Goal: Task Accomplishment & Management: Manage account settings

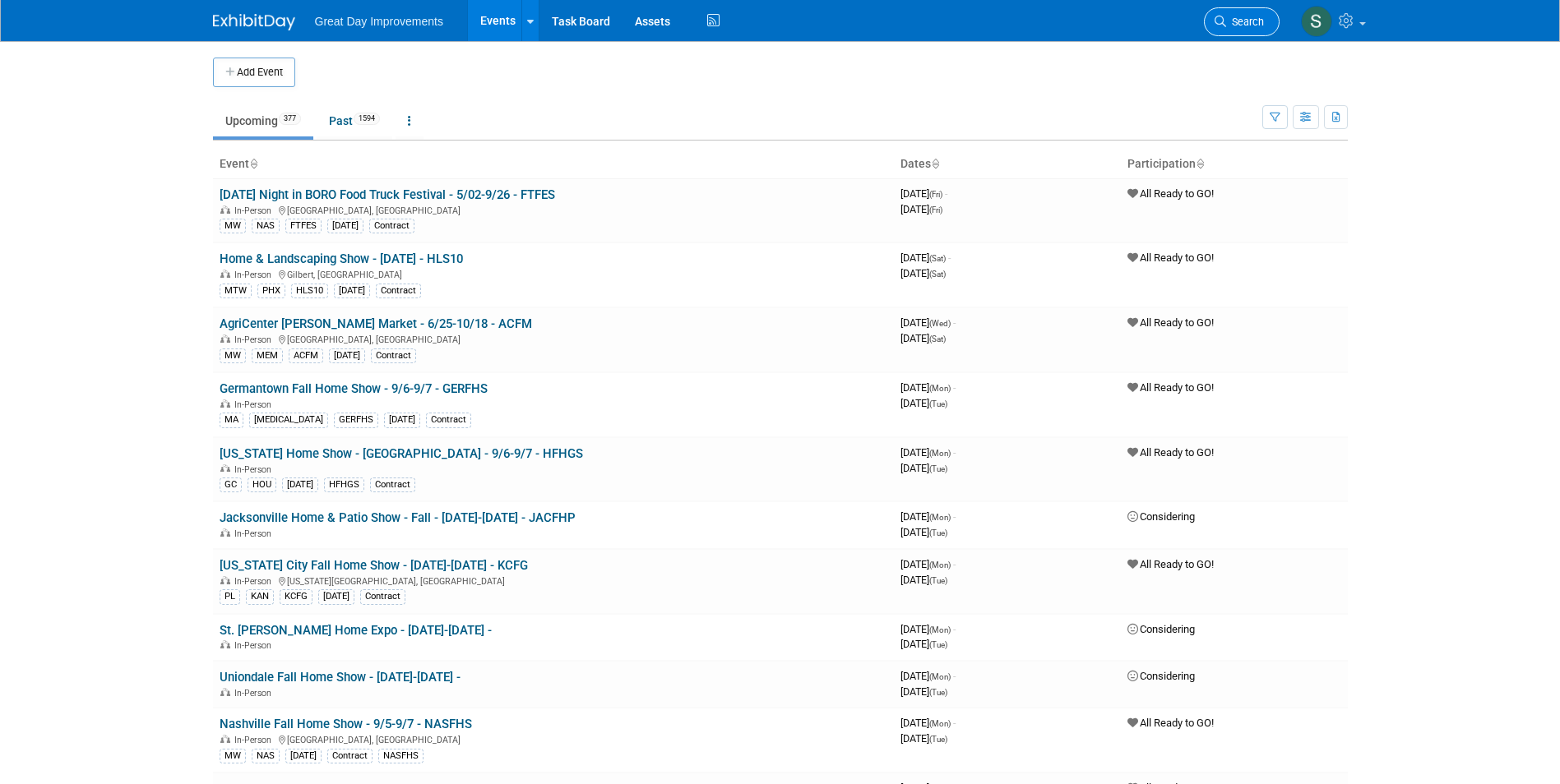
click at [1227, 21] on span "Search" at bounding box center [1245, 21] width 38 height 13
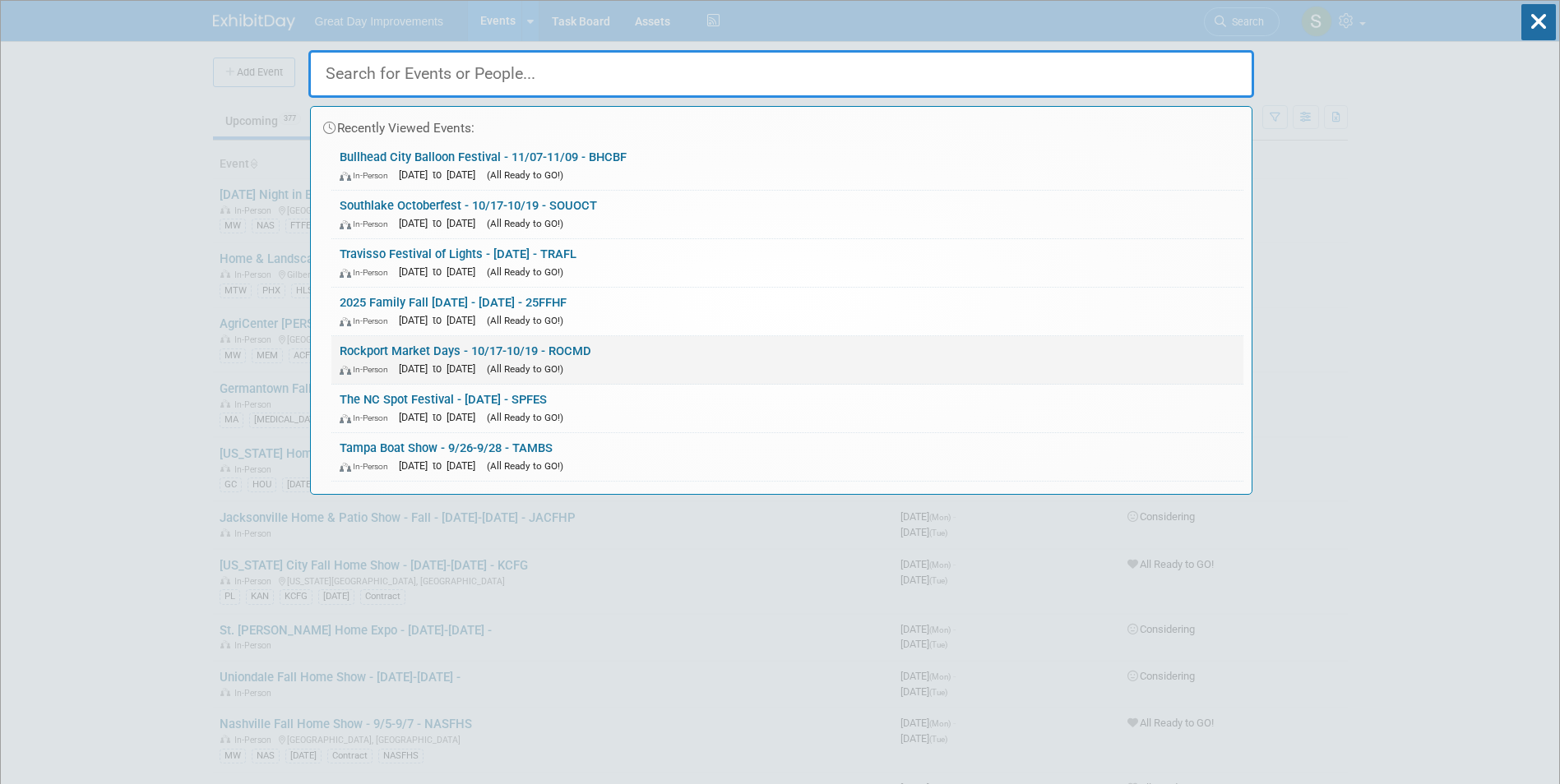
click at [483, 365] on span "[DATE] to [DATE]" at bounding box center [440, 369] width 85 height 13
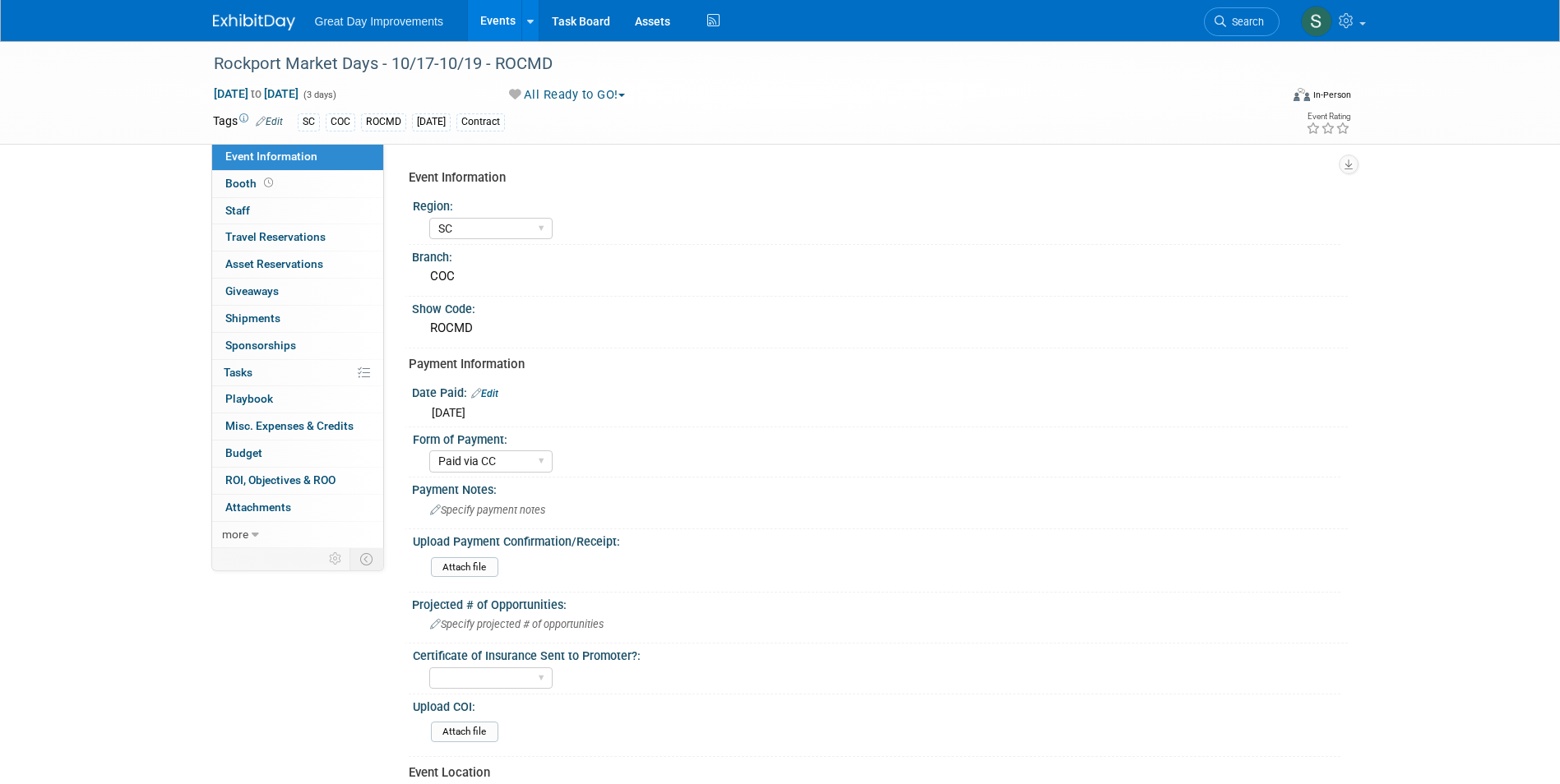
select select "SC"
select select "Paid via CC"
click at [478, 563] on div "Attach file" at bounding box center [464, 567] width 67 height 21
drag, startPoint x: 478, startPoint y: 563, endPoint x: 469, endPoint y: 571, distance: 12.0
click at [469, 571] on input "file" at bounding box center [385, 567] width 223 height 19
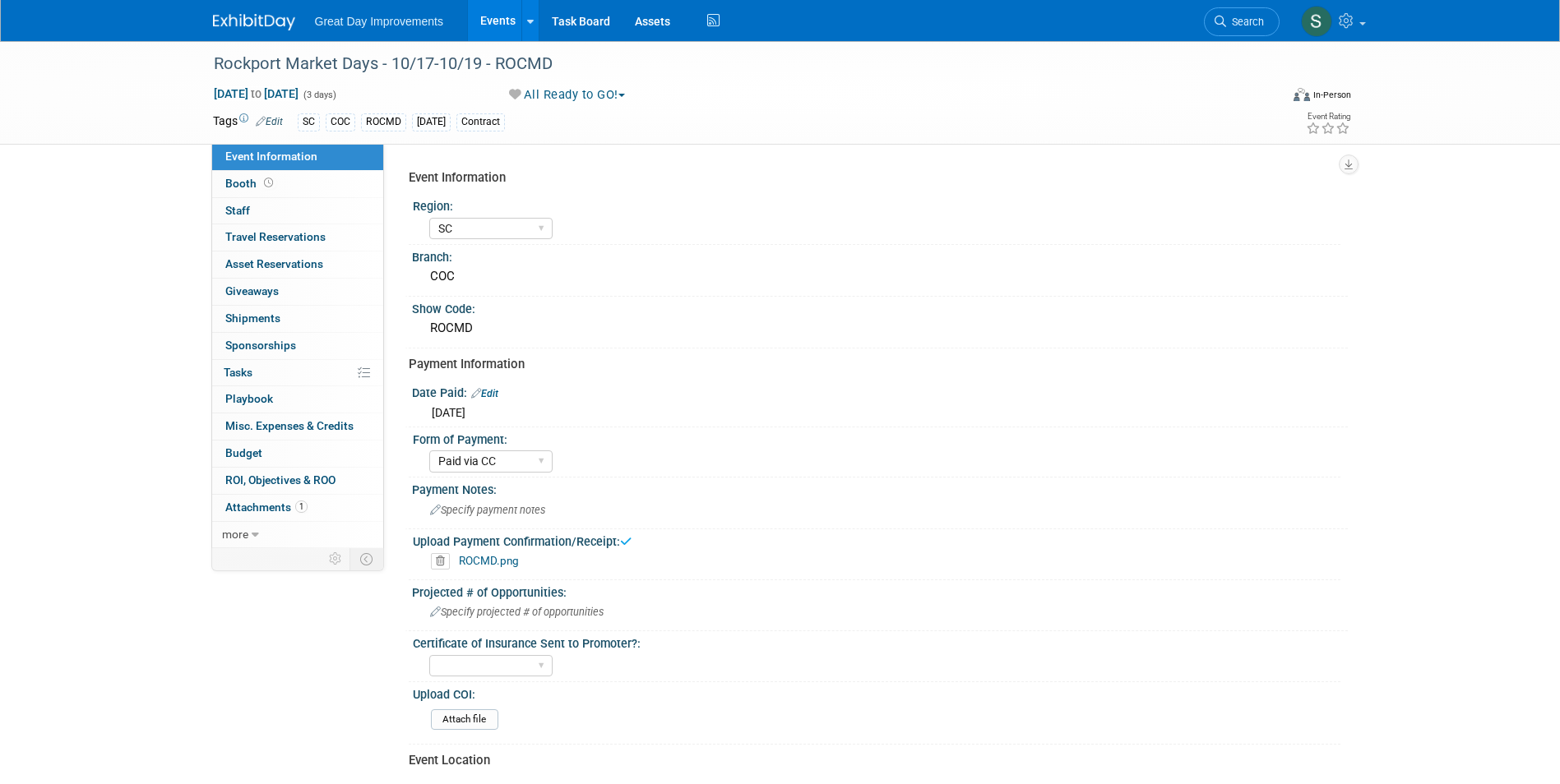
click at [252, 25] on img at bounding box center [254, 22] width 82 height 16
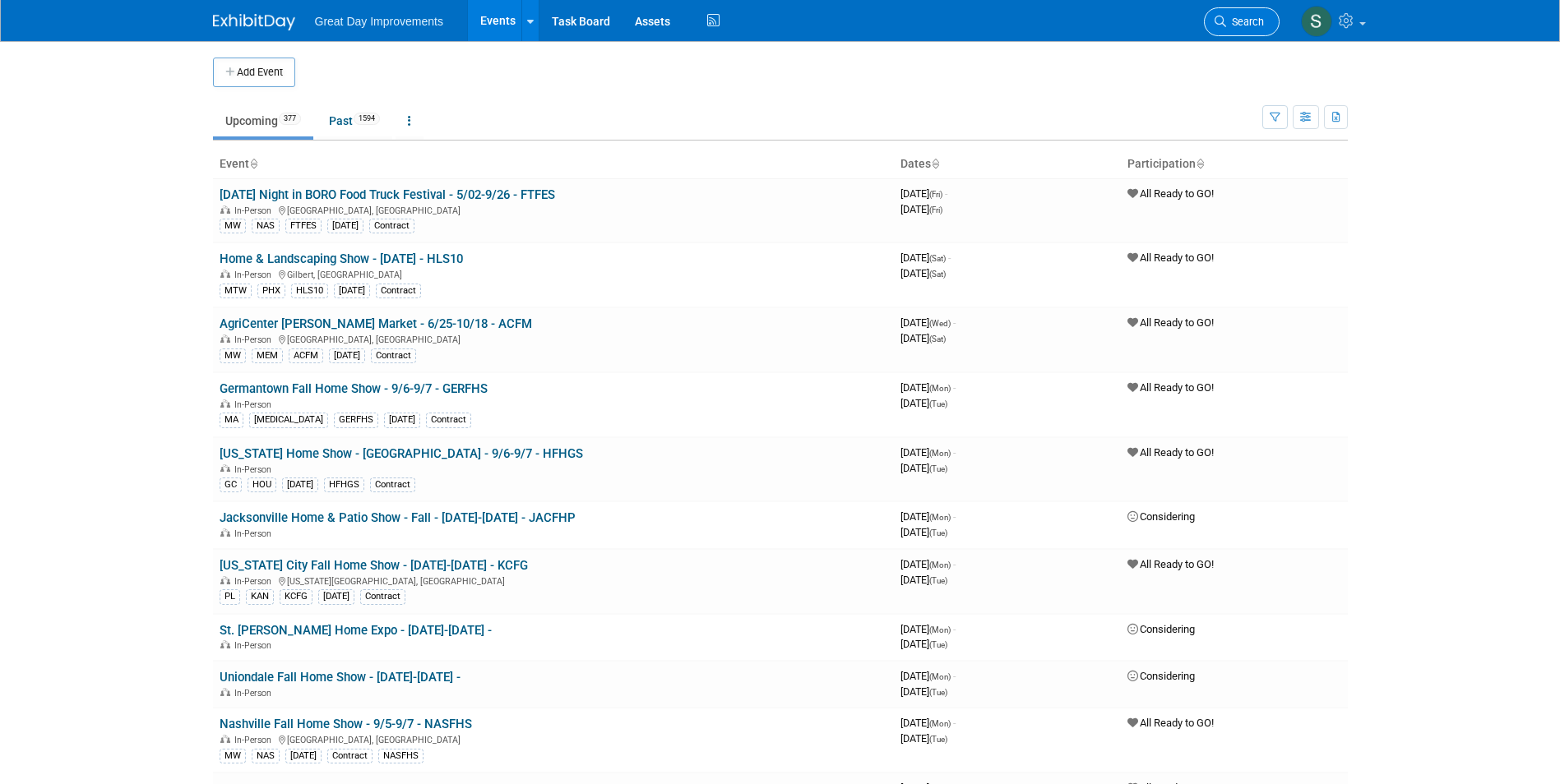
click at [1220, 20] on icon at bounding box center [1220, 21] width 12 height 12
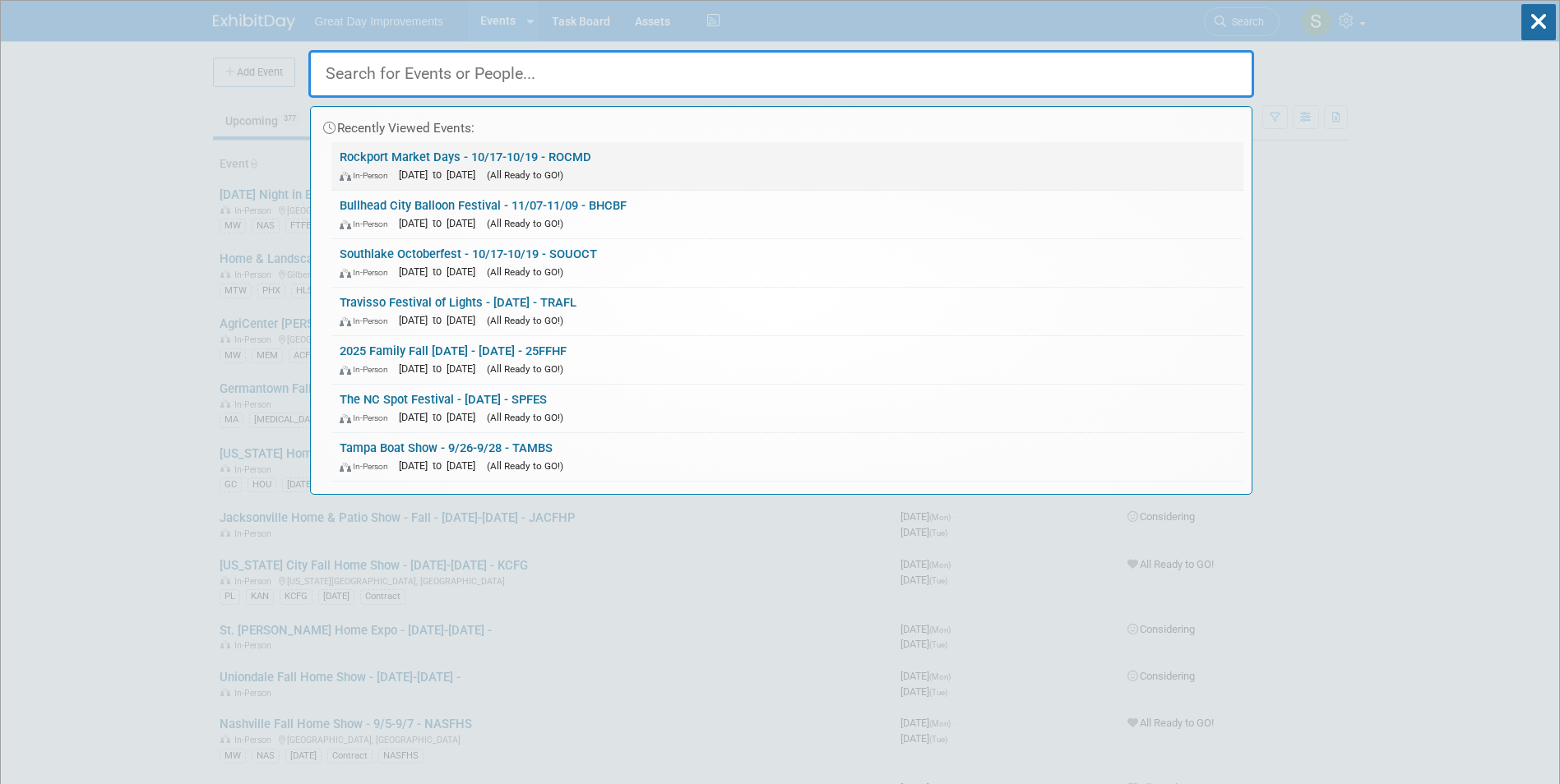
click at [511, 155] on link "Rockport Market Days - 10/17-10/19 - ROCMD In-Person Oct 17, 2025 to Oct 19, 20…" at bounding box center [787, 165] width 912 height 47
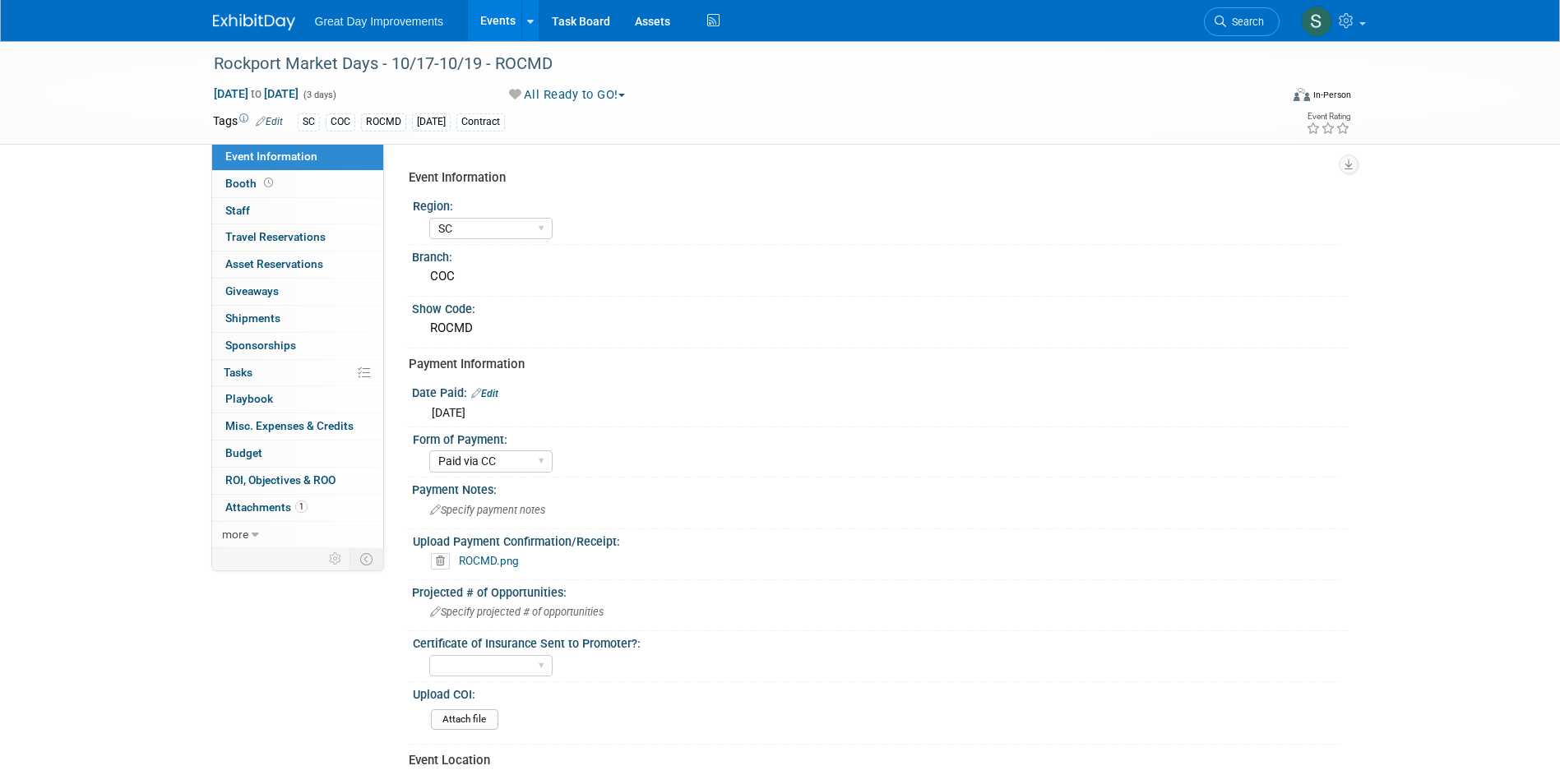
select select "SC"
select select "Paid via CC"
click at [438, 563] on icon at bounding box center [440, 561] width 19 height 16
click at [424, 621] on link "Yes" at bounding box center [424, 623] width 47 height 26
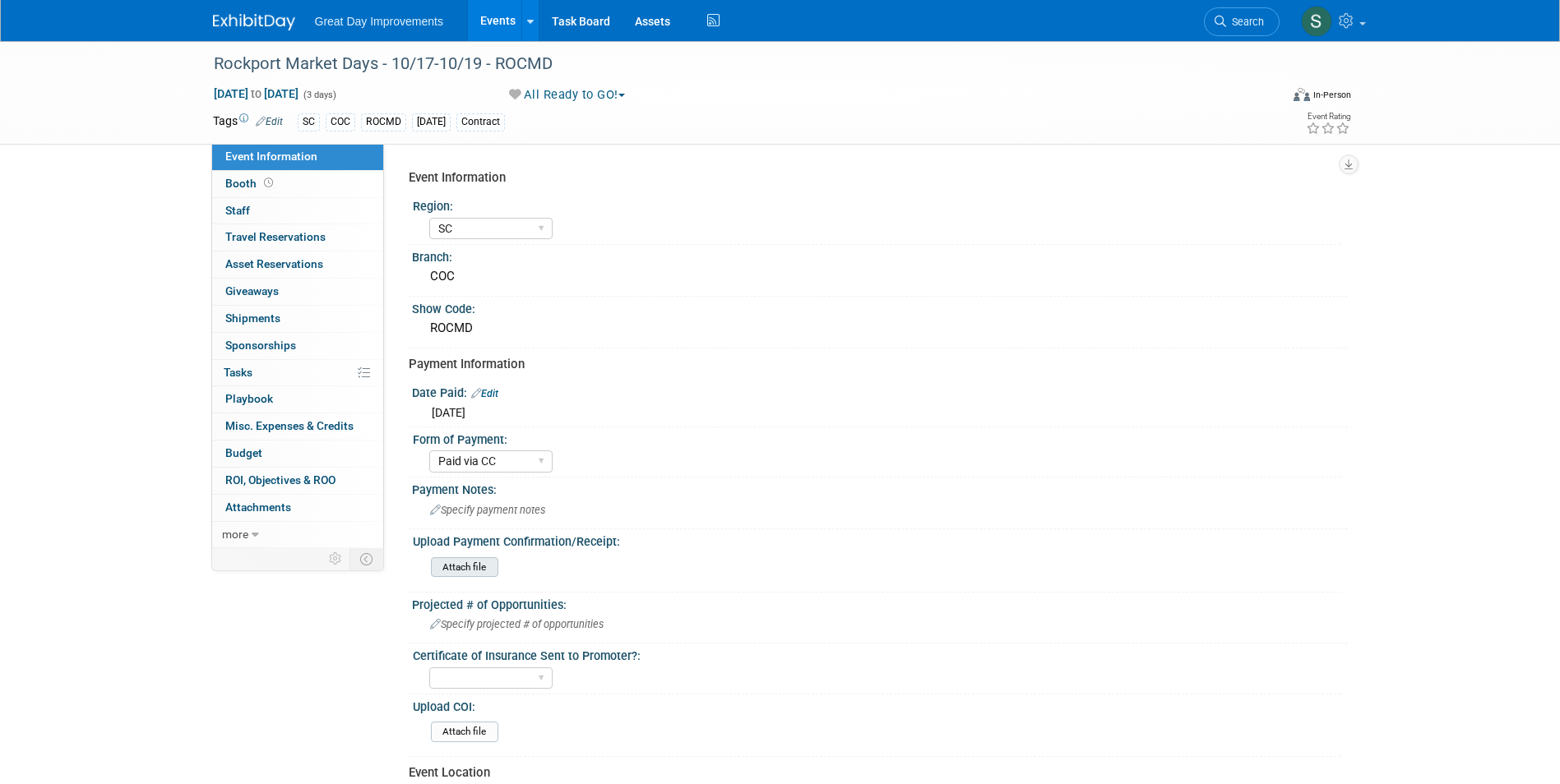
click at [432, 573] on input "file" at bounding box center [385, 567] width 223 height 19
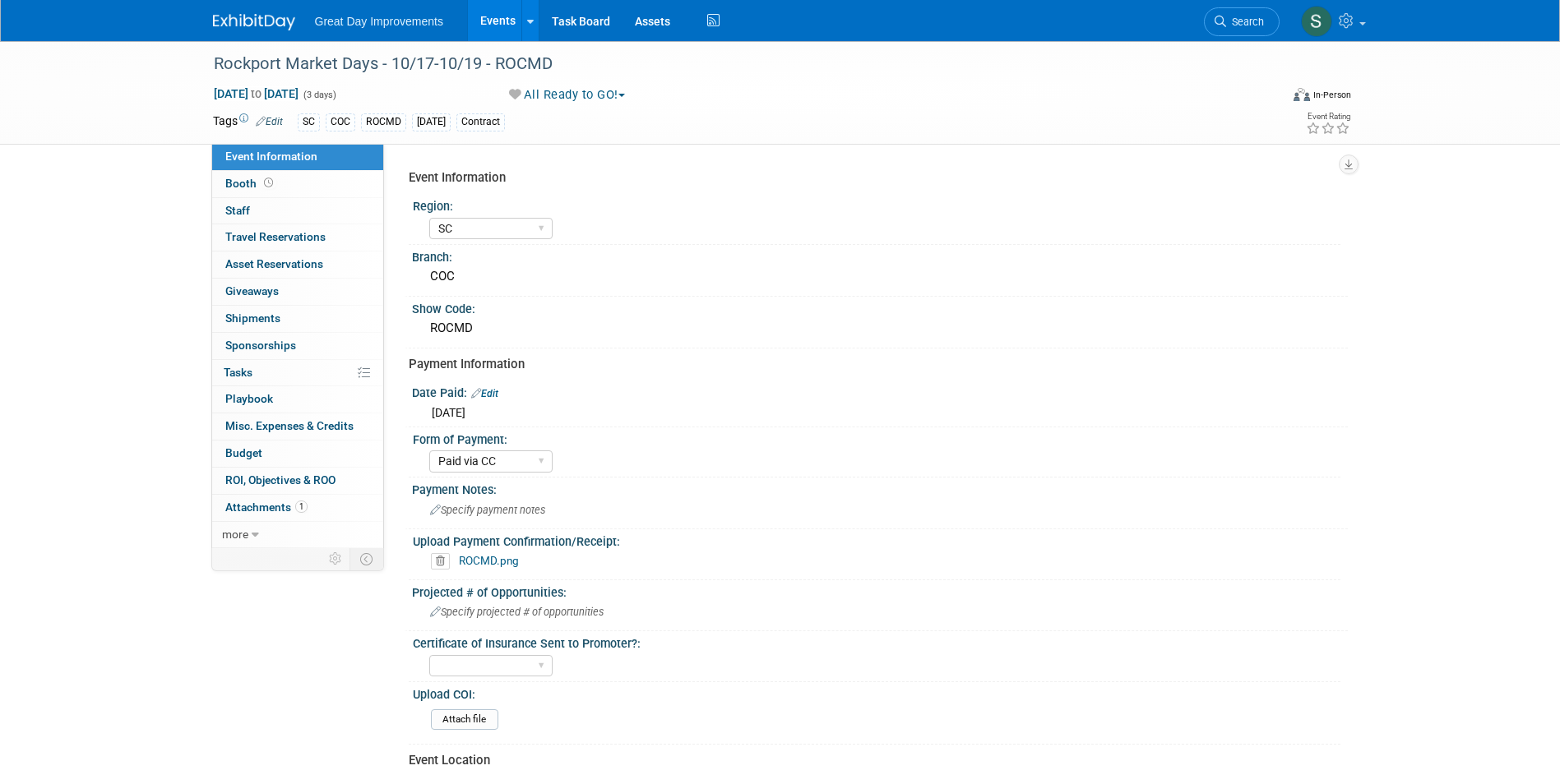
click at [263, 30] on img at bounding box center [254, 22] width 82 height 16
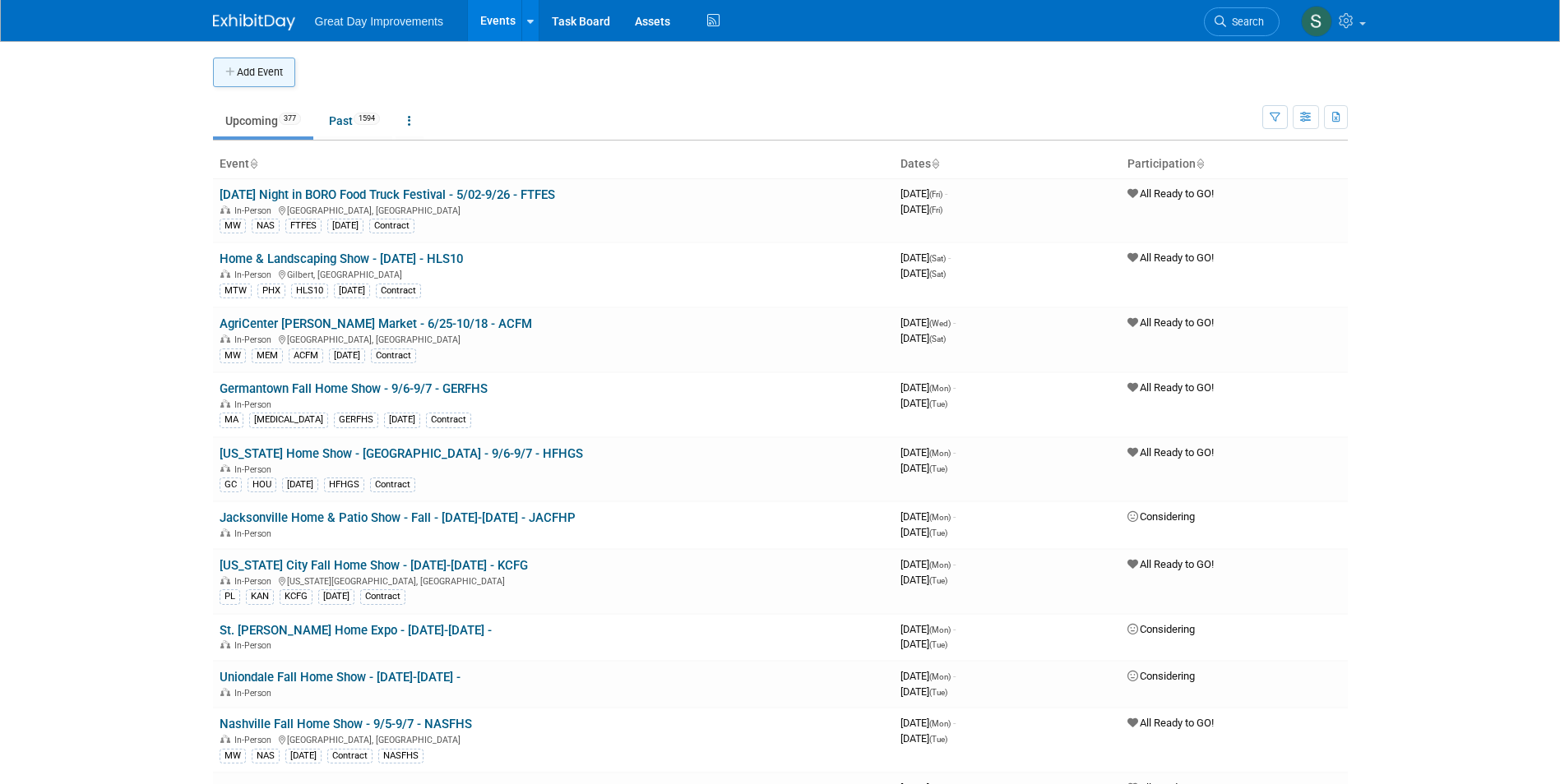
click at [275, 73] on button "Add Event" at bounding box center [254, 71] width 82 height 29
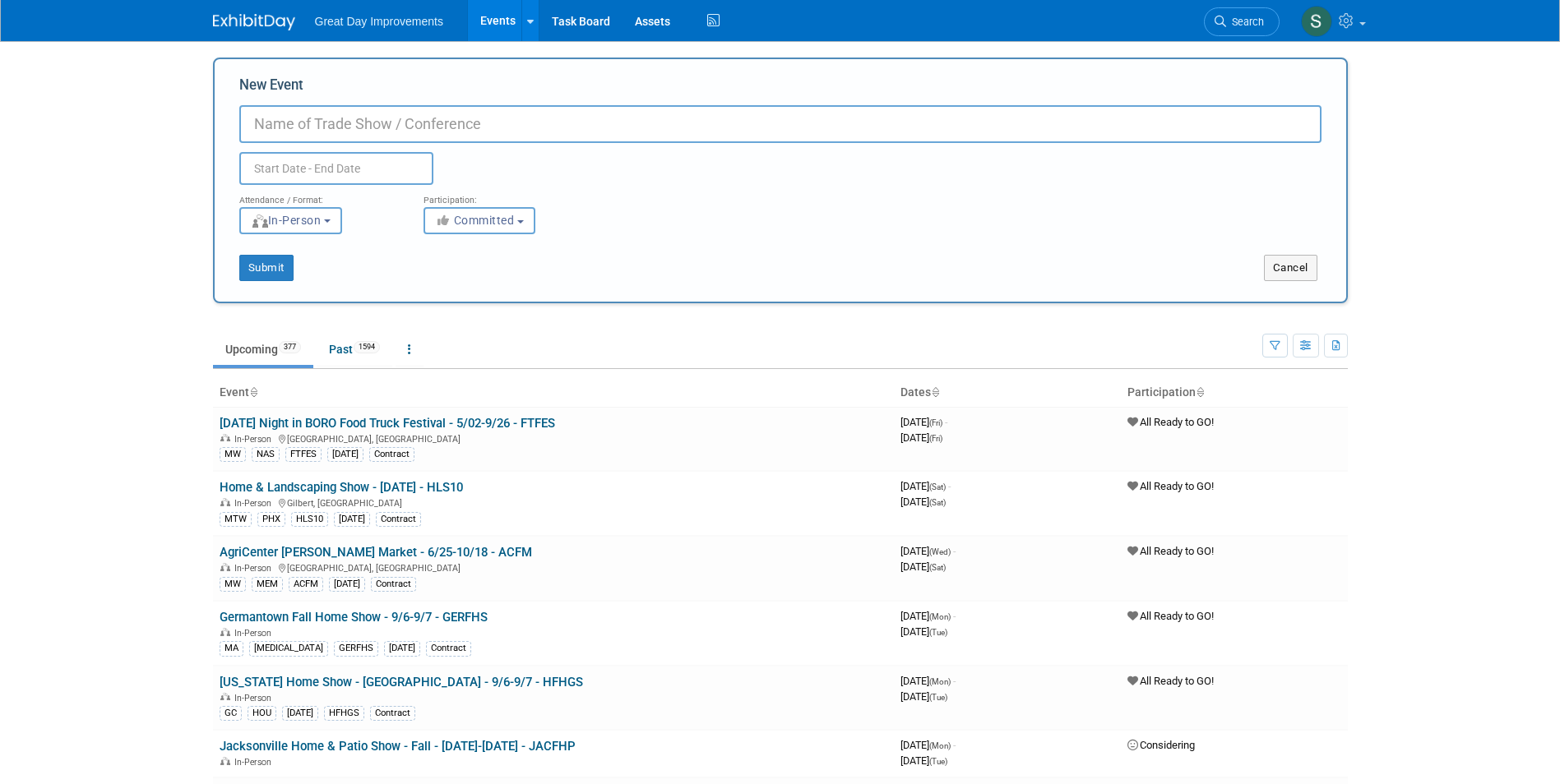
click at [313, 121] on input "New Event" at bounding box center [780, 124] width 1082 height 38
paste input "Maryland Italian Festival"
type input "[US_STATE] Italian Festival - 9/26 - GALIF"
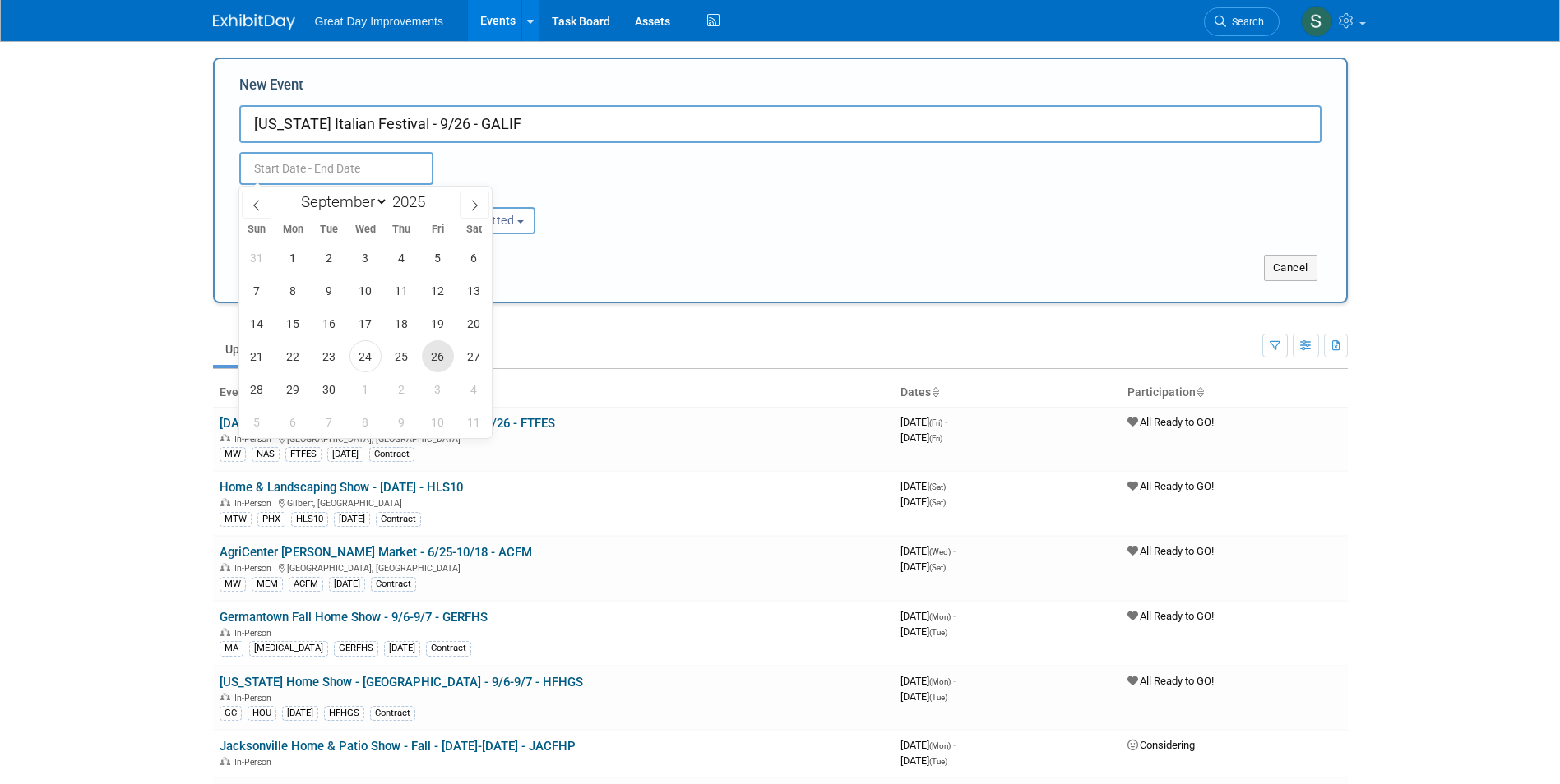
click at [449, 361] on span "26" at bounding box center [438, 356] width 32 height 32
type input "Sep 26, 2025 to Sep 26, 2025"
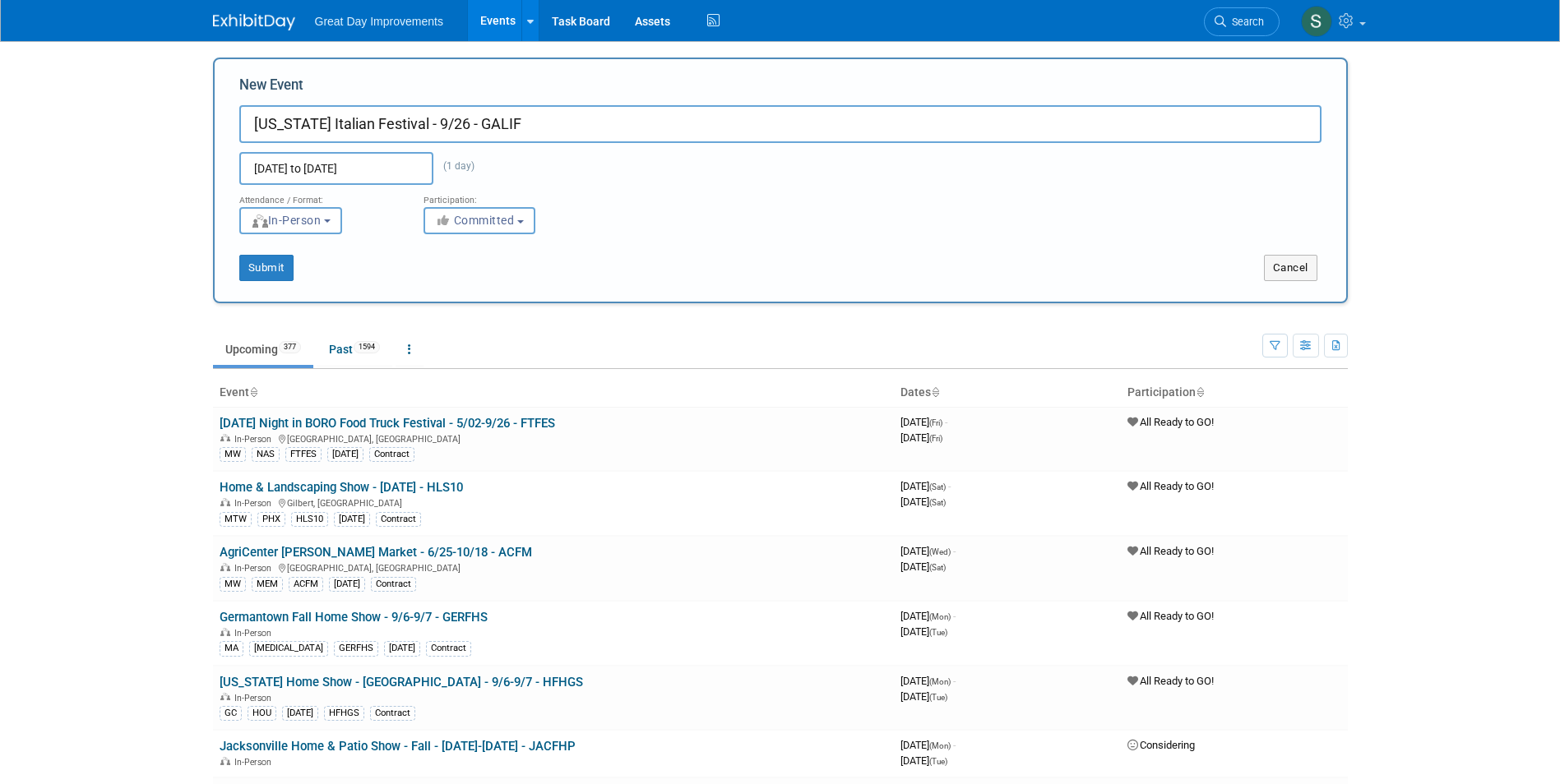
click at [630, 220] on div "Attendance / Format: <img src="https://www.exhibitday.com/Images/Format-InPerso…" at bounding box center [780, 209] width 1107 height 49
click at [467, 229] on button "Committed" at bounding box center [479, 221] width 112 height 27
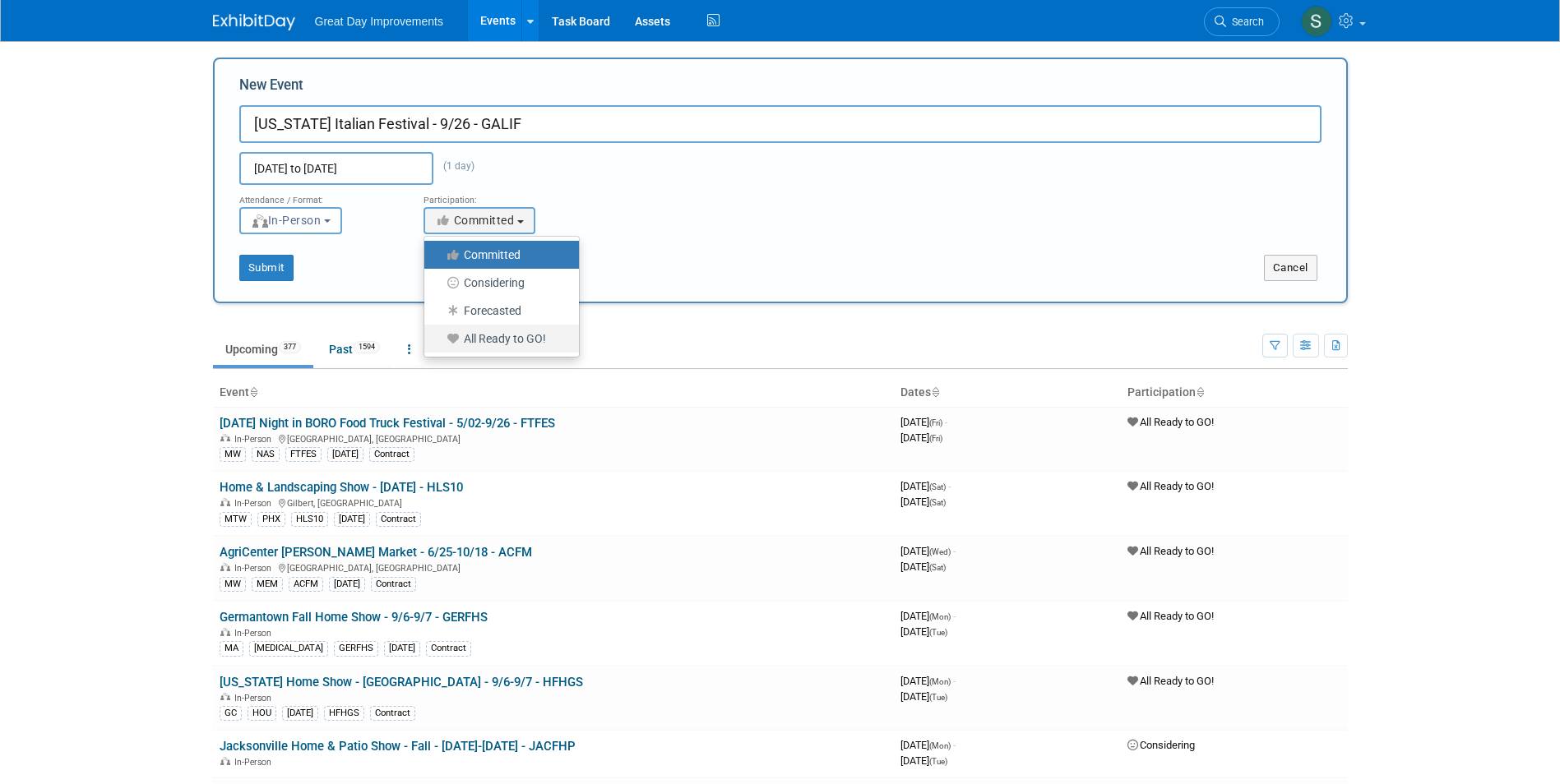
click at [485, 334] on label "All Ready to GO!" at bounding box center [497, 338] width 130 height 21
click at [439, 334] on input "All Ready to GO!" at bounding box center [433, 339] width 11 height 11
select select "102"
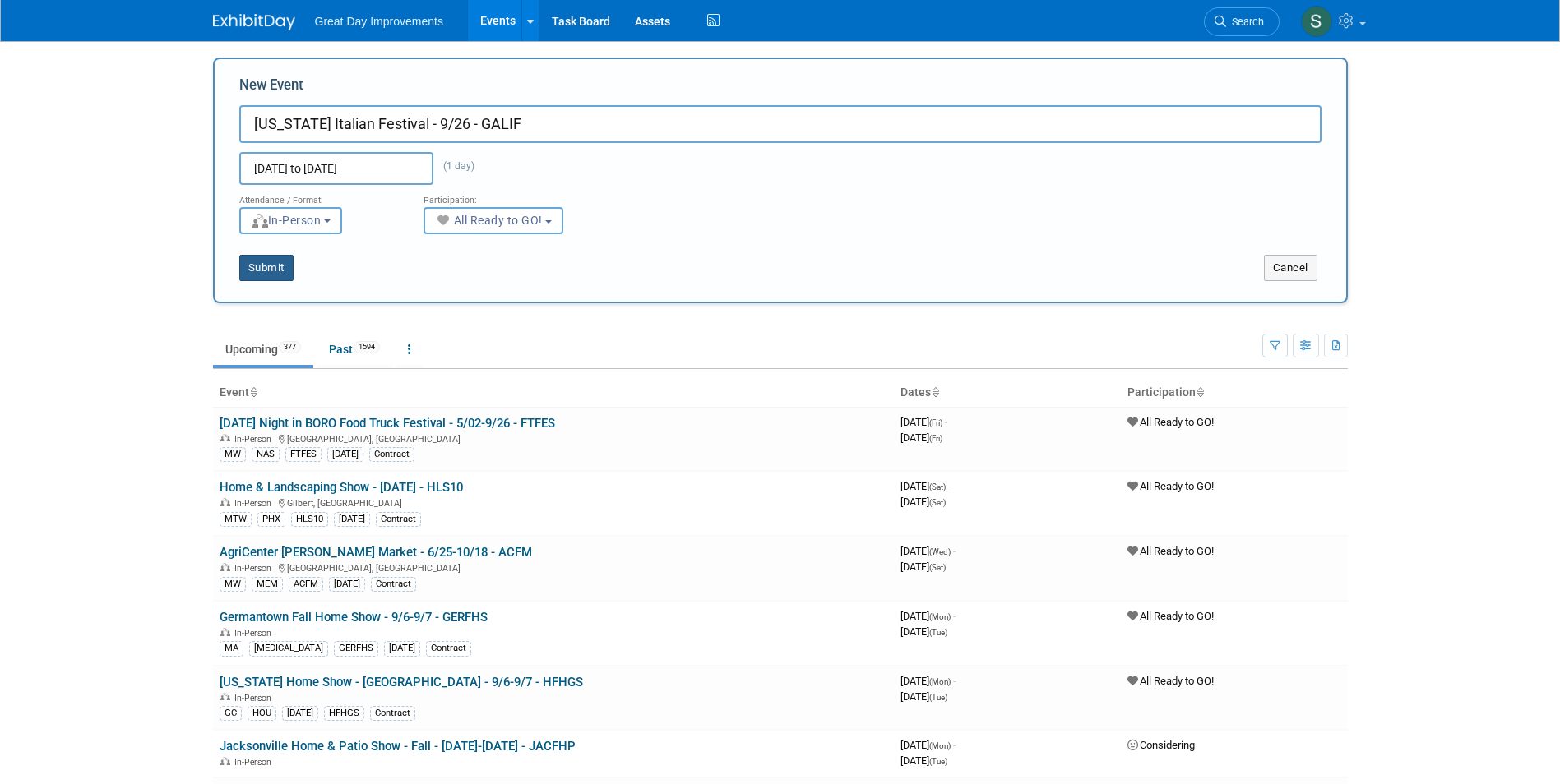
click at [248, 266] on div "Submit" at bounding box center [449, 267] width 471 height 26
click at [248, 267] on button "Submit" at bounding box center [266, 267] width 55 height 26
type input "[US_STATE] Italian Festival - 9/26 - GALIF"
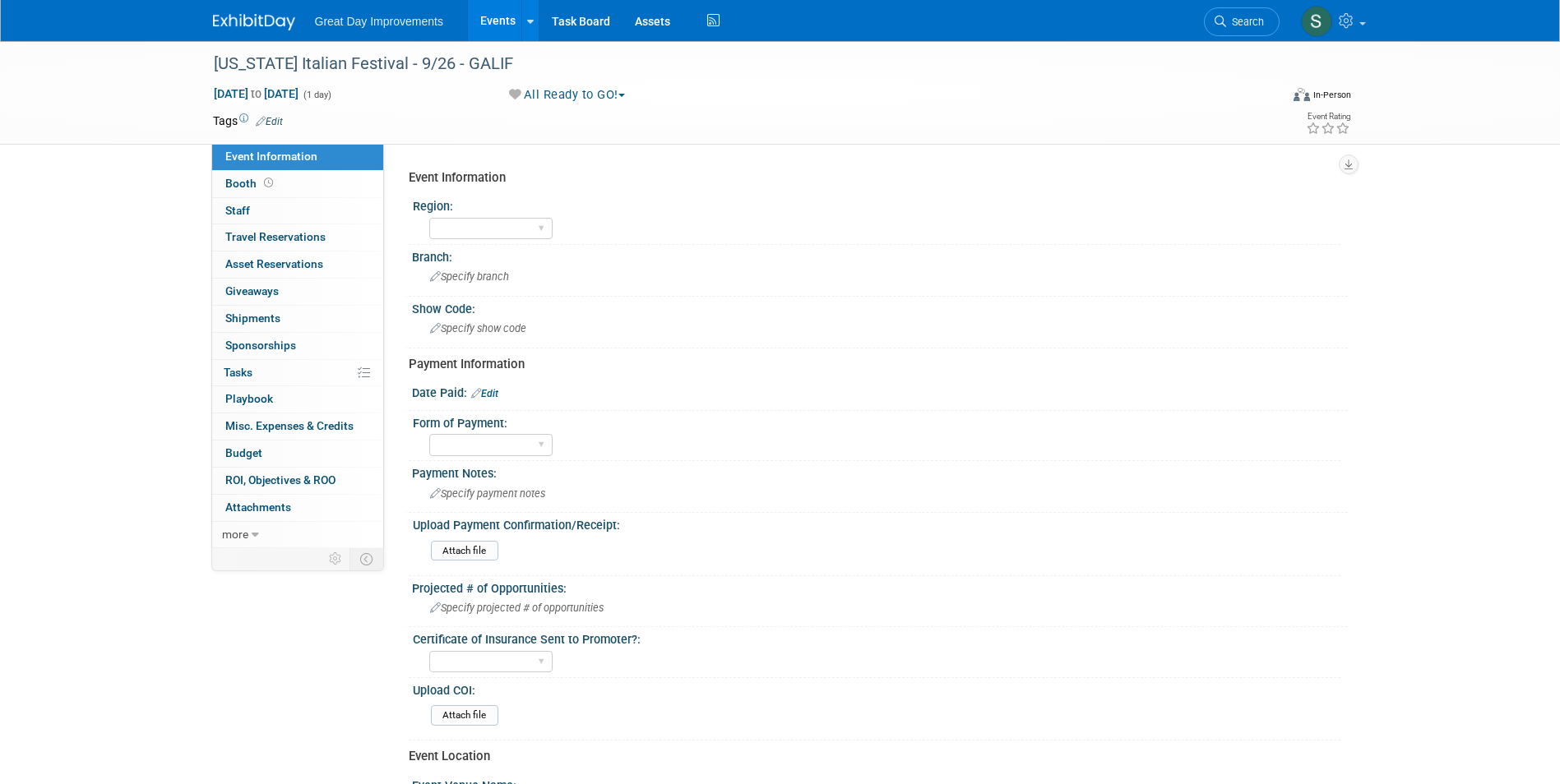
click at [275, 124] on link "Edit" at bounding box center [269, 121] width 27 height 12
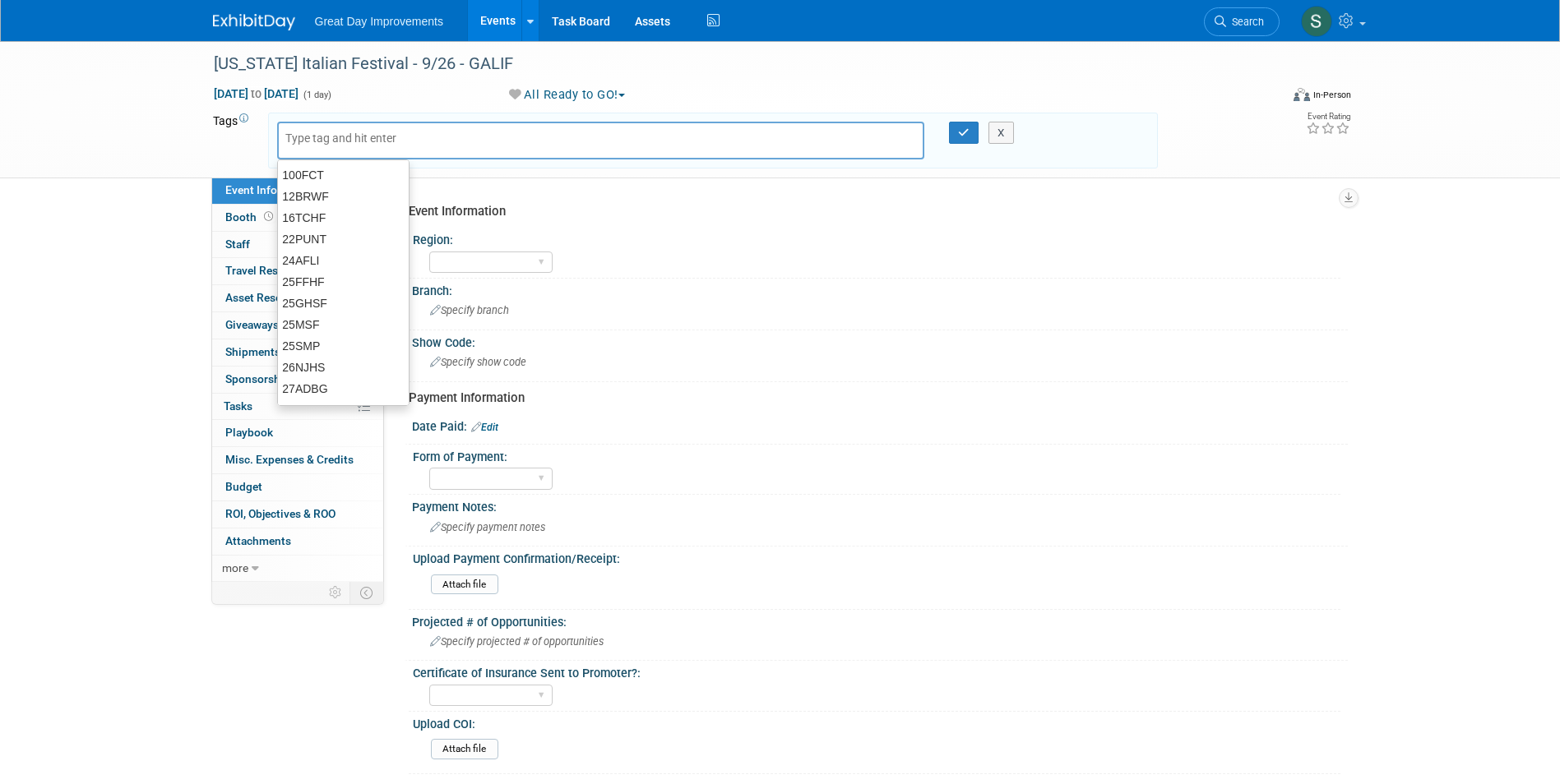
click at [366, 136] on input "text" at bounding box center [350, 138] width 131 height 16
type input "MA"
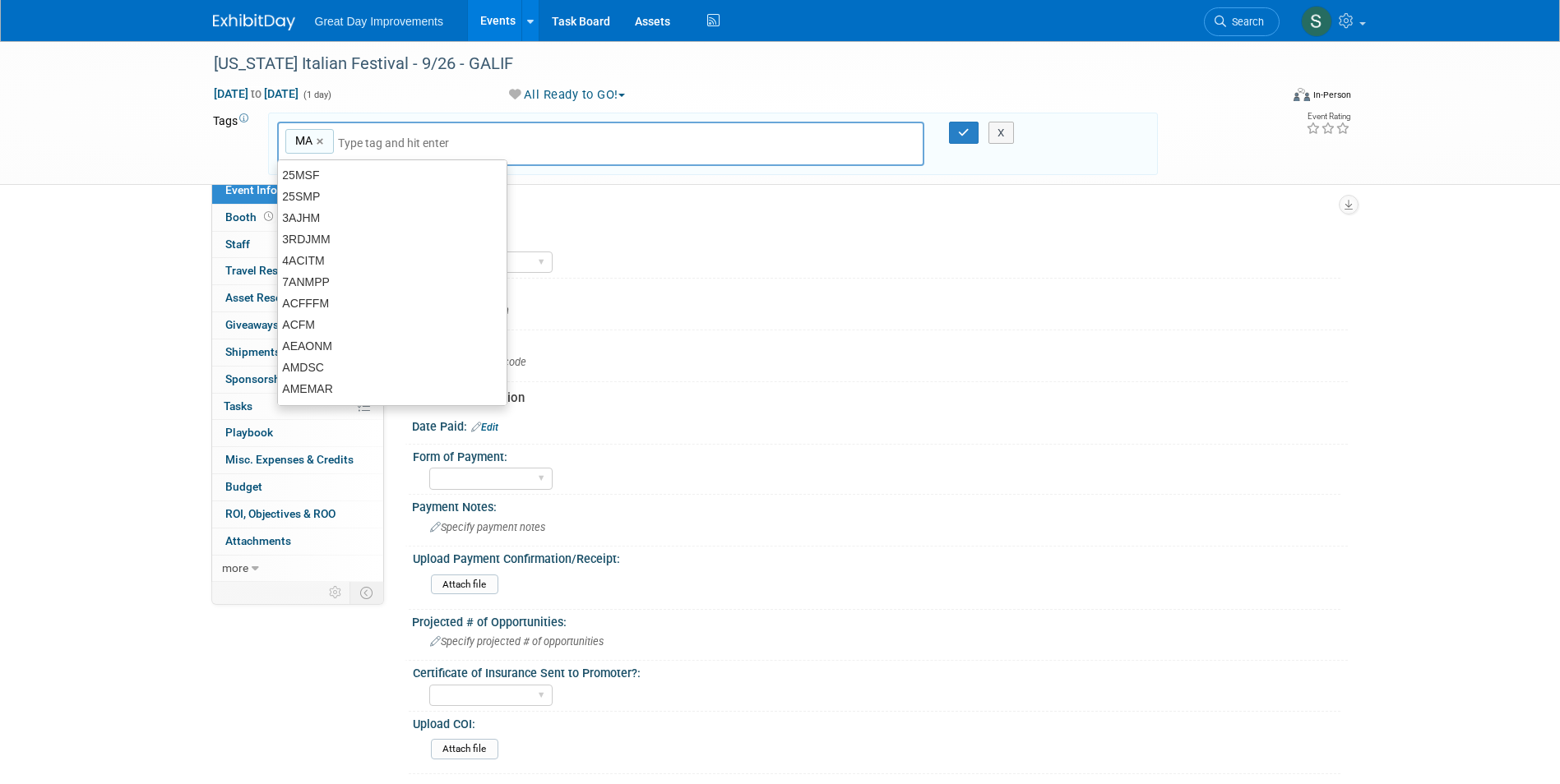
type input "MA"
type input "[MEDICAL_DATA]"
type input "MA, BAL"
type input "F"
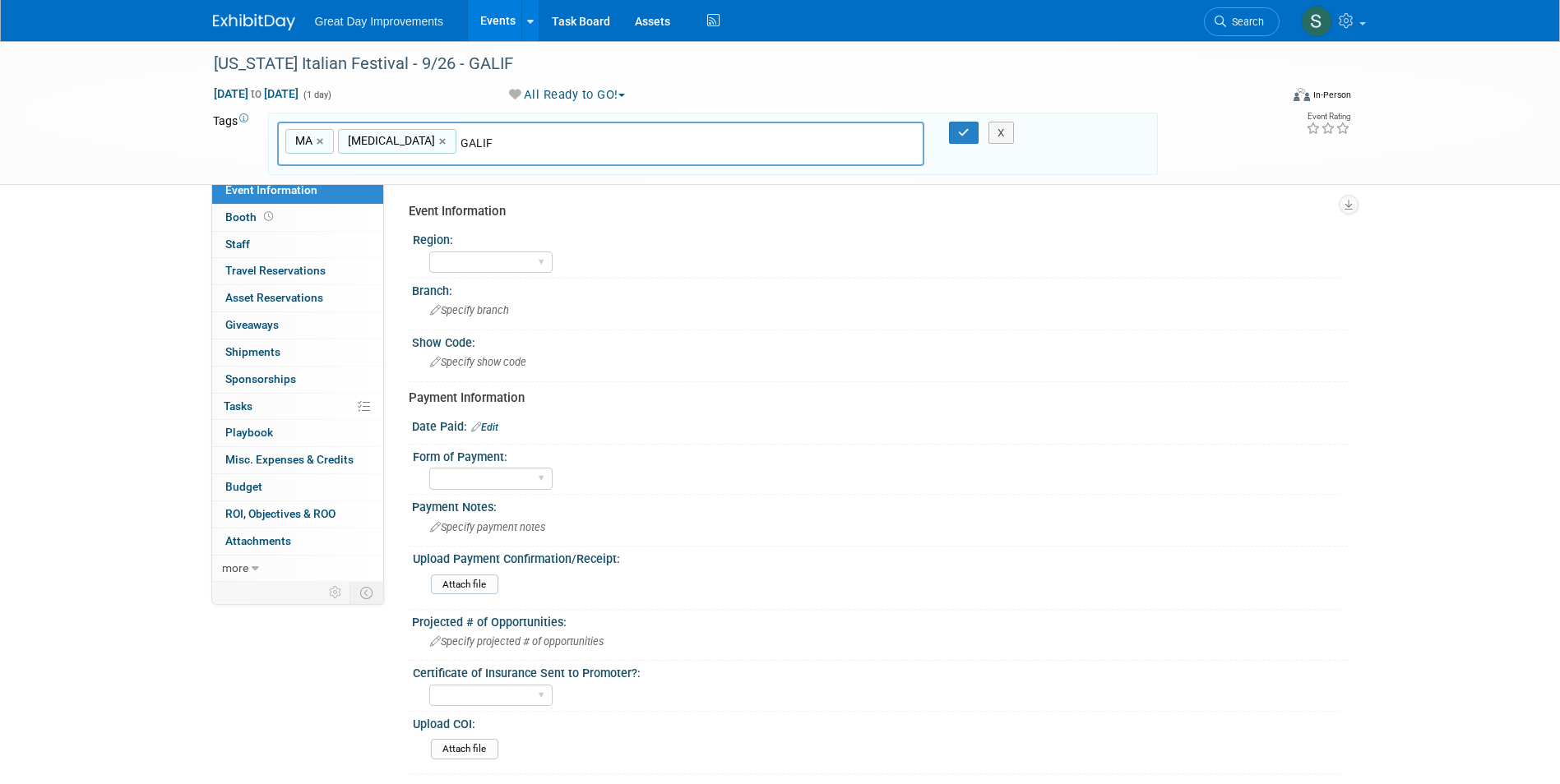
type input "GALIF"
type input "MA, BAL, GALIF"
type input "SEPT25"
type input "MA, BAL, GALIF, SEPT25"
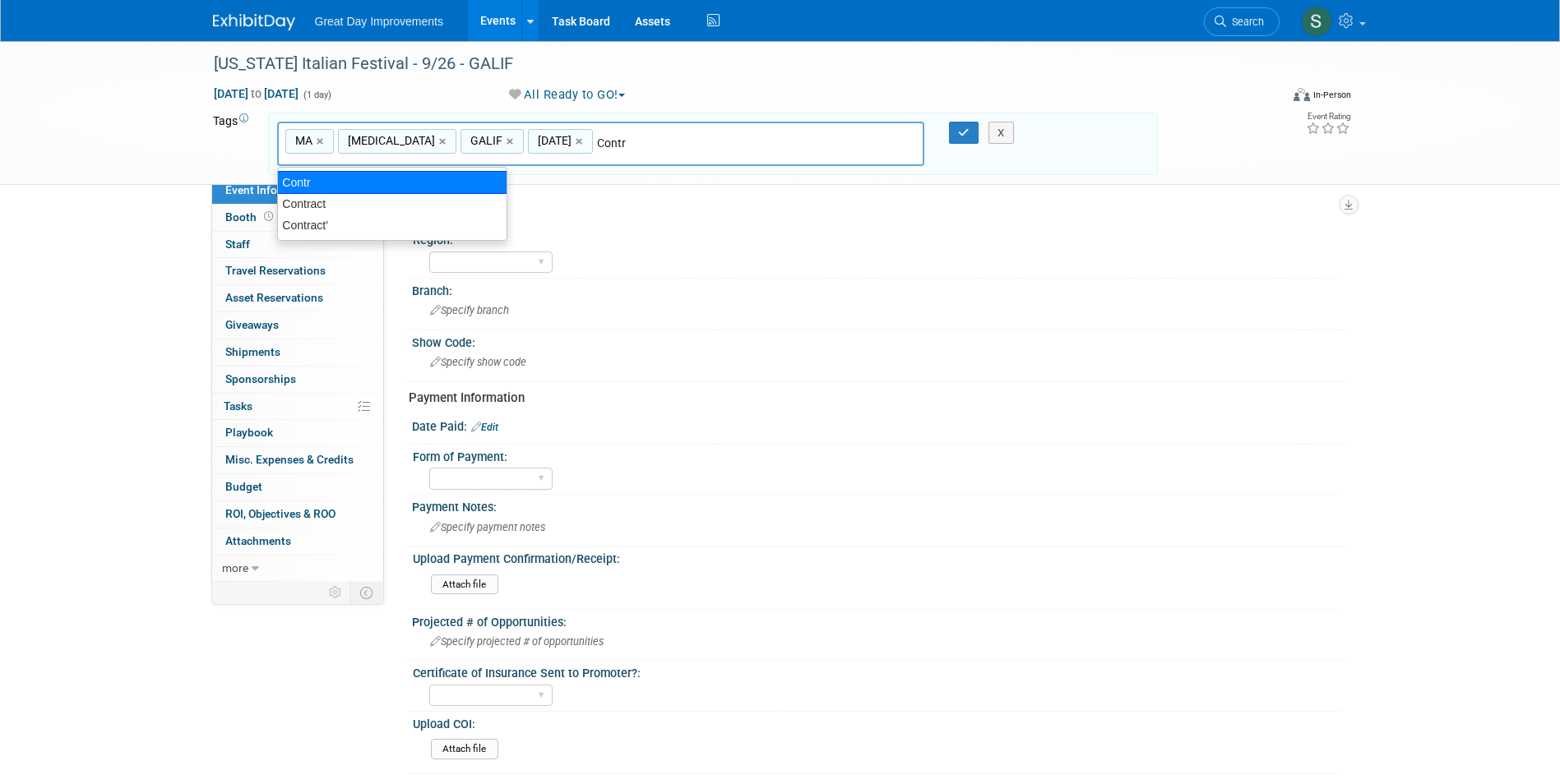
type input "Contract"
type input "MA, BAL, GALIF, SEPT25, Contract"
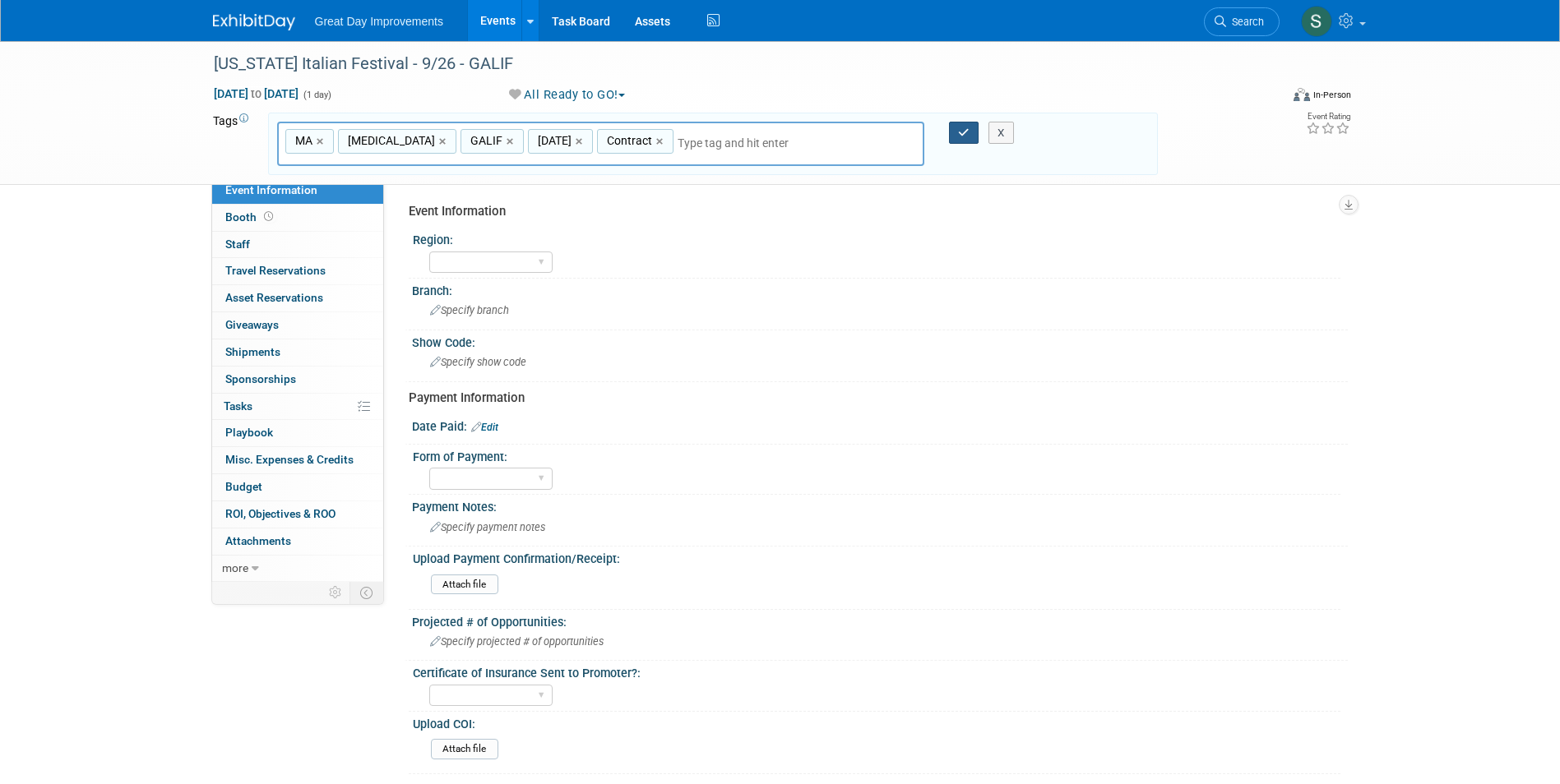
click at [969, 127] on button "button" at bounding box center [963, 133] width 29 height 23
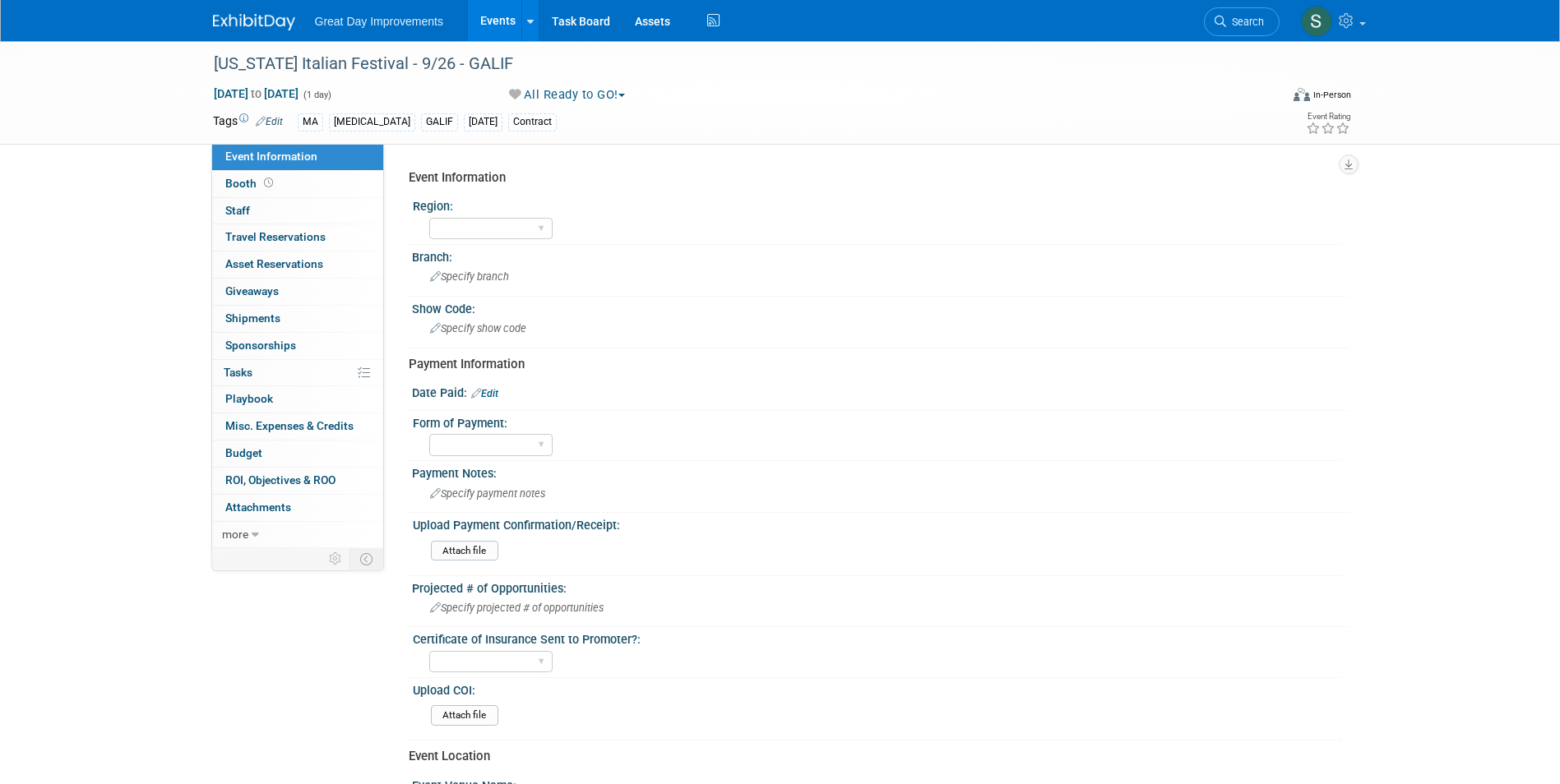
click at [532, 212] on div "Region:" at bounding box center [876, 204] width 927 height 21
click at [533, 218] on select "GC MA MW MTW NE NEW OV PL PNW SA SE SC UMW FL" at bounding box center [491, 229] width 123 height 22
select select "MA"
click at [429, 218] on select "GC MA MW MTW NE NEW OV PL PNW SA SE SC UMW FL" at bounding box center [491, 229] width 123 height 22
click at [491, 274] on span "Specify branch" at bounding box center [469, 277] width 79 height 13
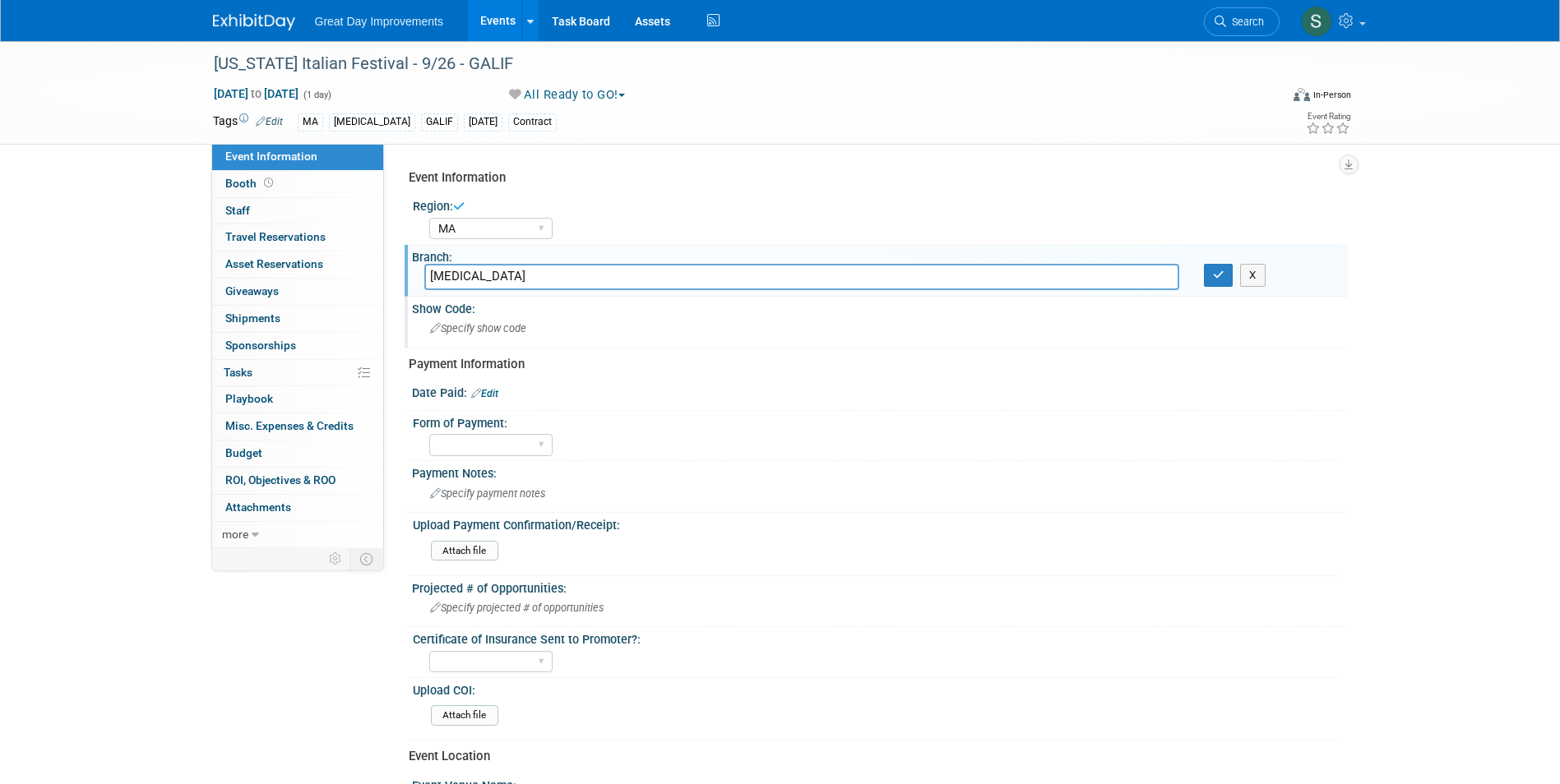
type input "BAL"
click at [1204, 263] on button "button" at bounding box center [1218, 275] width 29 height 23
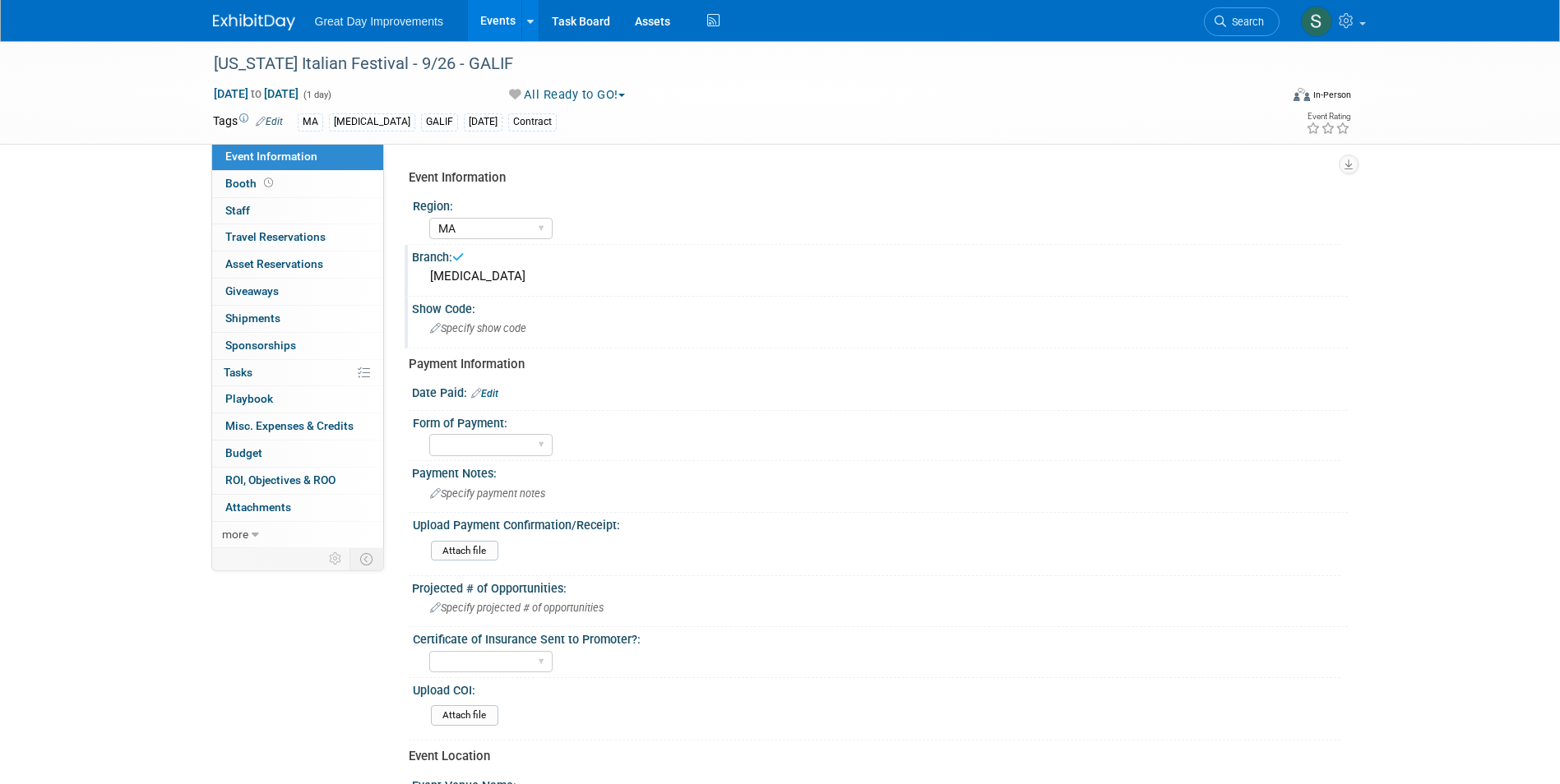
click at [516, 329] on span "Specify show code" at bounding box center [478, 329] width 96 height 13
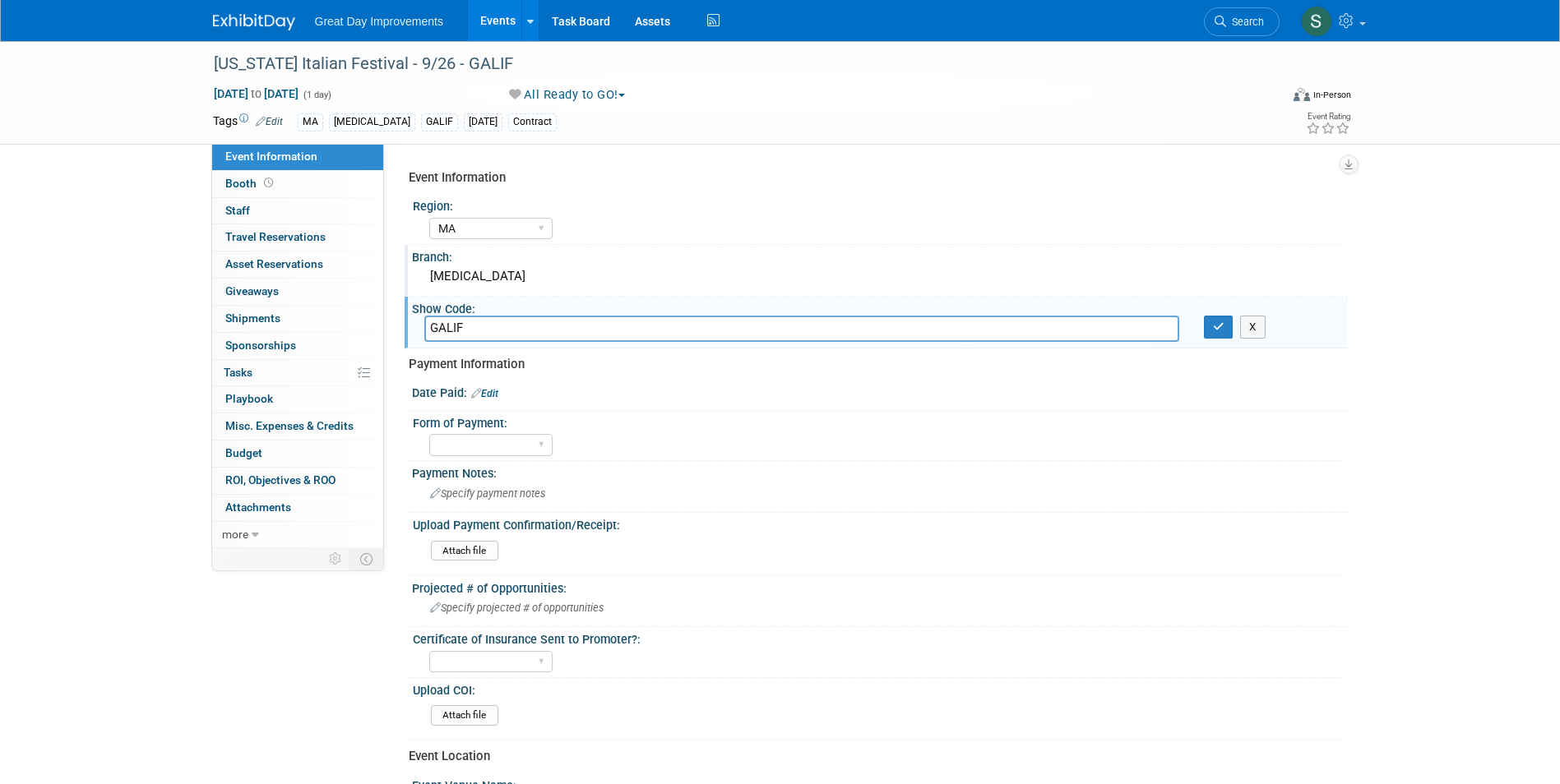
type input "GALIF"
click at [1222, 329] on icon "button" at bounding box center [1218, 327] width 12 height 11
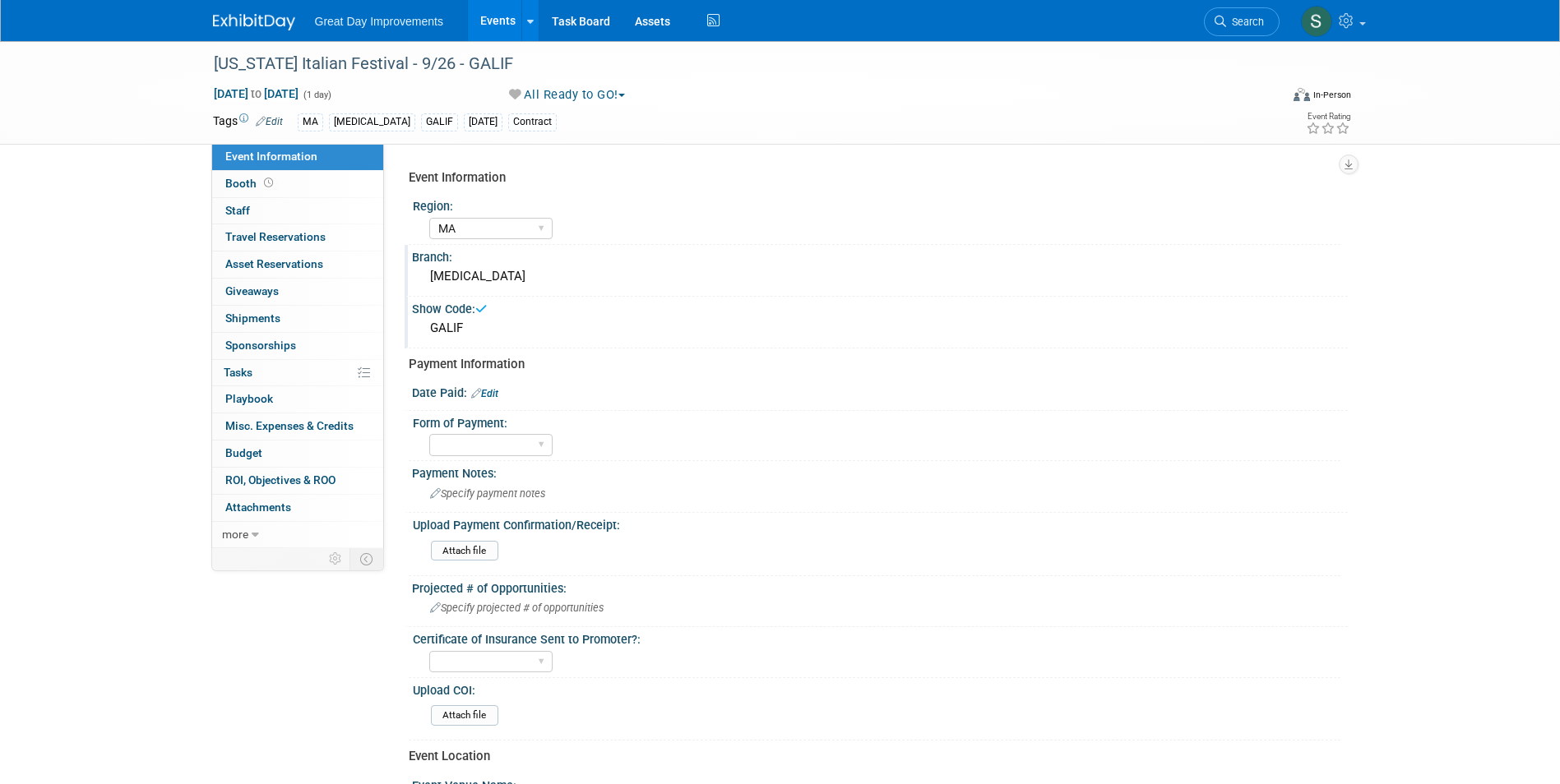
click at [497, 390] on link "Edit" at bounding box center [484, 393] width 27 height 12
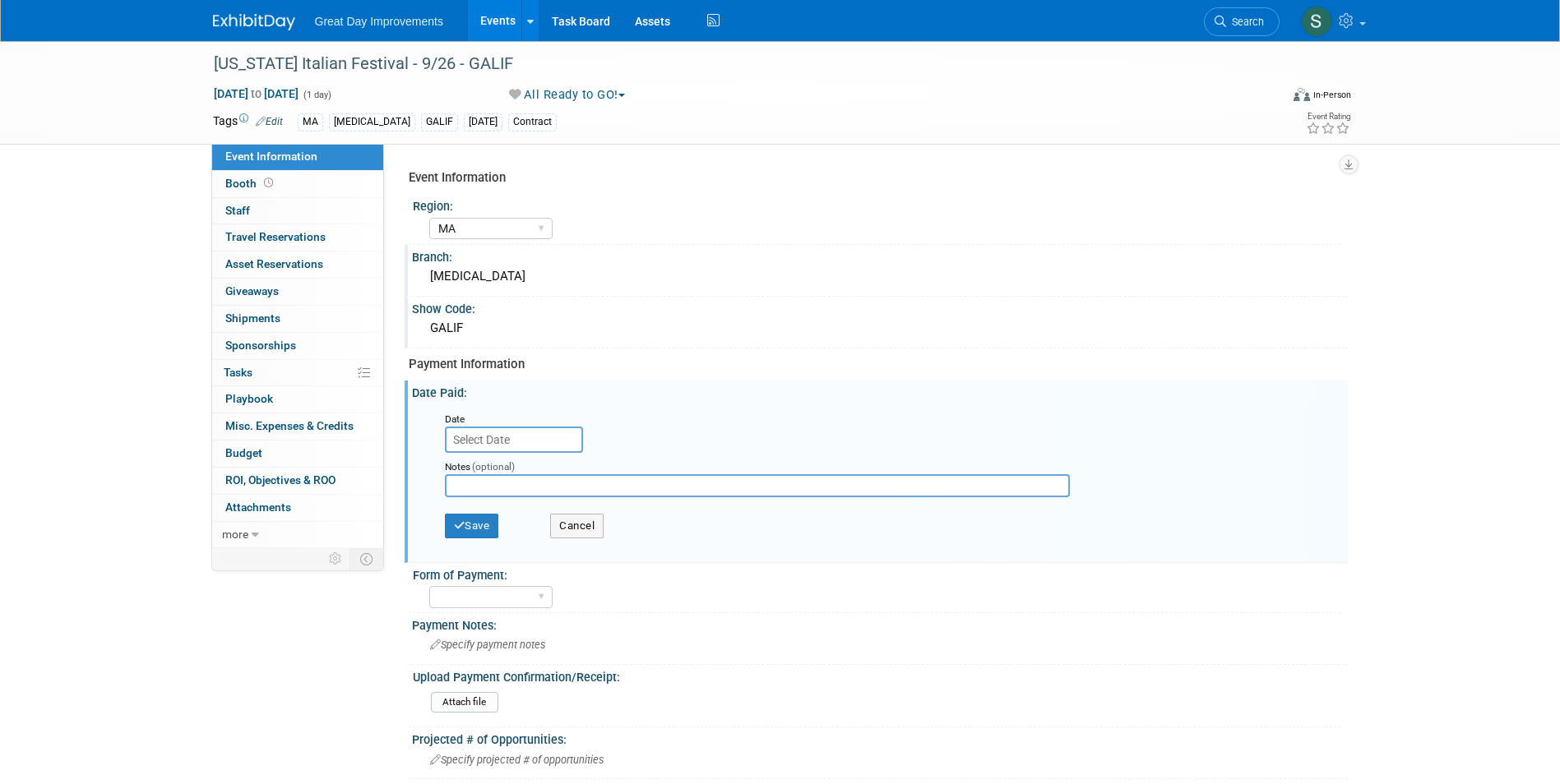
click at [513, 446] on input "text" at bounding box center [514, 439] width 138 height 26
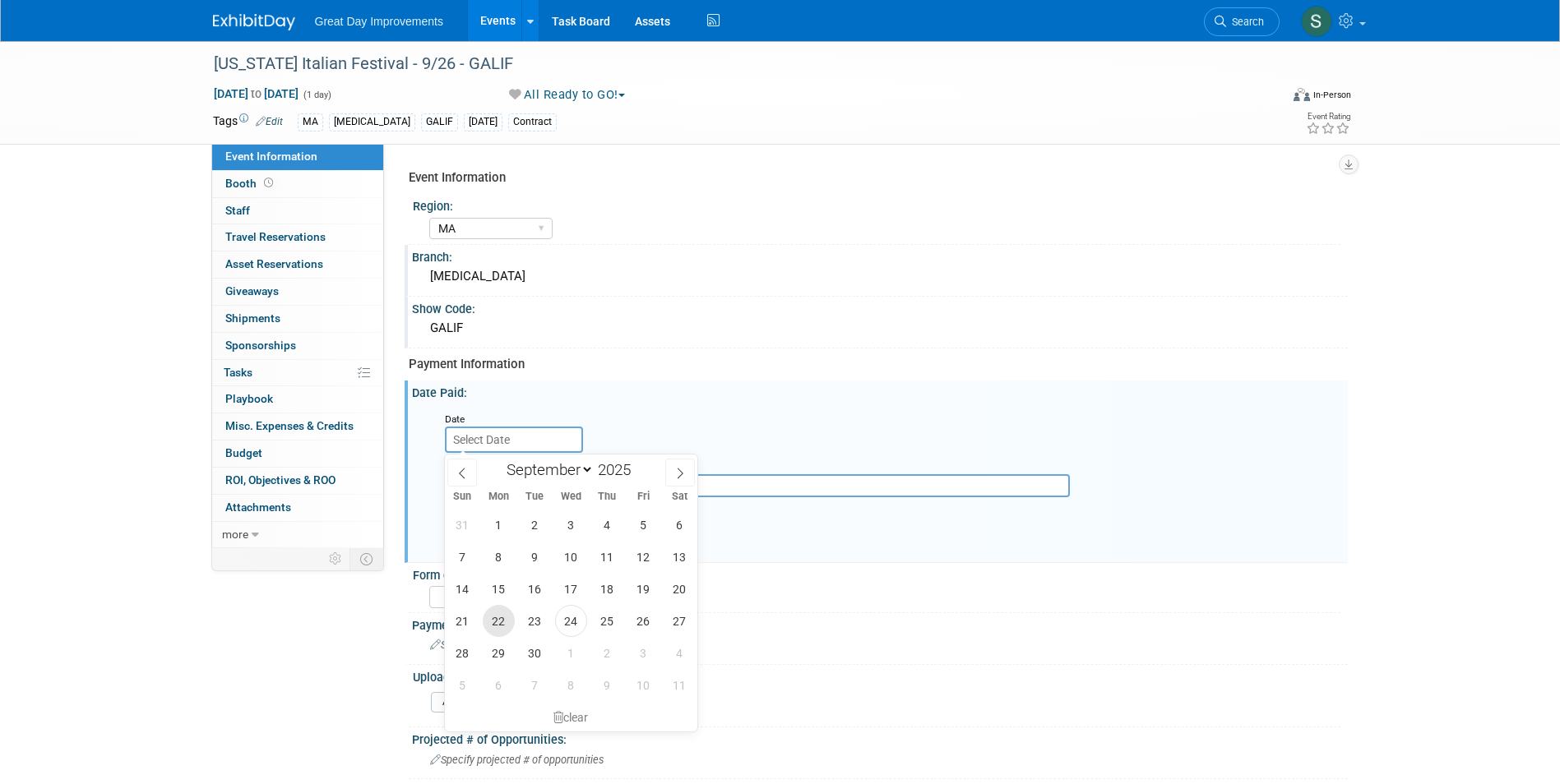
click at [508, 624] on span "22" at bounding box center [499, 621] width 32 height 32
type input "Sep 22, 2025"
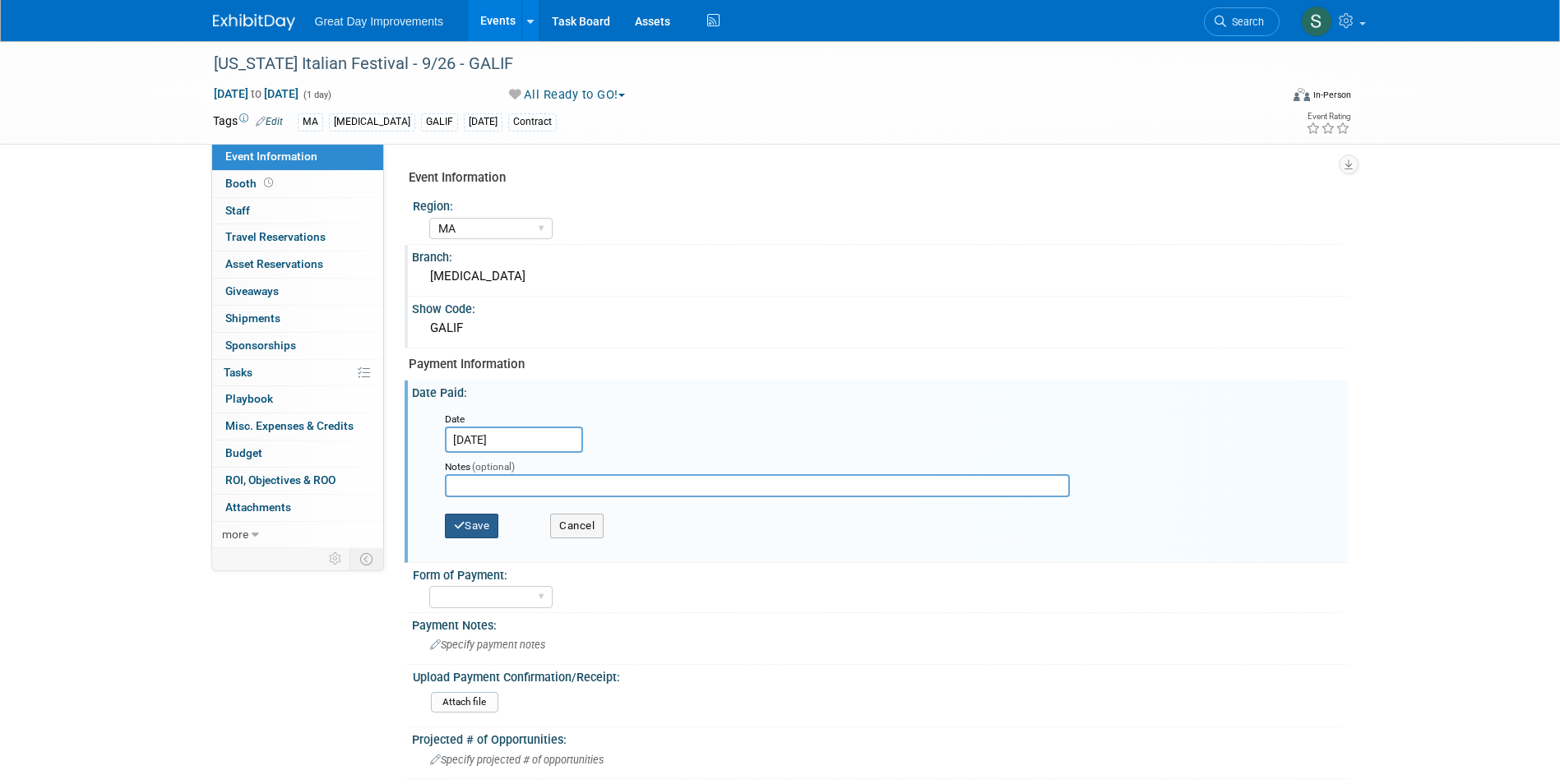
click at [458, 523] on icon "button" at bounding box center [459, 526] width 12 height 11
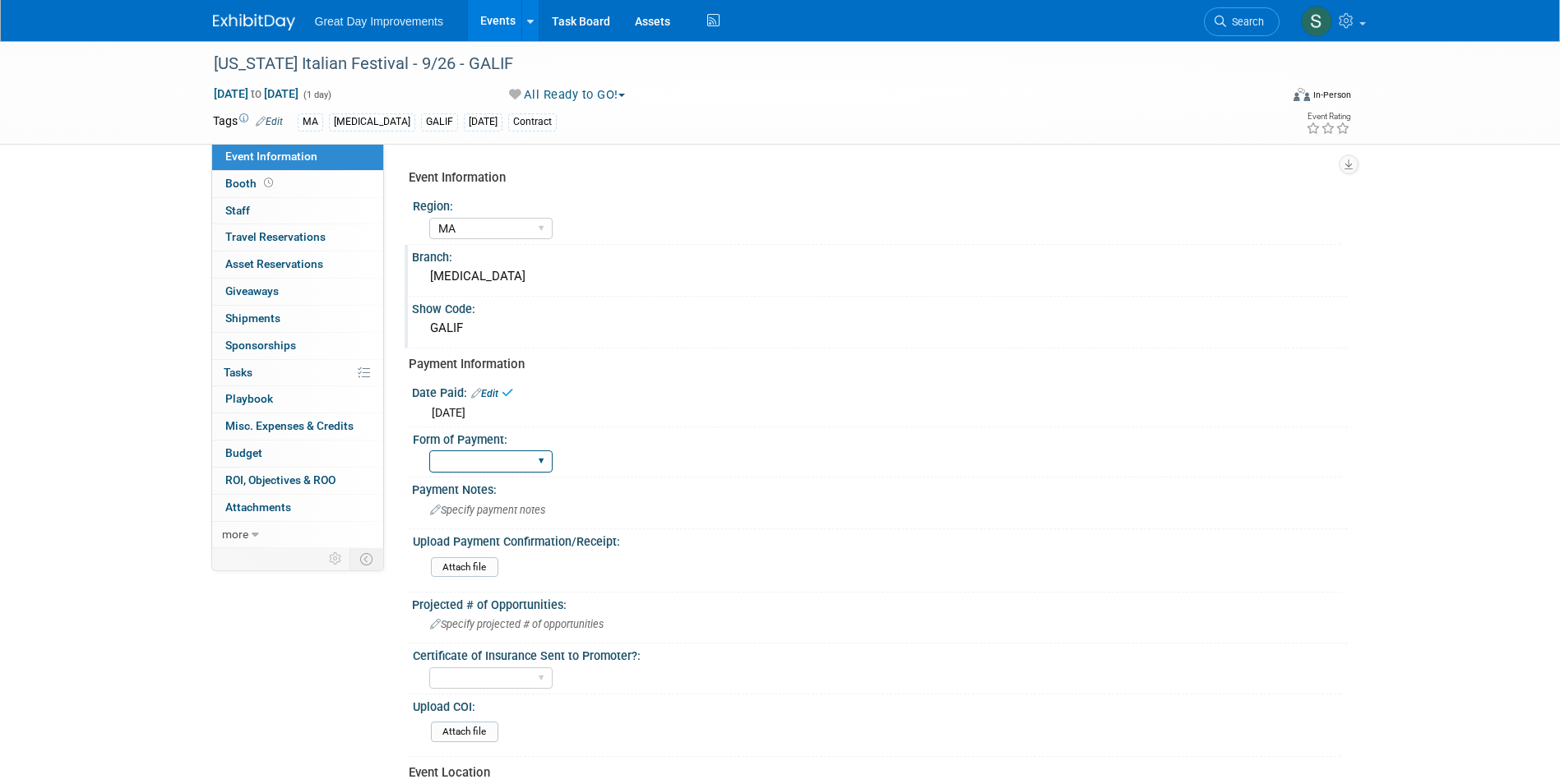
click at [478, 463] on select "Paid via CC Check Requested Pay at the Gate Other" at bounding box center [491, 461] width 123 height 22
select select "Paid via CC"
click at [429, 450] on select "Paid via CC Check Requested Pay at the Gate Other" at bounding box center [491, 461] width 123 height 22
click at [253, 23] on img at bounding box center [254, 22] width 82 height 16
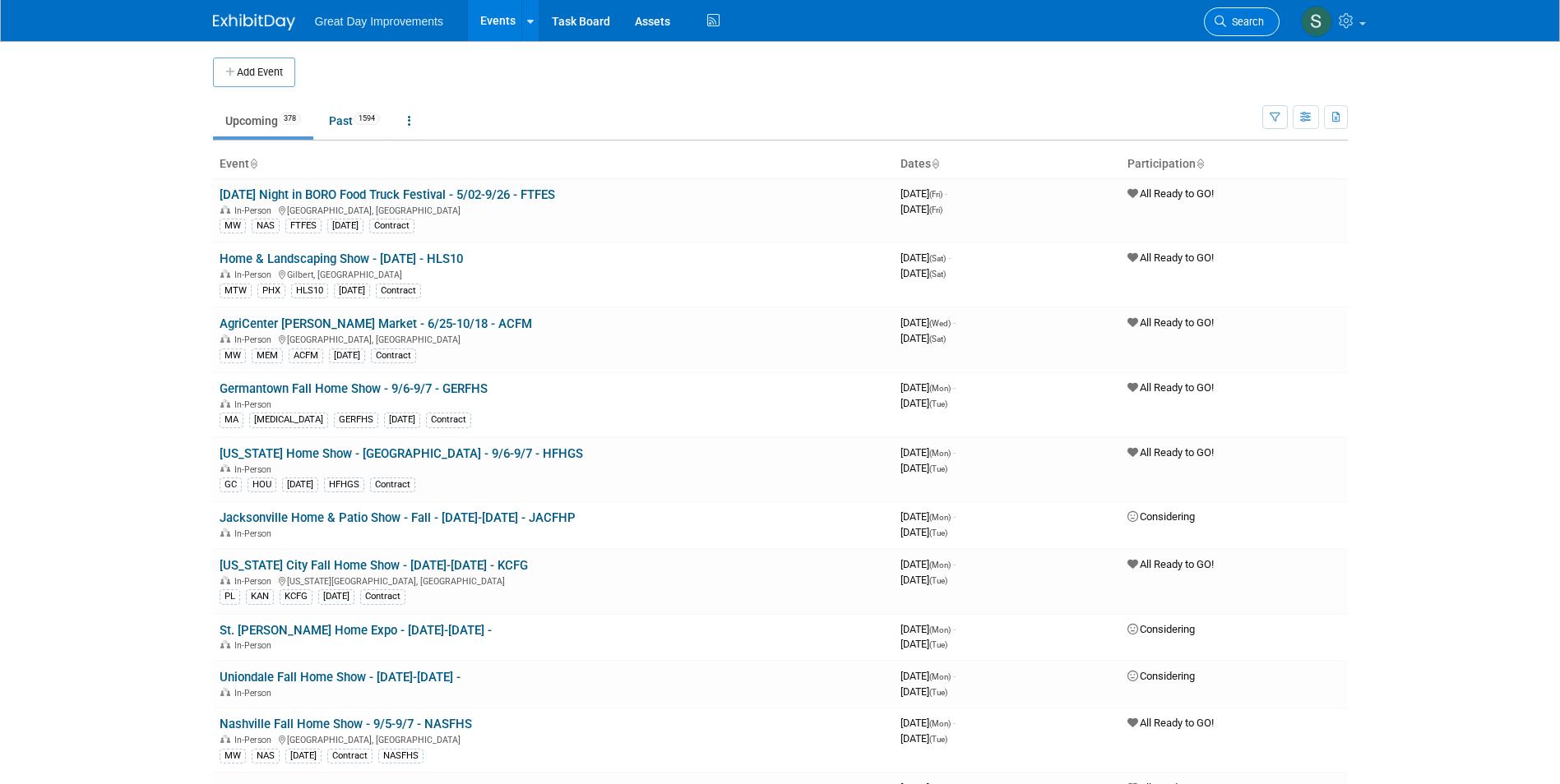
click at [1223, 10] on link "Search" at bounding box center [1241, 21] width 76 height 29
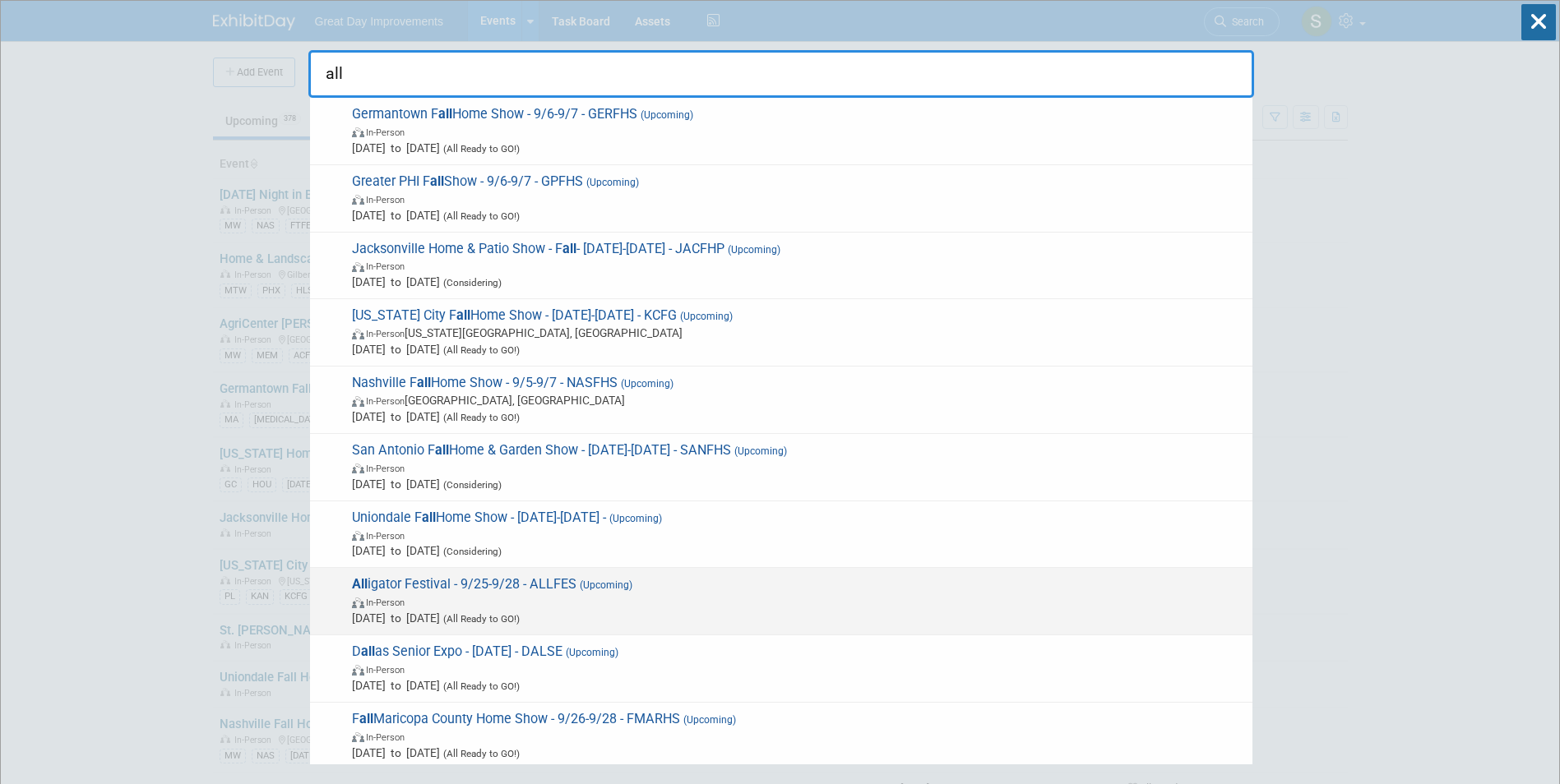
type input "all"
click at [786, 580] on span "All igator Festival - 9/25-9/28 - ALLFES (Upcoming) In-Person Sep 25, 2025 to S…" at bounding box center [795, 601] width 897 height 50
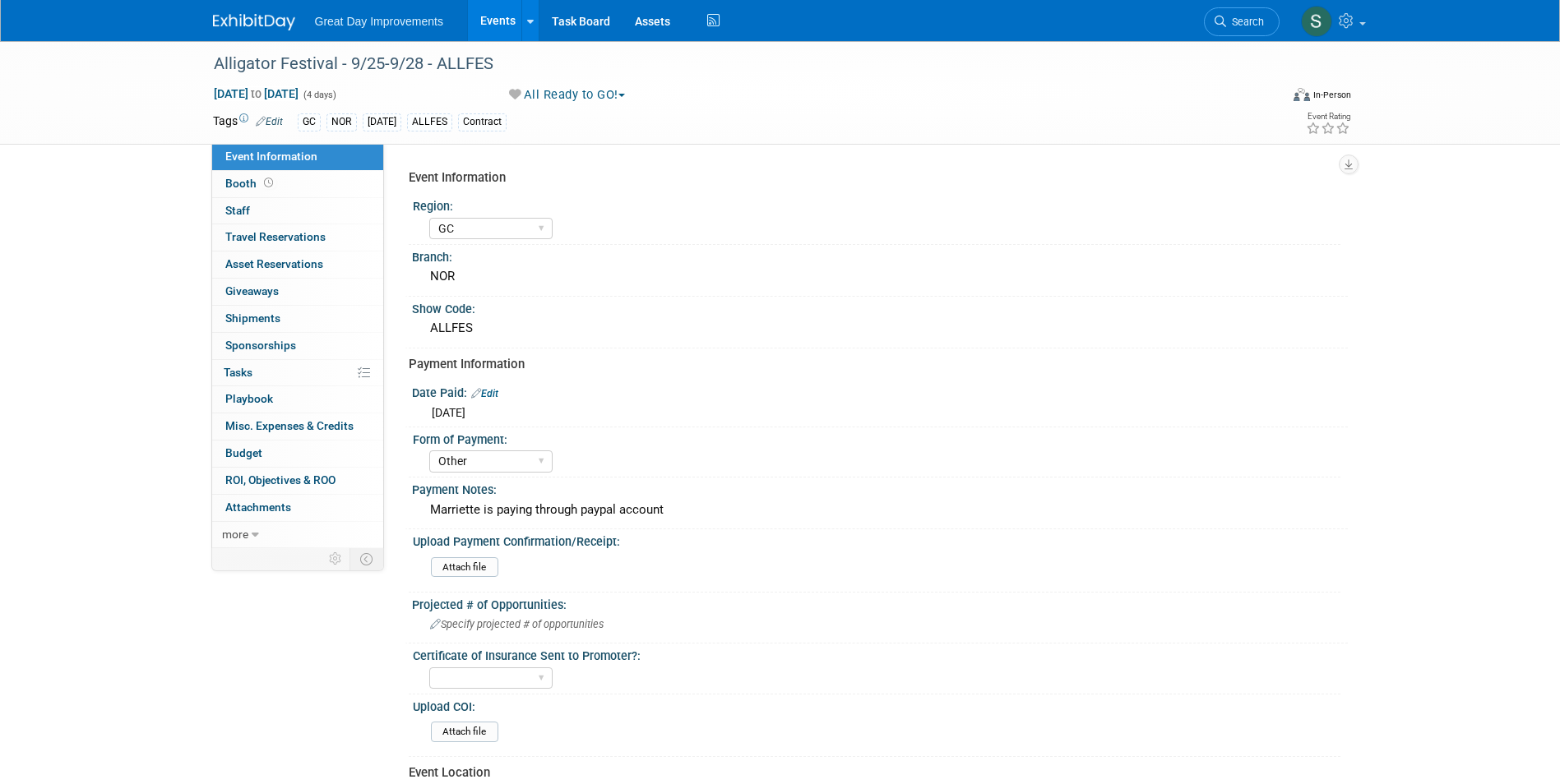
select select "GC"
select select "Other"
click at [519, 510] on div "Marriette is paying through paypal account" at bounding box center [880, 510] width 911 height 26
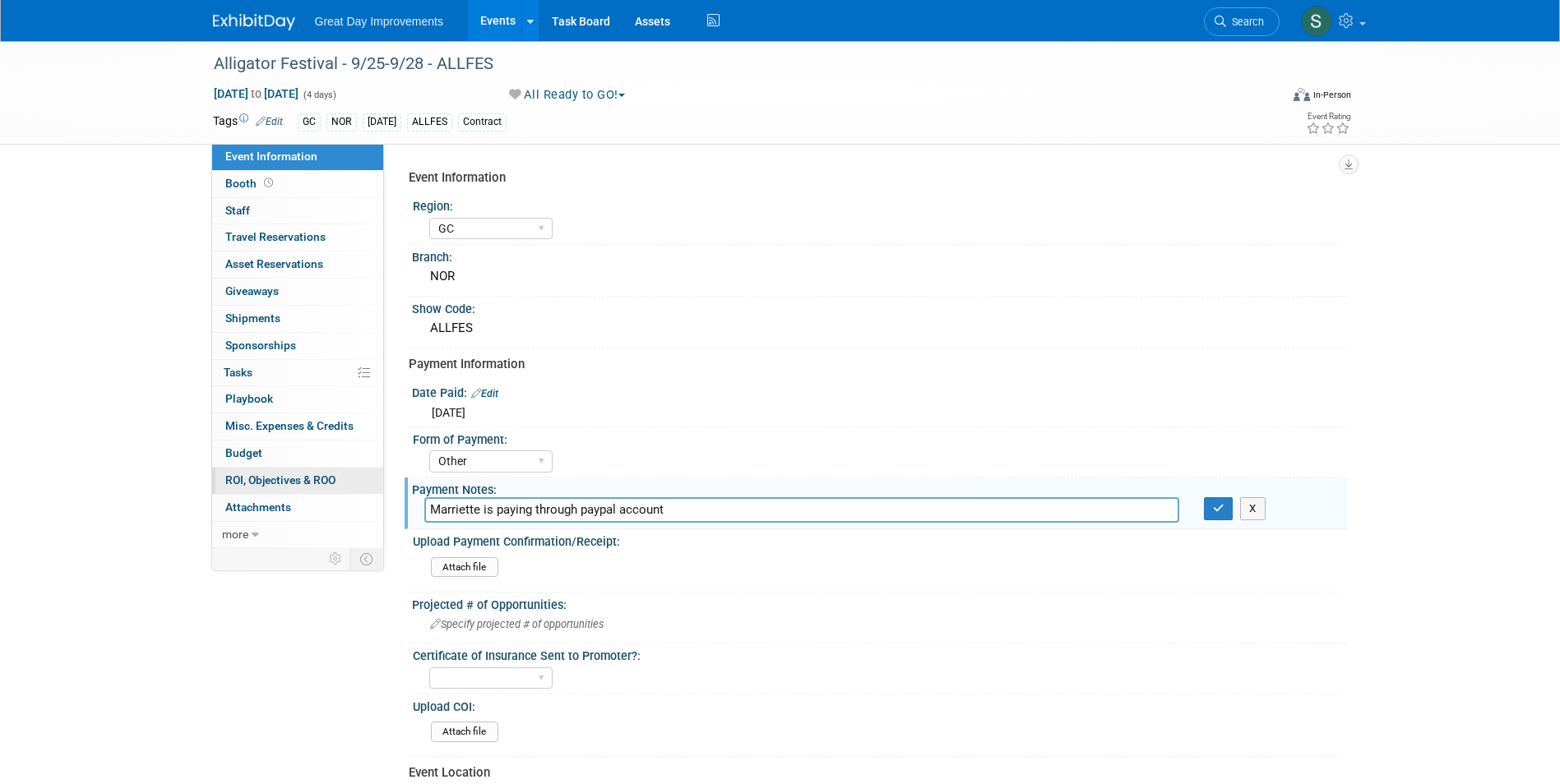
drag, startPoint x: 683, startPoint y: 505, endPoint x: 367, endPoint y: 490, distance: 316.4
click at [369, 490] on div "Event Information Event Info Booth Booth 0 Staff 0 Staff 0 Travel Reservations …" at bounding box center [781, 555] width 1160 height 1029
click at [531, 444] on div "Form of Payment:" at bounding box center [876, 438] width 927 height 21
click at [521, 462] on select "Paid via CC Check Requested Pay at the Gate Other" at bounding box center [491, 461] width 123 height 22
select select "Paid via CC"
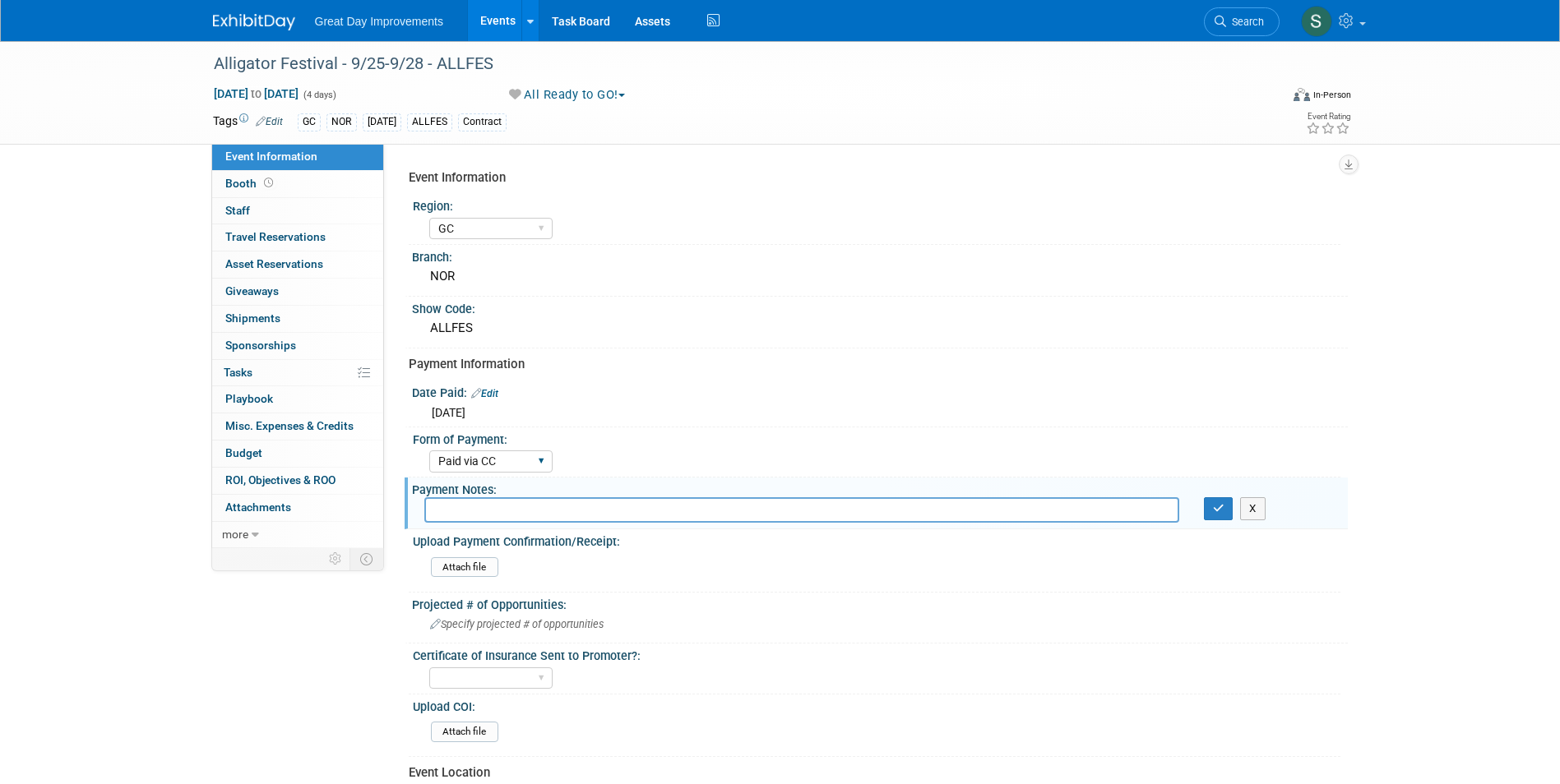
click at [429, 450] on select "Paid via CC Check Requested Pay at the Gate Other" at bounding box center [491, 461] width 123 height 22
click at [489, 391] on link "Edit" at bounding box center [484, 393] width 27 height 12
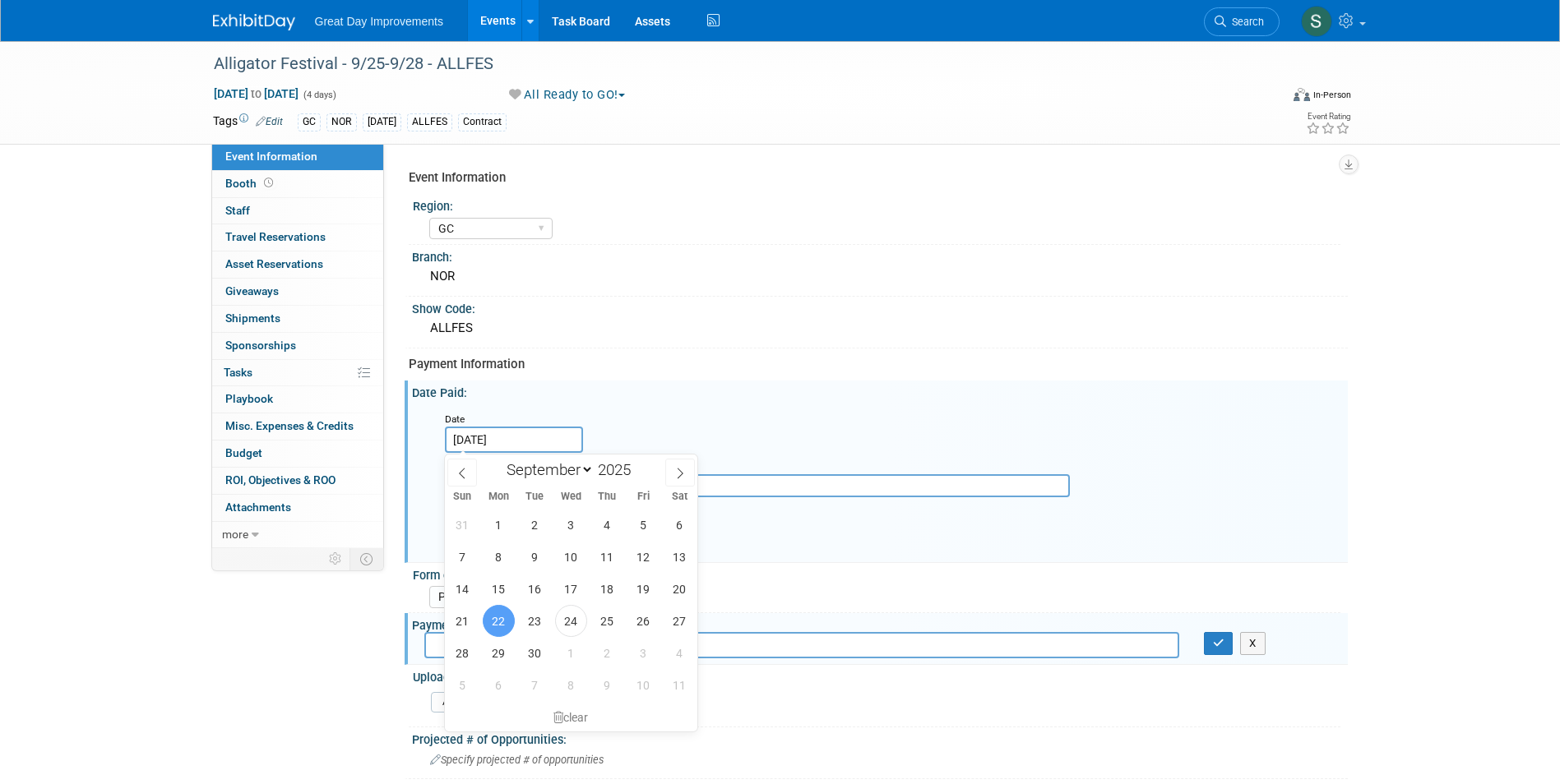
click at [488, 441] on input "Sep 22, 2025" at bounding box center [514, 439] width 138 height 26
click at [578, 627] on span "24" at bounding box center [571, 621] width 32 height 32
type input "Sep 24, 2025"
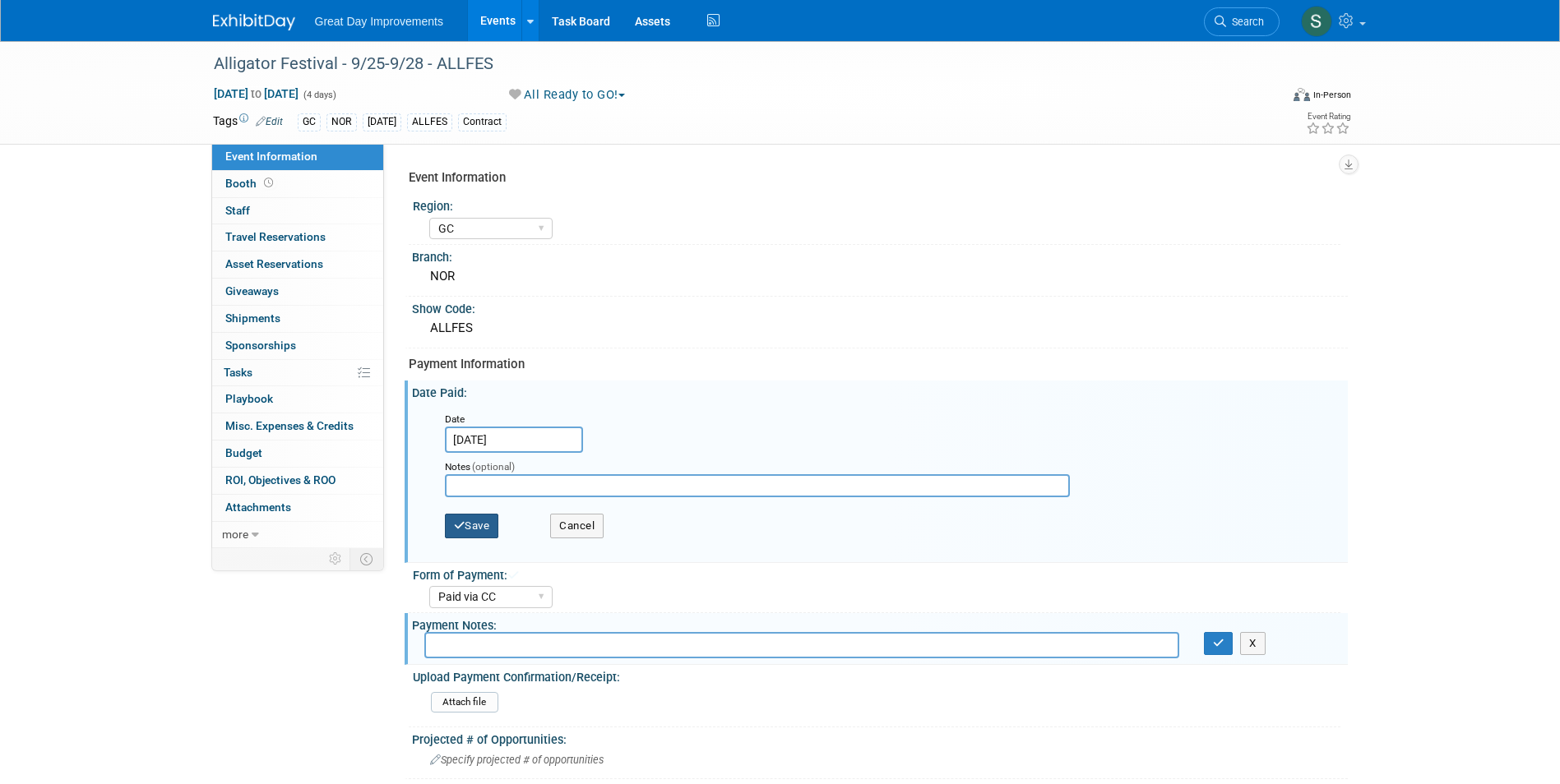
click at [476, 521] on button "Save" at bounding box center [472, 526] width 55 height 25
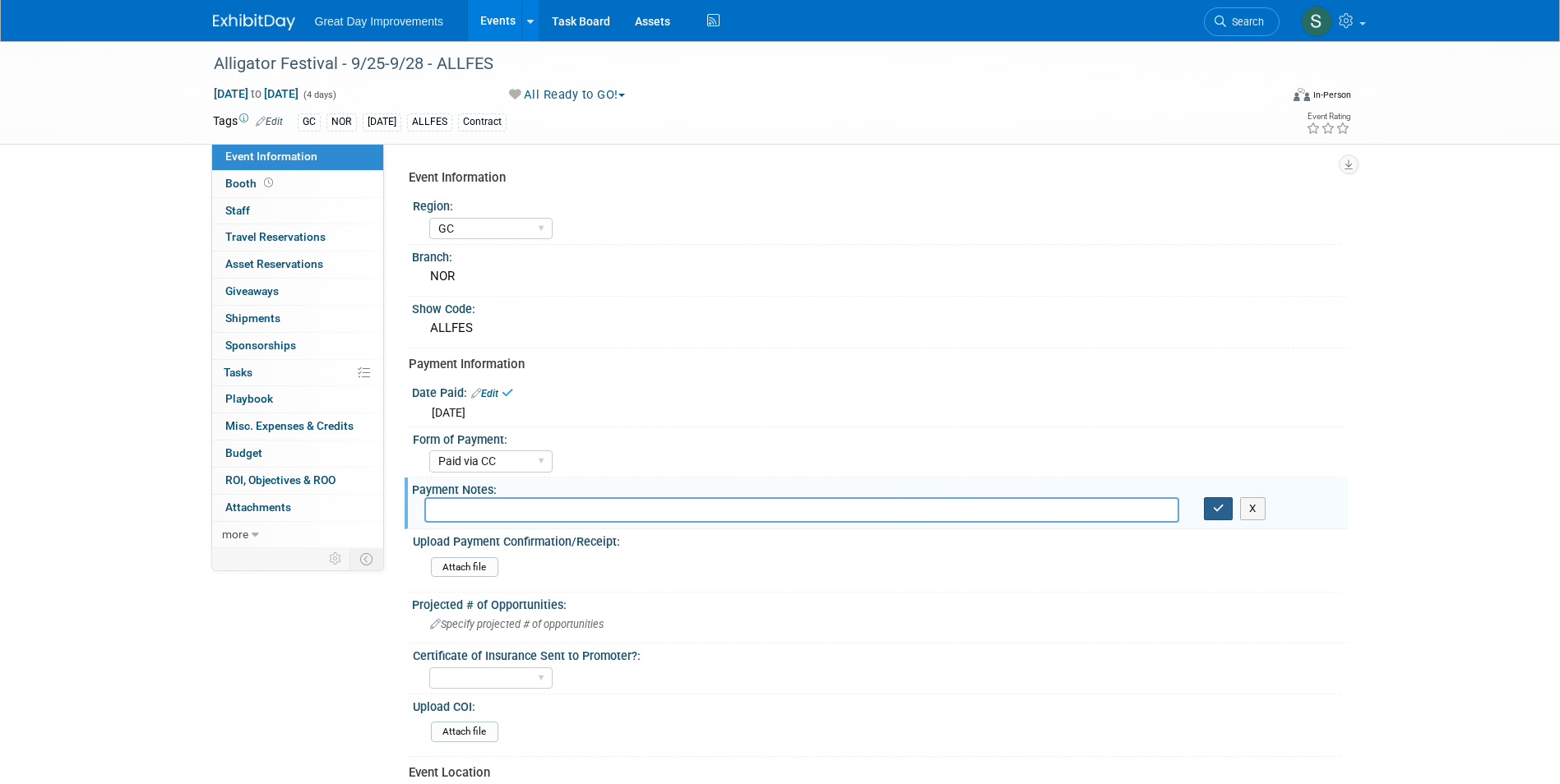
click at [1212, 505] on button "button" at bounding box center [1218, 509] width 29 height 23
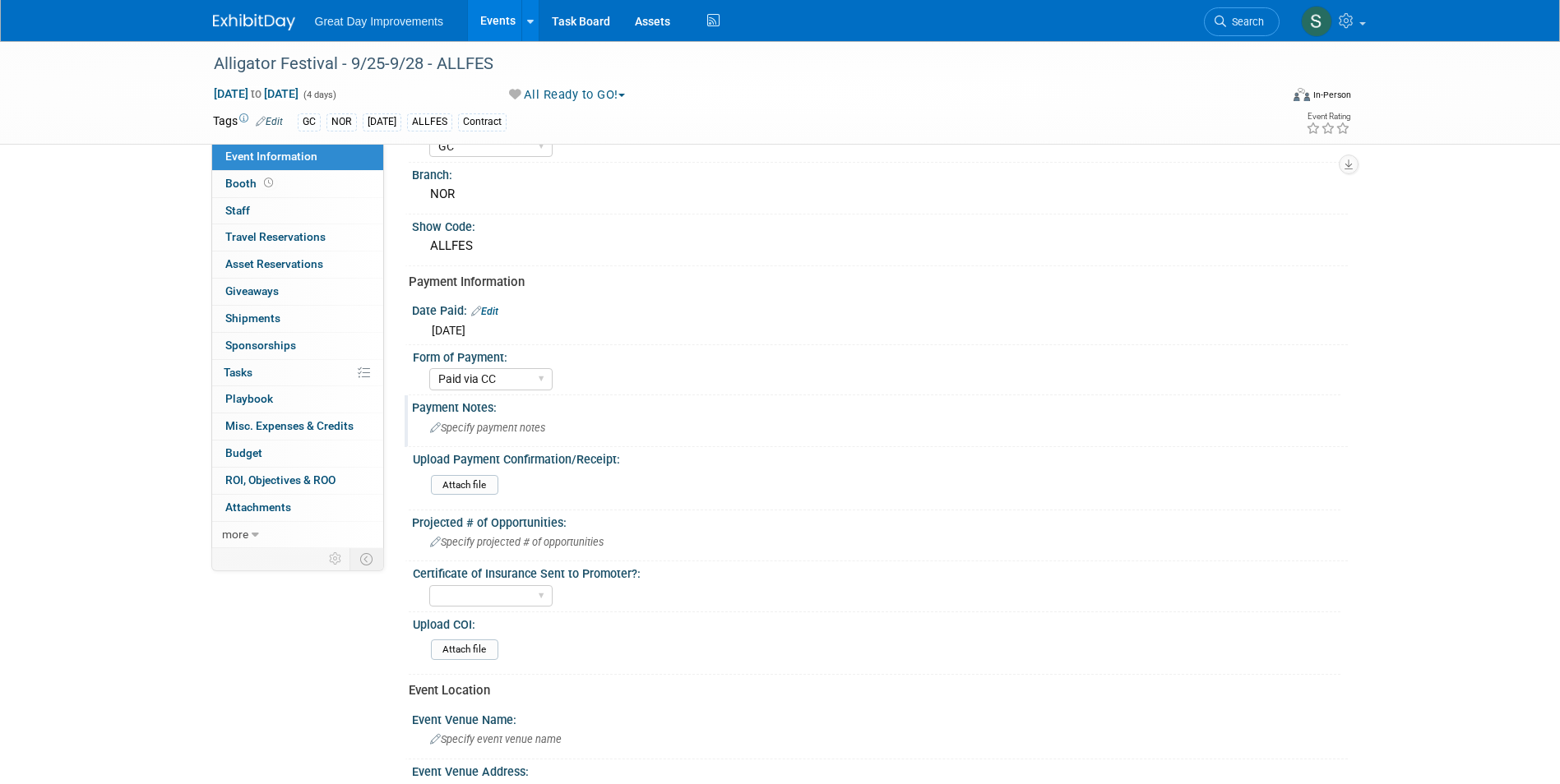
scroll to position [329, 0]
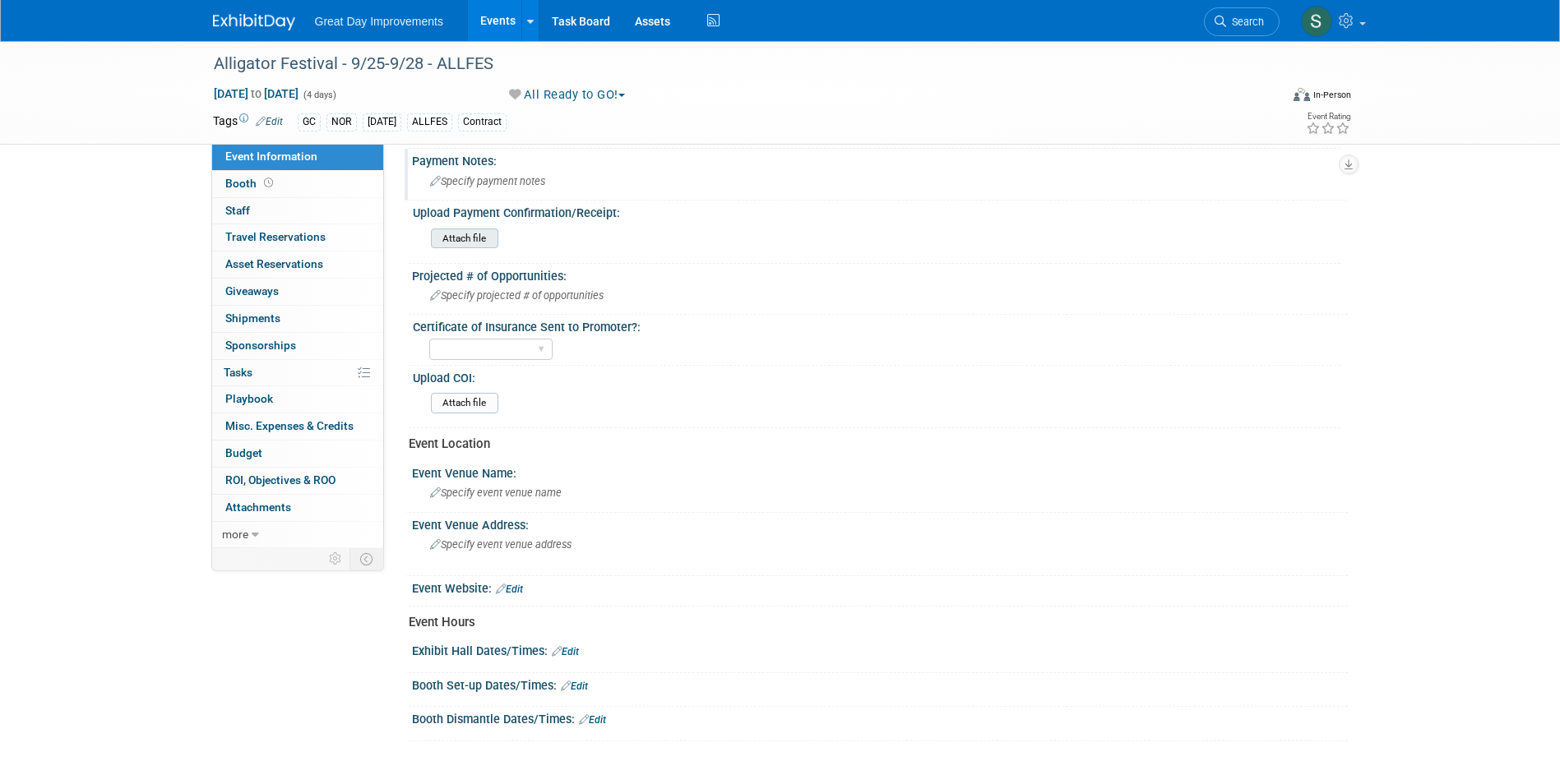
click at [462, 230] on input "file" at bounding box center [385, 238] width 223 height 19
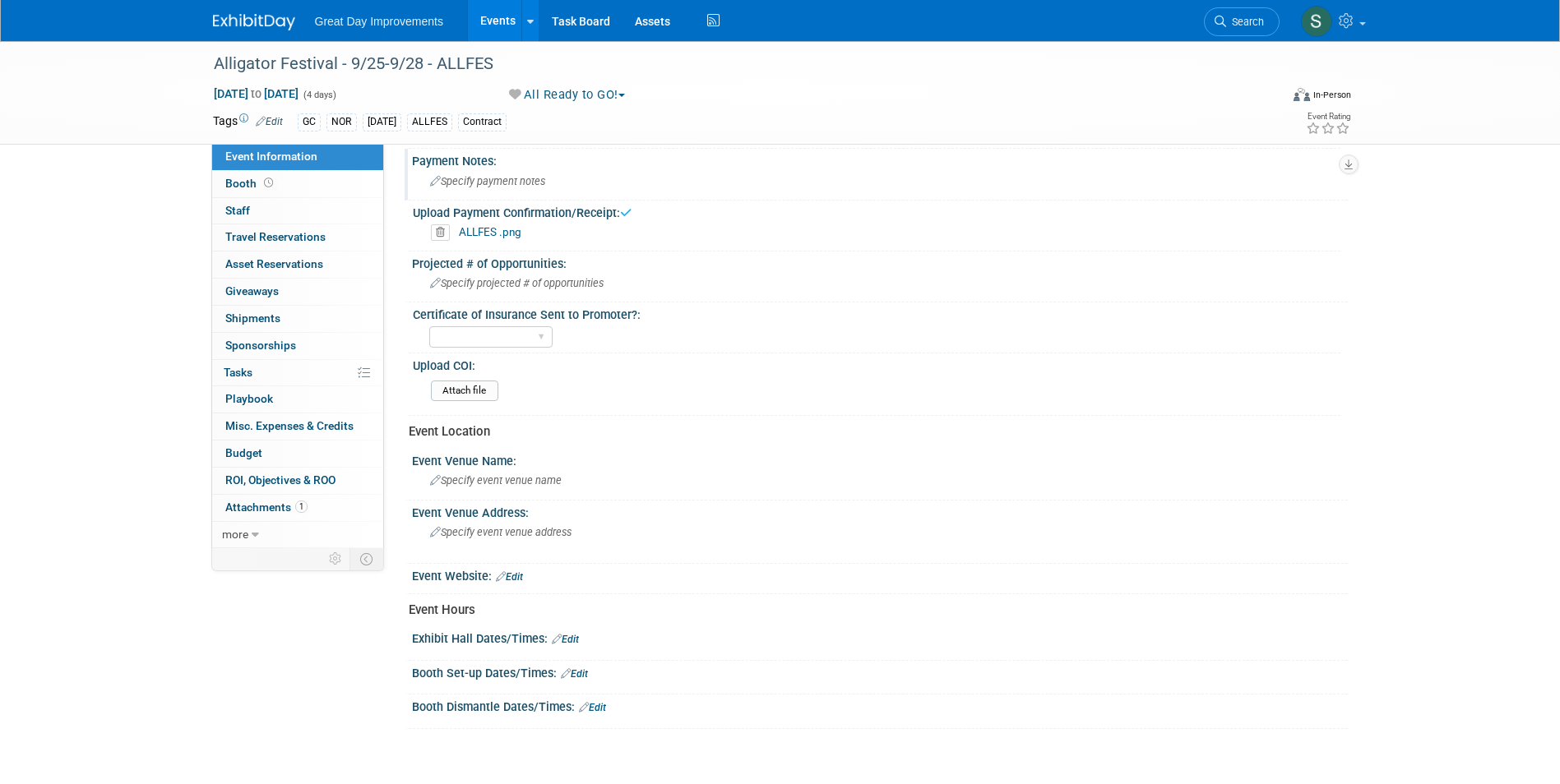
click at [231, 33] on div "Great Day Improvements Events Add Event Bulk Upload Events Shareable Event Boar…" at bounding box center [780, 21] width 1135 height 41
click at [225, 22] on img at bounding box center [254, 22] width 82 height 16
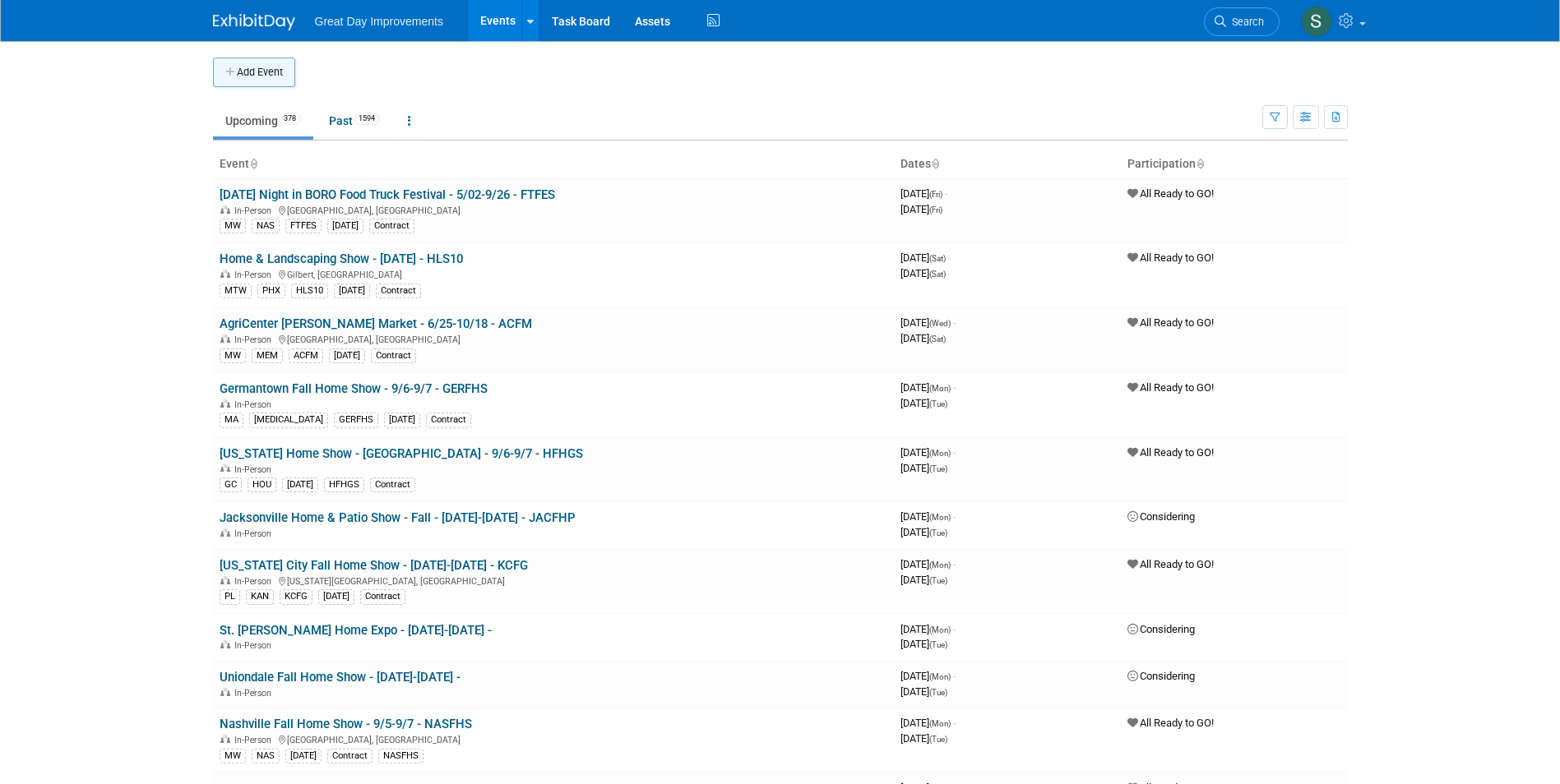
click at [281, 77] on button "Add Event" at bounding box center [254, 71] width 82 height 29
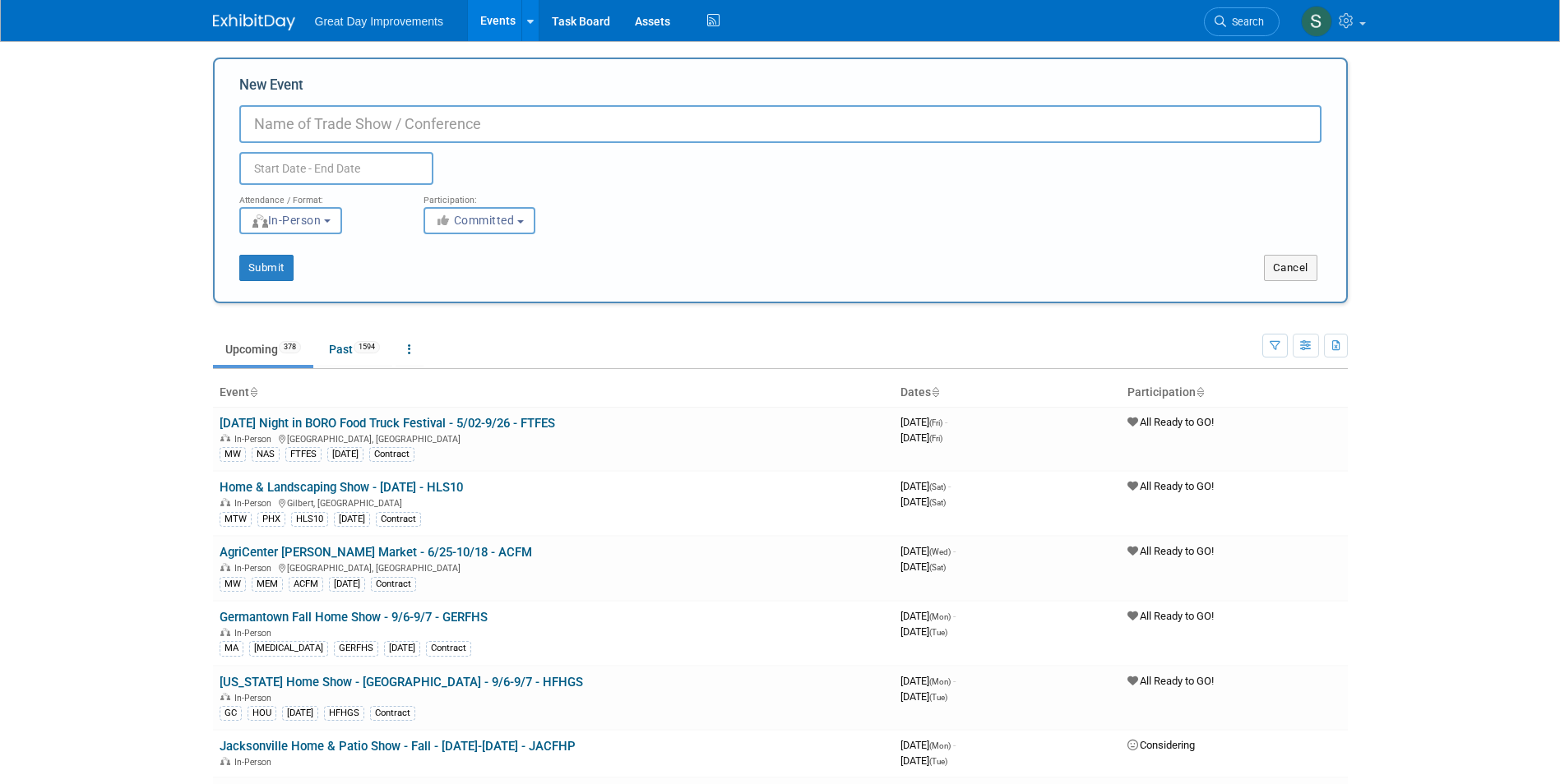
click at [500, 140] on input "New Event" at bounding box center [780, 124] width 1082 height 38
paste input "[US_STATE] Italian Festival"
type input "[US_STATE] Italian Festival - [DATE] - GALIF"
click at [509, 213] on span "Committed" at bounding box center [474, 220] width 80 height 13
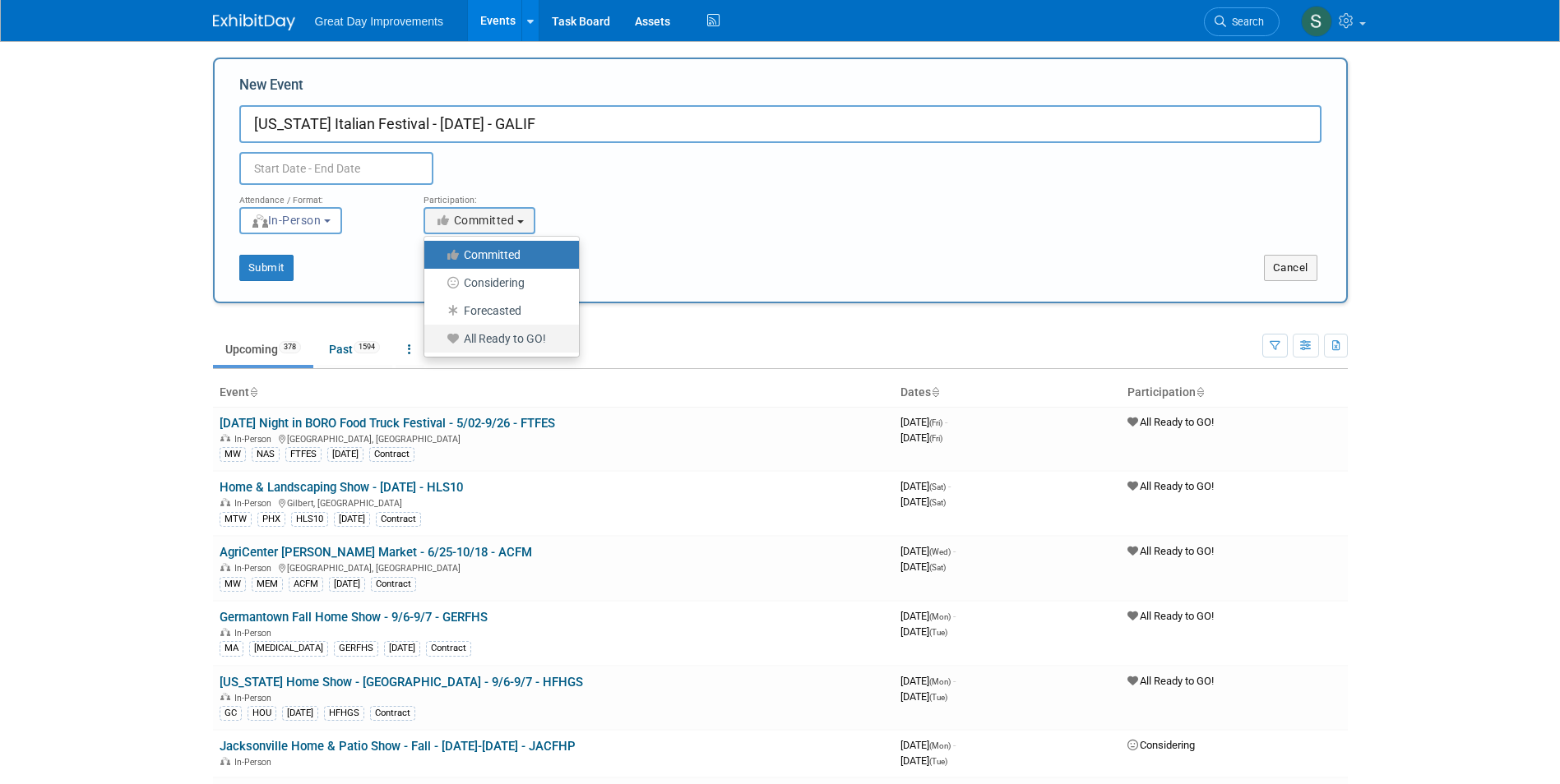
click at [561, 341] on label "All Ready to GO!" at bounding box center [497, 338] width 130 height 21
click at [439, 341] on input "All Ready to GO!" at bounding box center [433, 339] width 11 height 11
select select "102"
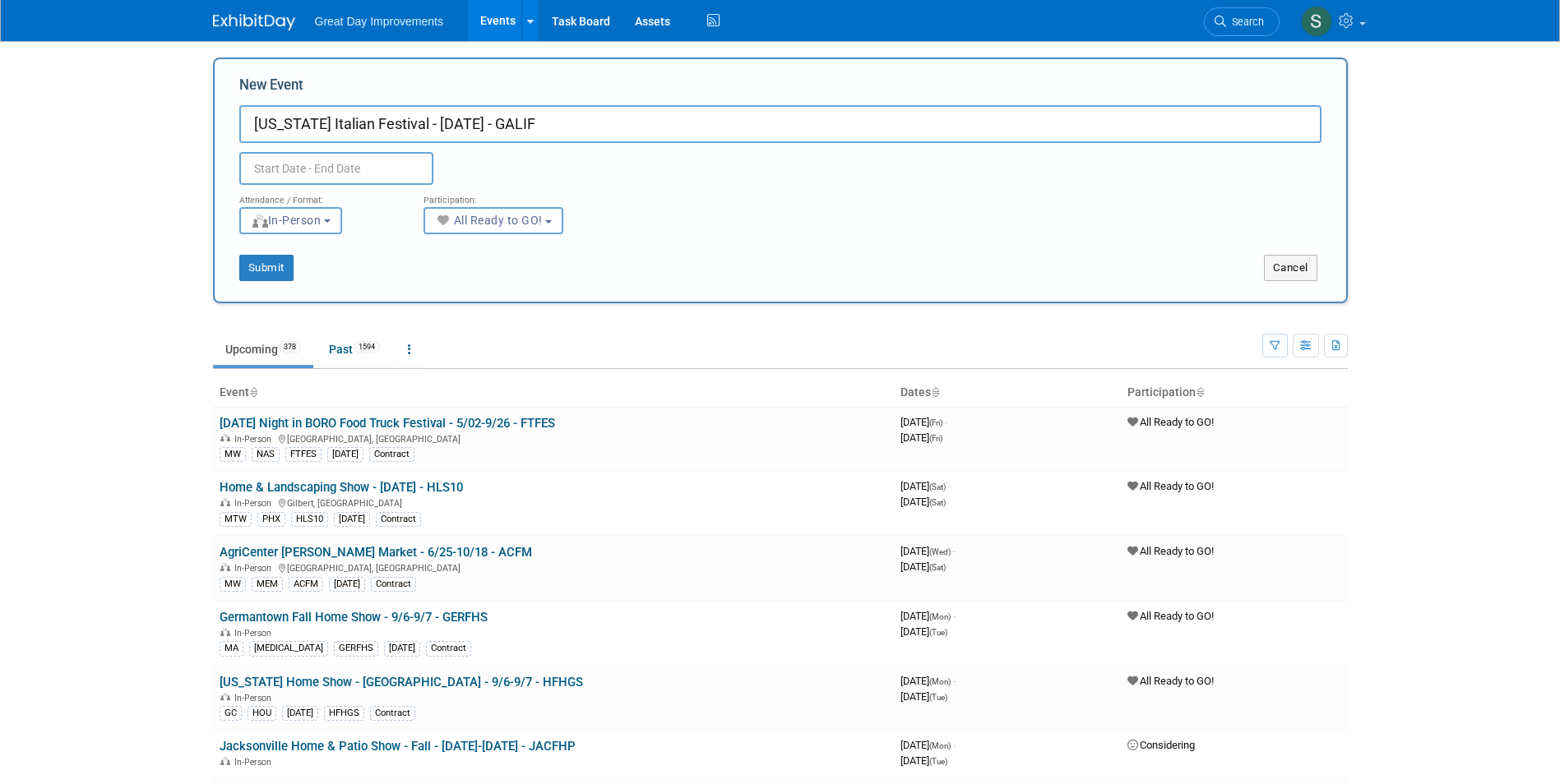
click at [315, 173] on input "text" at bounding box center [336, 168] width 194 height 33
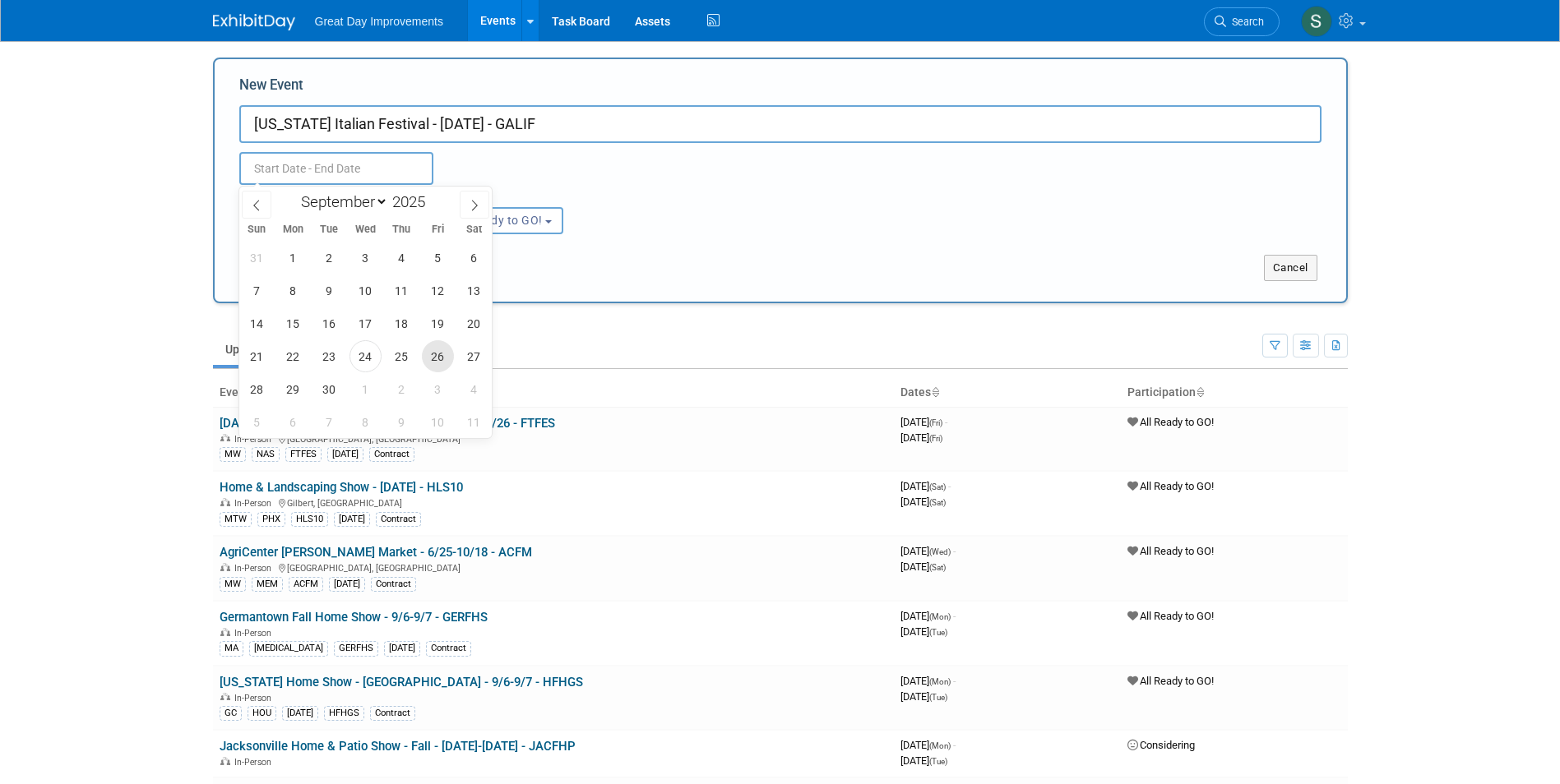
click at [434, 363] on span "26" at bounding box center [438, 356] width 32 height 32
type input "[DATE] to [DATE]"
click at [653, 215] on div "Attendance / Format: <img src="[URL][DOMAIN_NAME]" style="width: 19px; margin-t…" at bounding box center [780, 209] width 1107 height 49
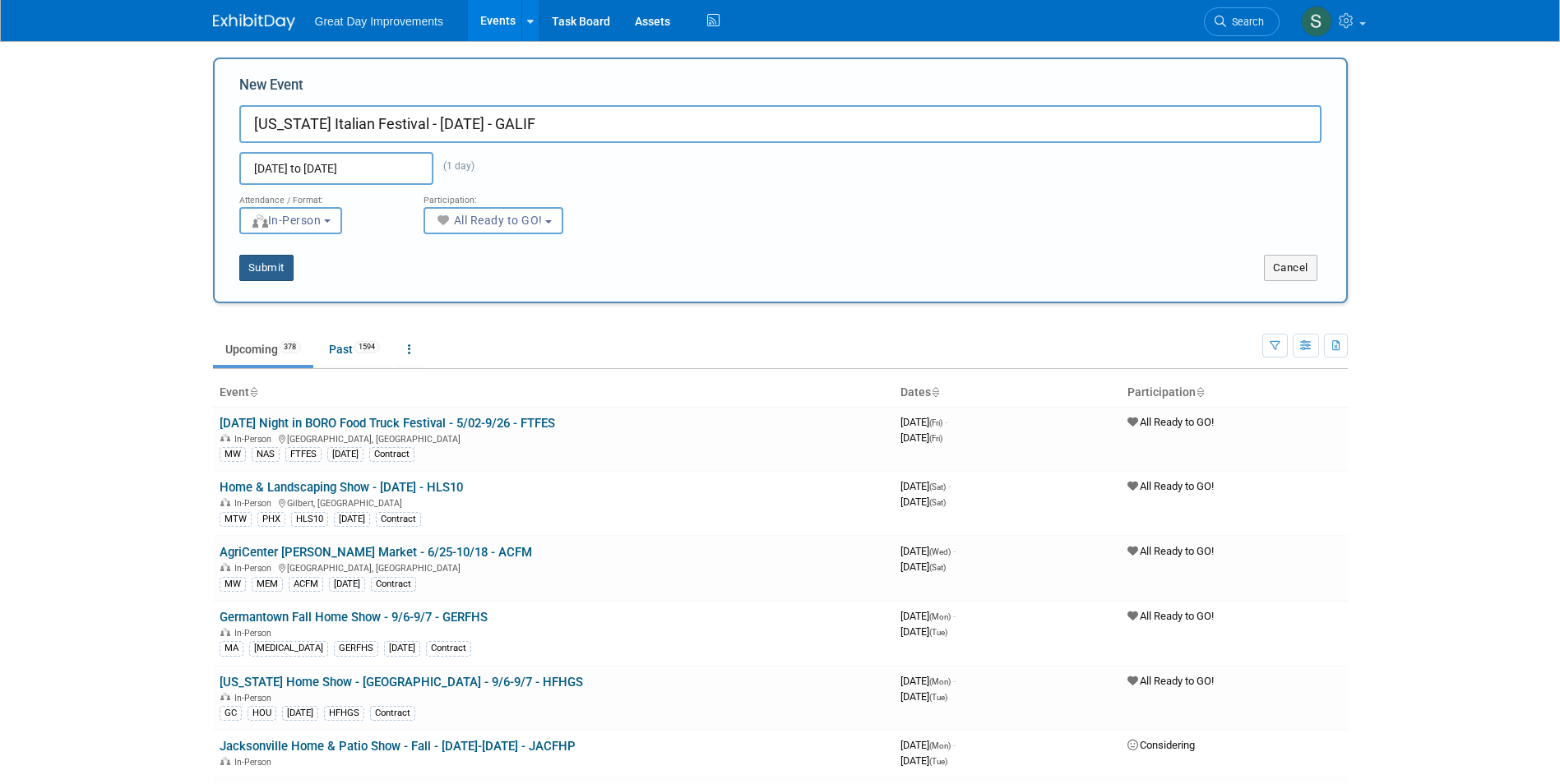
click at [259, 265] on button "Submit" at bounding box center [266, 267] width 55 height 26
type input "[US_STATE] Italian Festival - [DATE] - GALIF"
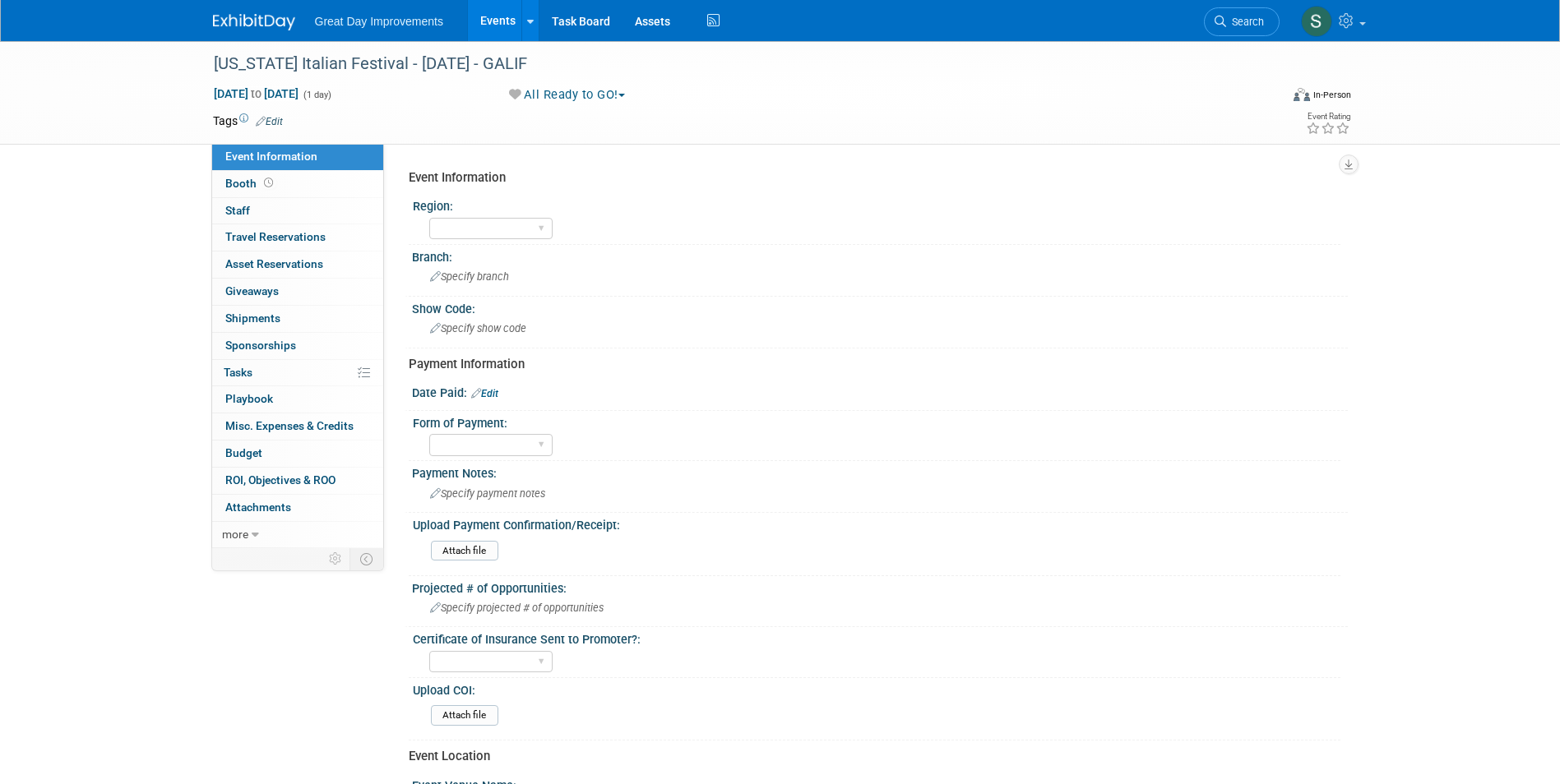
click at [273, 127] on span "Edit" at bounding box center [267, 121] width 32 height 13
click at [273, 116] on link "Edit" at bounding box center [269, 121] width 27 height 12
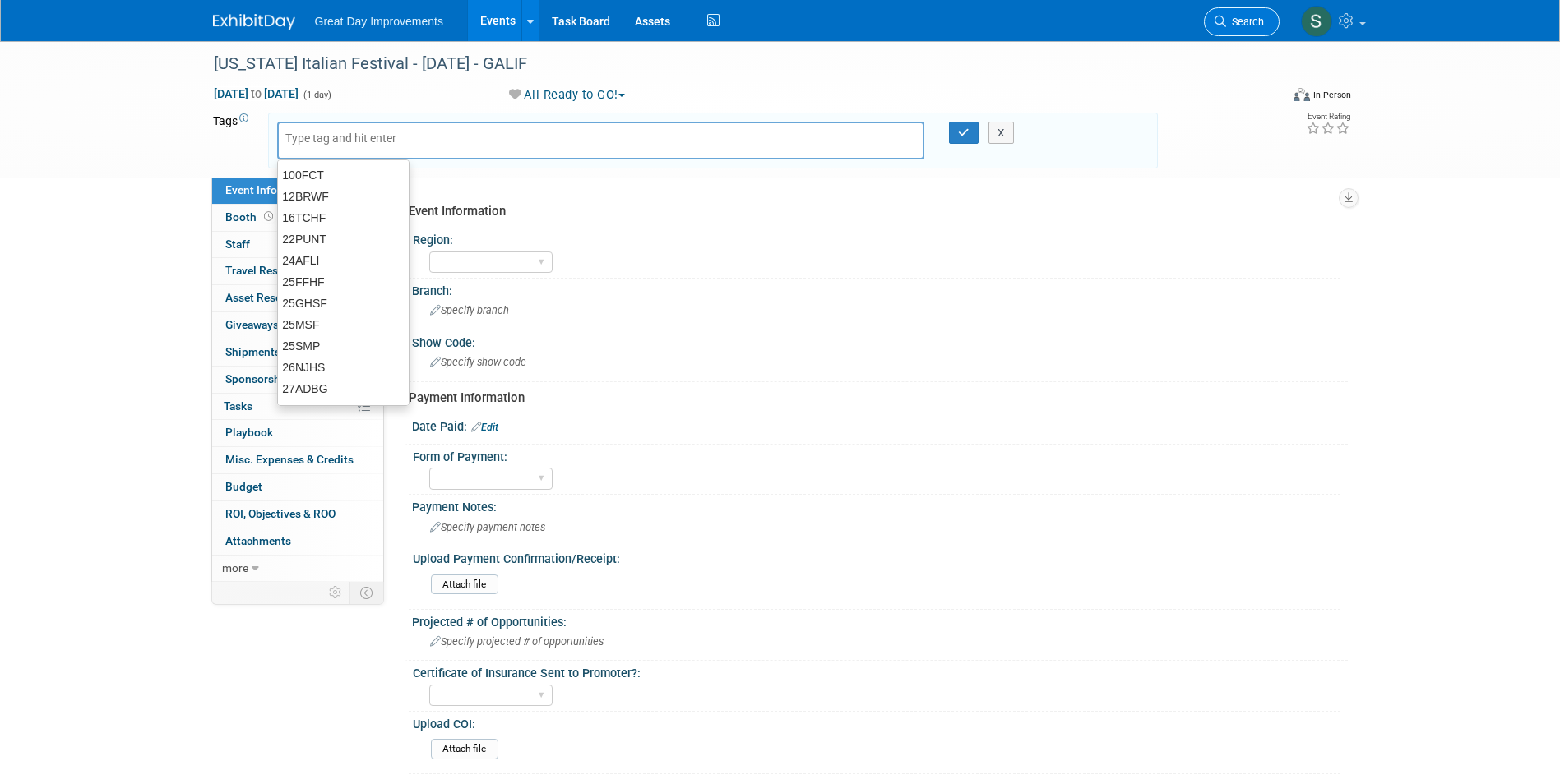
click at [1221, 22] on icon at bounding box center [1220, 21] width 12 height 12
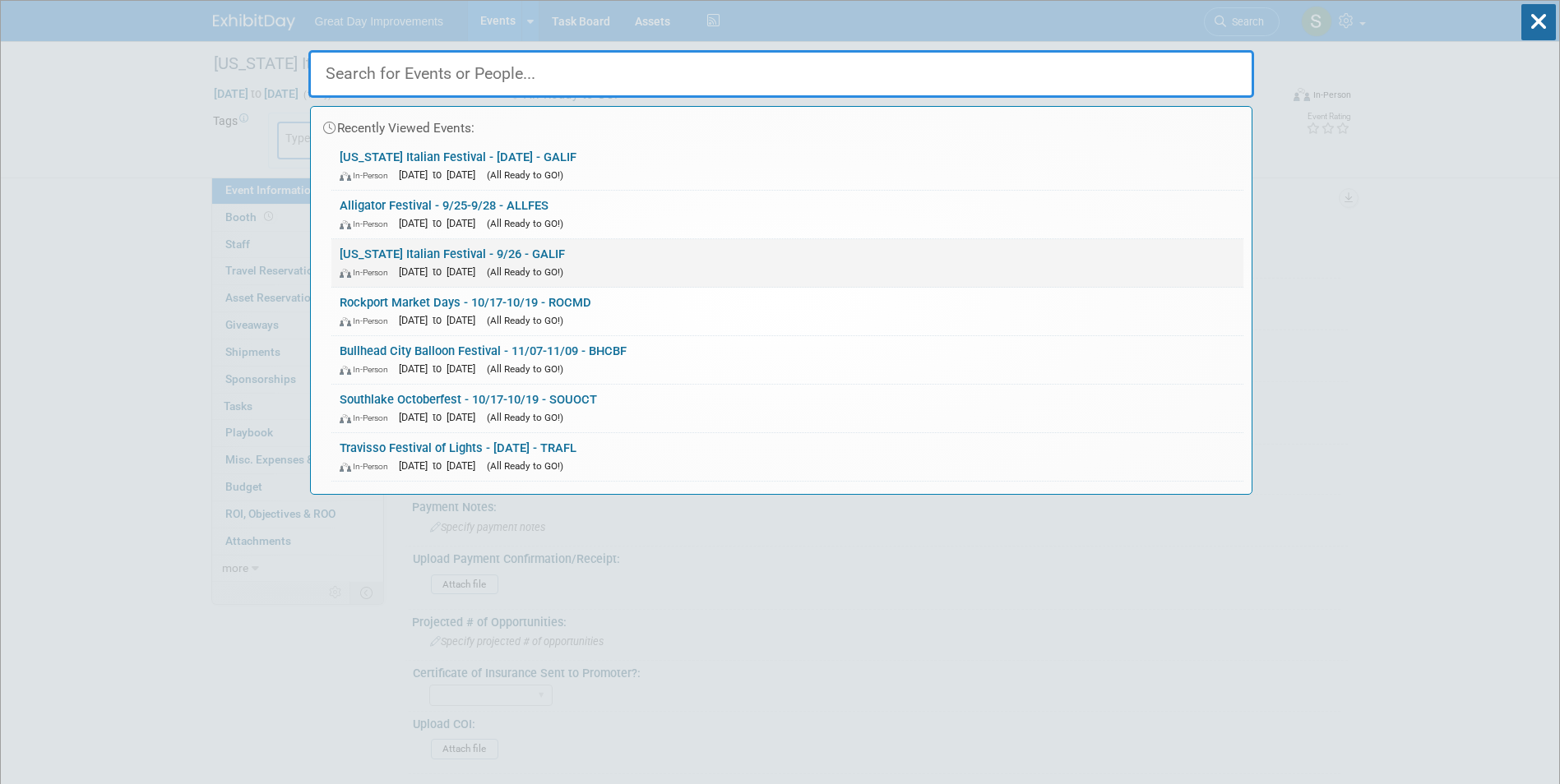
click at [558, 263] on div "In-Person Sep 26, 2025 to Sep 26, 2025 (All Ready to GO!)" at bounding box center [787, 271] width 895 height 17
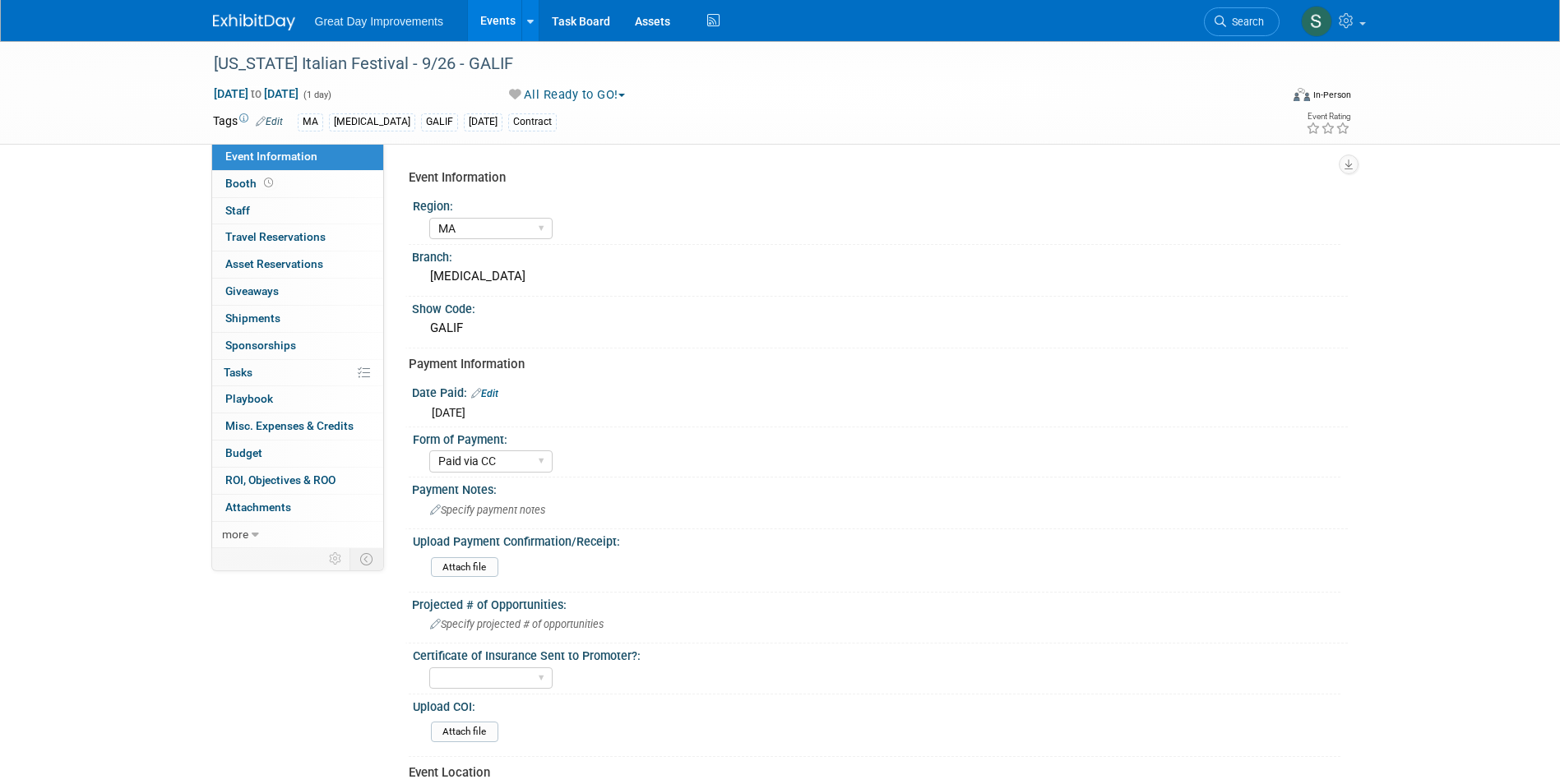
select select "MA"
select select "Paid via CC"
click at [246, 20] on img at bounding box center [254, 22] width 82 height 16
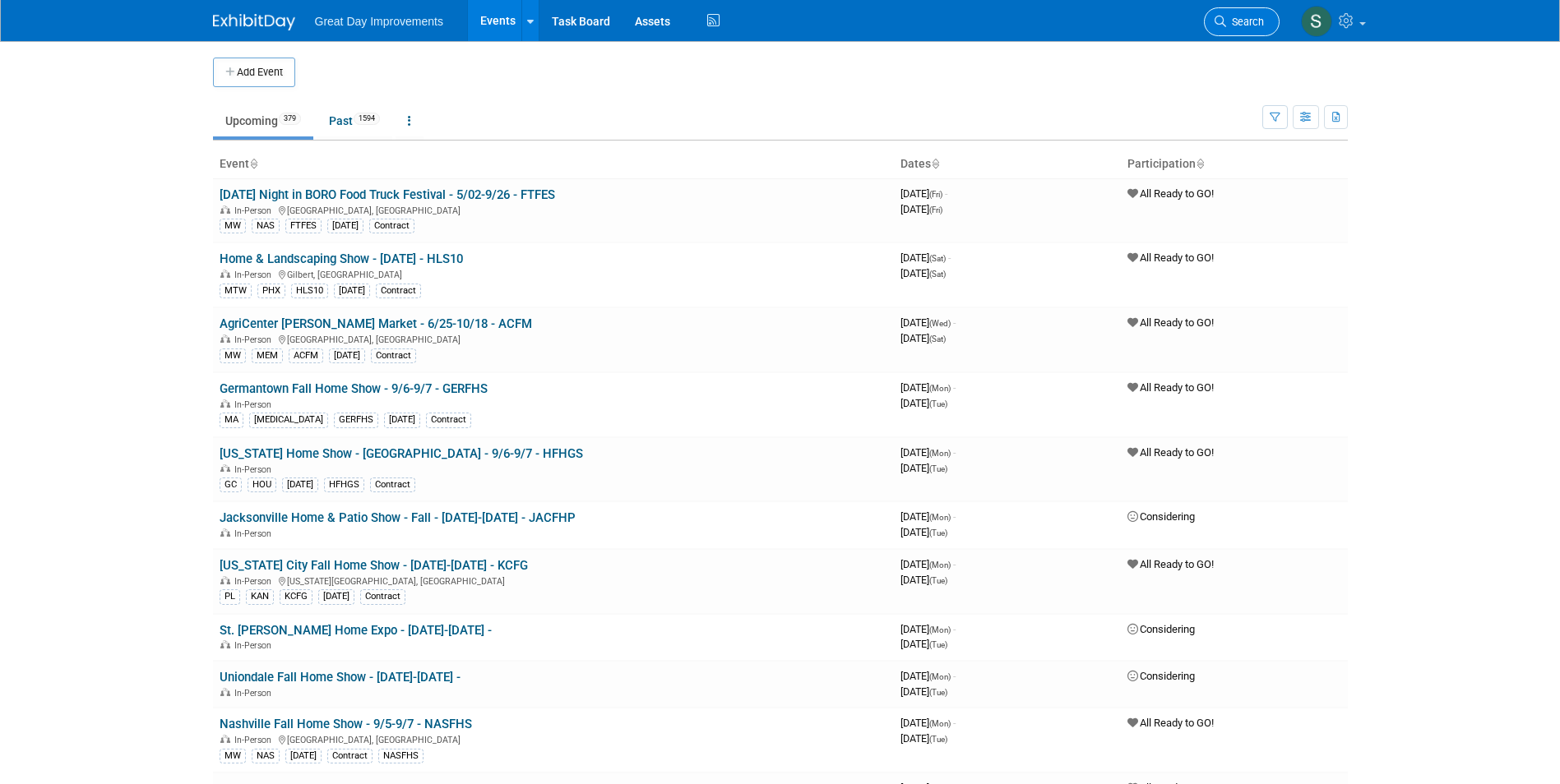
click at [1234, 22] on span "Search" at bounding box center [1245, 21] width 38 height 13
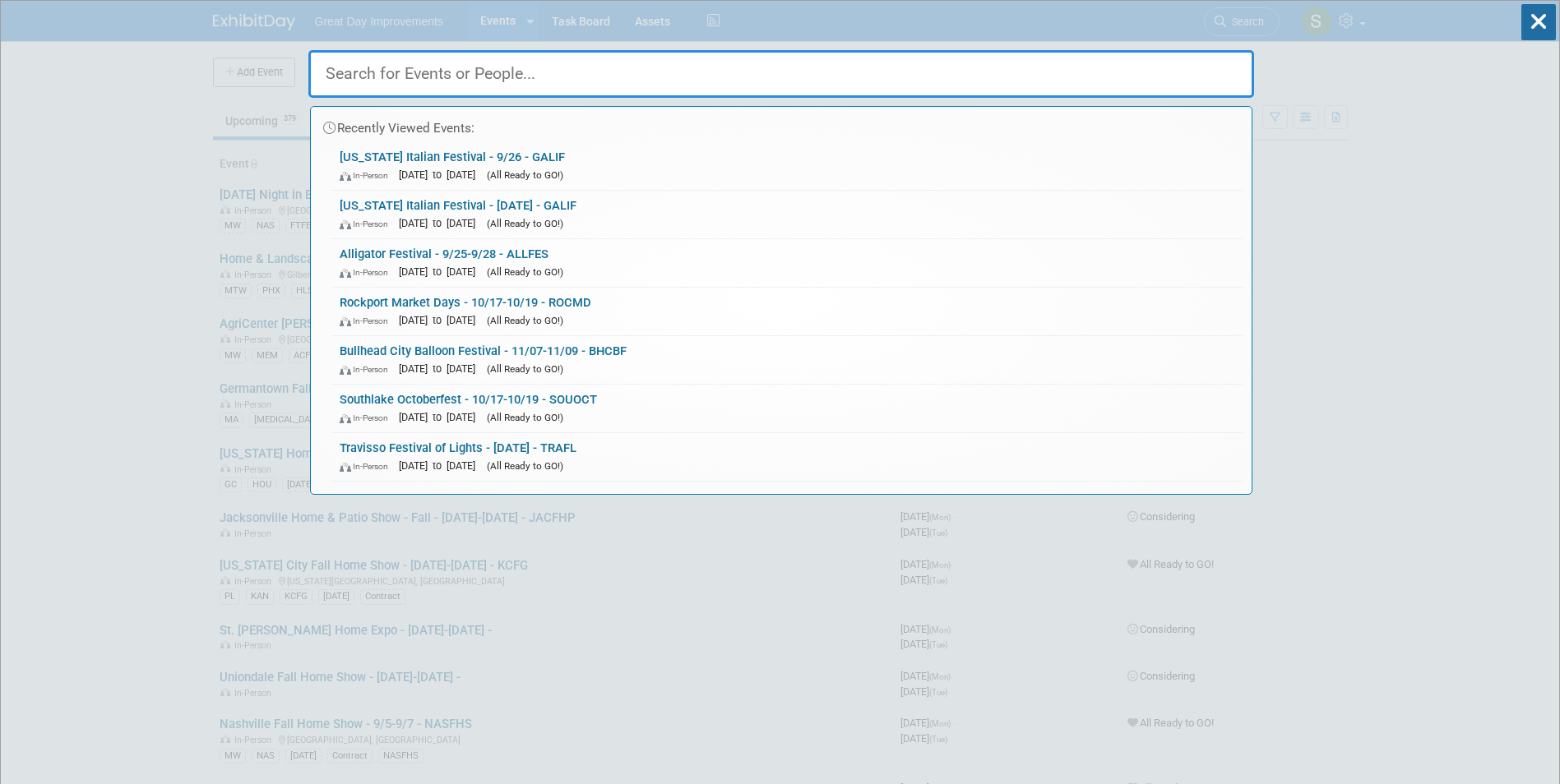
paste input "SANFHS"
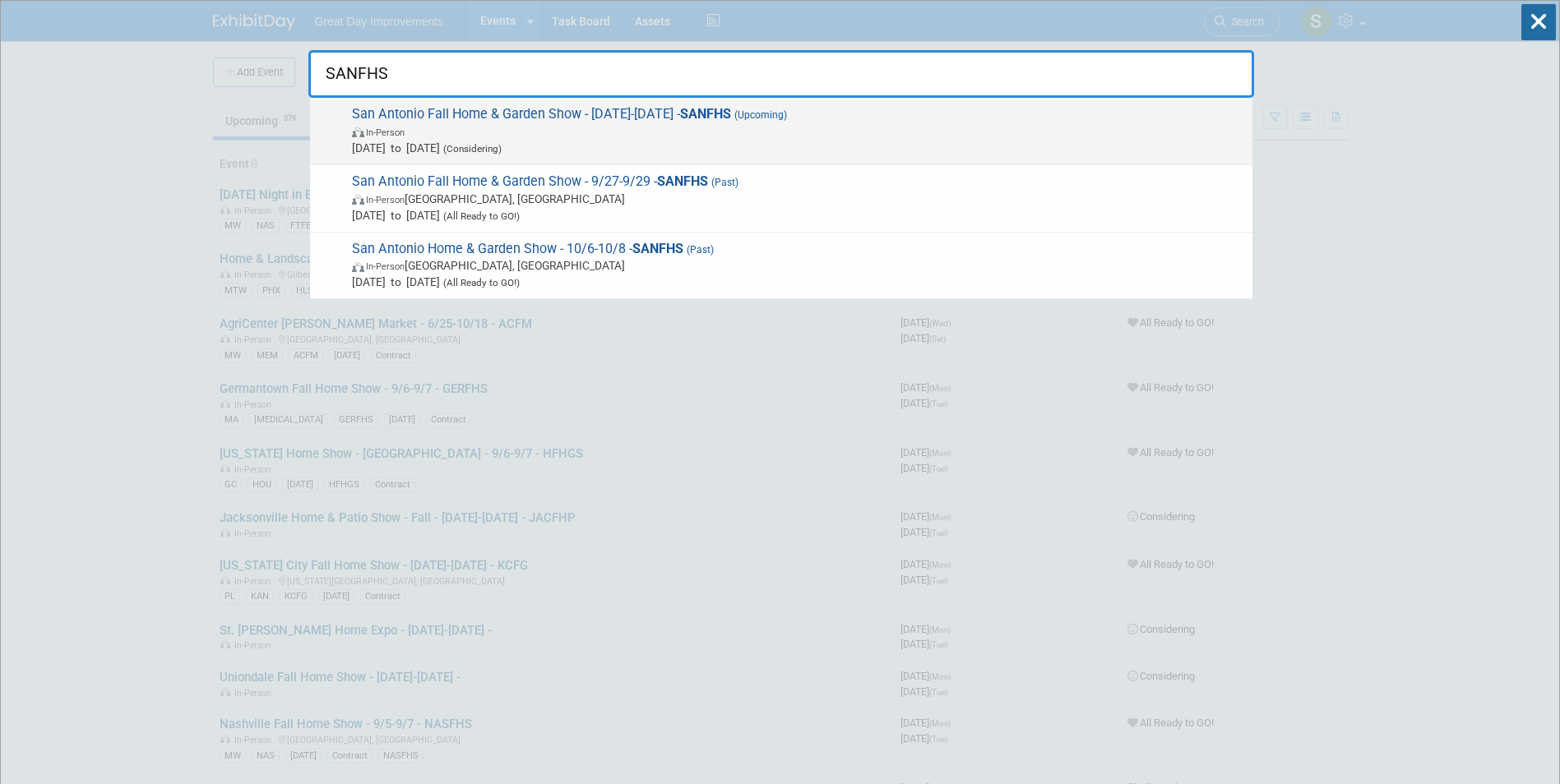
type input "SANFHS"
click at [825, 135] on span "In-Person" at bounding box center [798, 131] width 892 height 16
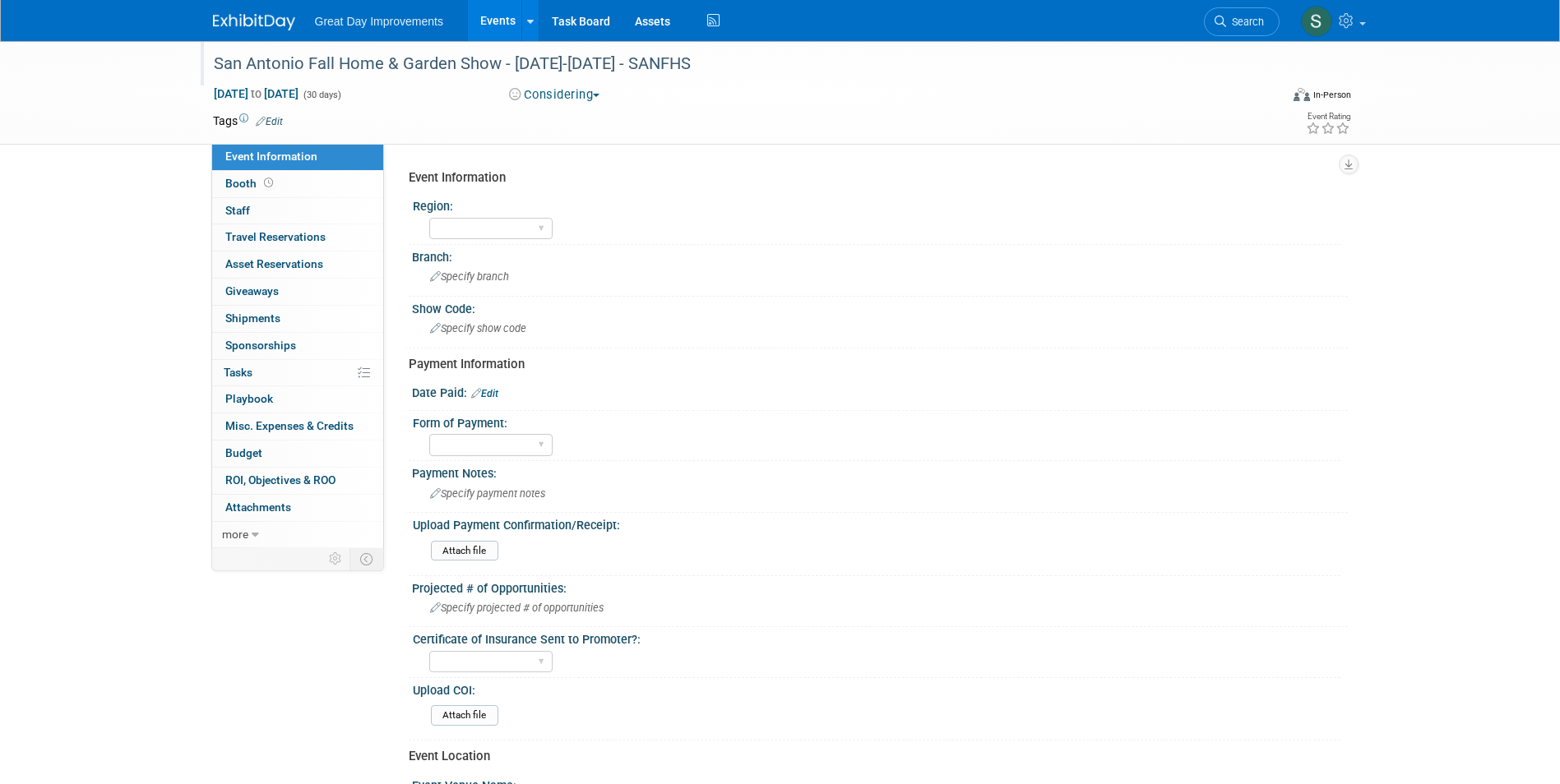
click at [647, 58] on div "San Antonio Fall Home & Garden Show - [DATE]-[DATE] - SANFHS" at bounding box center [731, 63] width 1046 height 29
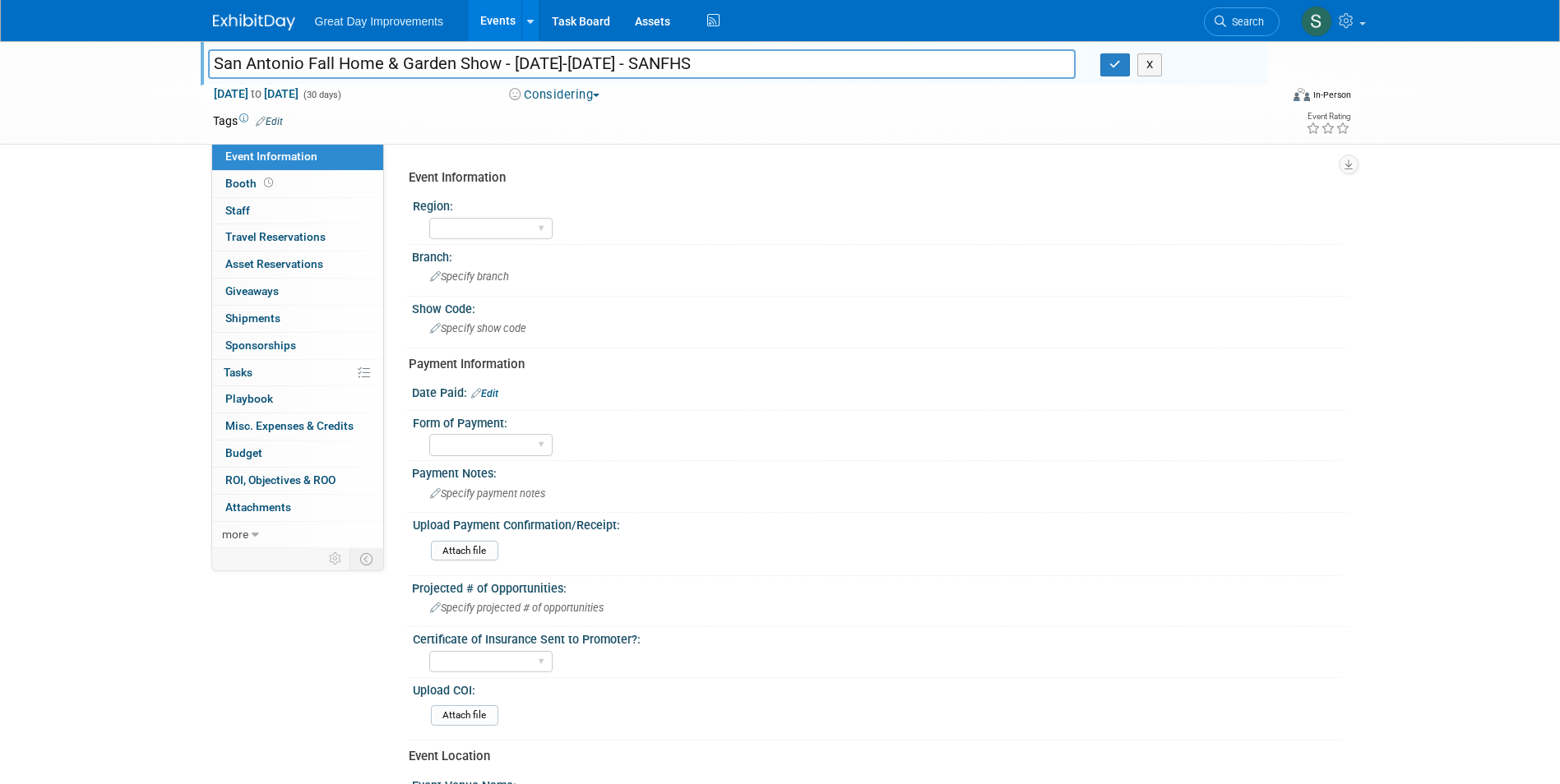
click at [550, 62] on input "San Antonio Fall Home & Garden Show - [DATE]-[DATE] - SANFHS" at bounding box center [642, 63] width 868 height 29
drag, startPoint x: 658, startPoint y: 63, endPoint x: 510, endPoint y: 59, distance: 148.1
click at [510, 59] on input "San Antonio Fall Home & Garden Show - [DATE]-[DATE] - SANFHS" at bounding box center [642, 63] width 868 height 29
type input "San Antonio Fall Home & Garden Show - 9/1- SANFHS"
click at [541, 63] on input "San Antonio Fall Home & Garden Show - 9/1- SANFHS" at bounding box center [642, 63] width 868 height 29
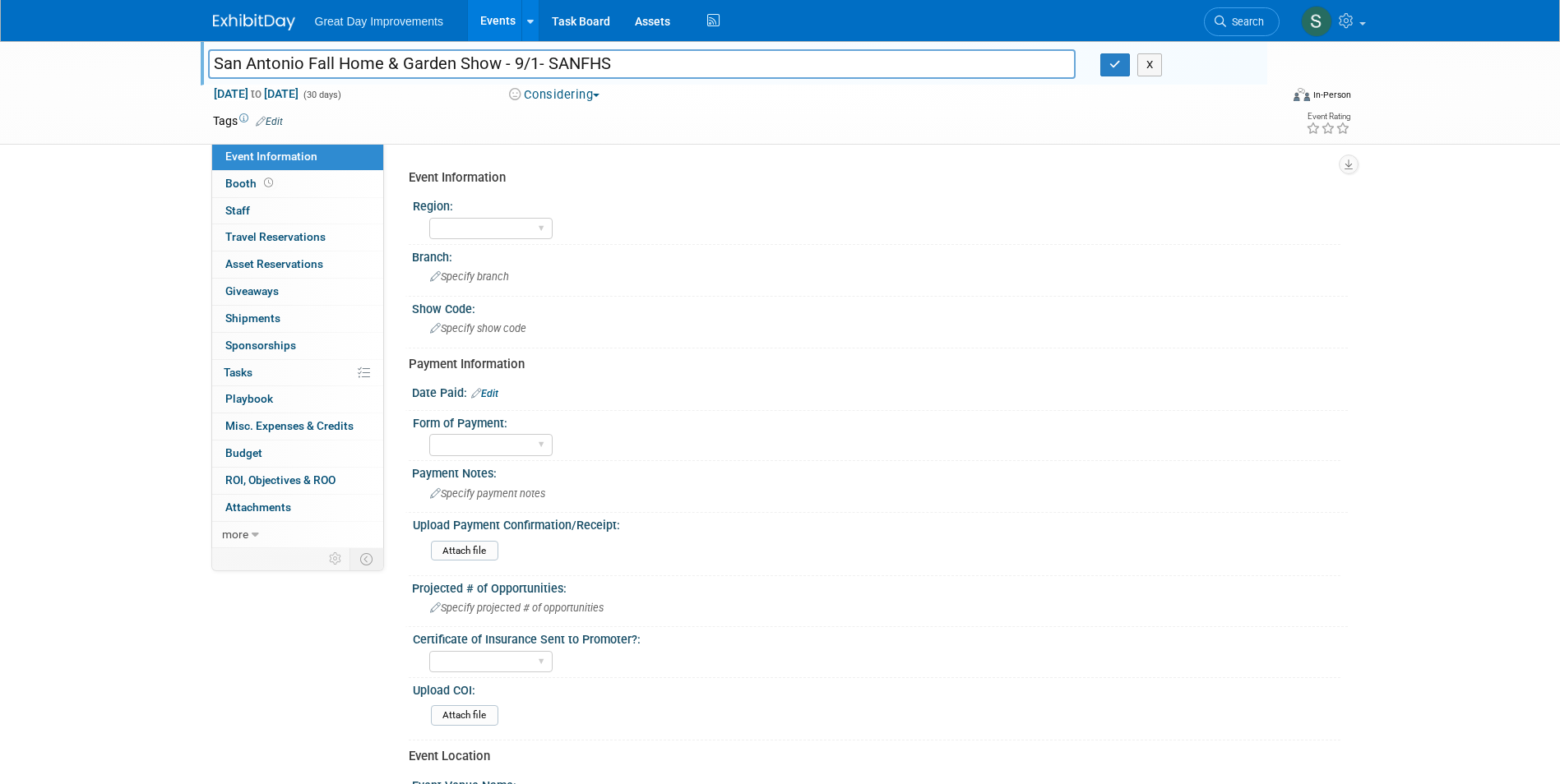
click at [524, 63] on input "San Antonio Fall Home & Garden Show - 9/1- SANFHS" at bounding box center [642, 63] width 868 height 29
click at [1231, 19] on span "Search" at bounding box center [1245, 21] width 38 height 13
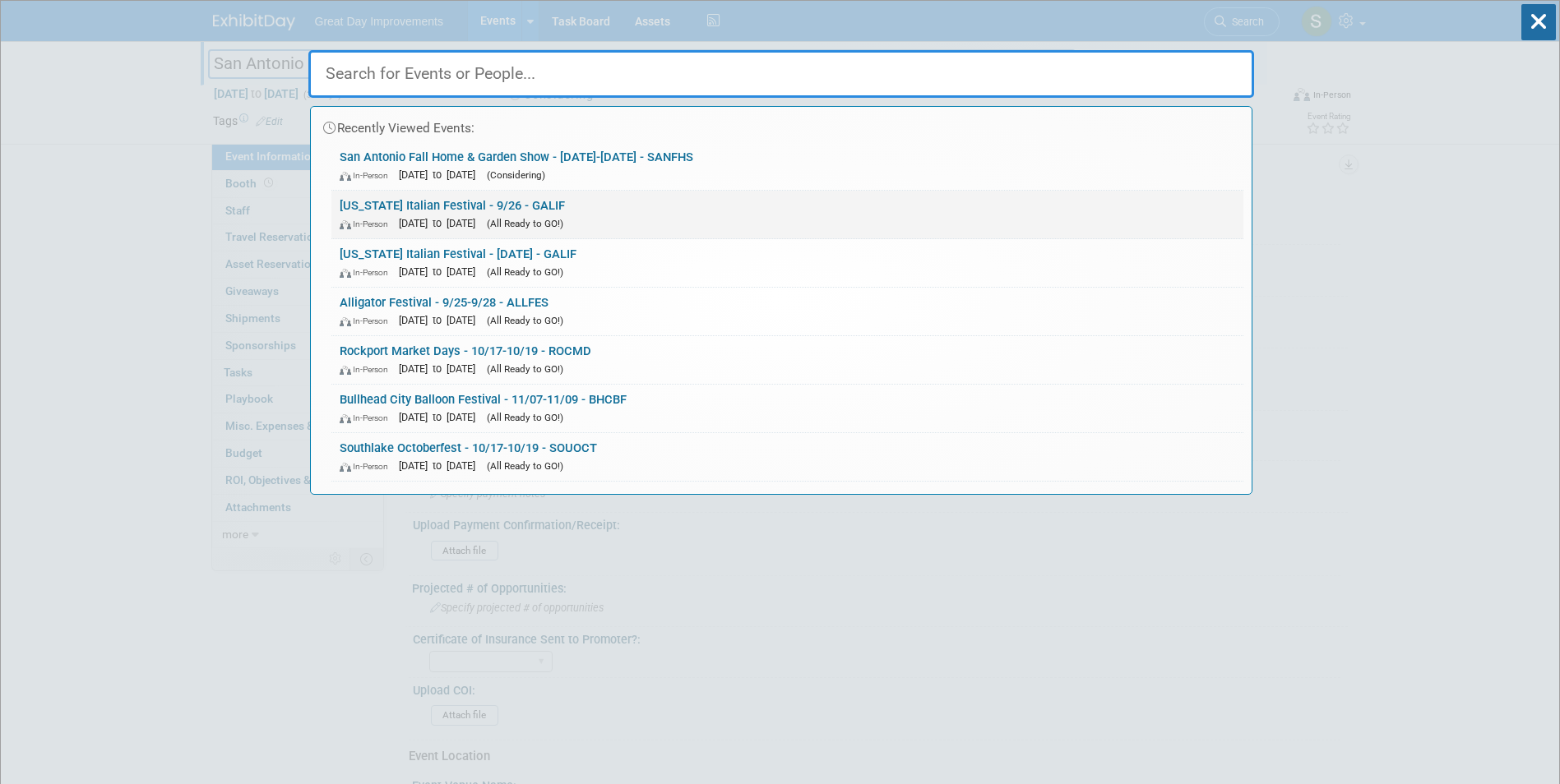
click at [474, 218] on span "[DATE] to [DATE]" at bounding box center [440, 223] width 85 height 13
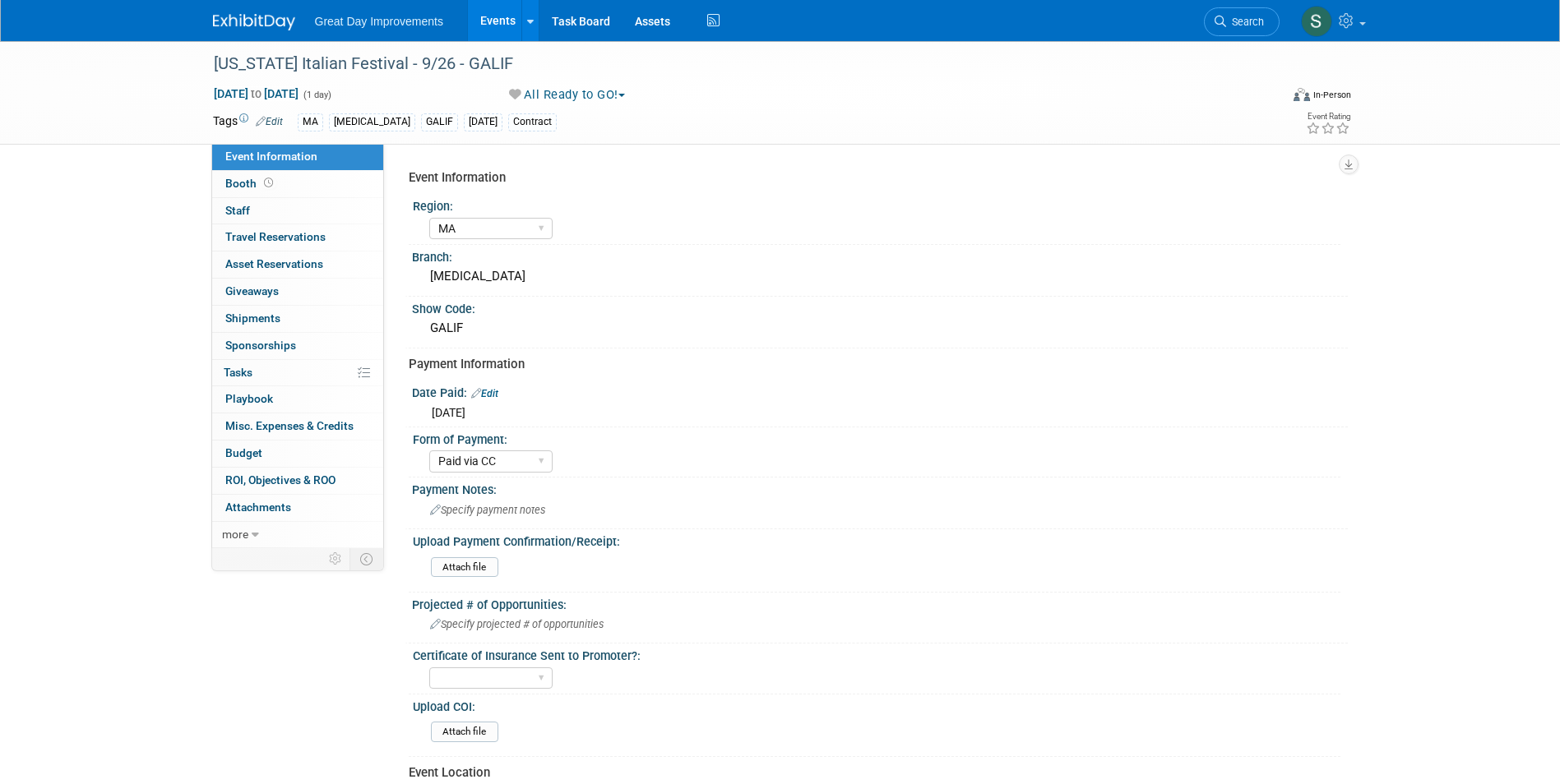
select select "MA"
select select "Paid via CC"
click at [385, 63] on div "Maryland Italian Festival - 9/26 - GALIF" at bounding box center [731, 63] width 1046 height 29
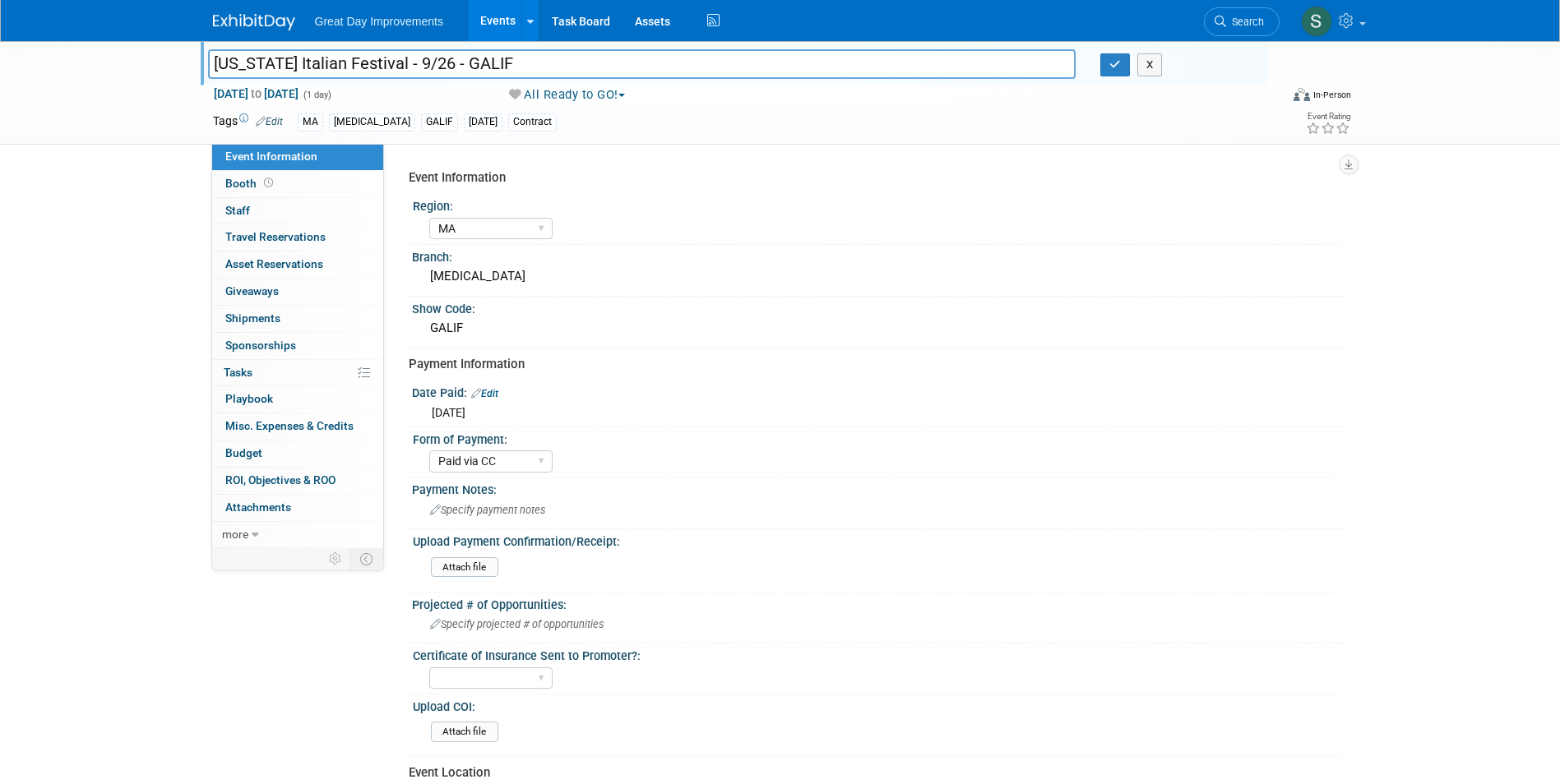
drag, startPoint x: 511, startPoint y: 63, endPoint x: 0, endPoint y: 54, distance: 511.1
click at [5, 54] on div "Maryland Italian Festival - 9/26 - GALIF Maryland Italian Festival - 9/26 - GAL…" at bounding box center [780, 93] width 1560 height 104
click at [1150, 69] on button "X" at bounding box center [1150, 65] width 26 height 23
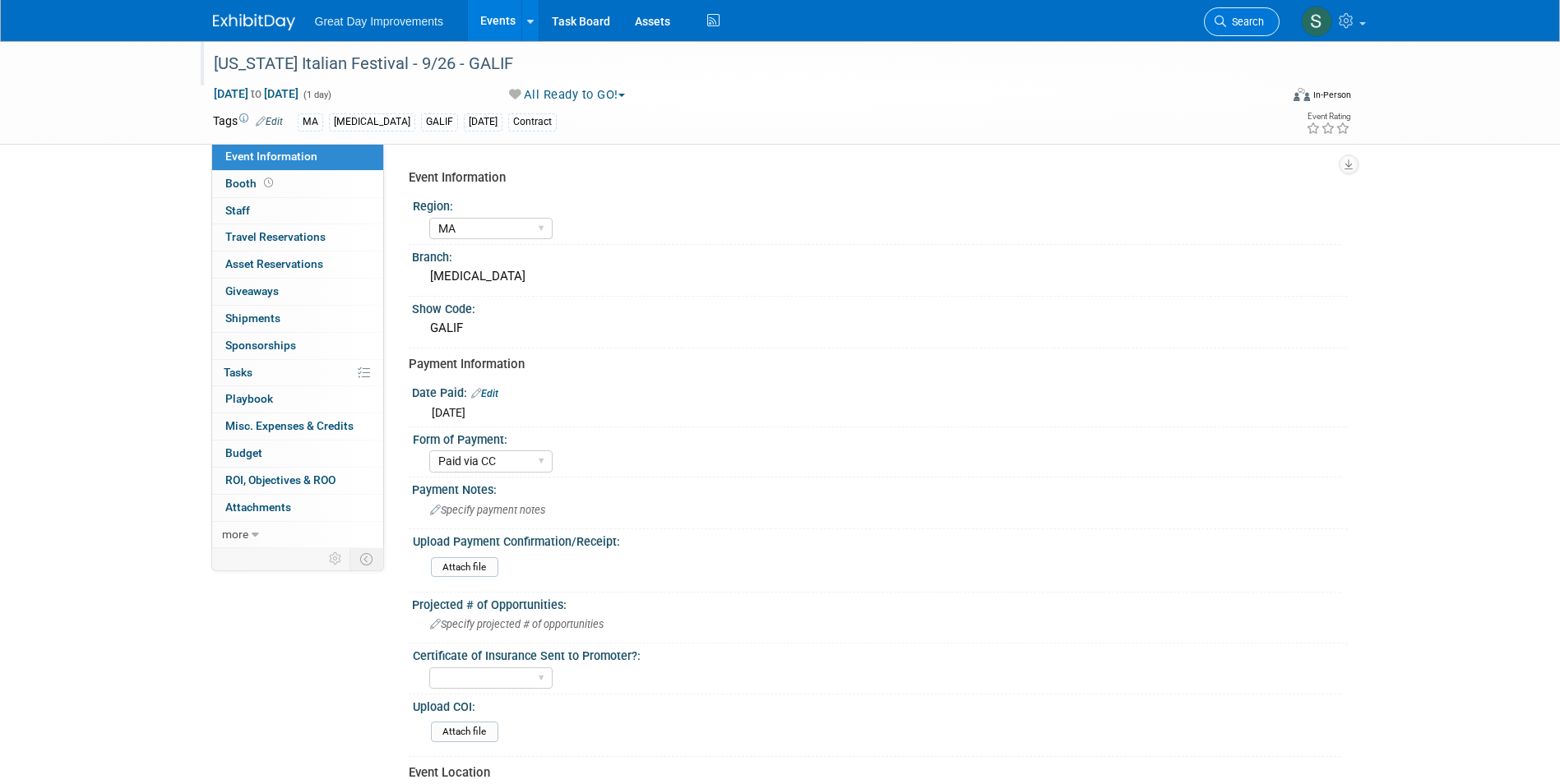
click at [1256, 22] on span "Search" at bounding box center [1245, 21] width 38 height 13
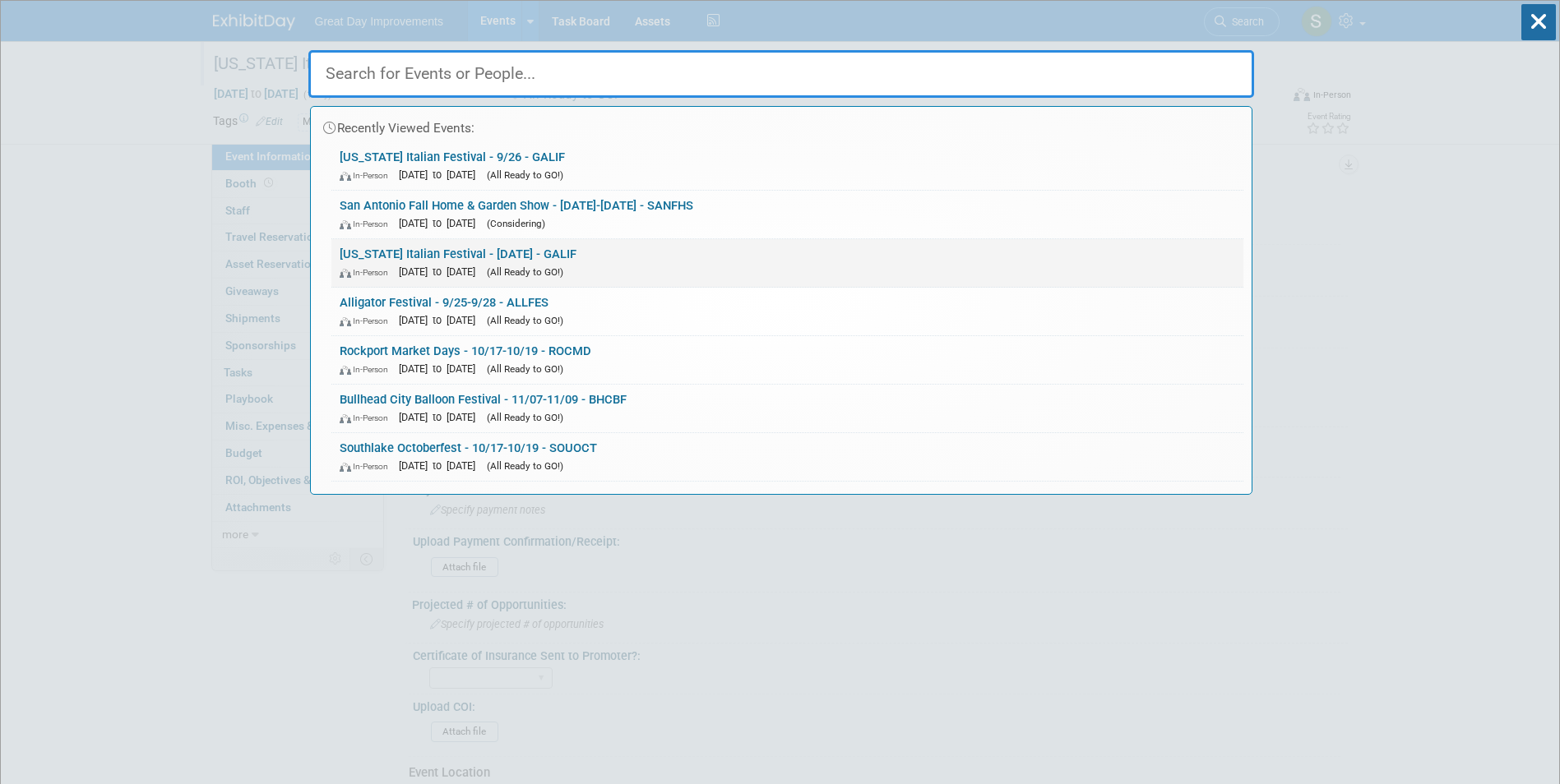
click at [494, 254] on link "Maryland Italian Festival - 9/26/25 - GALIF In-Person Sep 26, 2025 to Sep 26, 2…" at bounding box center [787, 263] width 912 height 47
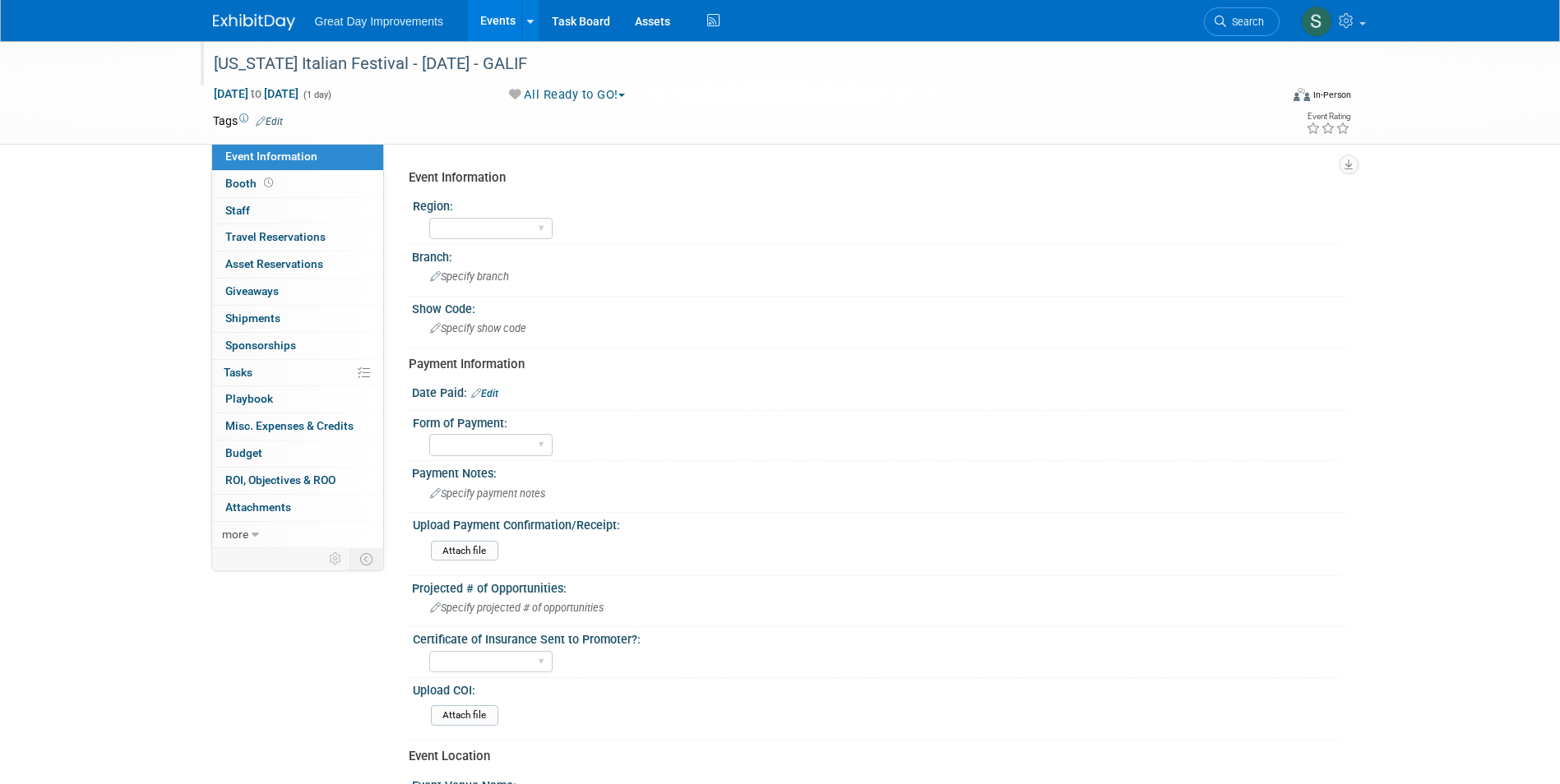
click at [492, 67] on div "[US_STATE] Italian Festival - [DATE] - GALIF" at bounding box center [731, 63] width 1046 height 29
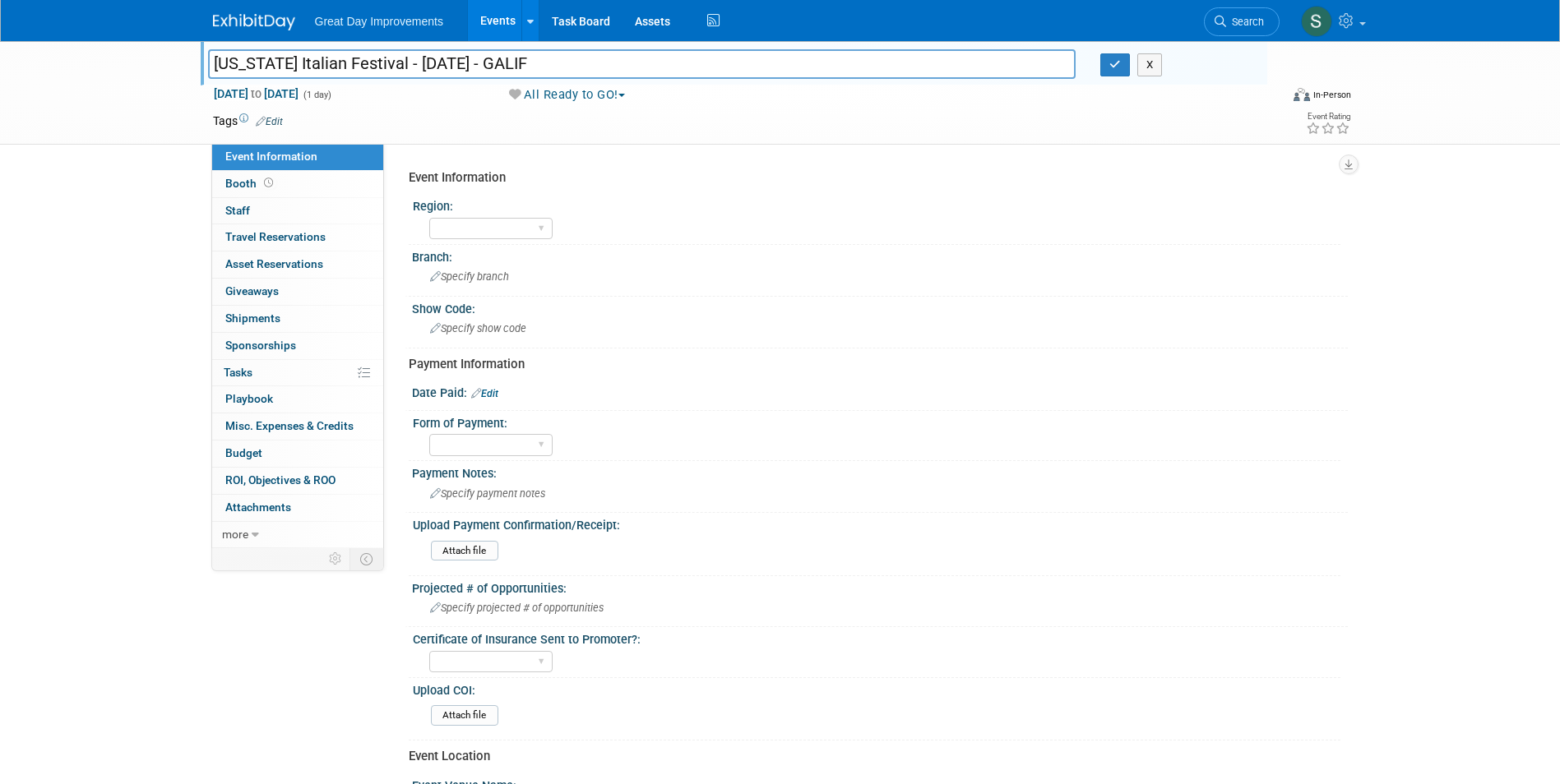
drag, startPoint x: 534, startPoint y: 65, endPoint x: -120, endPoint y: 90, distance: 654.5
click at [0, 90] on html "Great Day Improvements Events Add Event Bulk Upload Events Shareable Event Boar…" at bounding box center [780, 392] width 1560 height 784
type input "55"
click at [1117, 60] on icon "button" at bounding box center [1114, 64] width 12 height 11
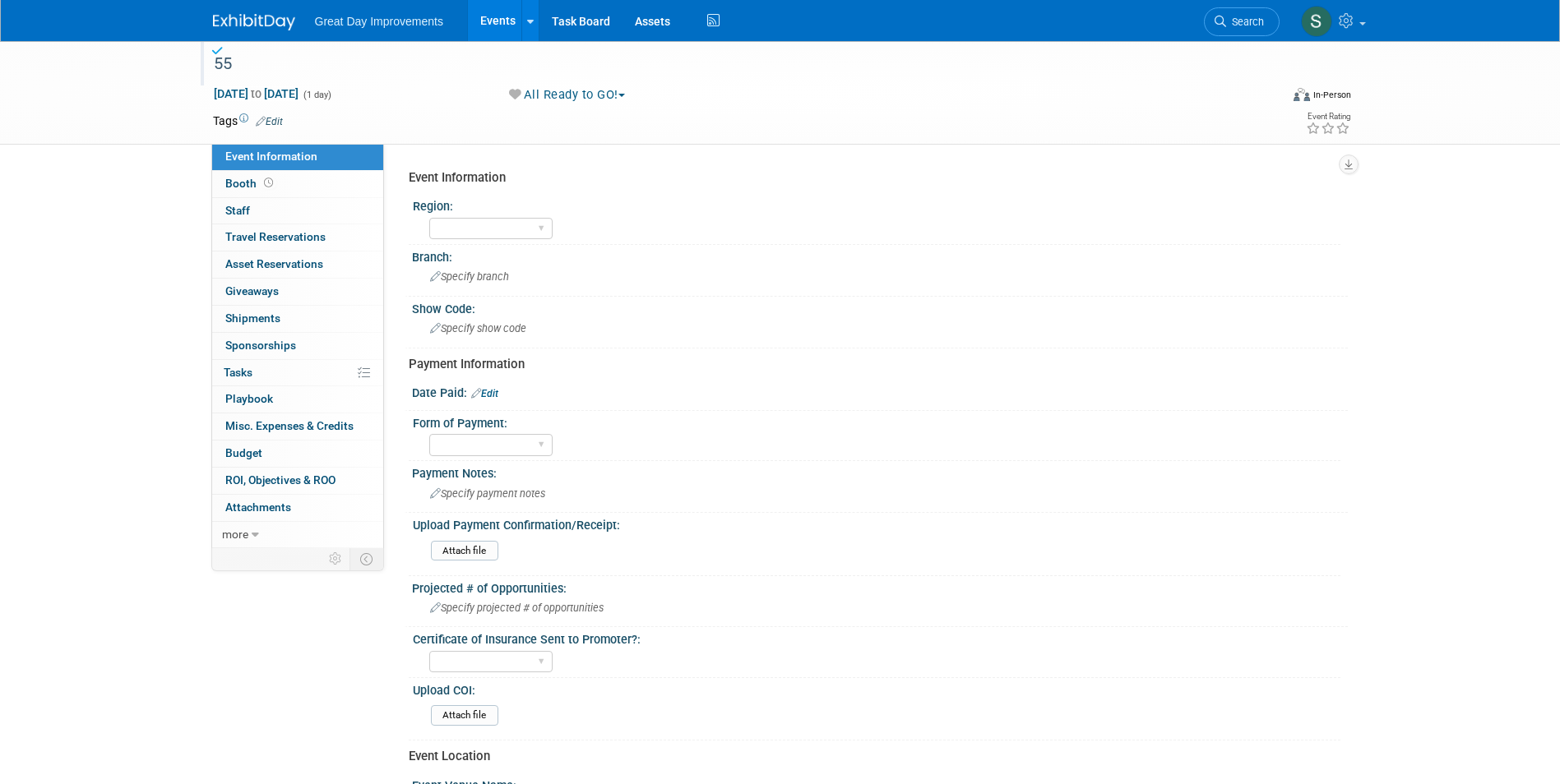
click at [541, 98] on button "All Ready to GO!" at bounding box center [567, 95] width 129 height 17
click at [581, 167] on link "Not Going" at bounding box center [572, 168] width 137 height 23
click at [255, 24] on img at bounding box center [254, 22] width 82 height 16
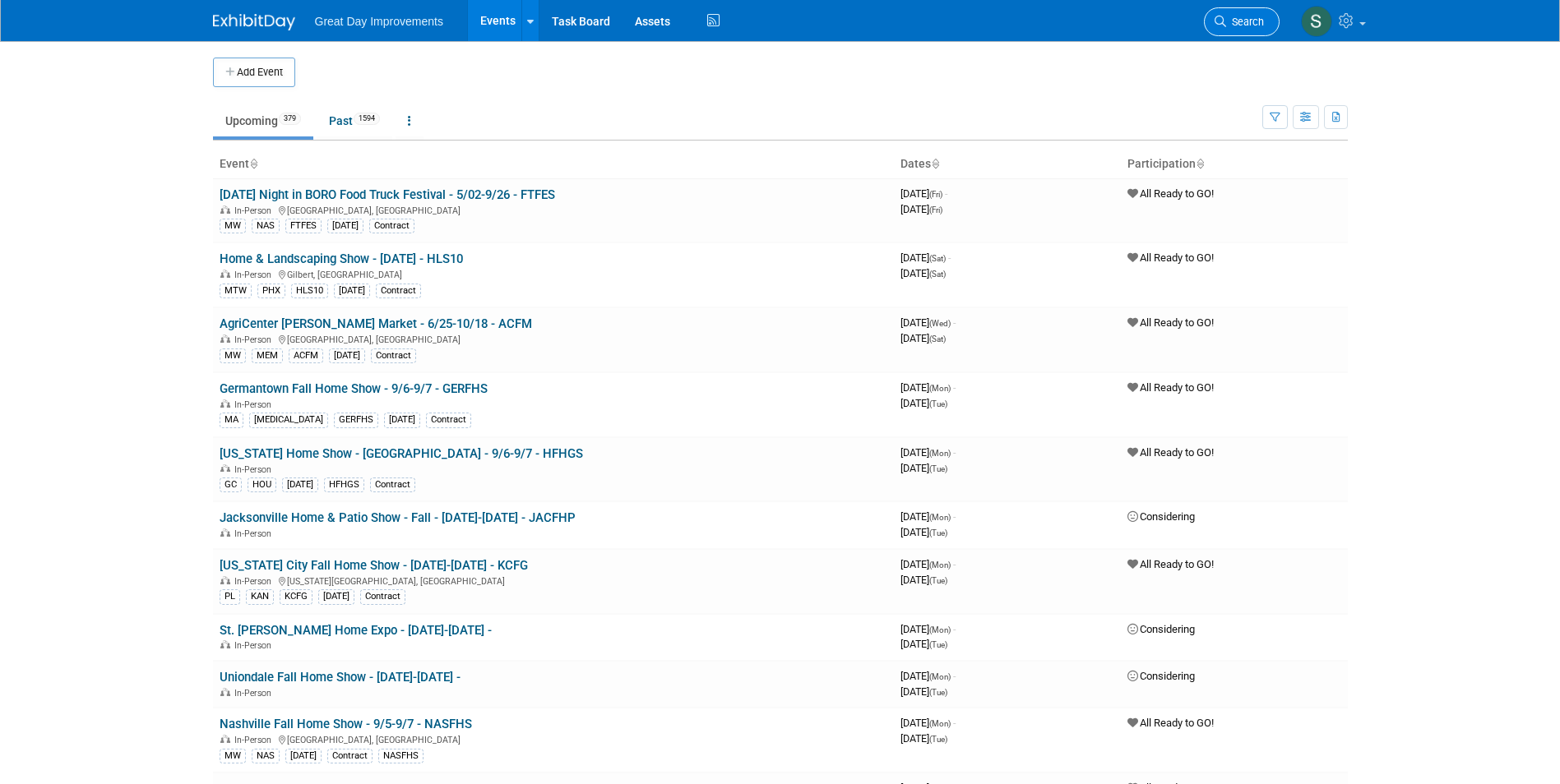
click at [1229, 13] on link "Search" at bounding box center [1241, 21] width 76 height 29
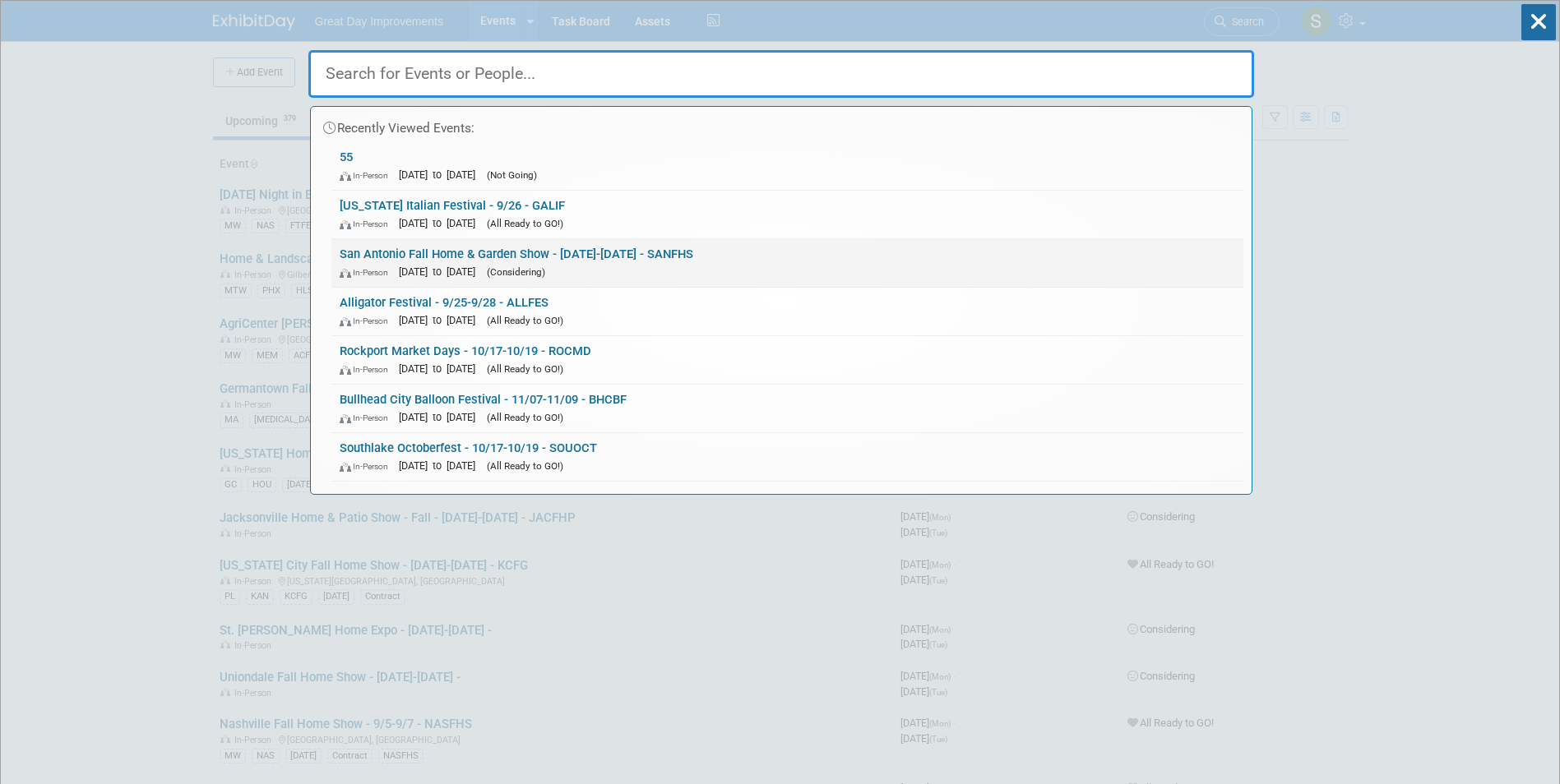
click at [770, 257] on link "San Antonio Fall Home & Garden Show - 09/01/25-09/30/25 - SANFHS In-Person Sep …" at bounding box center [787, 263] width 912 height 47
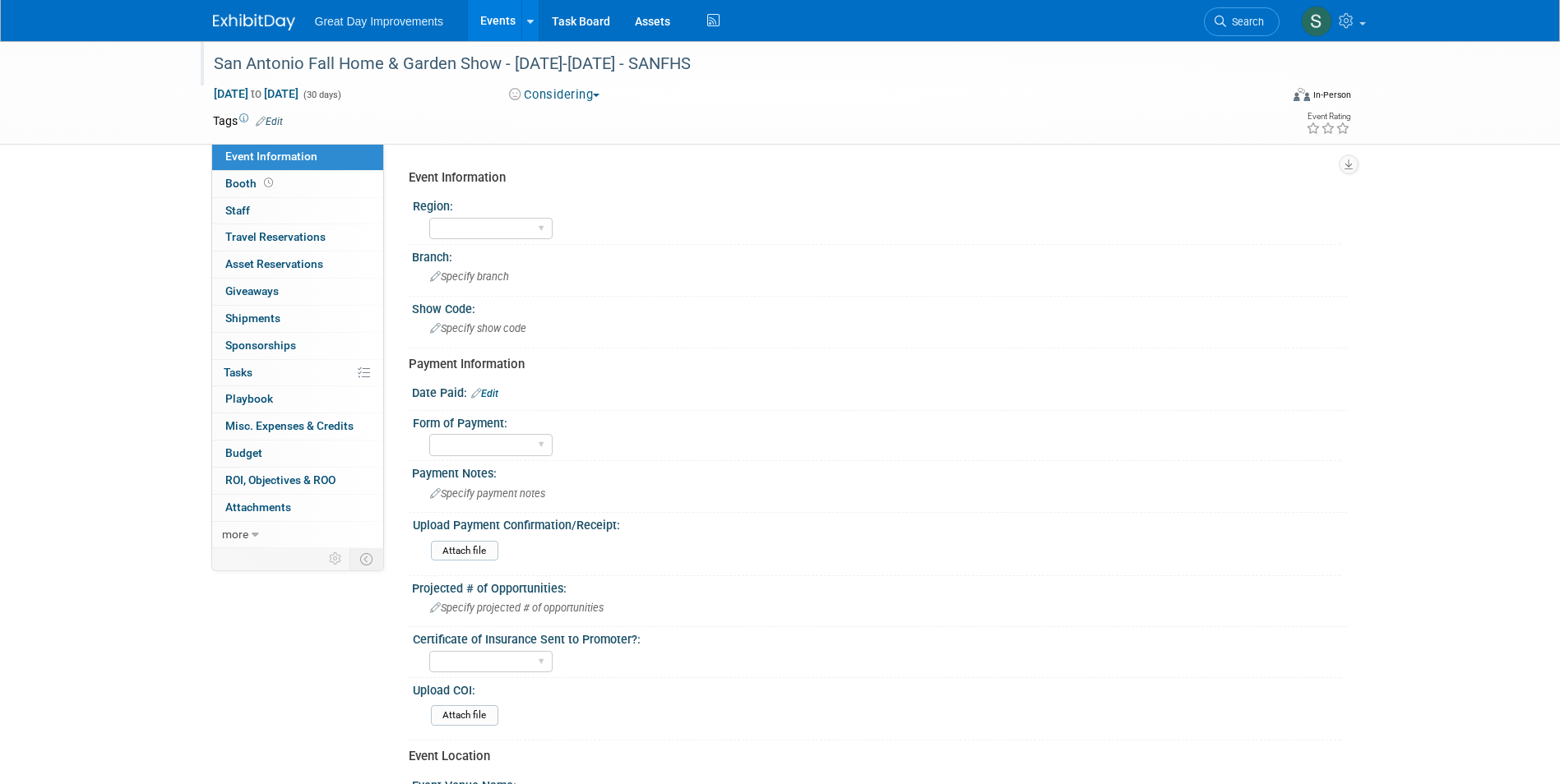
click at [427, 60] on div "San Antonio Fall Home & Garden Show - [DATE]-[DATE] - SANFHS" at bounding box center [731, 63] width 1046 height 29
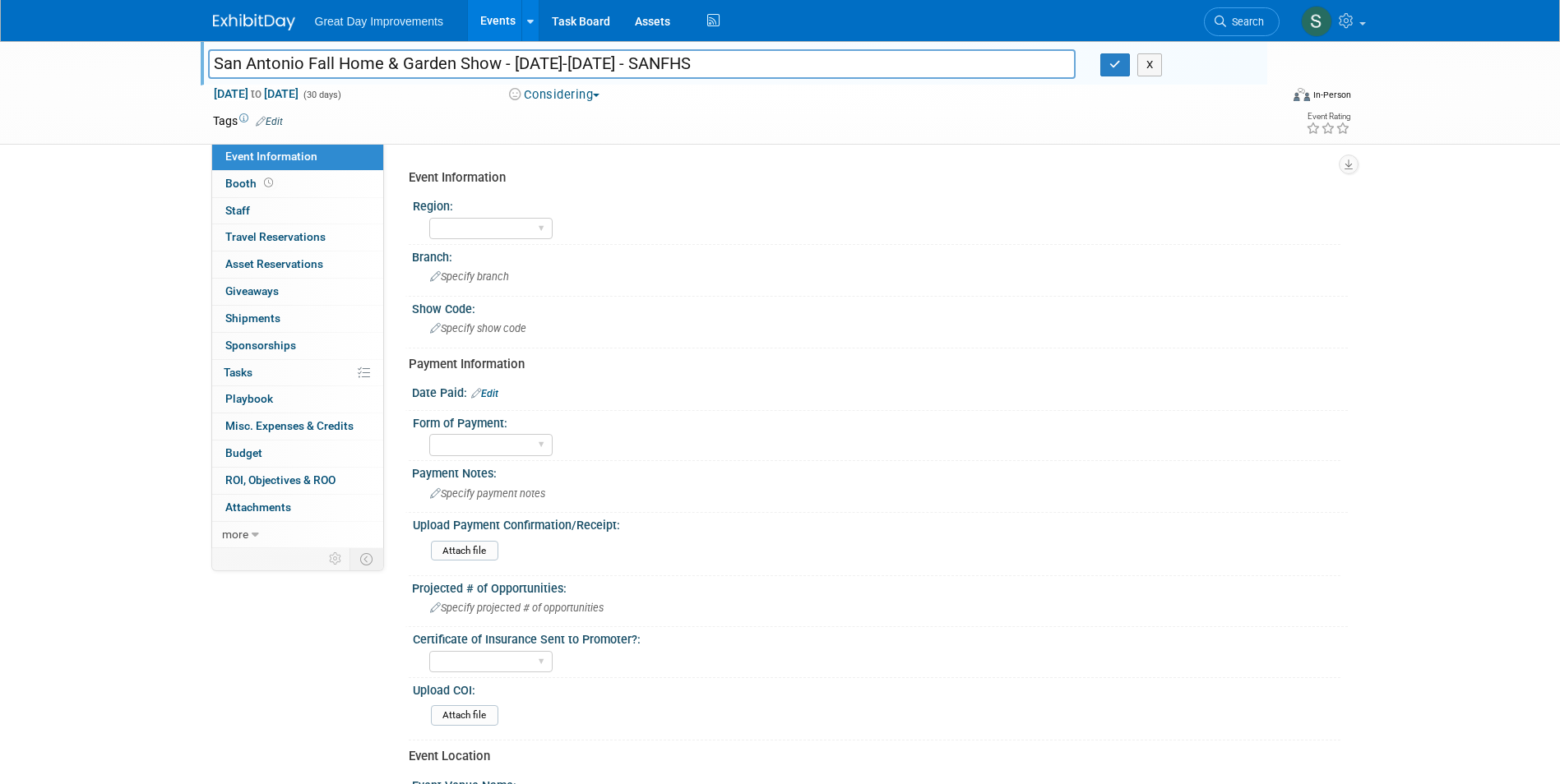
drag, startPoint x: 653, startPoint y: 65, endPoint x: 514, endPoint y: 65, distance: 139.0
click at [514, 65] on input "San Antonio Fall Home & Garden Show - [DATE]-[DATE] - SANFHS" at bounding box center [642, 63] width 868 height 29
click at [539, 62] on input "San Antonio Fall Home & Garden Show - 10 - SANFHS" at bounding box center [642, 63] width 868 height 29
click at [528, 63] on input "San Antonio Fall Home & Garden Show - 10 - SANFHS" at bounding box center [642, 63] width 868 height 29
type input "San Antonio Fall Home & Garden Show - 10/3-10/5 - SANFHS"
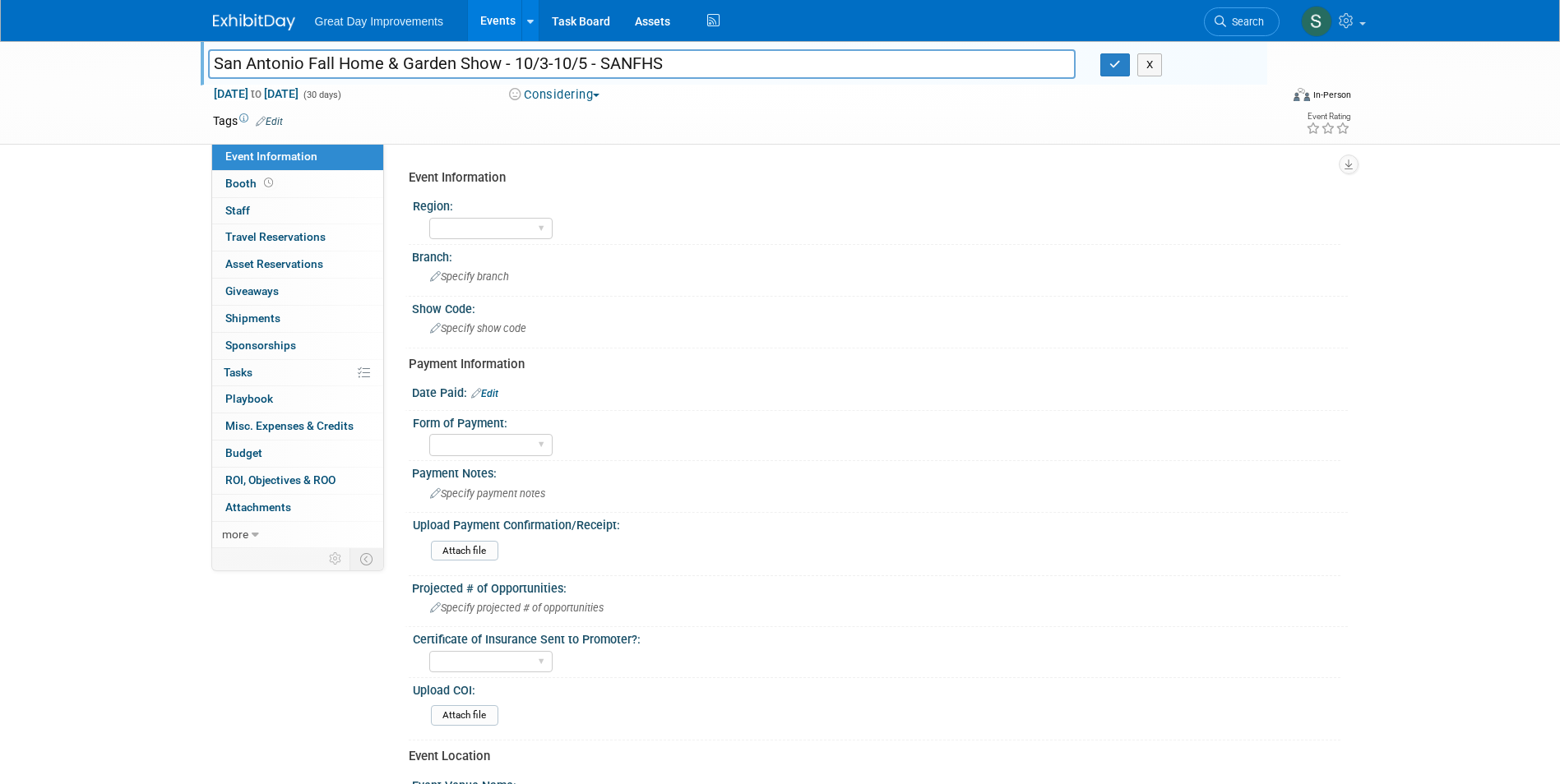
click at [583, 93] on button "Considering" at bounding box center [554, 95] width 103 height 17
click at [583, 205] on link "All Ready to GO!" at bounding box center [572, 213] width 137 height 23
click at [1118, 61] on icon "button" at bounding box center [1114, 64] width 12 height 11
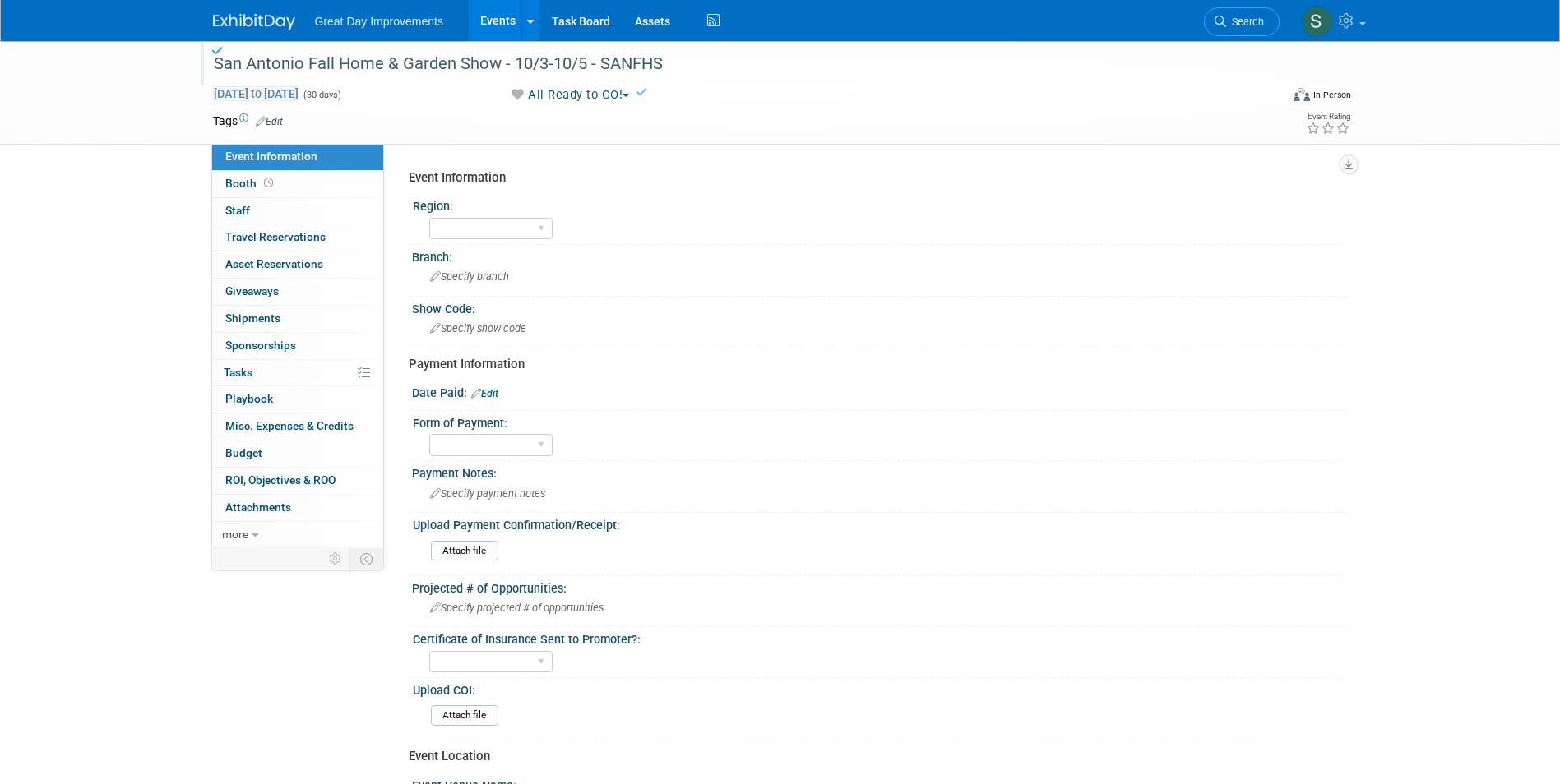
click at [264, 97] on span "to" at bounding box center [256, 94] width 15 height 13
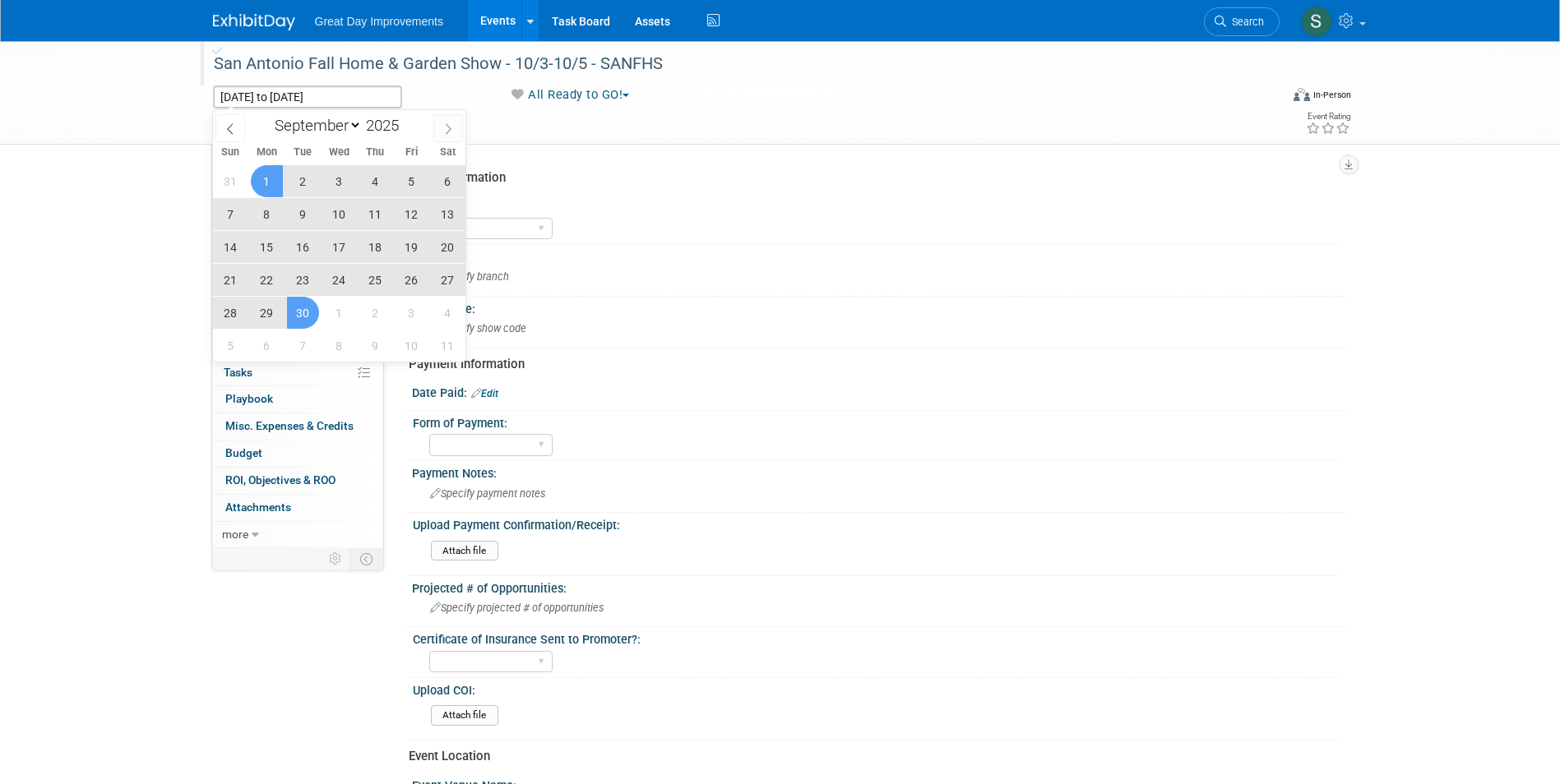
click at [457, 137] on span at bounding box center [448, 128] width 29 height 28
select select "9"
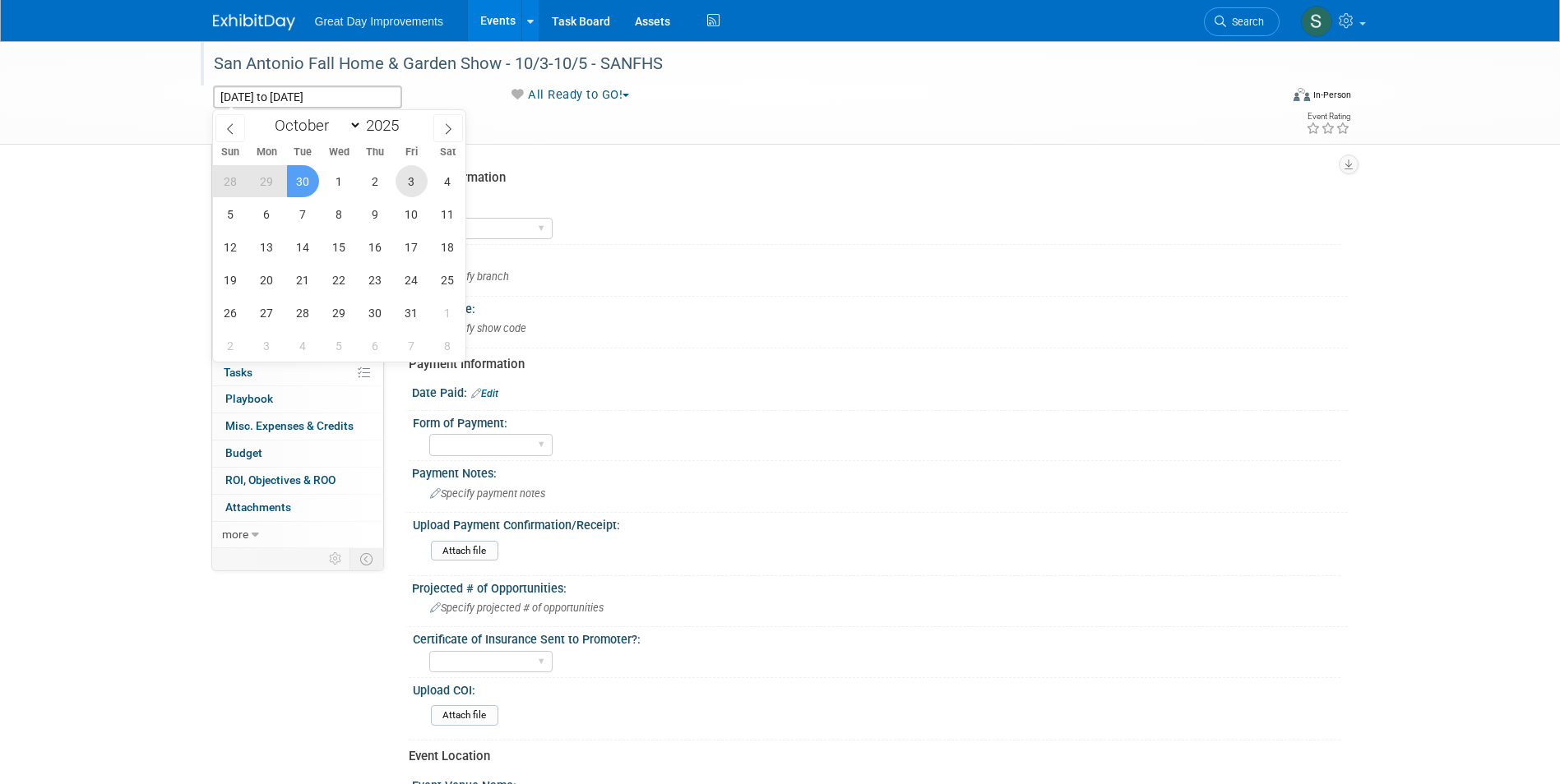
click at [417, 181] on span "3" at bounding box center [412, 181] width 32 height 32
type input "[DATE]"
click at [237, 224] on span "5" at bounding box center [231, 214] width 32 height 32
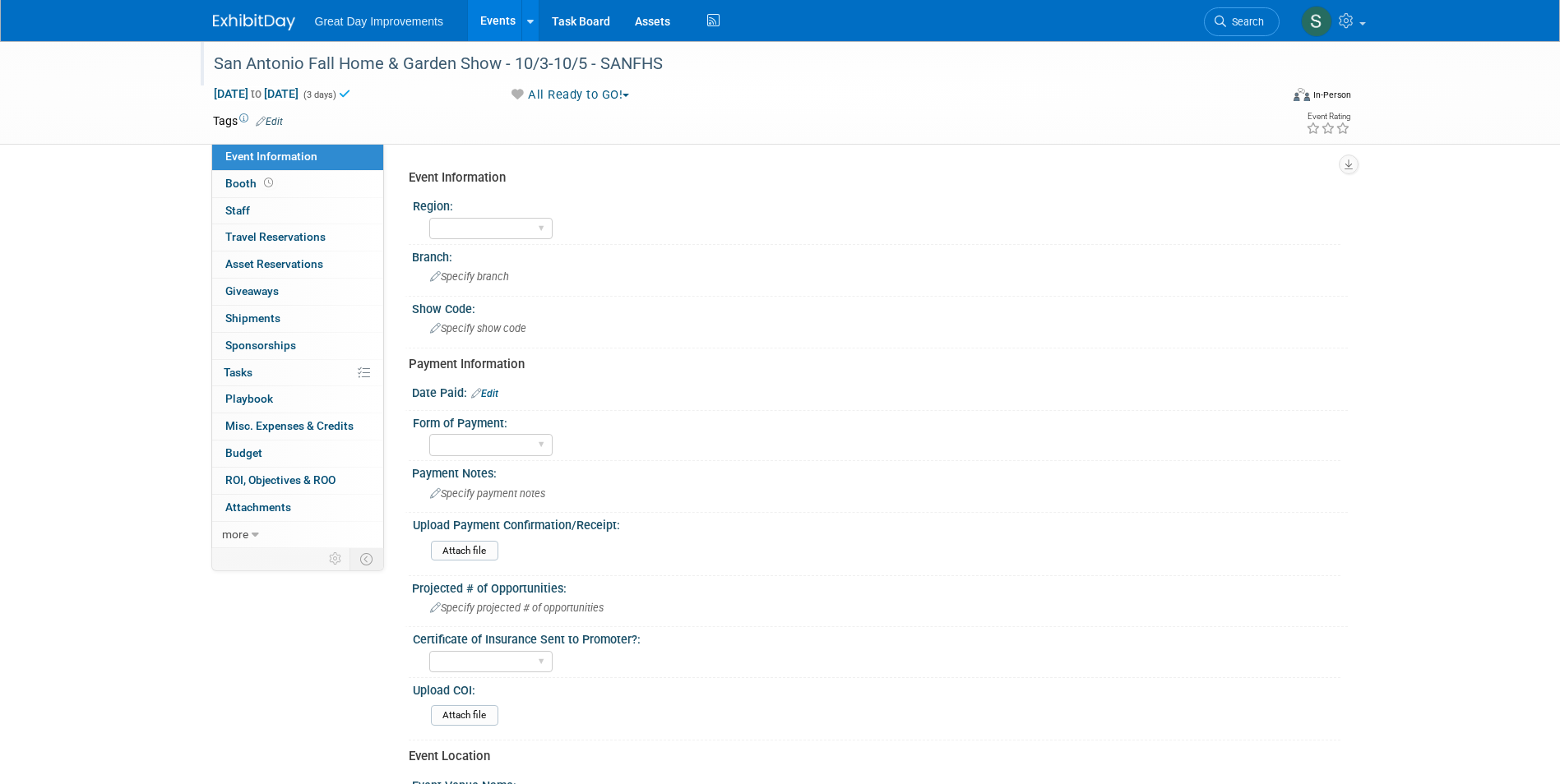
click at [277, 114] on span "Edit" at bounding box center [267, 121] width 32 height 13
click at [280, 121] on link "Edit" at bounding box center [269, 121] width 27 height 12
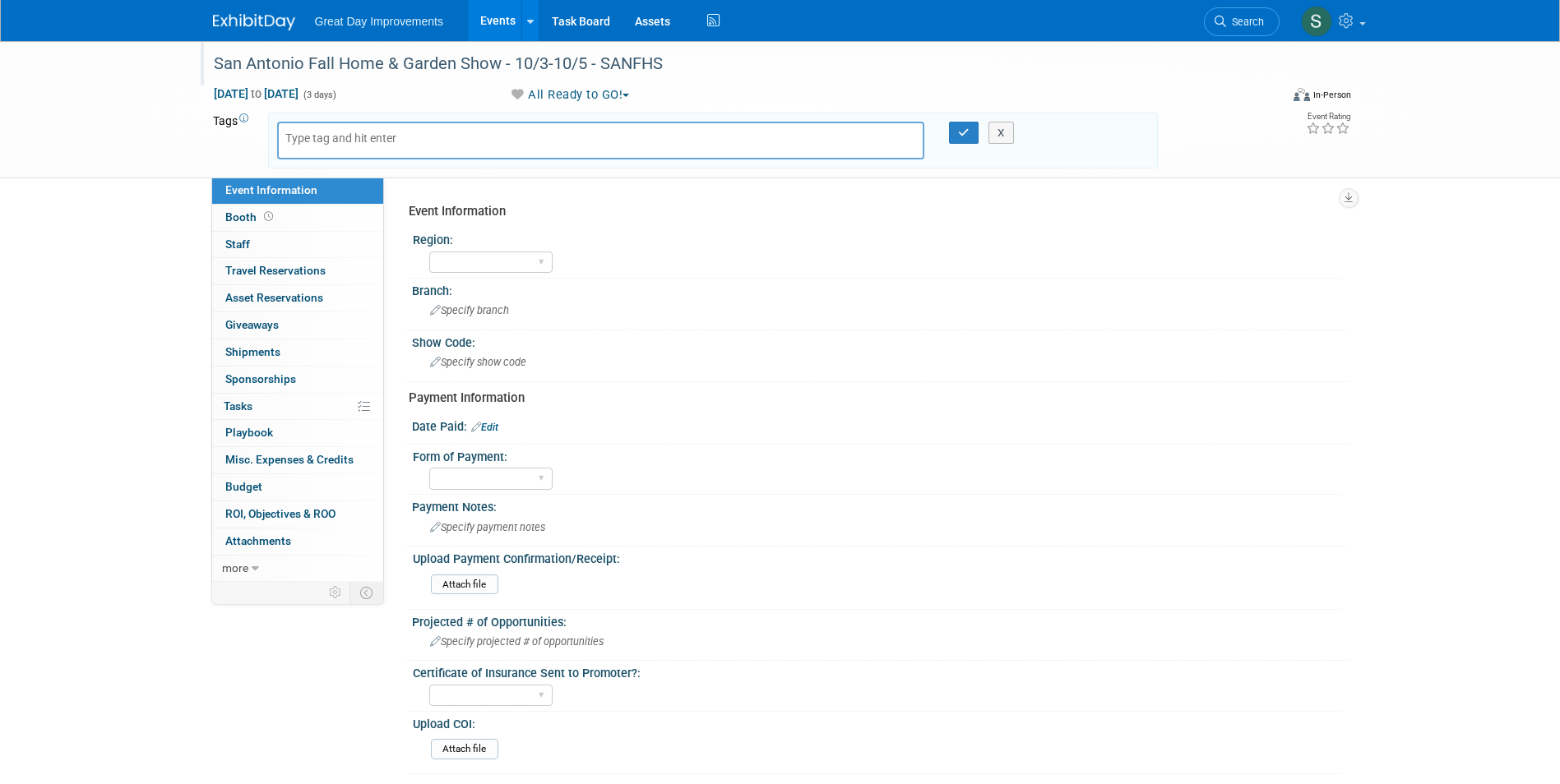
drag, startPoint x: 327, startPoint y: 128, endPoint x: 326, endPoint y: 138, distance: 10.0
click at [331, 149] on div at bounding box center [600, 140] width 648 height 38
click at [326, 138] on input "text" at bounding box center [350, 138] width 131 height 16
type input "SC"
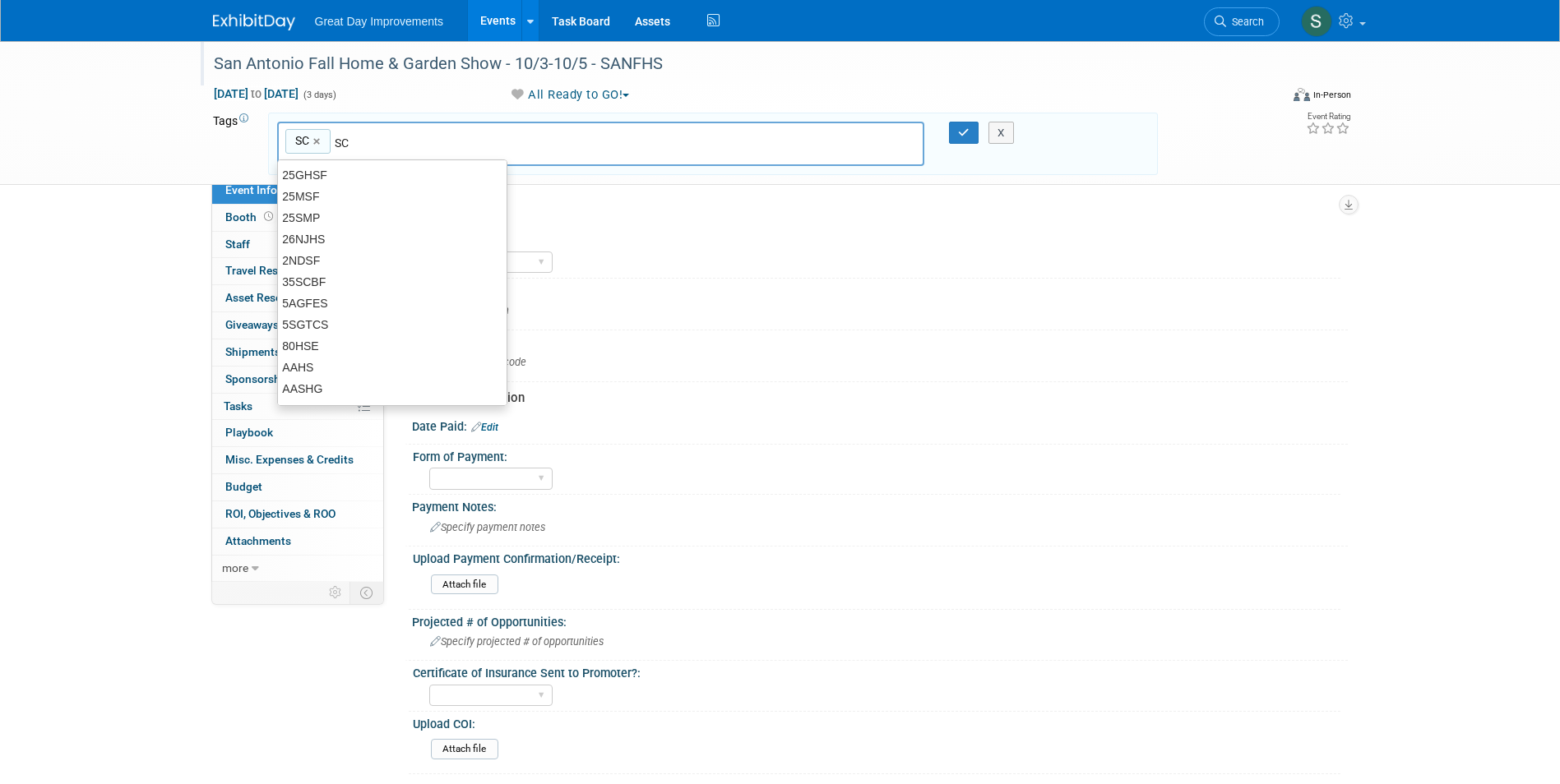
type input "SC"
type input "SAN"
type input "SC, SAN"
type input "[DATE]"
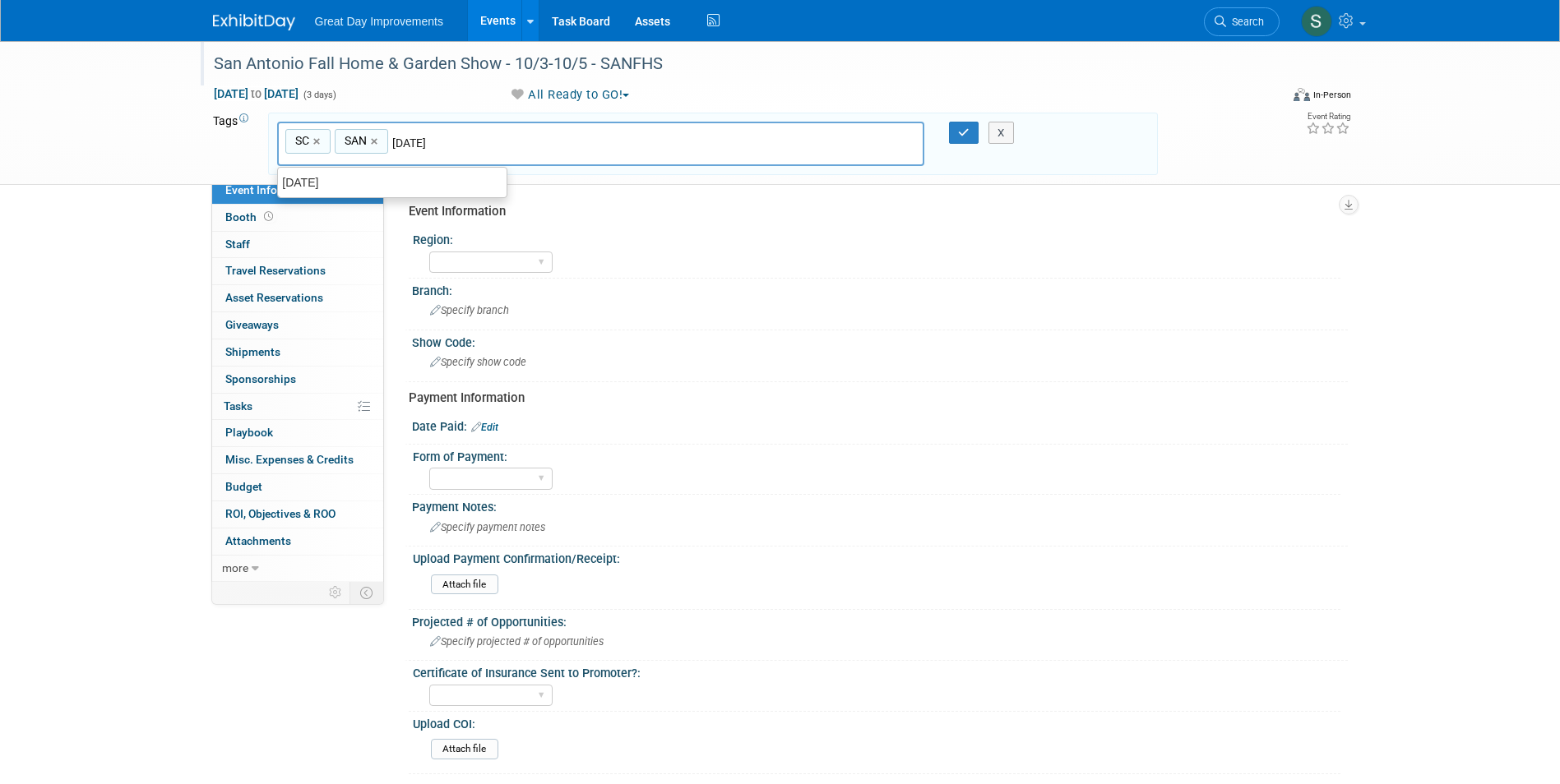
type input "SC, SAN, OCT25"
type input "SANFHS"
type input "SC, SAN, OCT25, SANFHS"
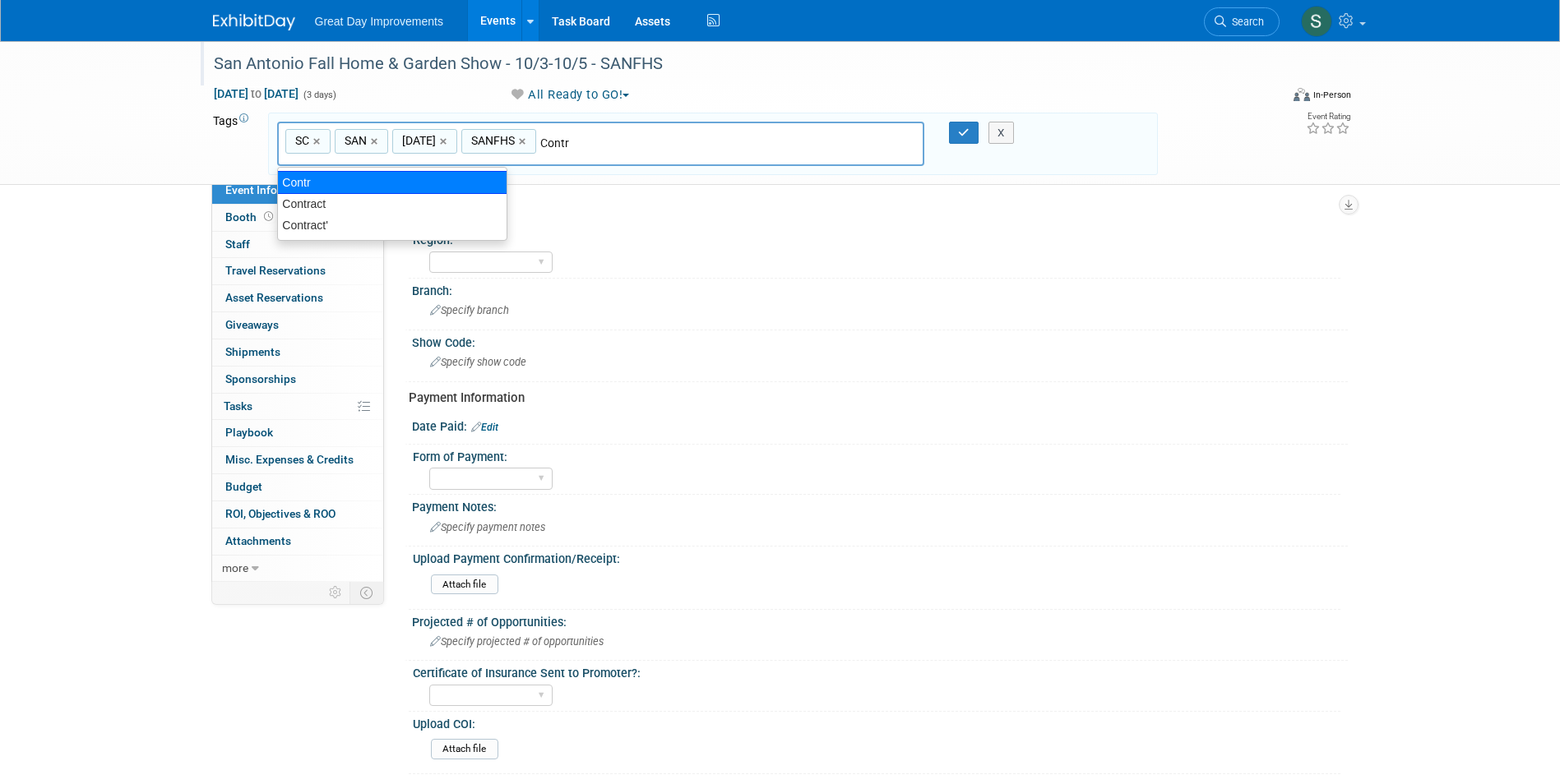
type input "Contract"
type input "SC, SAN, OCT25, SANFHS, Contract"
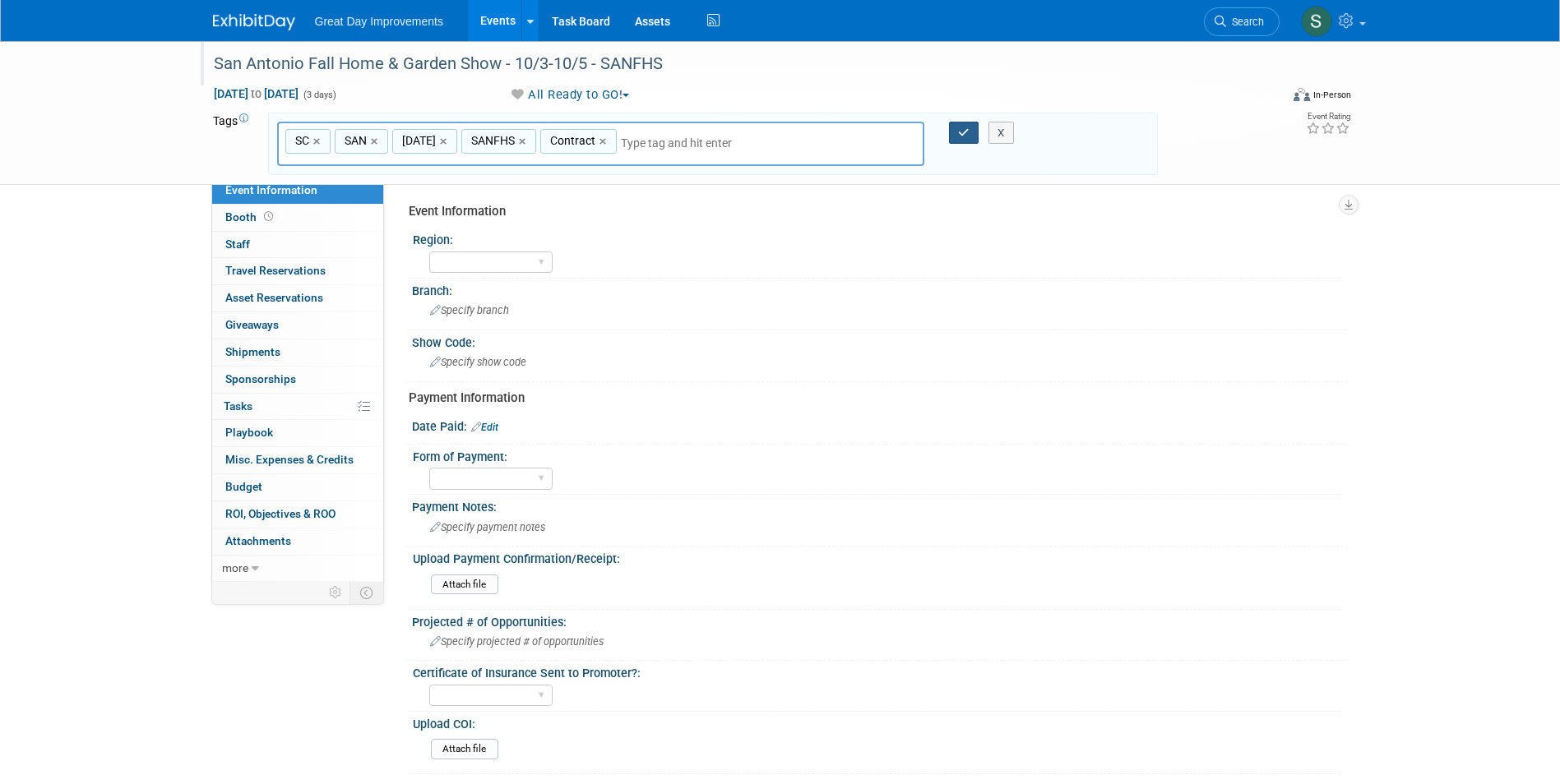
click at [954, 134] on button "button" at bounding box center [963, 133] width 29 height 23
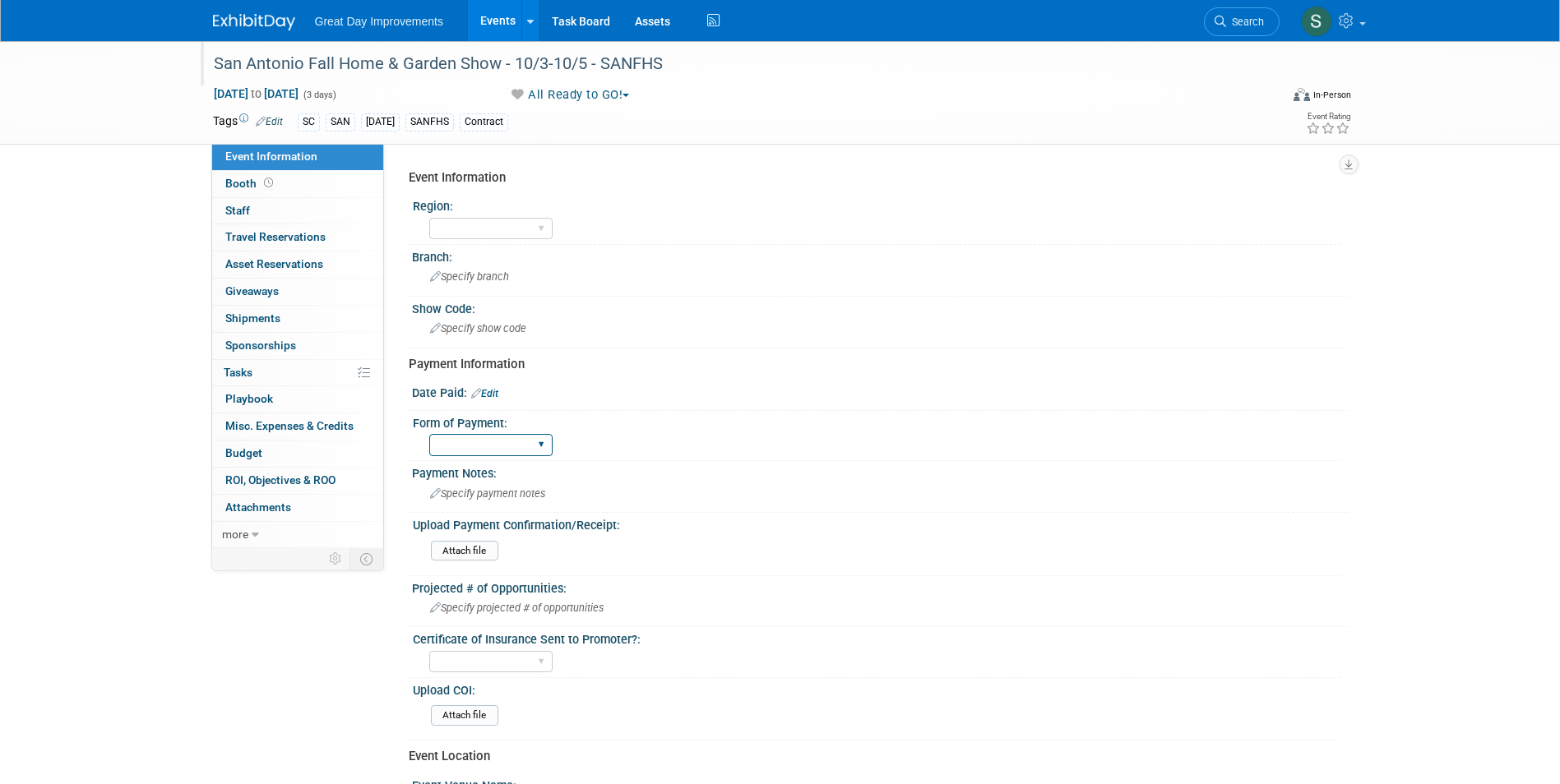
click at [484, 455] on select "Paid via CC Check Requested Pay at the Gate Other" at bounding box center [491, 445] width 123 height 22
select select "Paid via CC"
click at [429, 434] on select "Paid via CC Check Requested Pay at the Gate Other" at bounding box center [491, 445] width 123 height 22
click at [466, 488] on span "Specify payment notes" at bounding box center [487, 494] width 115 height 13
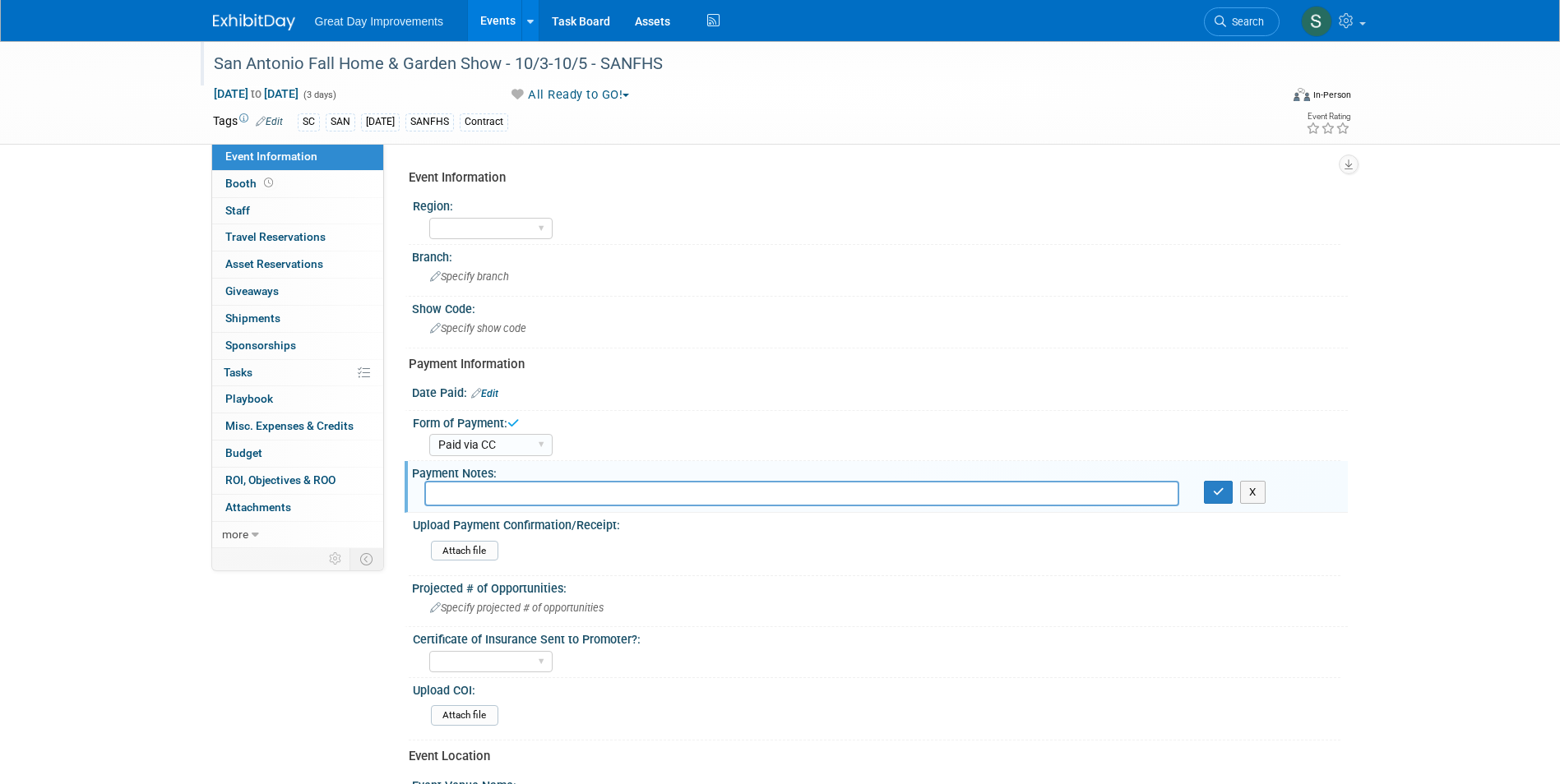
click at [494, 395] on link "Edit" at bounding box center [484, 393] width 27 height 12
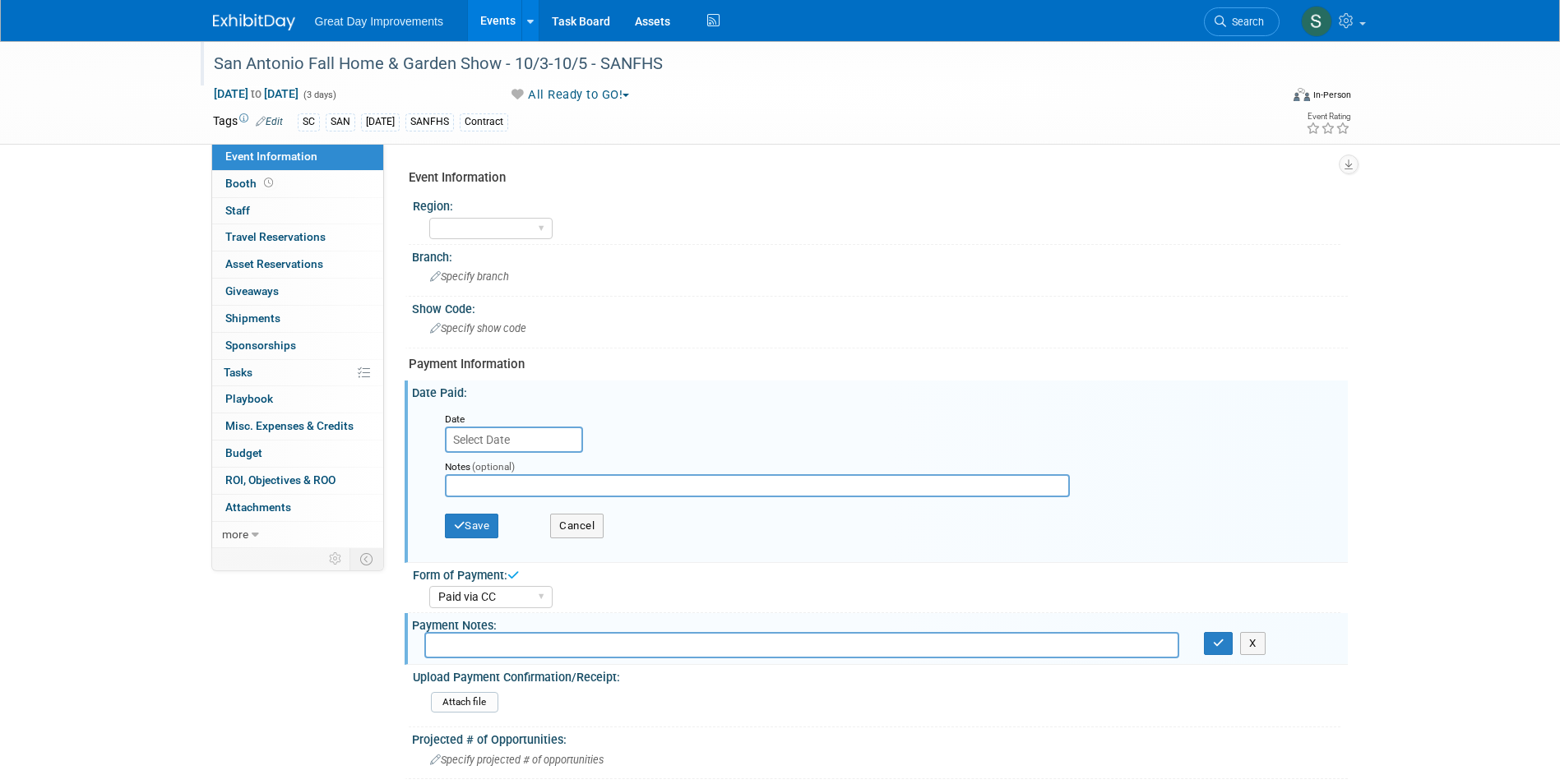
click at [474, 453] on div "Notes (optional)" at bounding box center [770, 479] width 676 height 53
click at [474, 439] on input "text" at bounding box center [514, 439] width 138 height 26
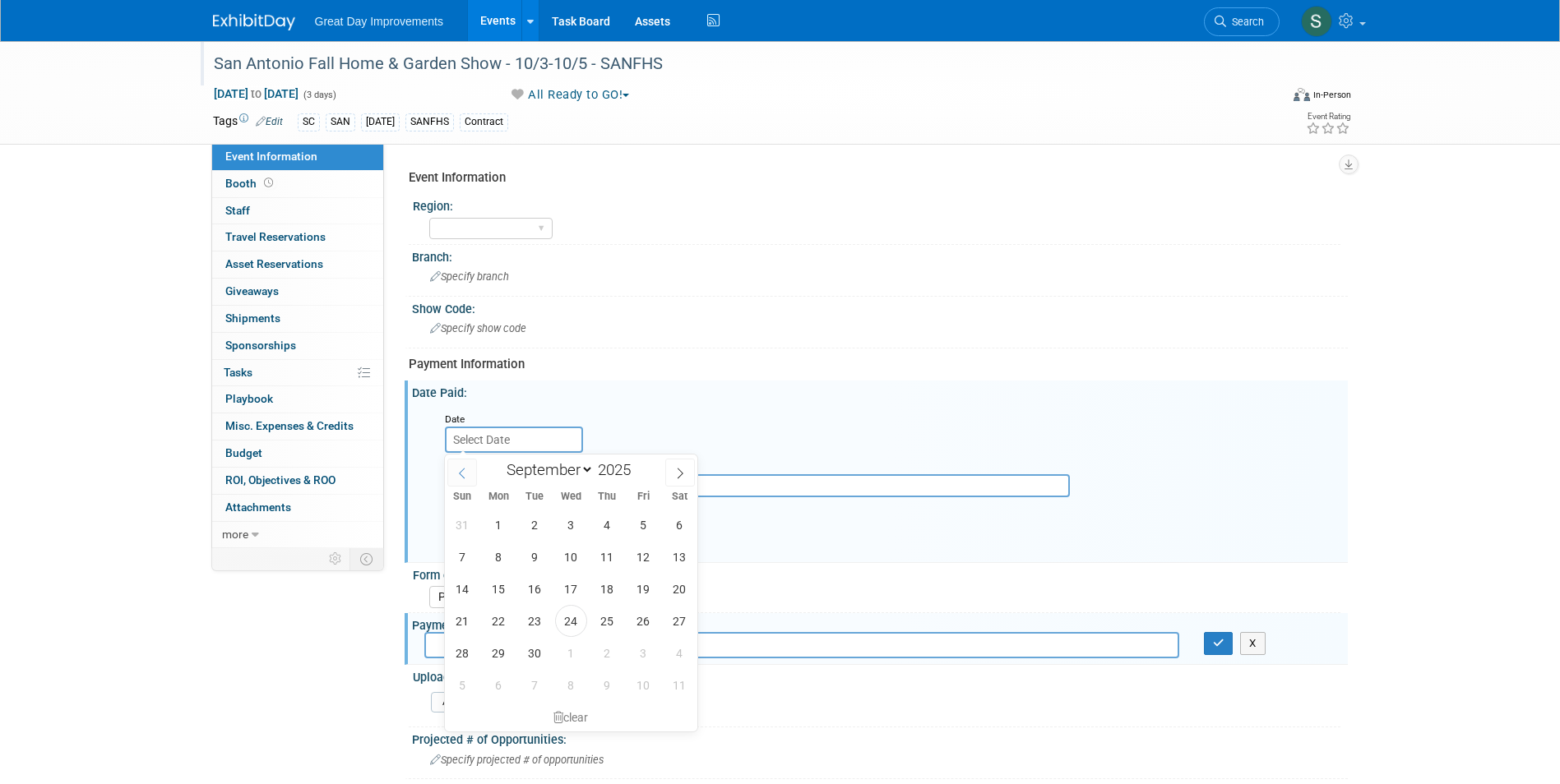
click at [465, 480] on span at bounding box center [462, 472] width 29 height 28
click at [463, 480] on span at bounding box center [462, 472] width 29 height 28
click at [463, 480] on span at bounding box center [462, 472] width 29 height 28
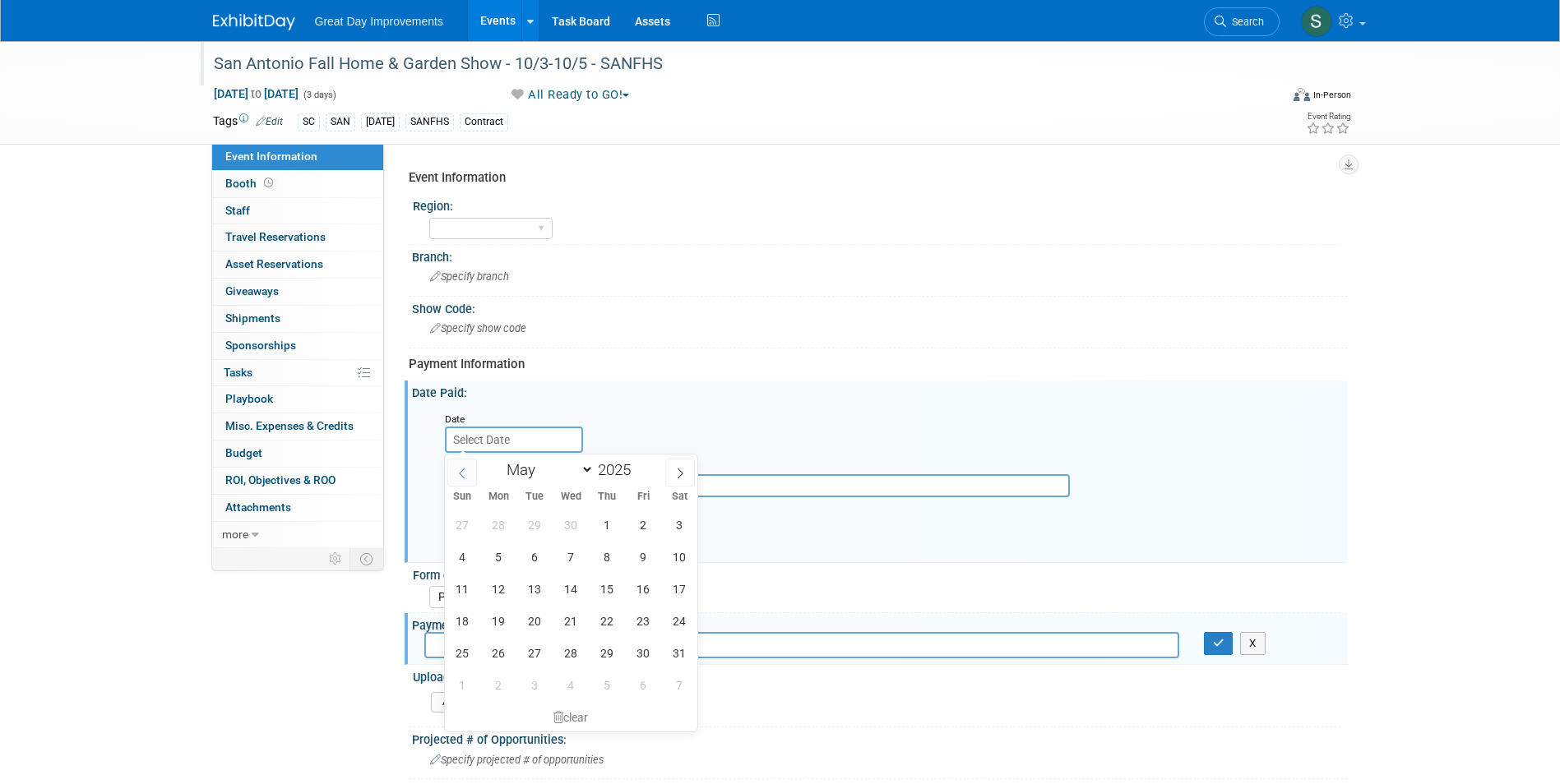
select select "3"
click at [606, 624] on span "24" at bounding box center [608, 621] width 32 height 32
type input "Apr 24, 2025"
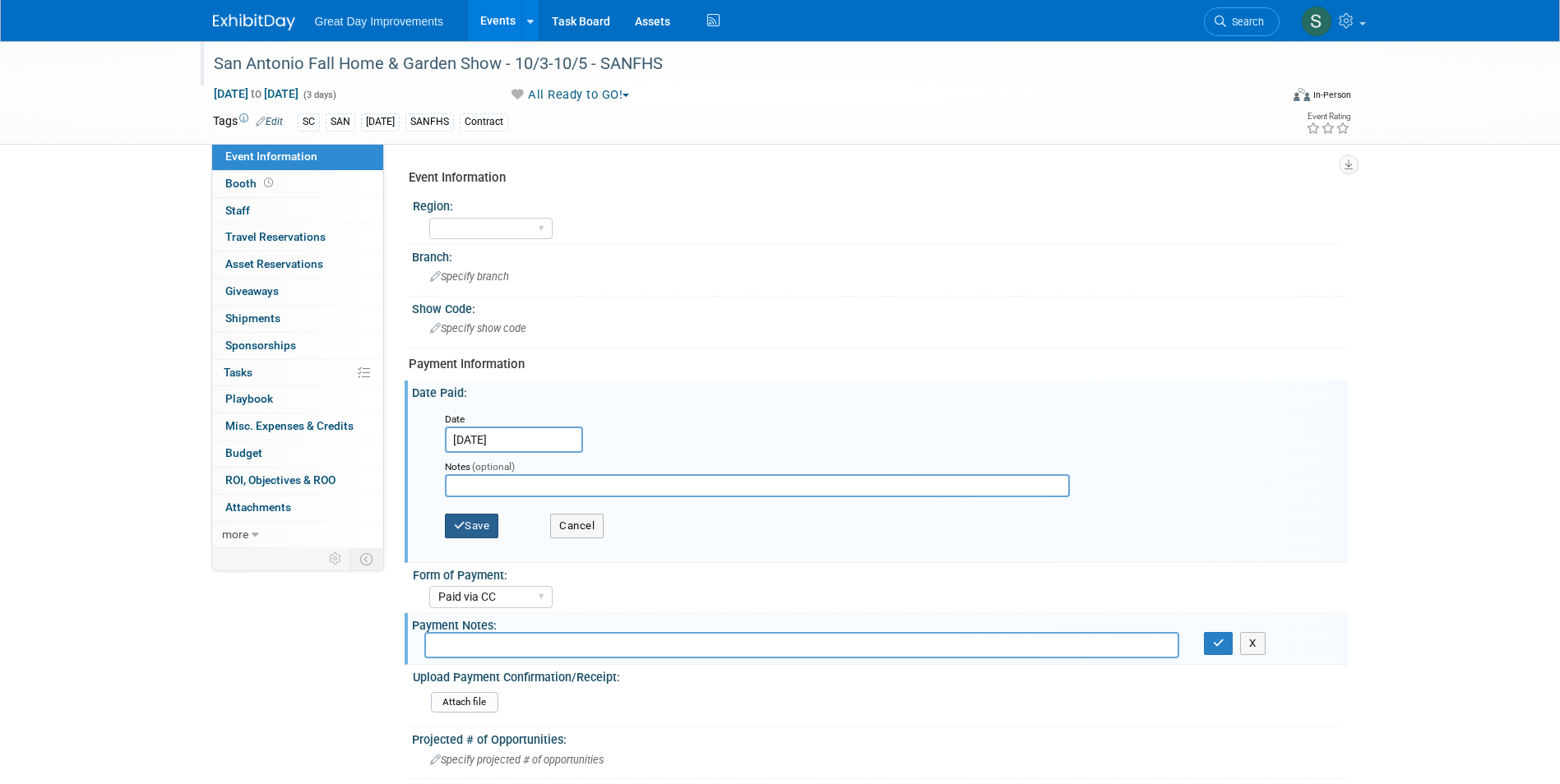
click at [474, 530] on button "Save" at bounding box center [472, 526] width 55 height 25
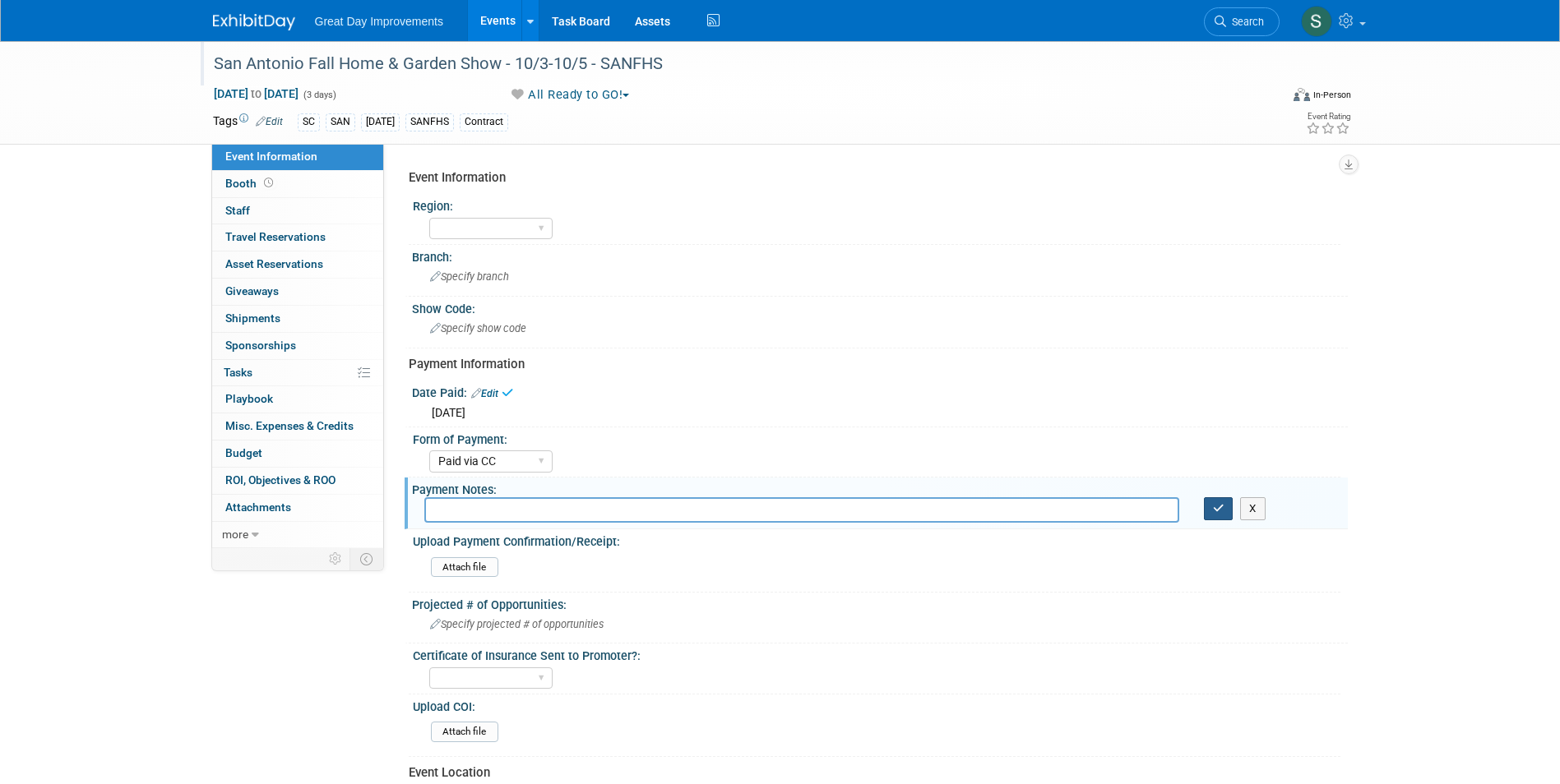
click at [1213, 499] on button "button" at bounding box center [1218, 509] width 29 height 23
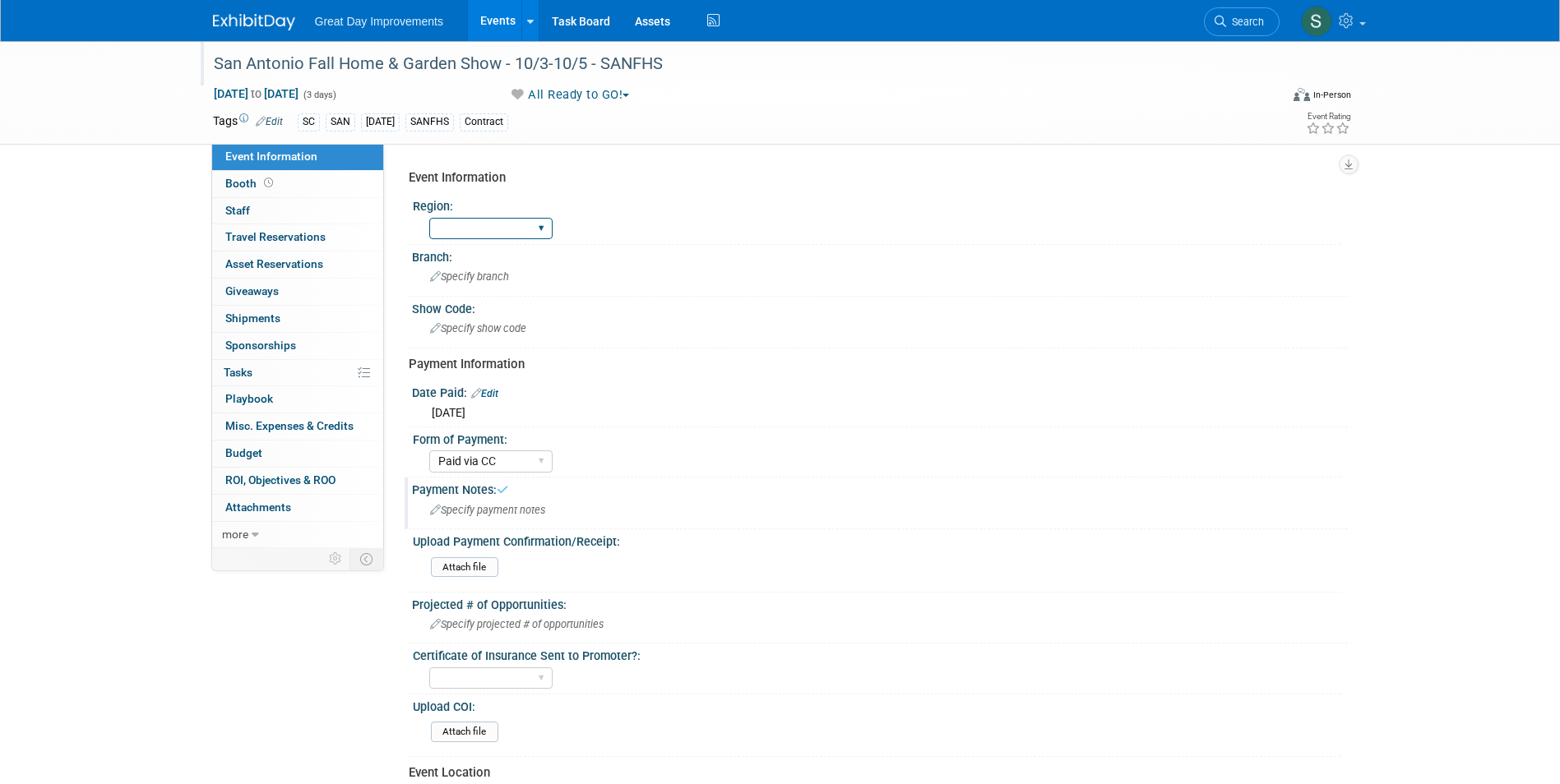
click at [499, 235] on select "GC MA MW MTW NE NEW OV PL PNW SA SE SC UMW FL" at bounding box center [491, 229] width 123 height 22
select select "SC"
click at [429, 218] on select "GC MA MW MTW NE NEW OV PL PNW SA SE SC UMW FL" at bounding box center [491, 229] width 123 height 22
click at [482, 271] on span "Specify branch" at bounding box center [469, 277] width 79 height 13
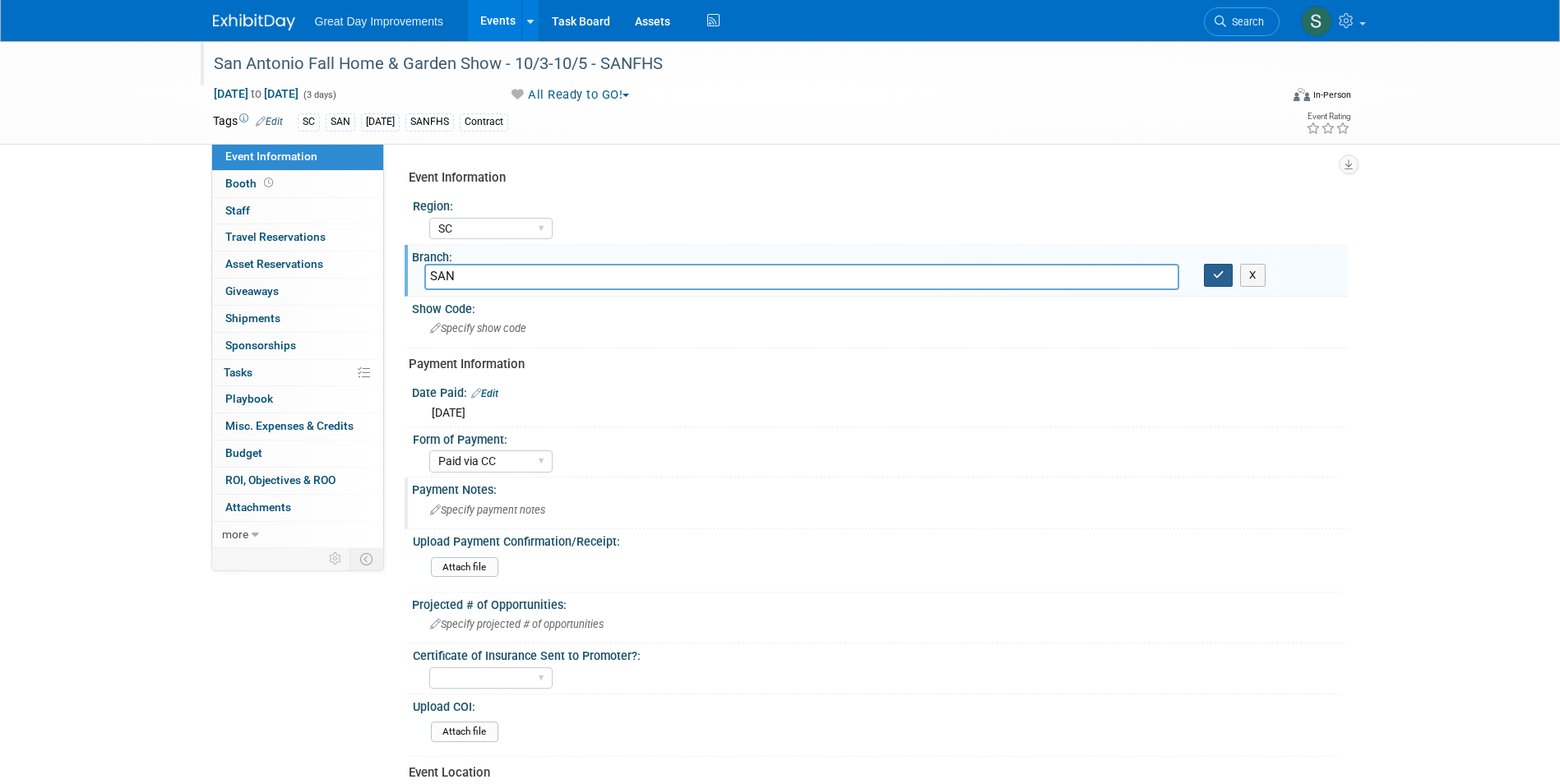
type input "SAN"
drag, startPoint x: 1215, startPoint y: 273, endPoint x: 933, endPoint y: 276, distance: 282.0
click at [1215, 273] on icon "button" at bounding box center [1218, 275] width 12 height 11
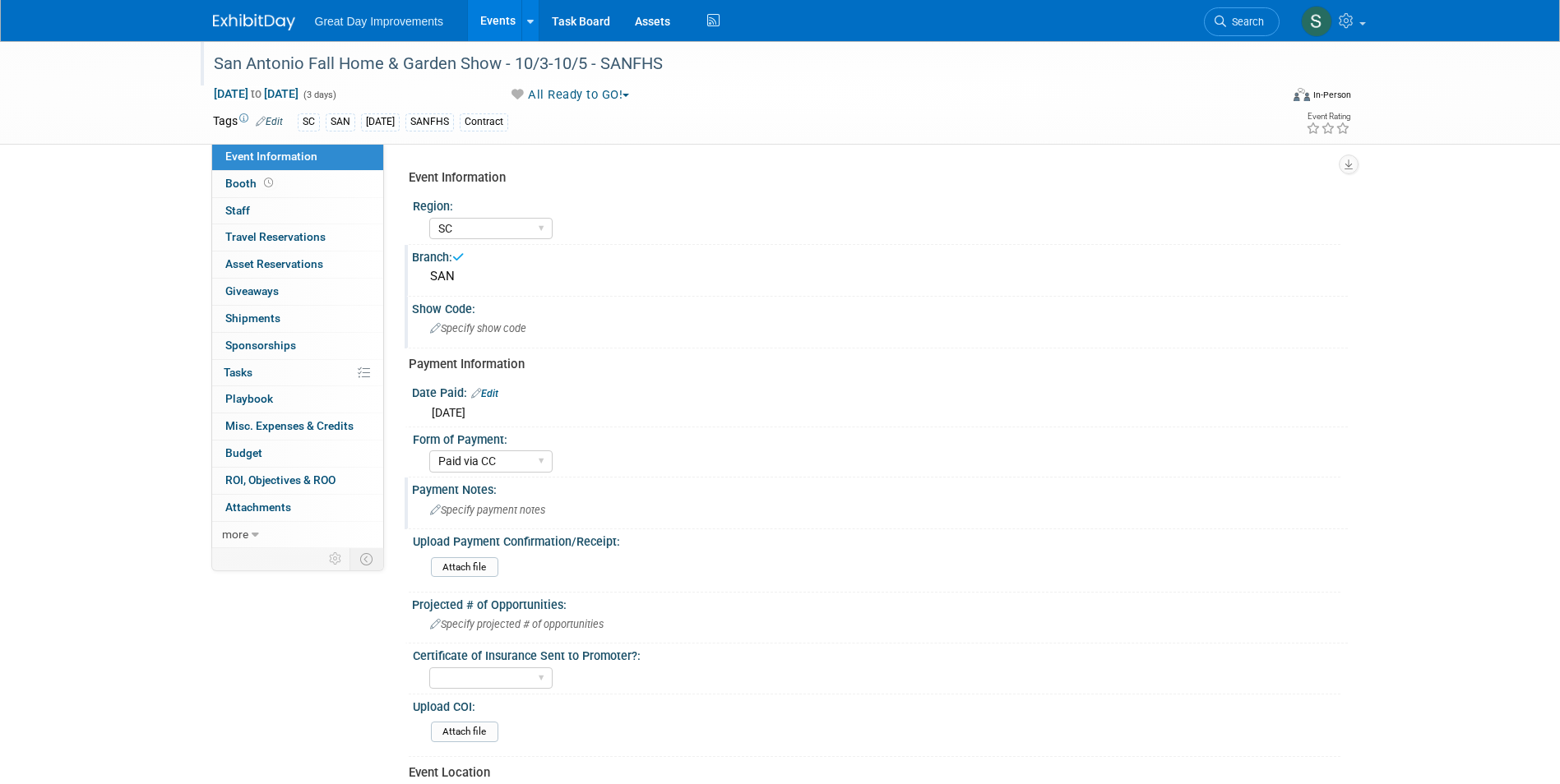
click at [482, 327] on span "Specify show code" at bounding box center [478, 329] width 96 height 13
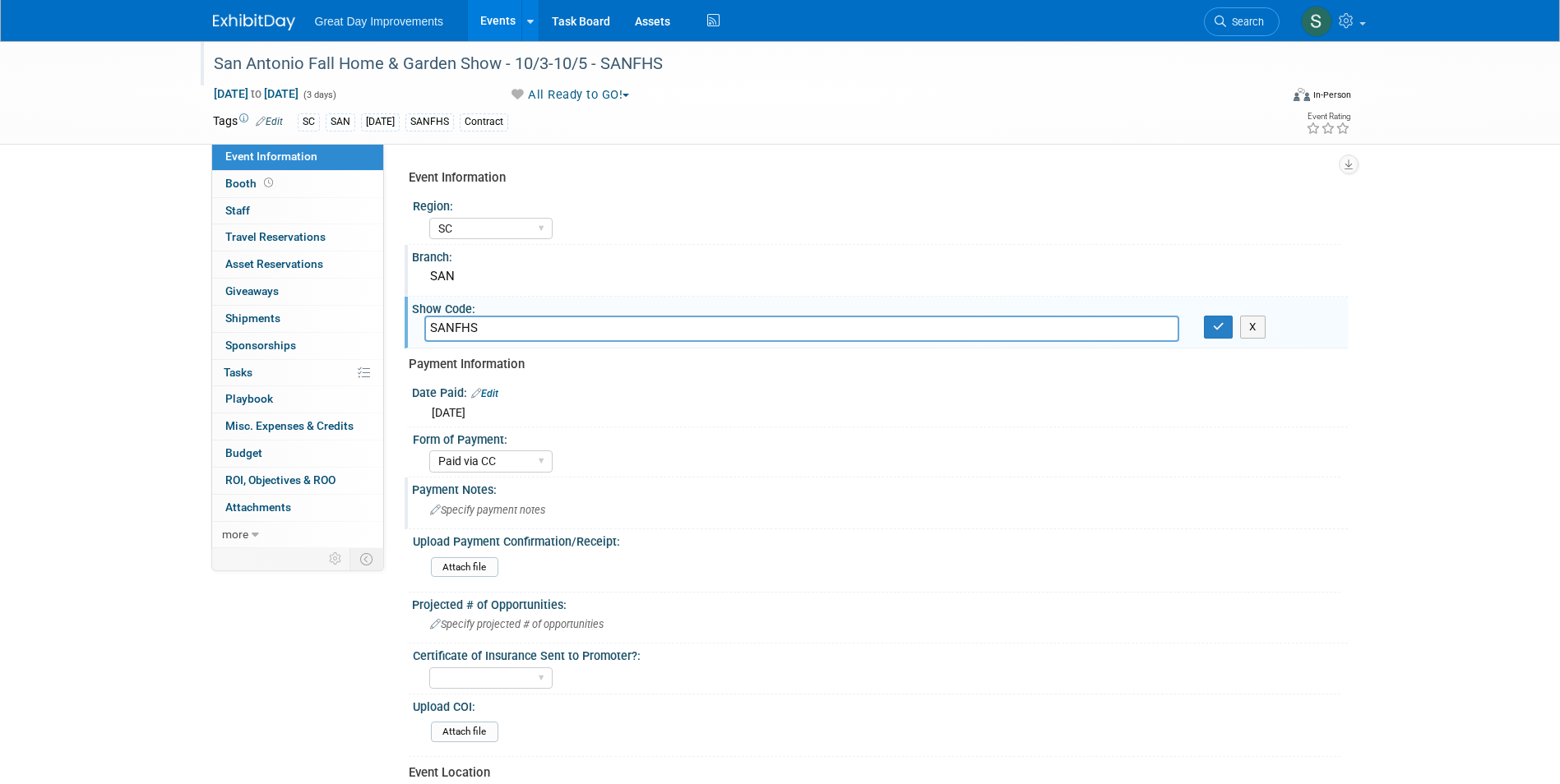
type input "SANFHS"
click at [1213, 327] on icon "button" at bounding box center [1218, 327] width 12 height 11
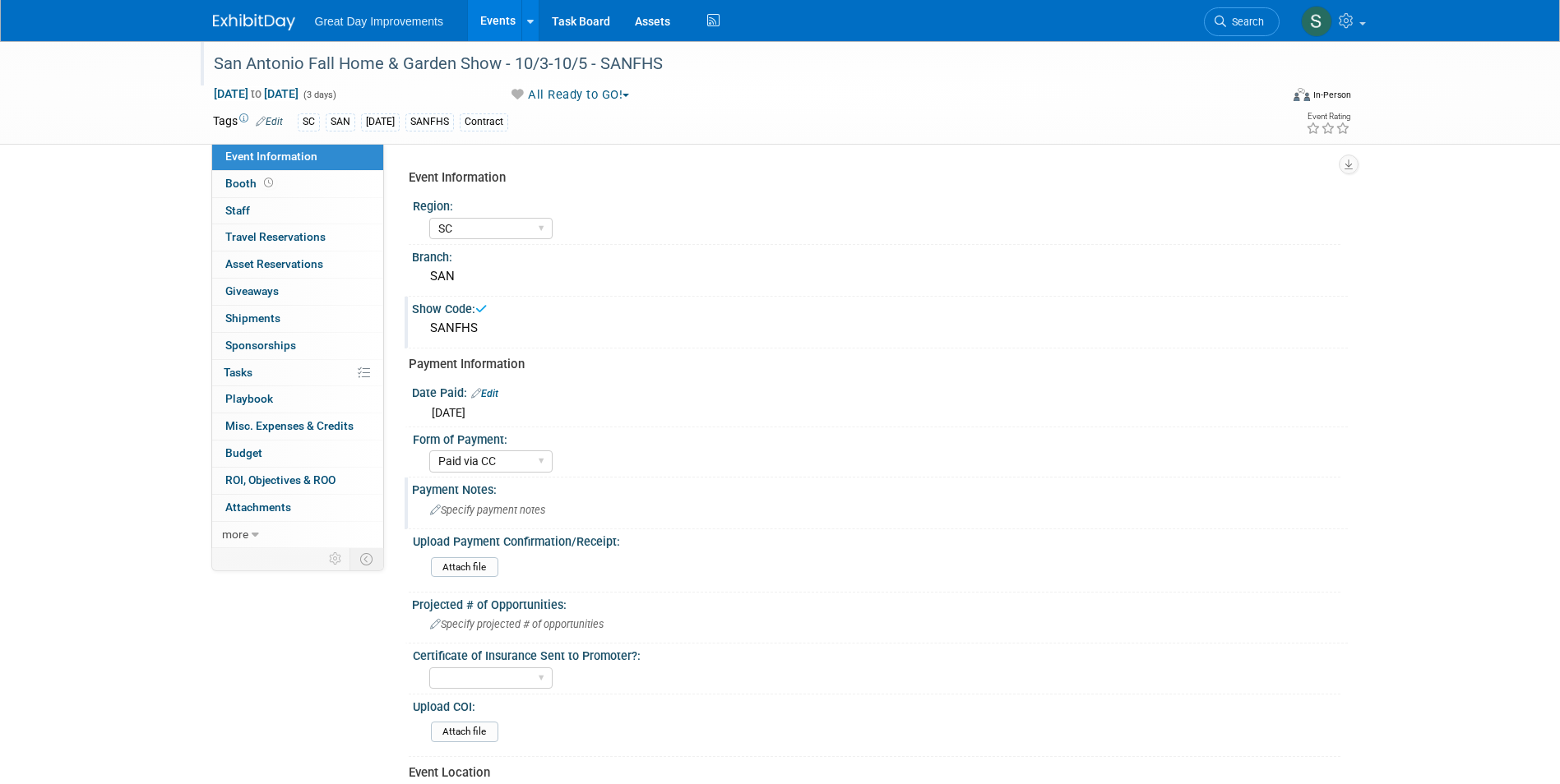
click at [222, 26] on img at bounding box center [254, 22] width 82 height 16
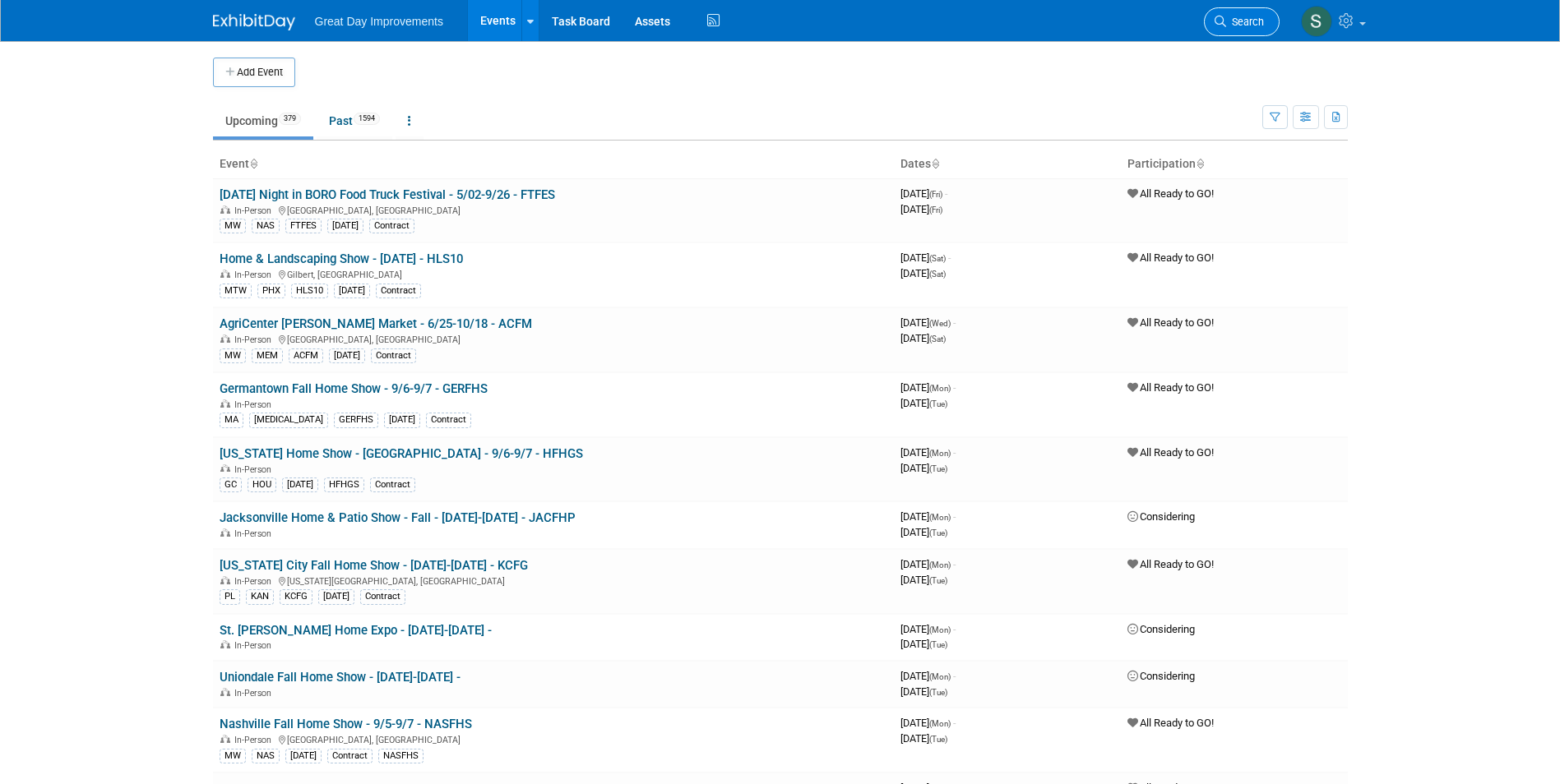
click at [1249, 26] on span "Search" at bounding box center [1245, 21] width 38 height 13
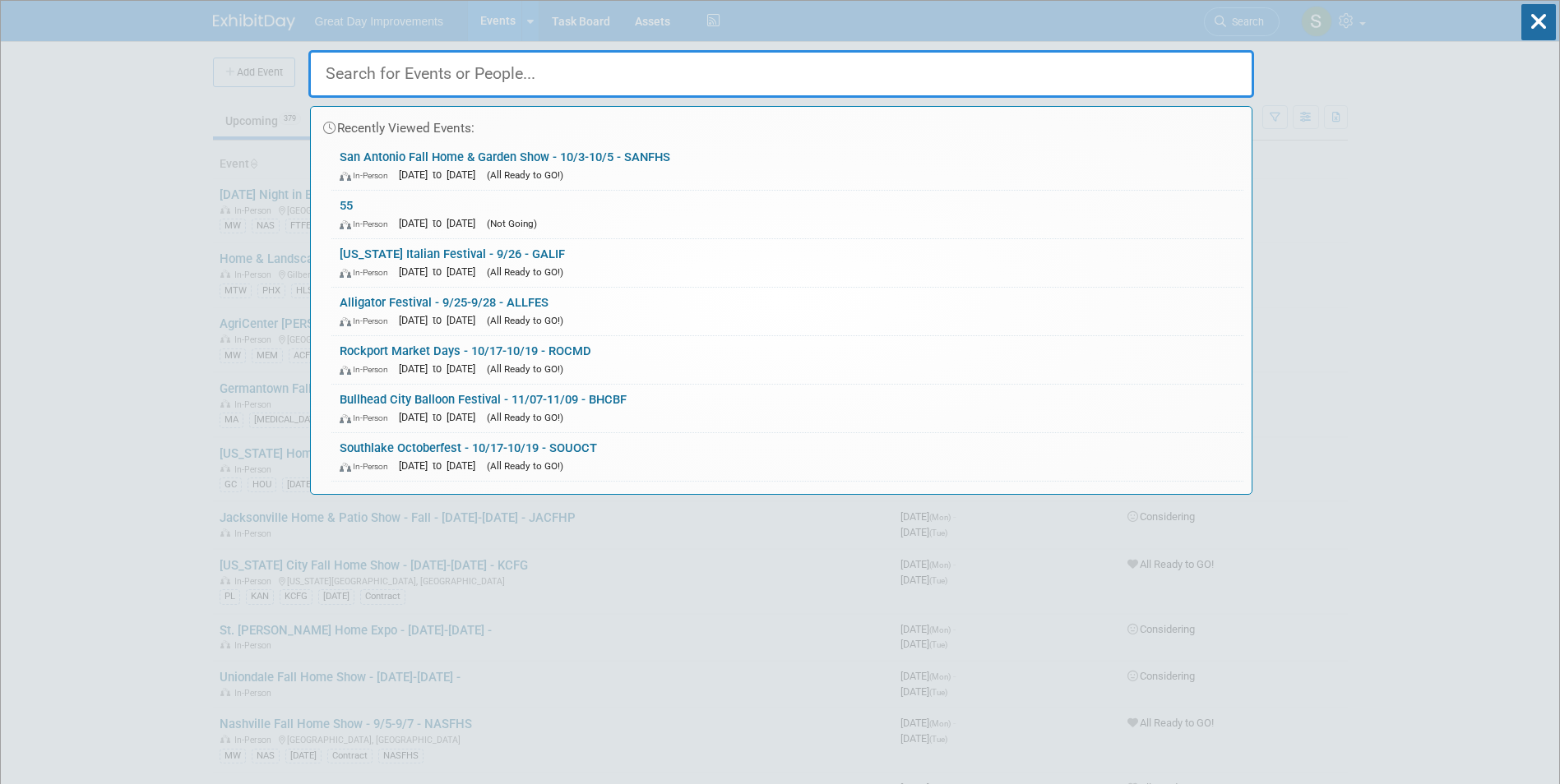
paste input "OCAHSF"
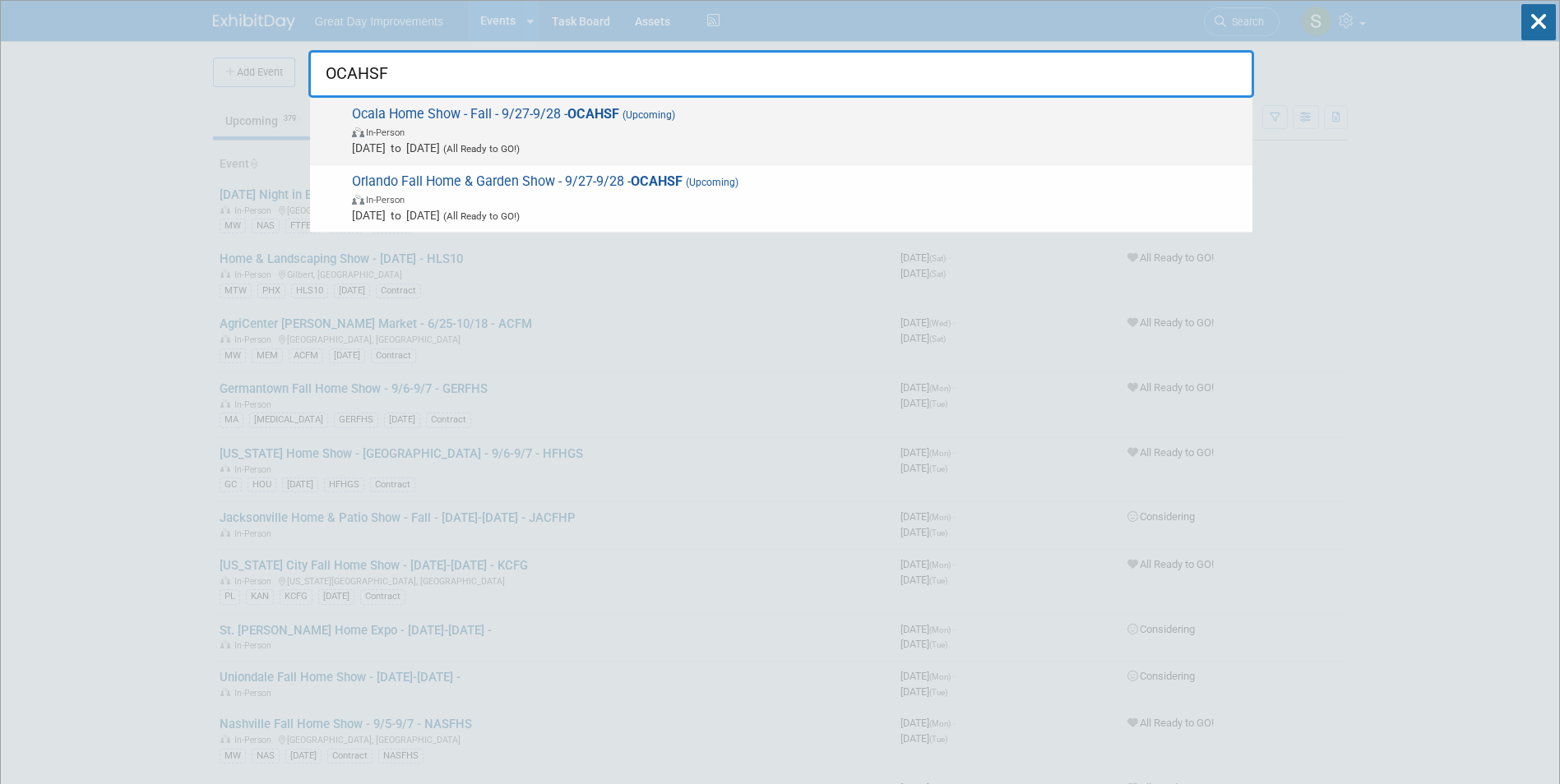
type input "OCAHSF"
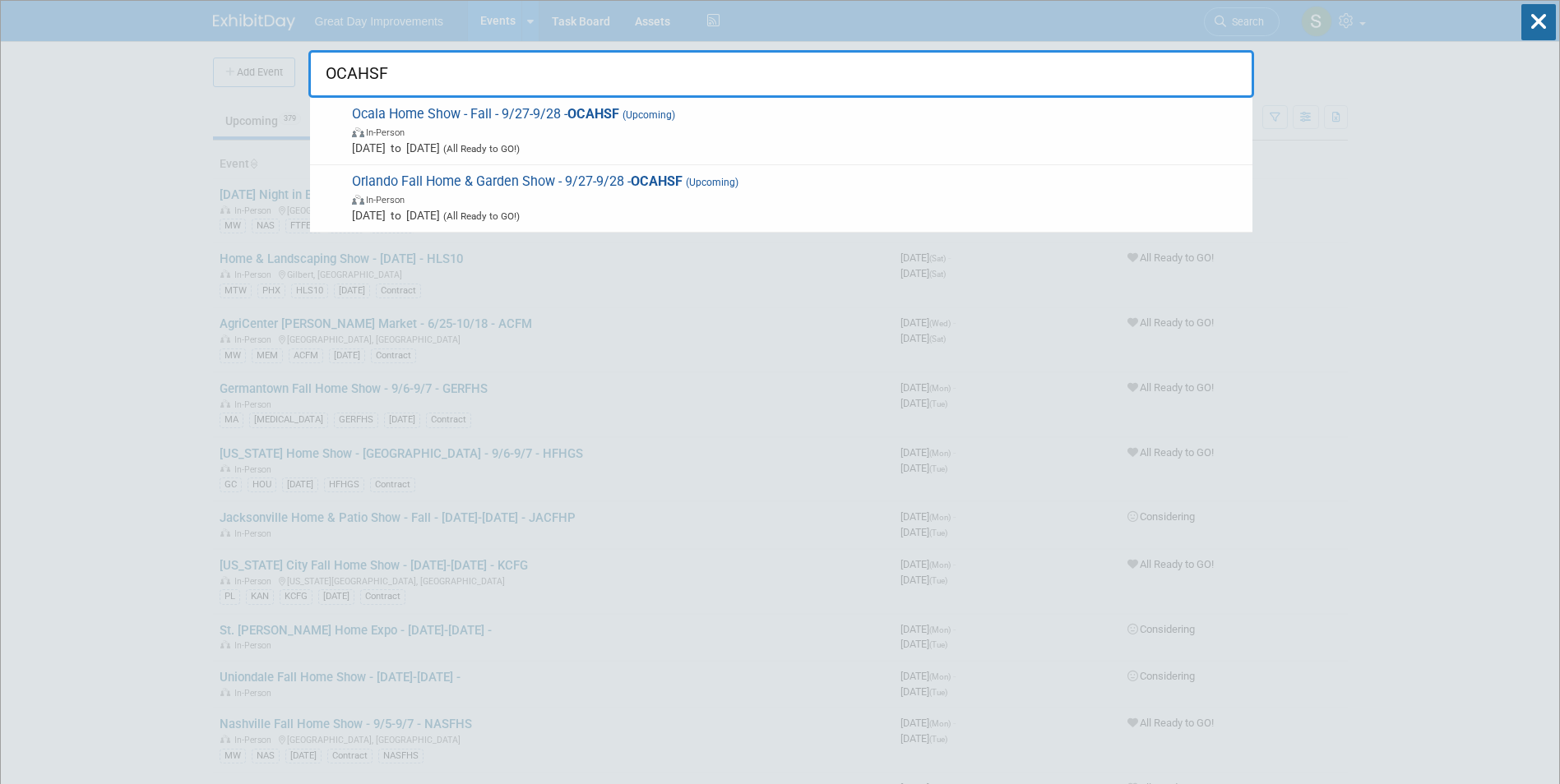
click at [668, 121] on span "Ocala Home Show - Fall - 9/27-9/28 - OCAHSF (Upcoming) In-Person [DATE] to [DAT…" at bounding box center [795, 131] width 897 height 50
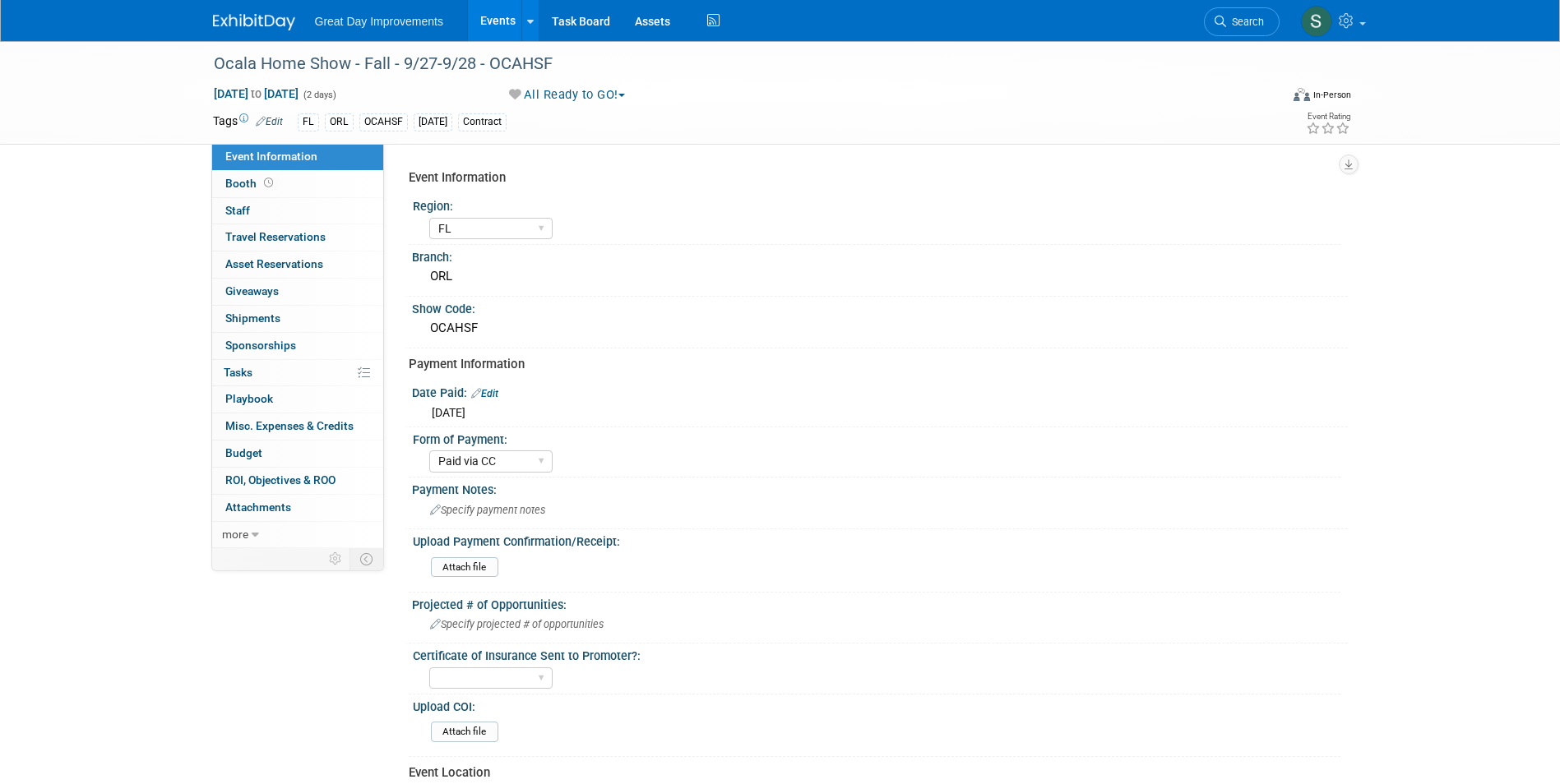
select select "FL"
select select "Paid via CC"
click at [1259, 25] on span "Search" at bounding box center [1245, 21] width 38 height 13
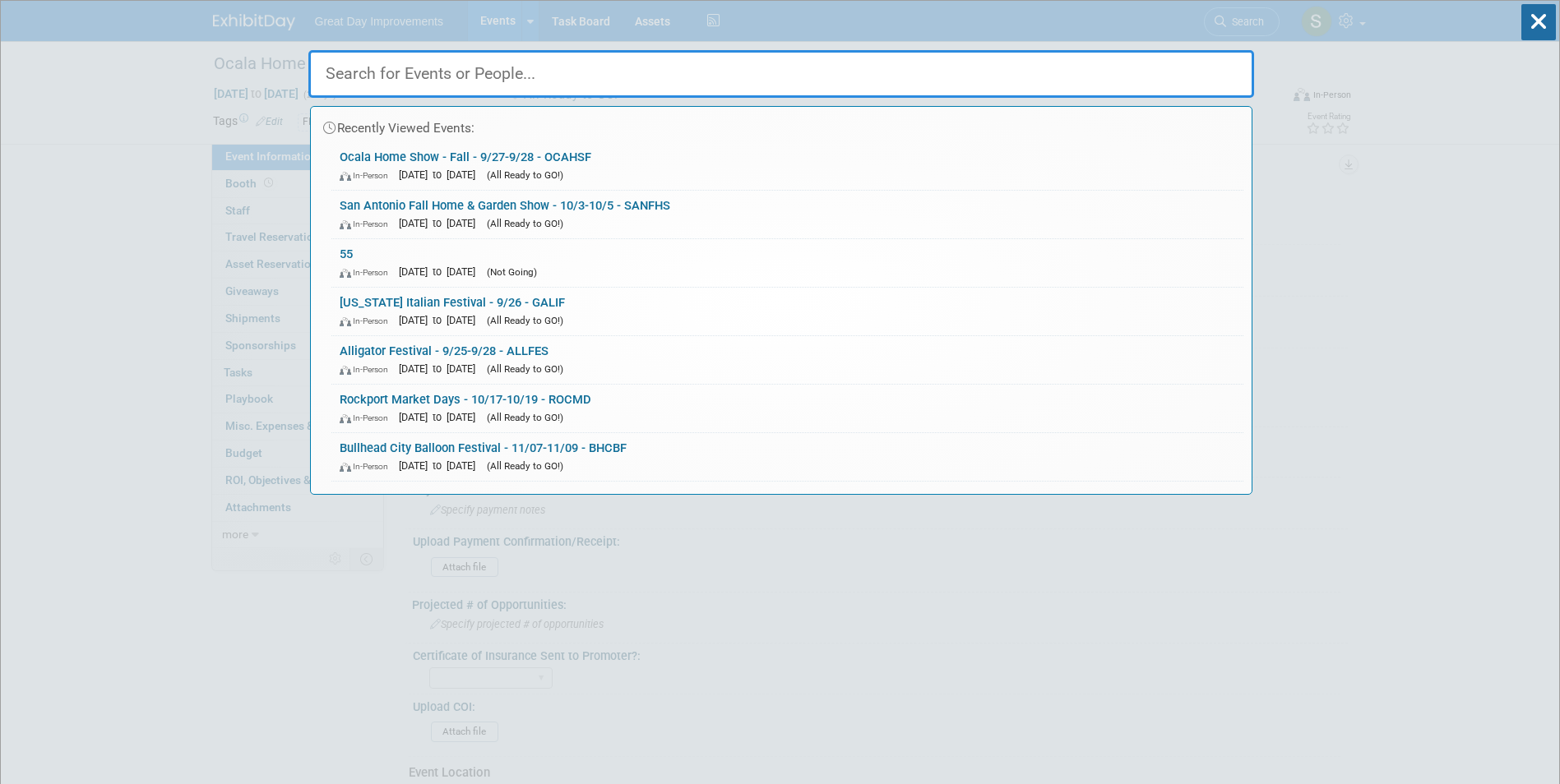
paste input "TAMBS"
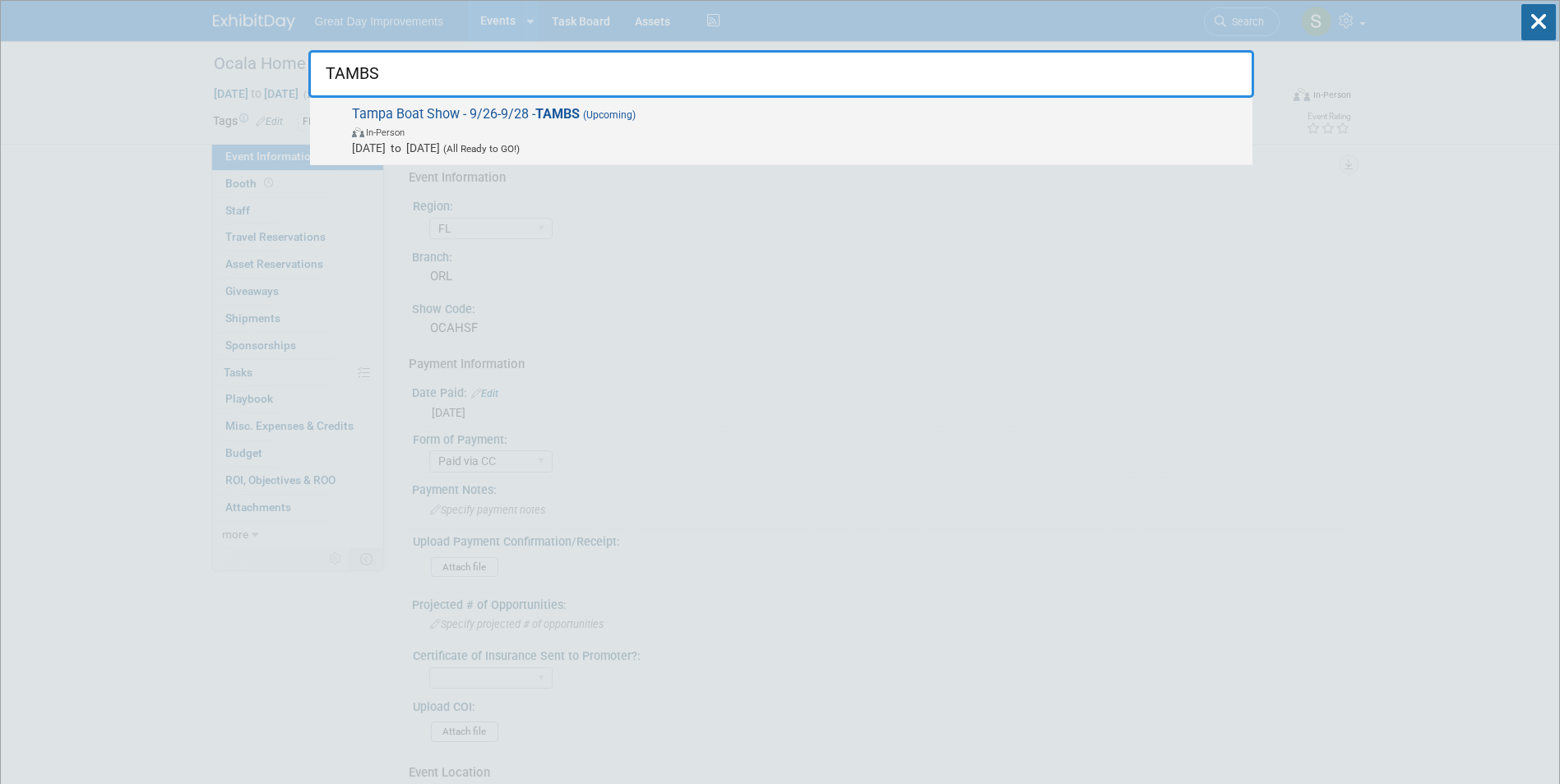
type input "TAMBS"
click at [634, 145] on span "Sep 26, 2025 to Sep 28, 2025 (All Ready to GO!)" at bounding box center [798, 147] width 892 height 16
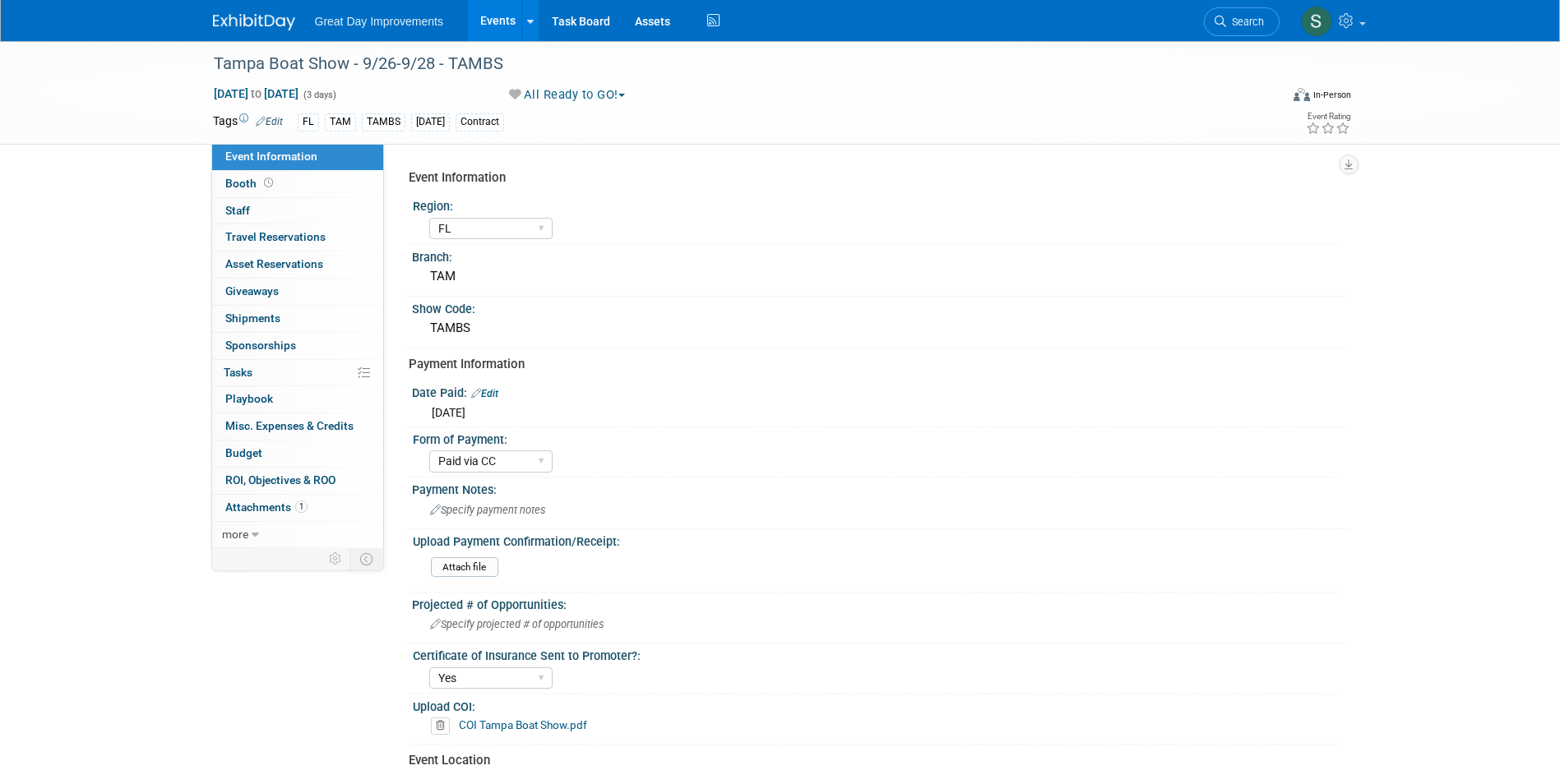
select select "FL"
select select "Paid via CC"
select select "Yes"
click at [1259, 23] on span "Search" at bounding box center [1245, 21] width 38 height 13
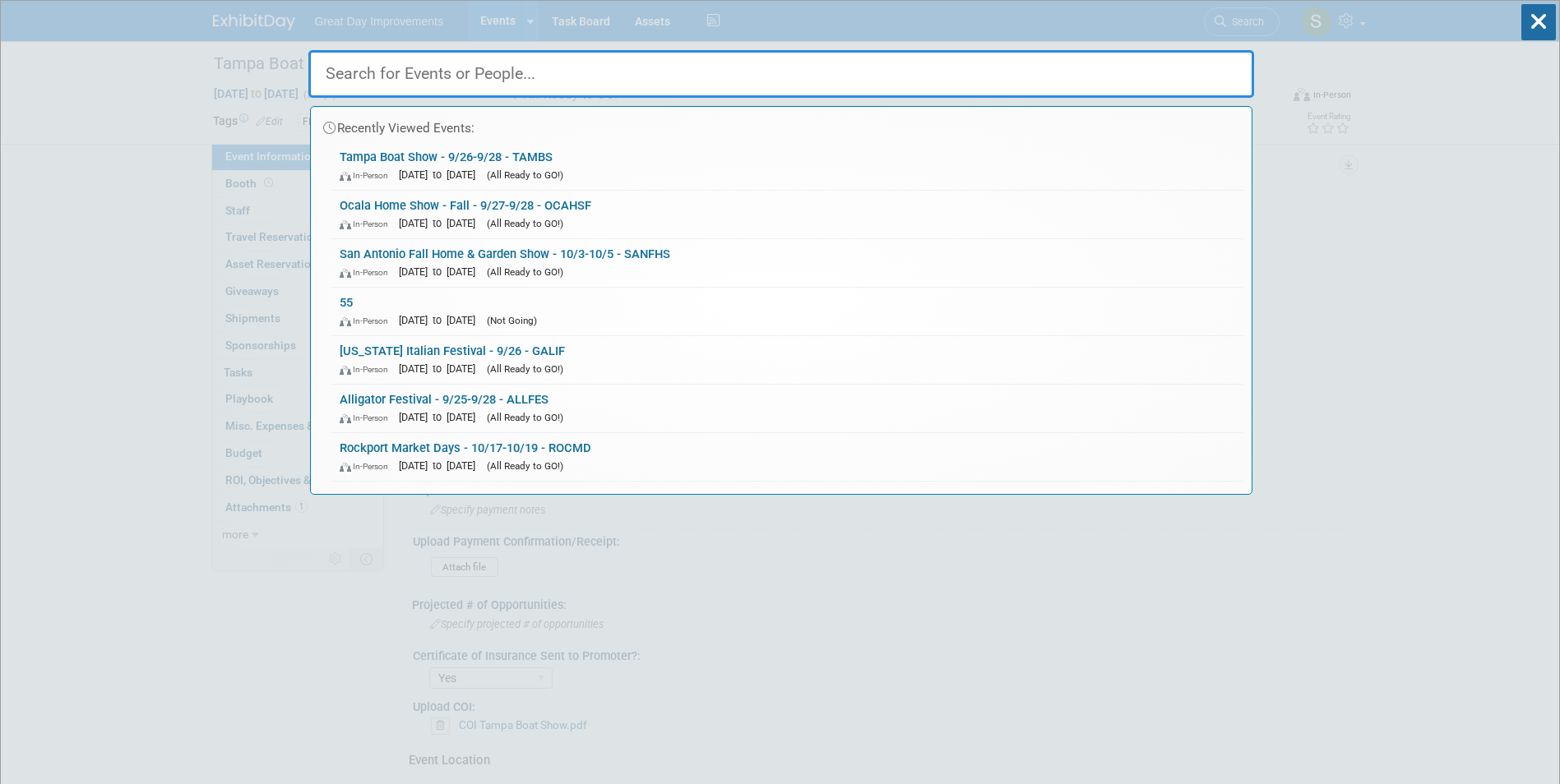
paste input "HICEX"
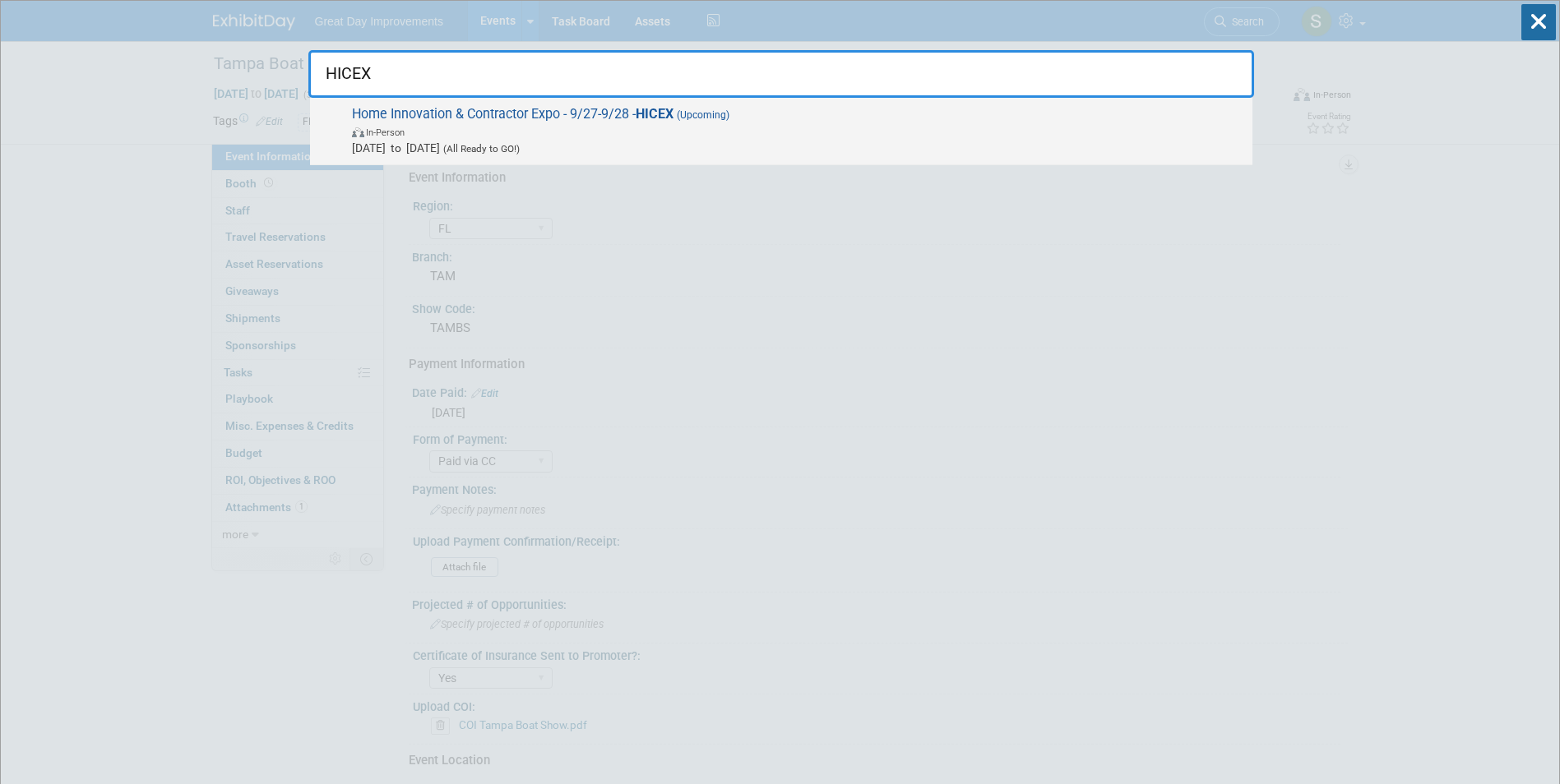
type input "HICEX"
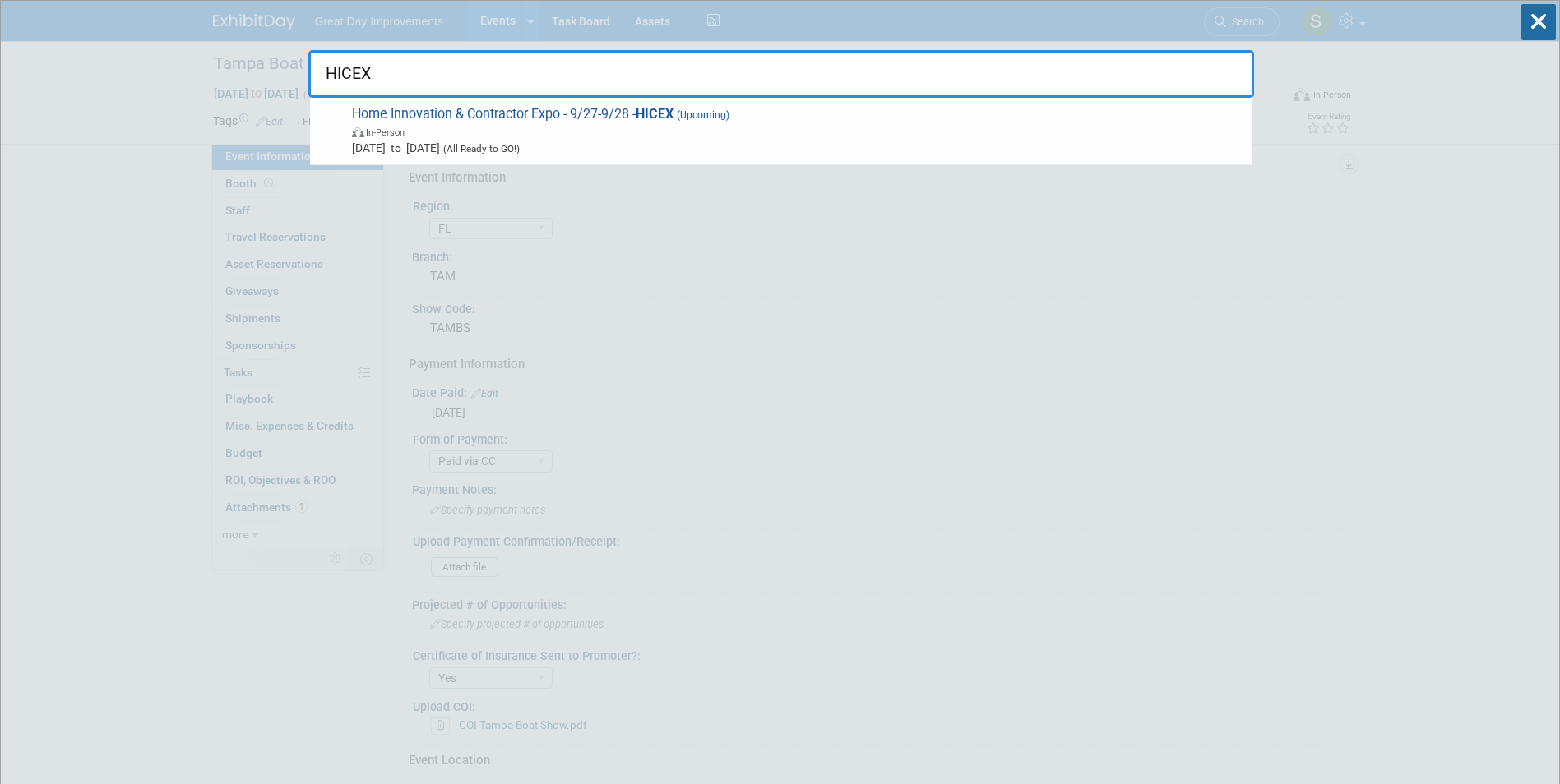
click at [612, 109] on span "Home Innovation & Contractor Expo - 9/27-9/28 - HICEX (Upcoming) In-Person [DAT…" at bounding box center [795, 131] width 897 height 50
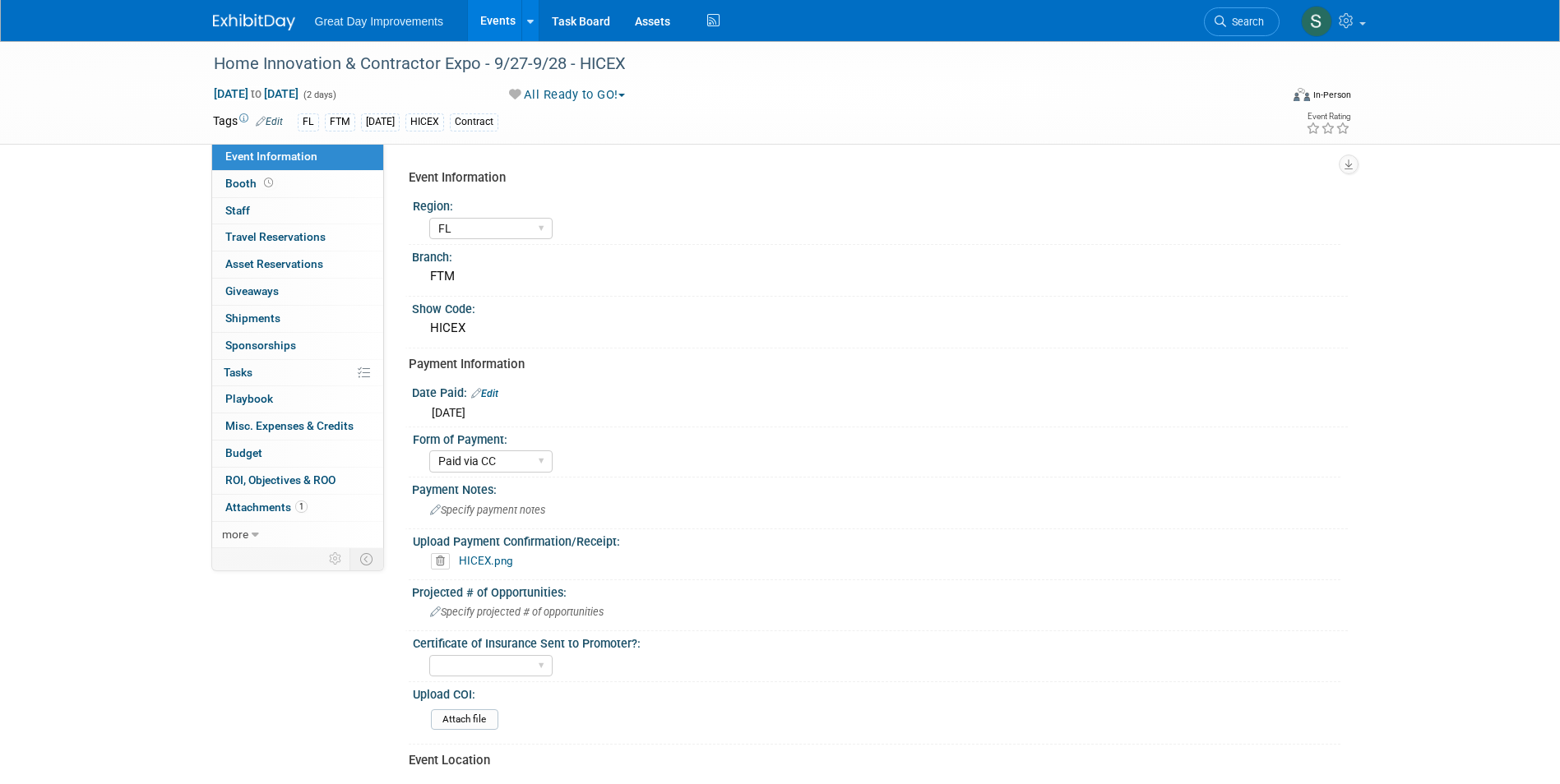
select select "FL"
select select "Paid via CC"
click at [1226, 23] on span "Search" at bounding box center [1245, 21] width 38 height 13
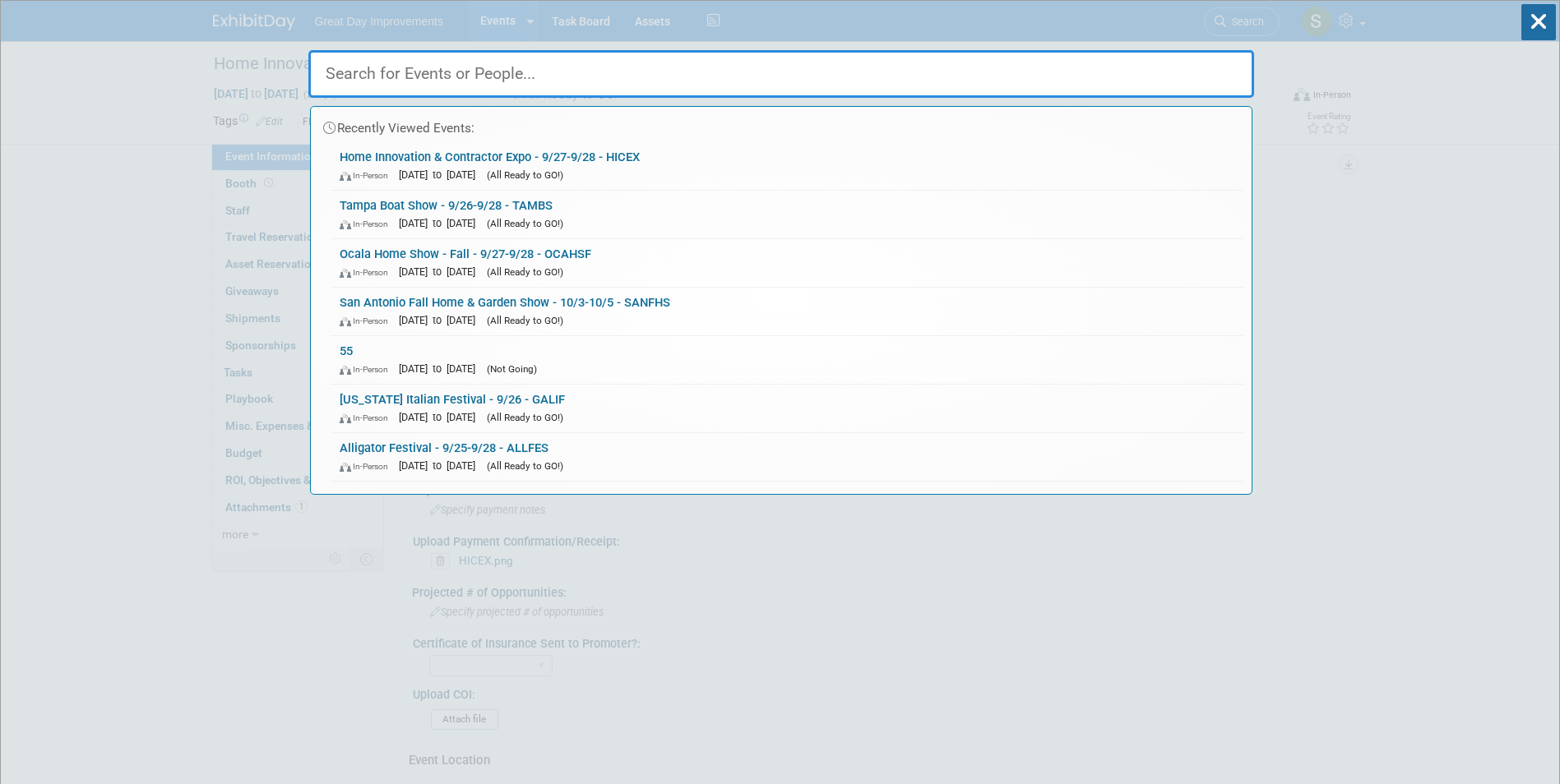
click at [685, 54] on input "text" at bounding box center [781, 73] width 945 height 47
paste input "RMSBF"
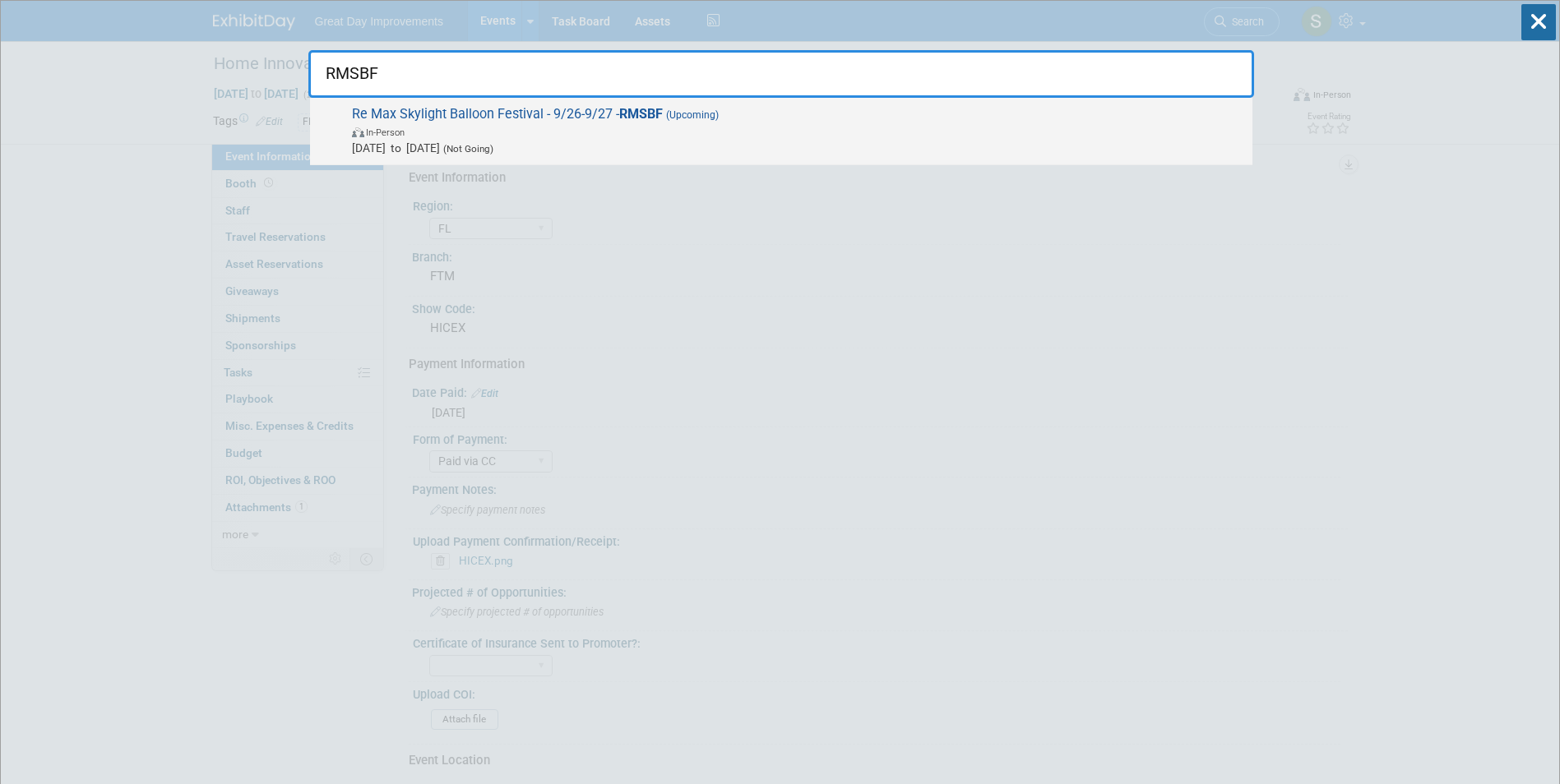
type input "RMSBF"
click at [493, 145] on span "(Not Going)" at bounding box center [466, 148] width 54 height 12
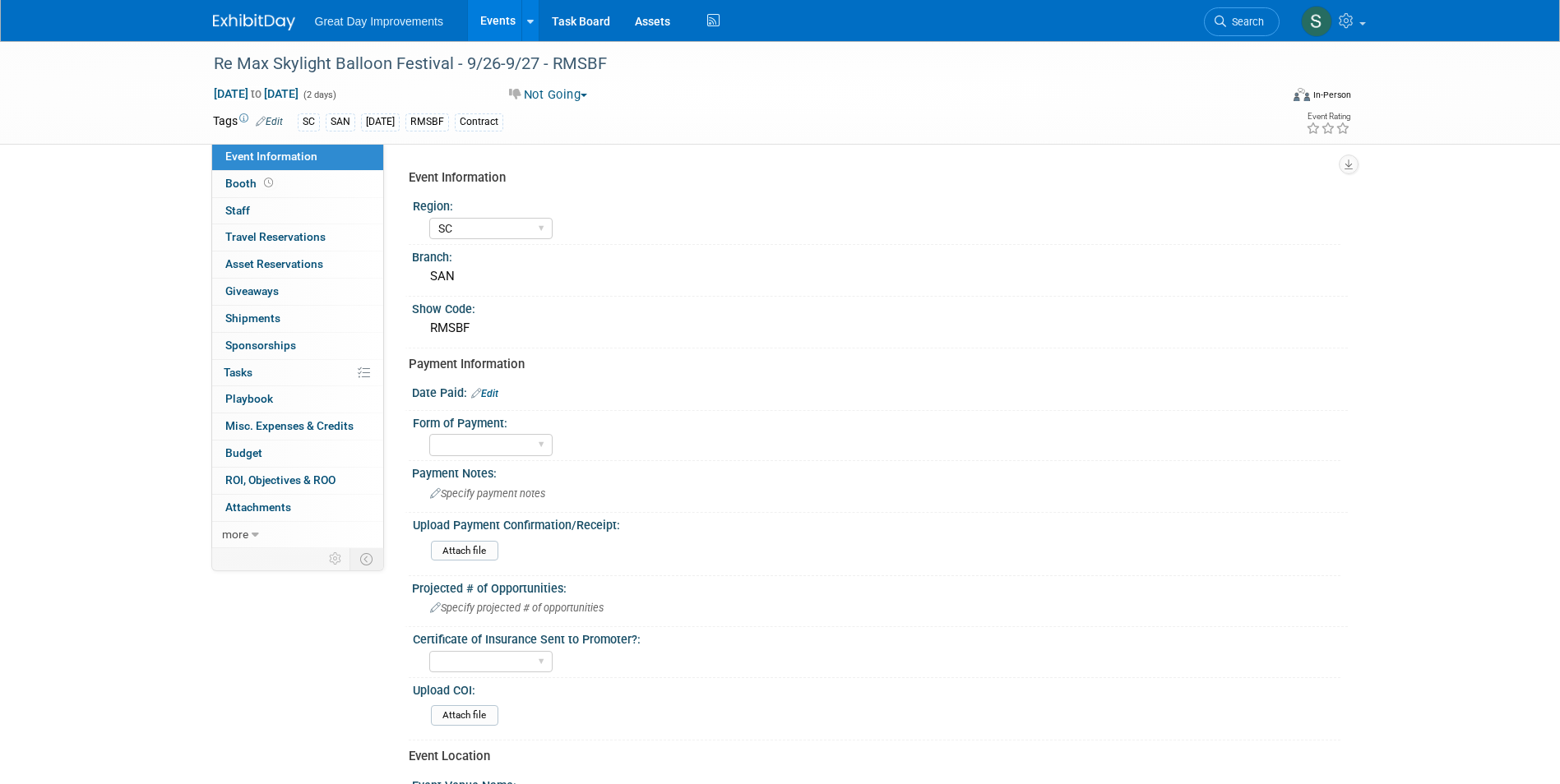
select select "SC"
click at [1267, 30] on link "Search" at bounding box center [1241, 21] width 76 height 29
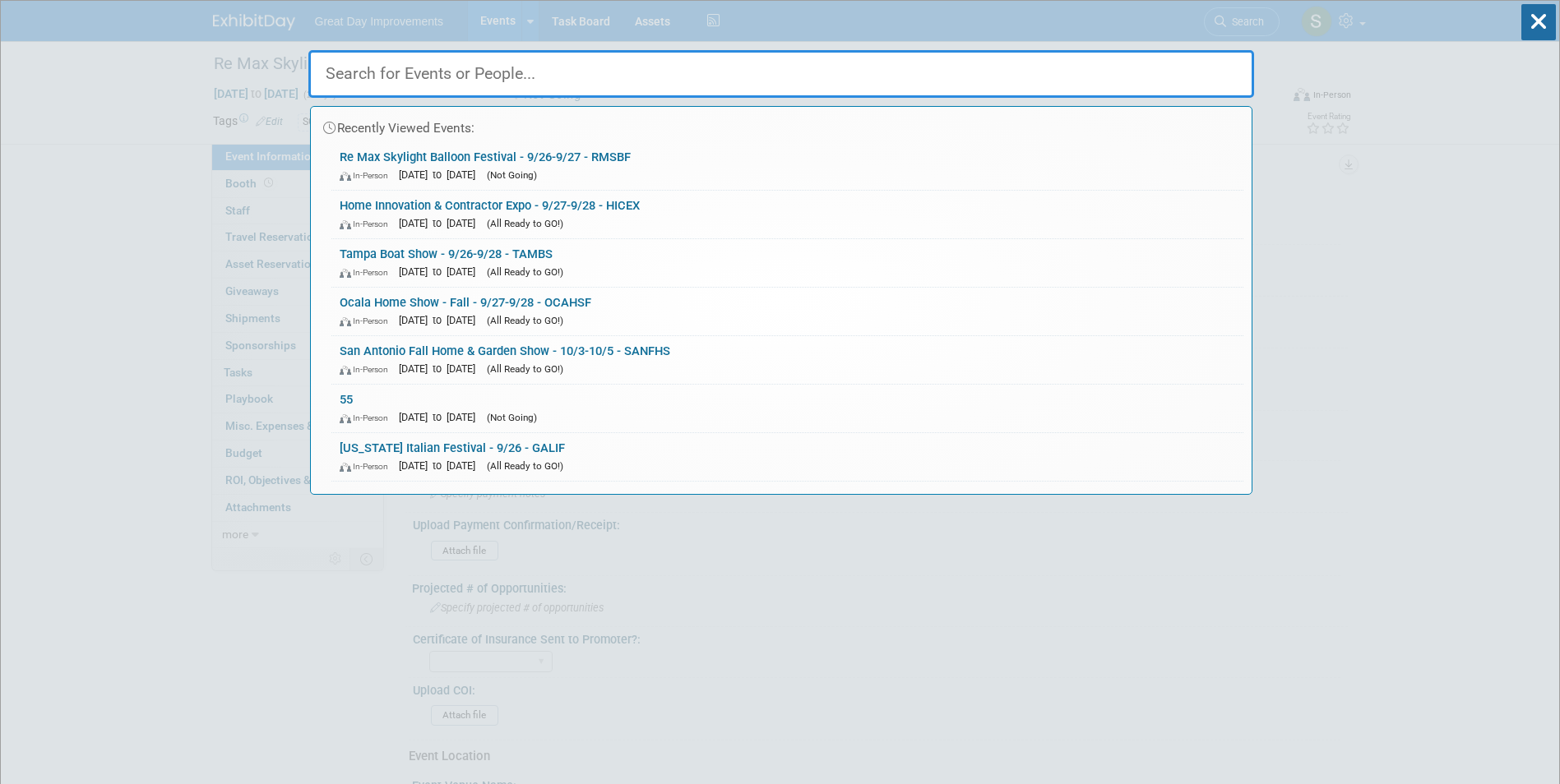
paste input "FFFM"
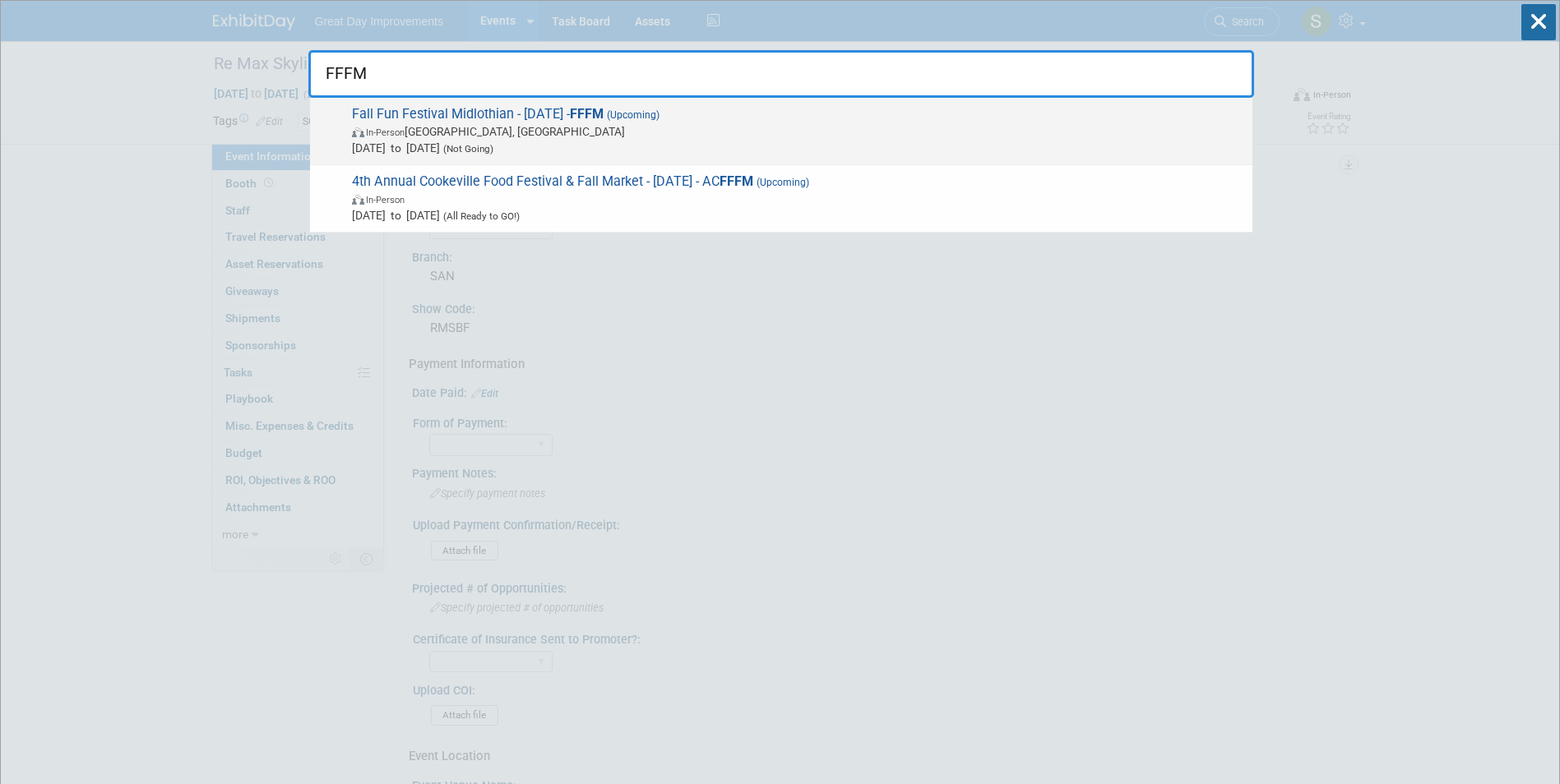
type input "FFFM"
click at [616, 129] on span "In-Person Midlothian, TX" at bounding box center [798, 131] width 892 height 16
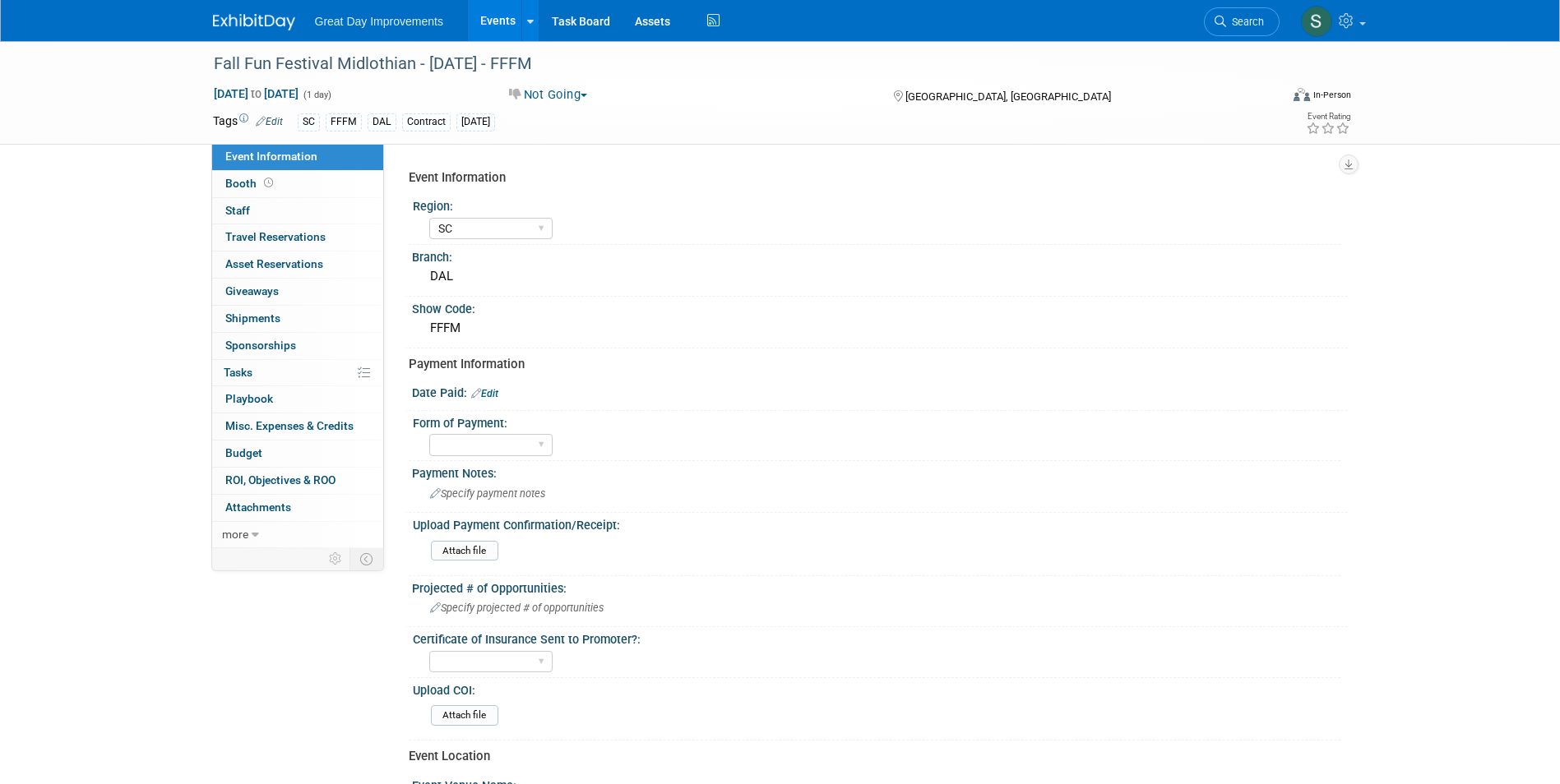
select select "SC"
click at [253, 24] on img at bounding box center [254, 22] width 82 height 16
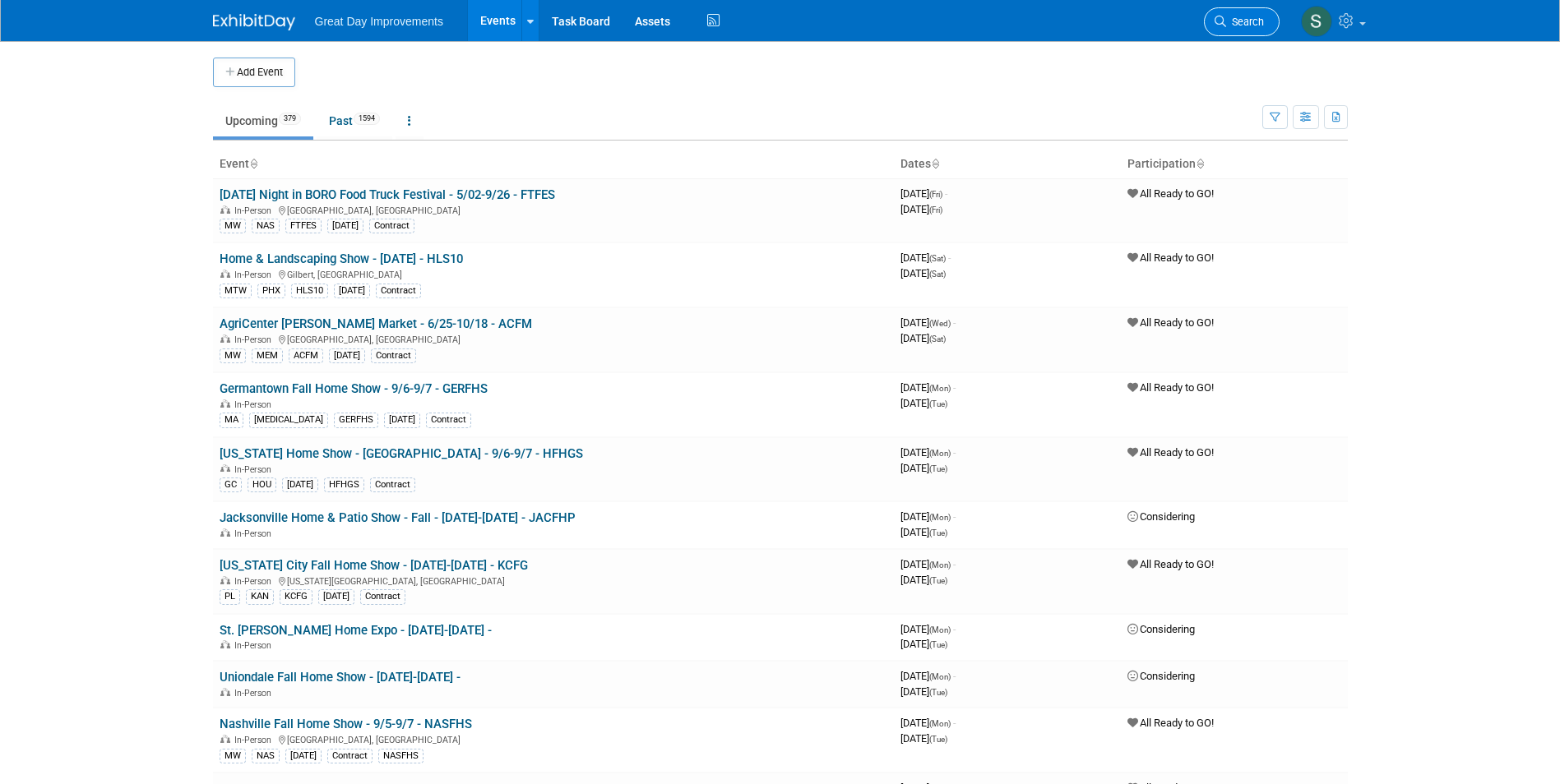
click at [1239, 28] on link "Search" at bounding box center [1241, 21] width 76 height 29
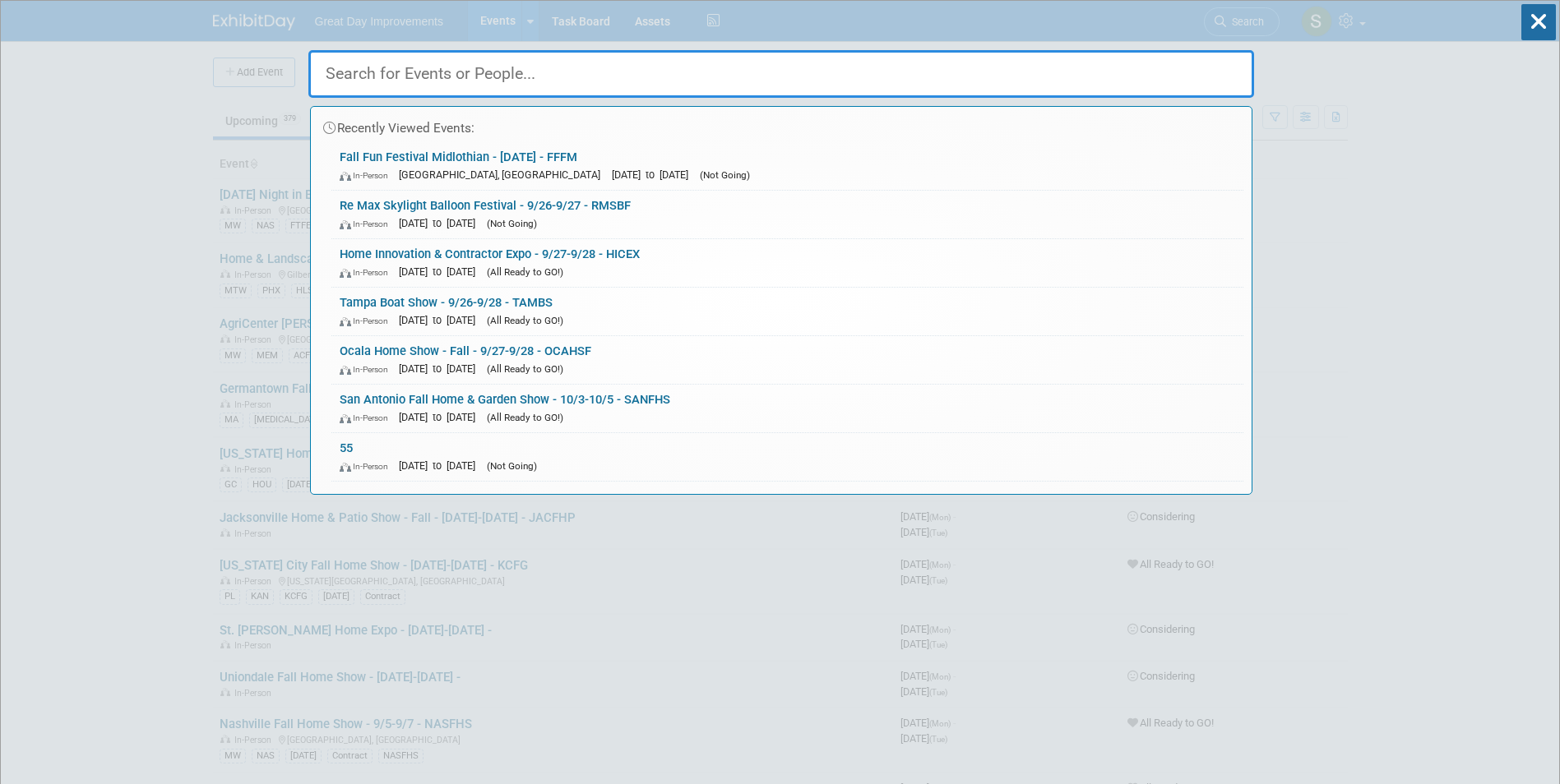
paste input "GHFAIR"
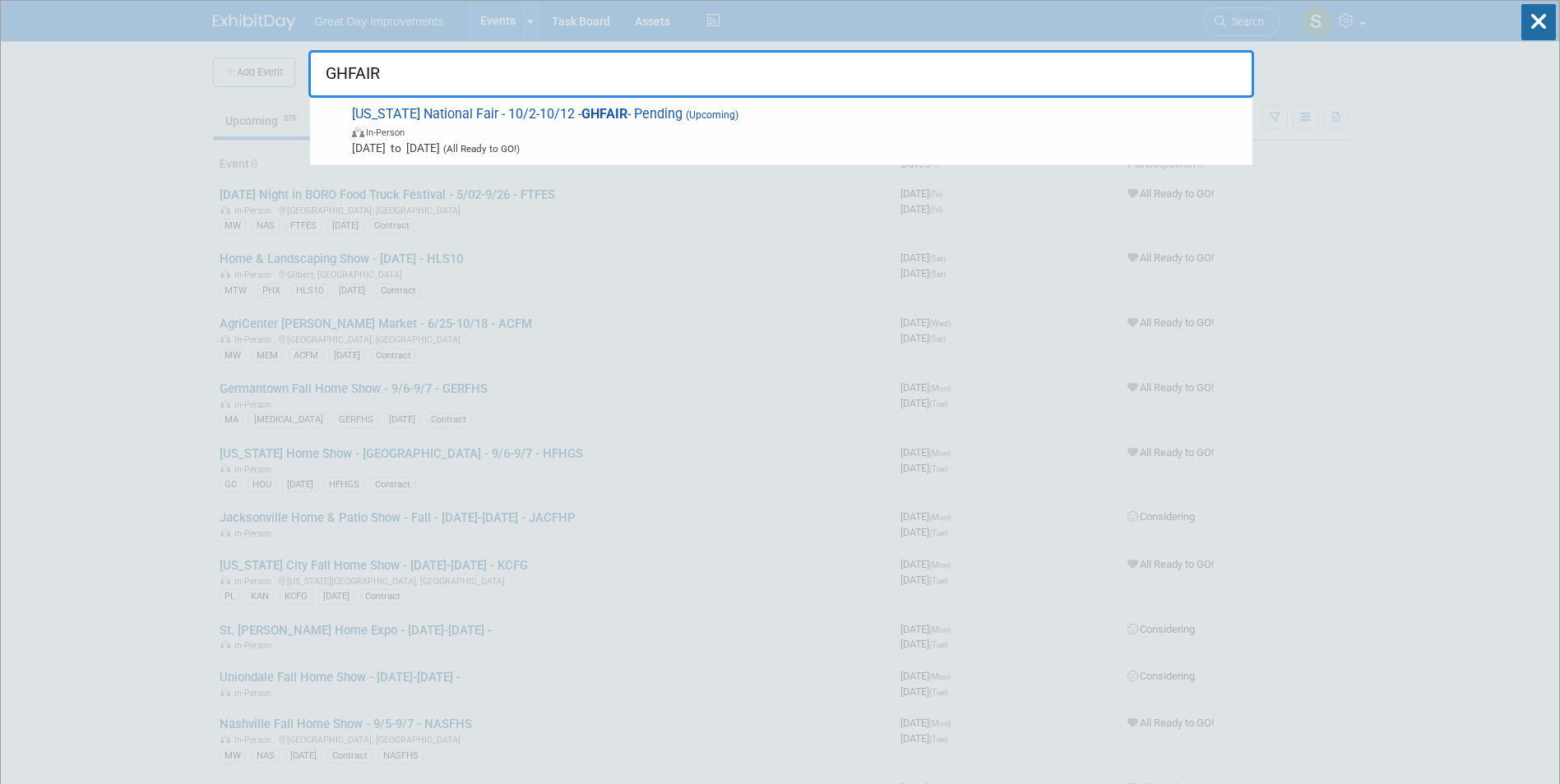
type input "GHFAIR"
click at [580, 131] on span "In-Person" at bounding box center [798, 131] width 892 height 16
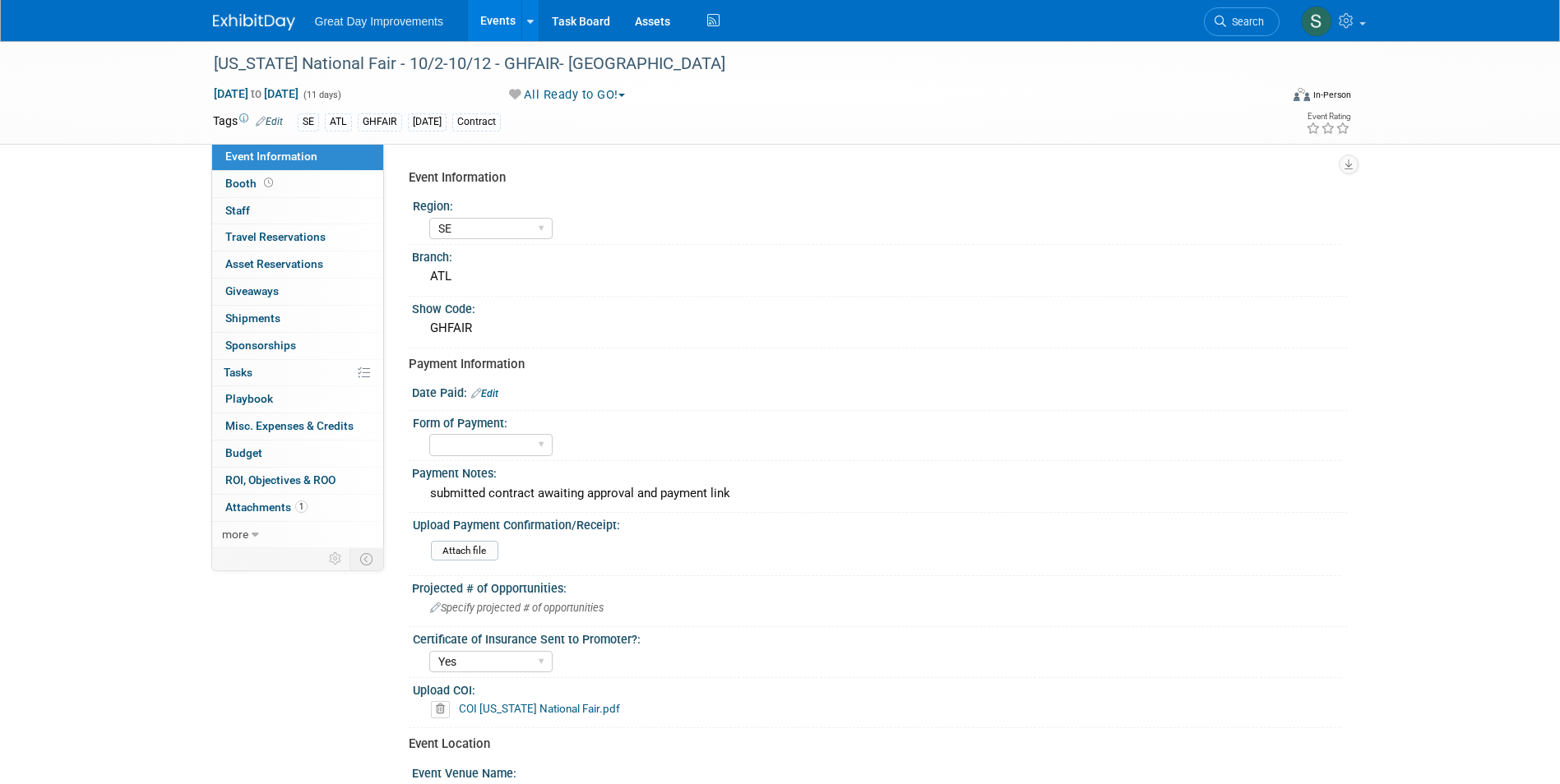
select select "SE"
select select "Yes"
click at [623, 96] on span "button" at bounding box center [621, 96] width 6 height 4
click at [573, 171] on link "Not Going" at bounding box center [572, 168] width 137 height 23
click at [248, 9] on link at bounding box center [264, 13] width 102 height 13
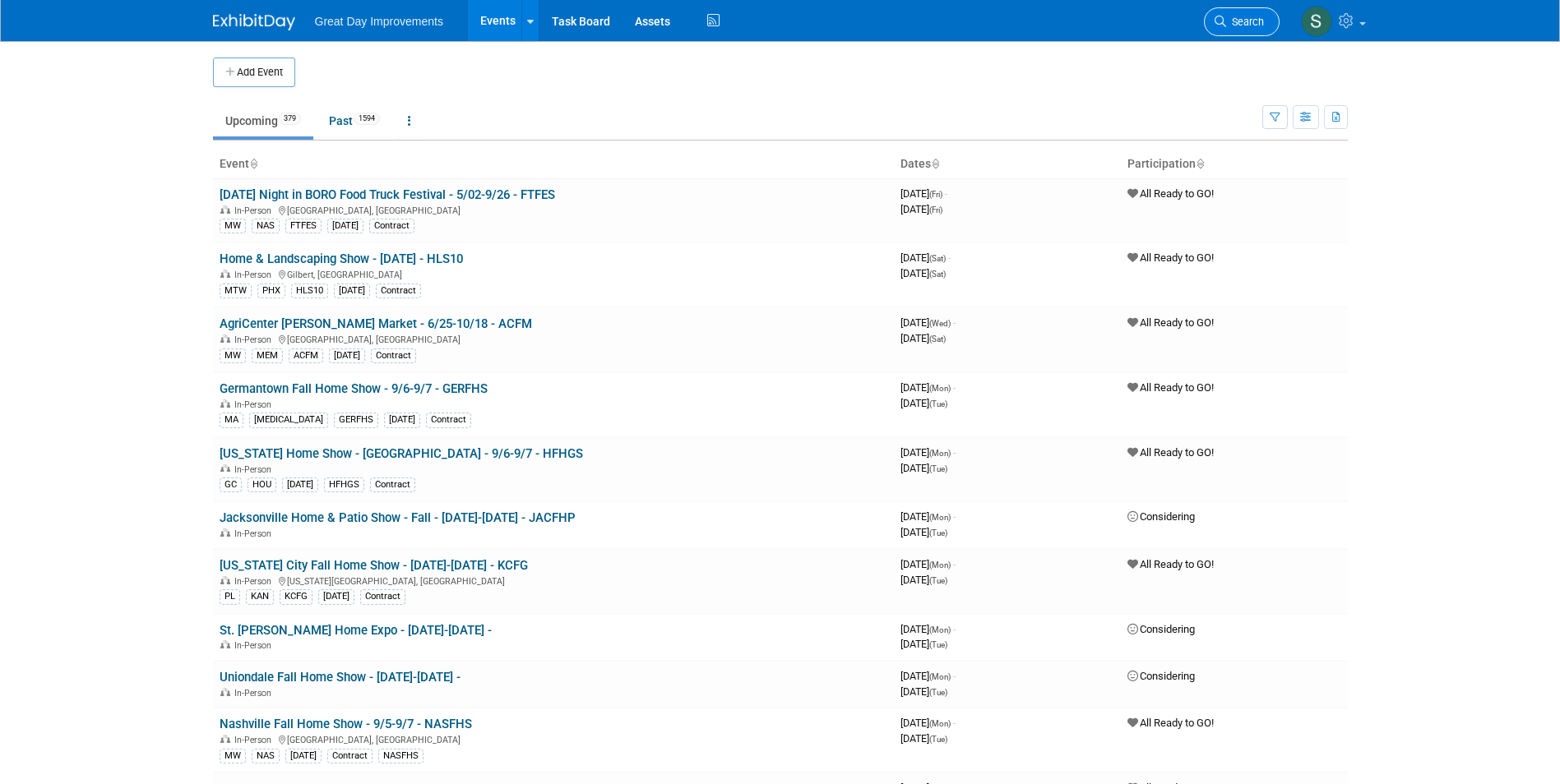
click at [1257, 17] on span "Search" at bounding box center [1245, 21] width 38 height 13
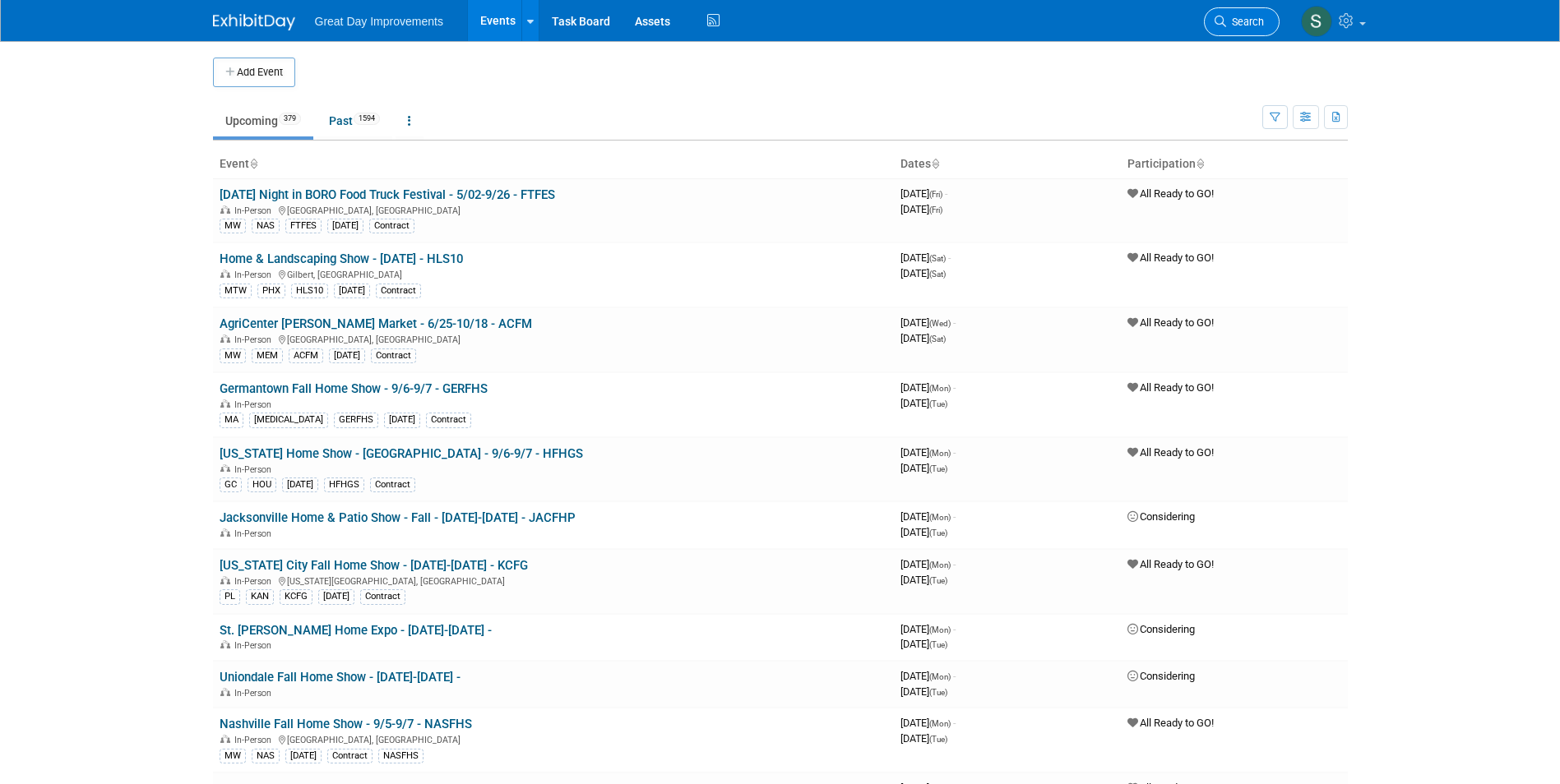
click at [1244, 26] on span "Search" at bounding box center [1245, 21] width 38 height 13
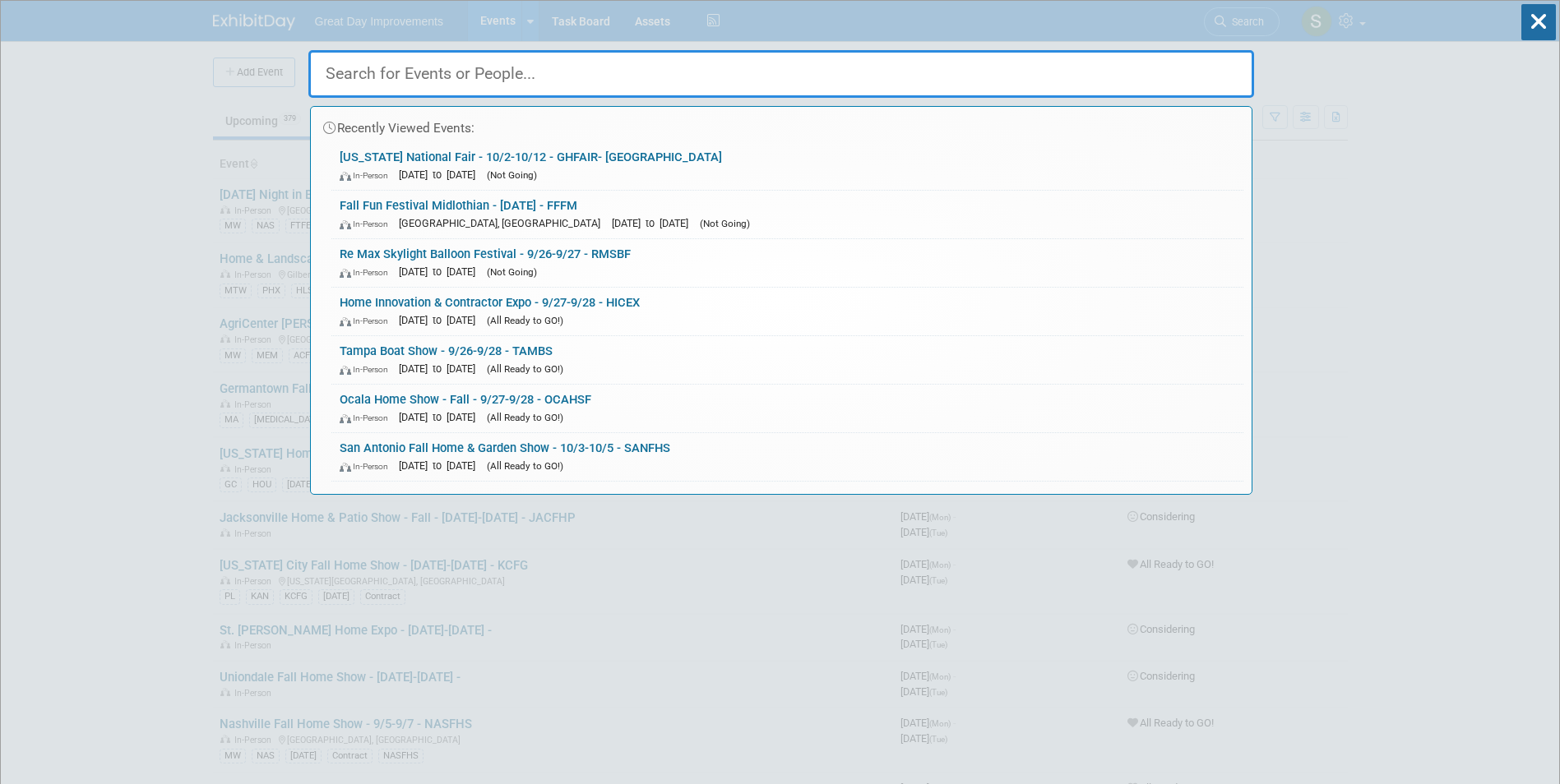
paste input "TGIFSS"
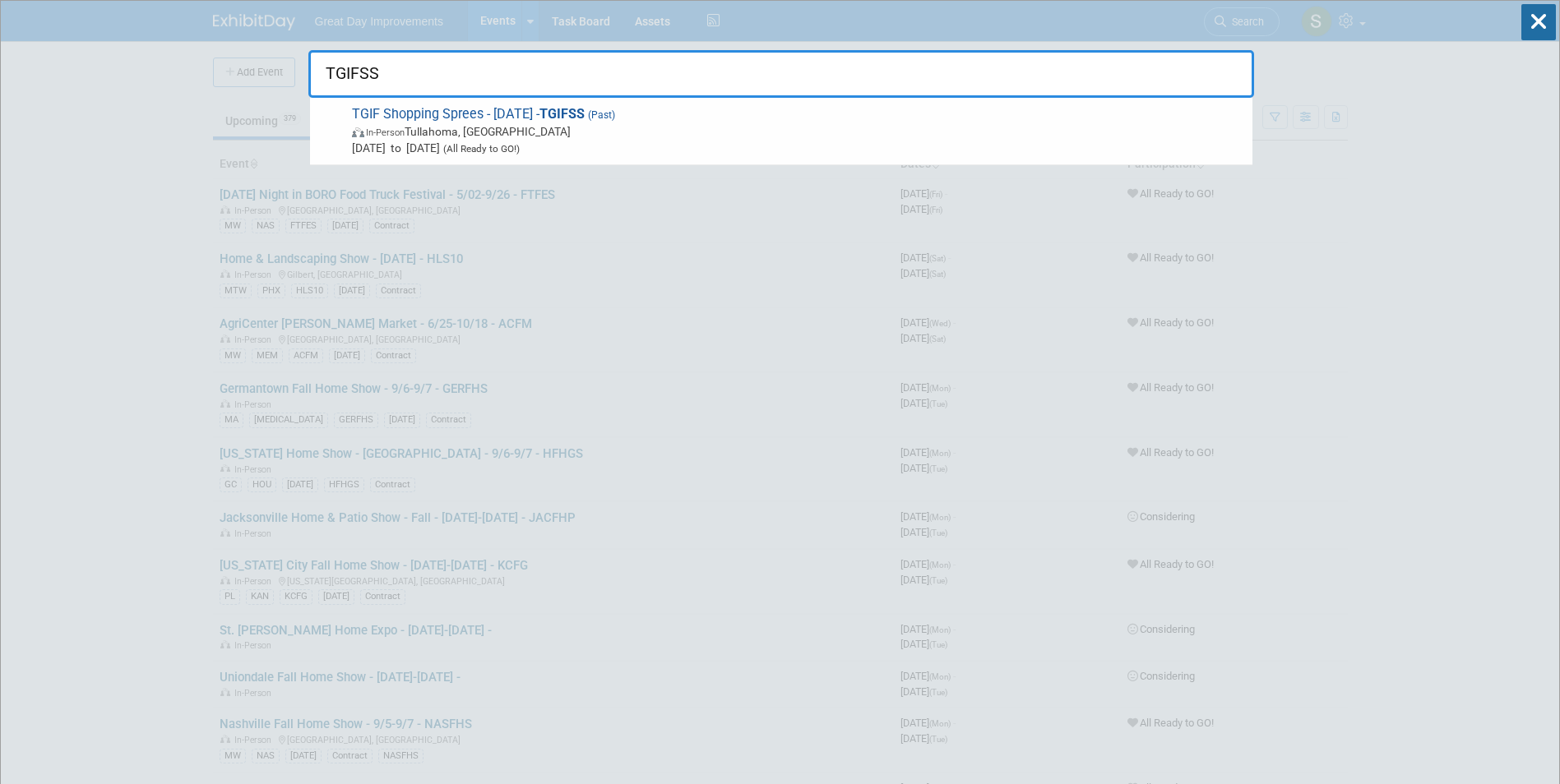
type input "TGIFSS"
click at [524, 113] on span "TGIF Shopping Sprees - 9/19/25 - TGIFSS (Past) In-Person Tullahoma, TN Sep 19, …" at bounding box center [795, 131] width 897 height 50
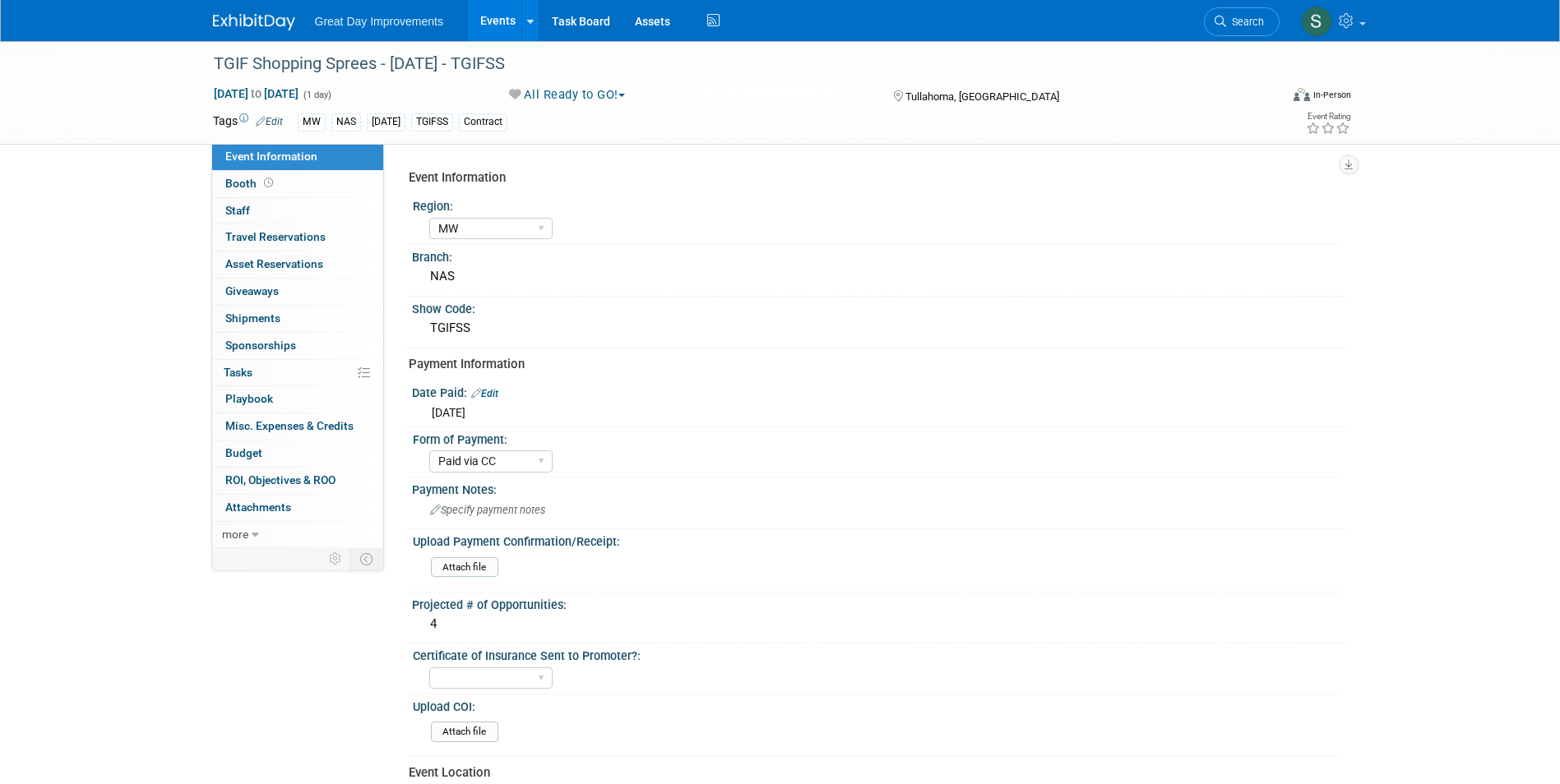
select select "MW"
select select "Paid via CC"
click at [614, 89] on button "All Ready to GO!" at bounding box center [567, 95] width 129 height 17
click at [575, 163] on link "Not Going" at bounding box center [572, 168] width 137 height 23
click at [222, 19] on img at bounding box center [254, 22] width 82 height 16
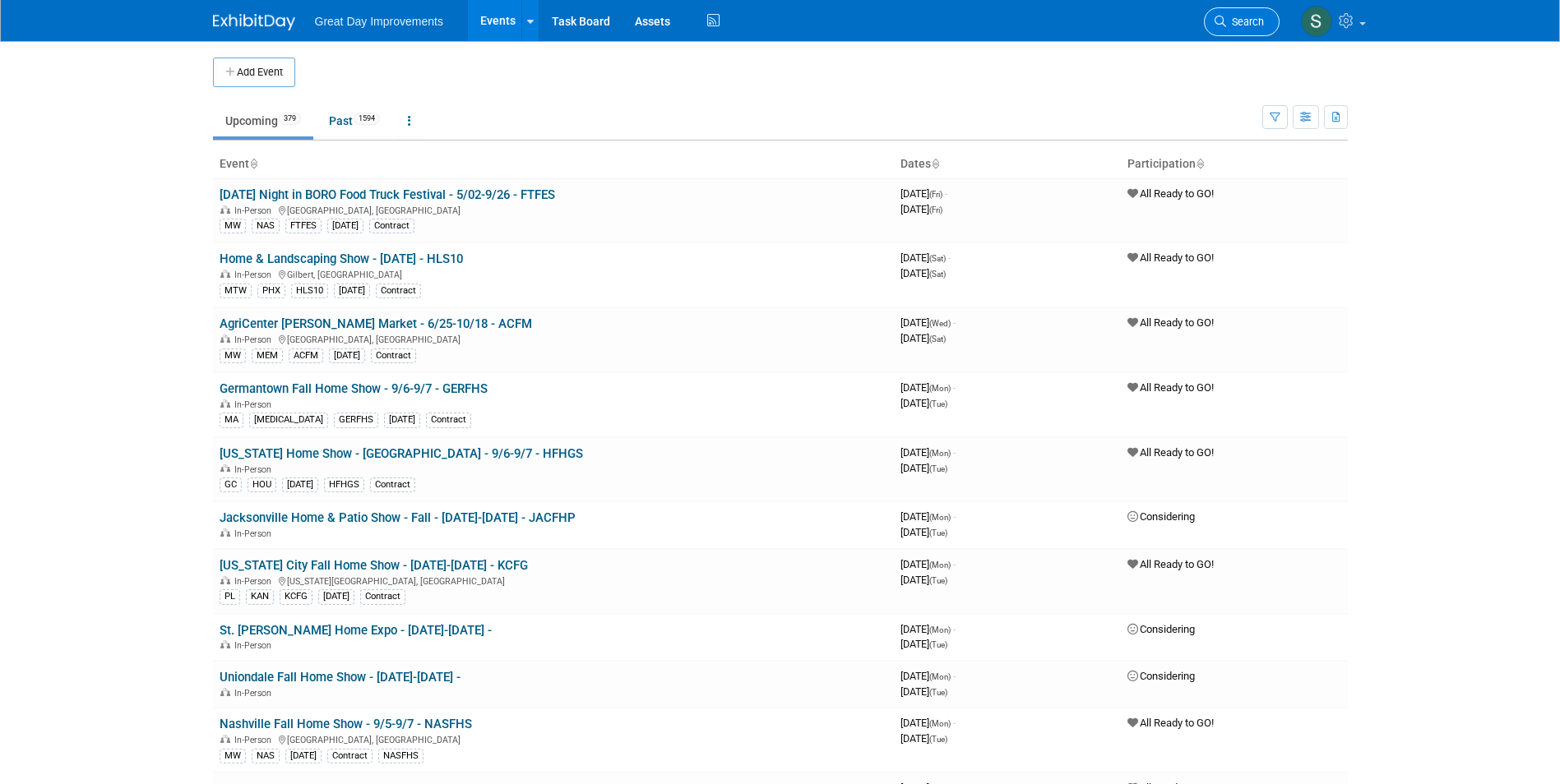
click at [1237, 16] on span "Search" at bounding box center [1245, 21] width 38 height 13
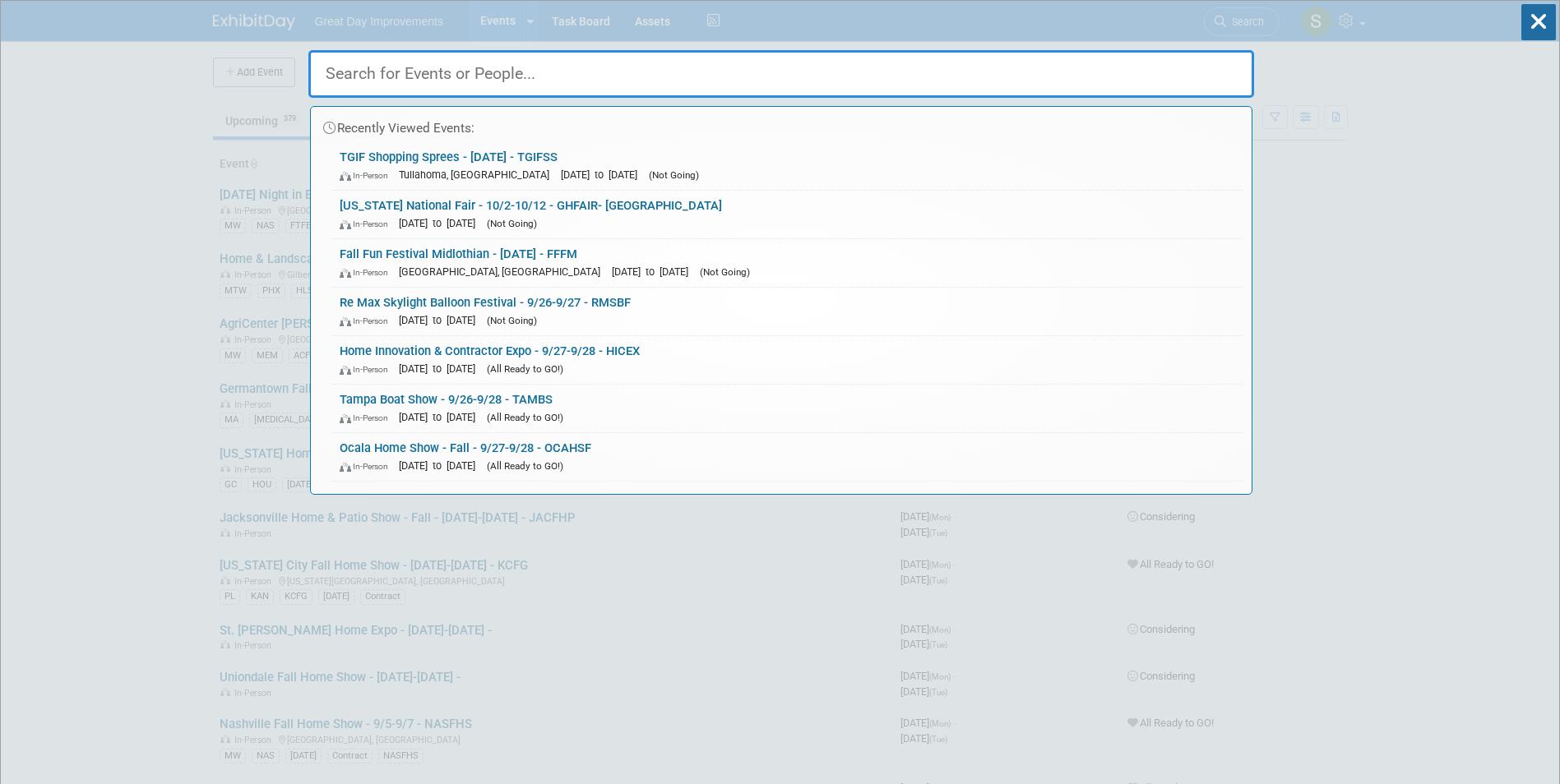
paste input "DFHRT"
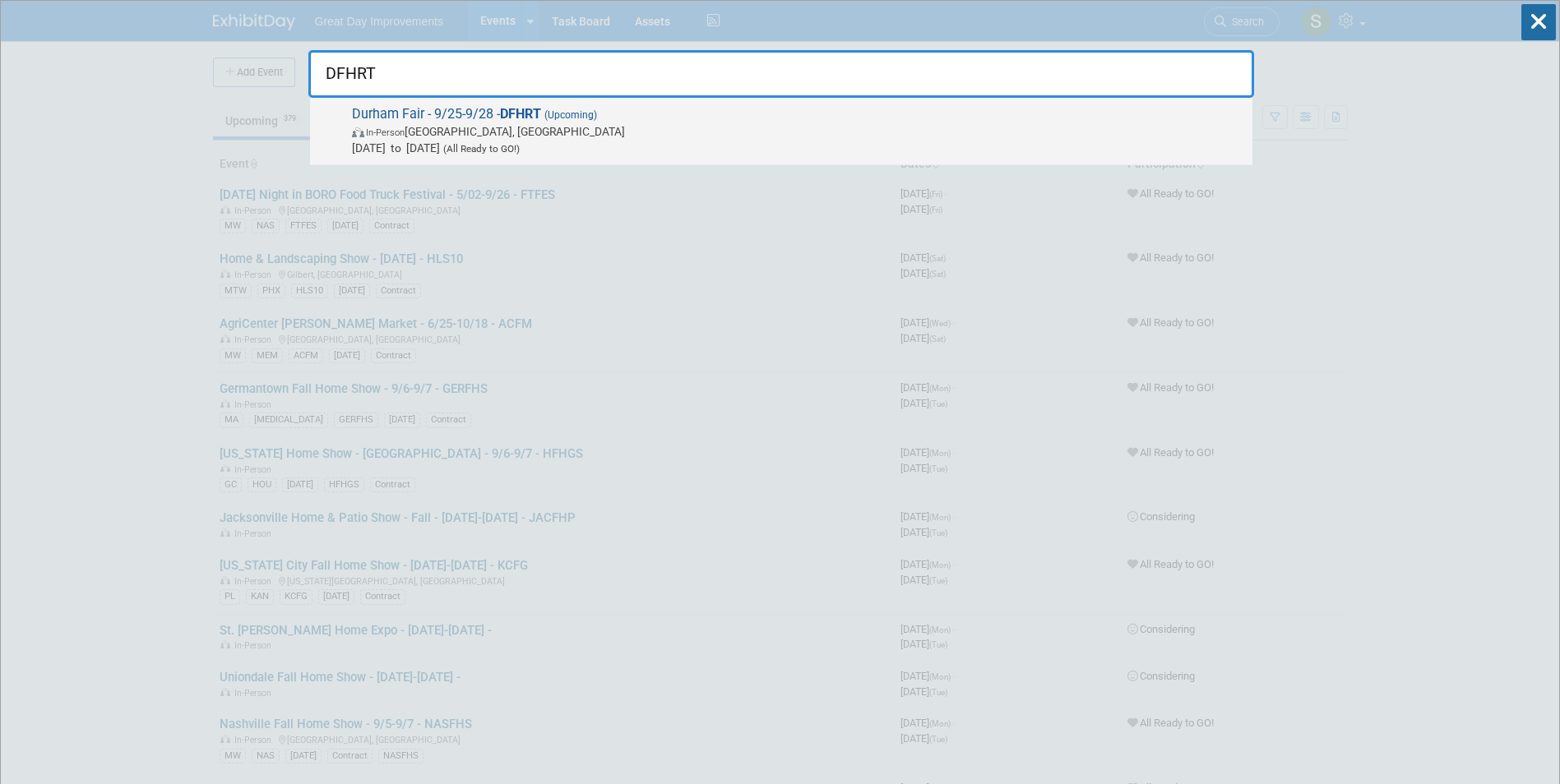
type input "DFHRT"
click at [471, 121] on span "Durham Fair - 9/25-9/28 - DFHRT (Upcoming) In-Person Durham, CT Sep 25, 2025 to…" at bounding box center [795, 131] width 897 height 50
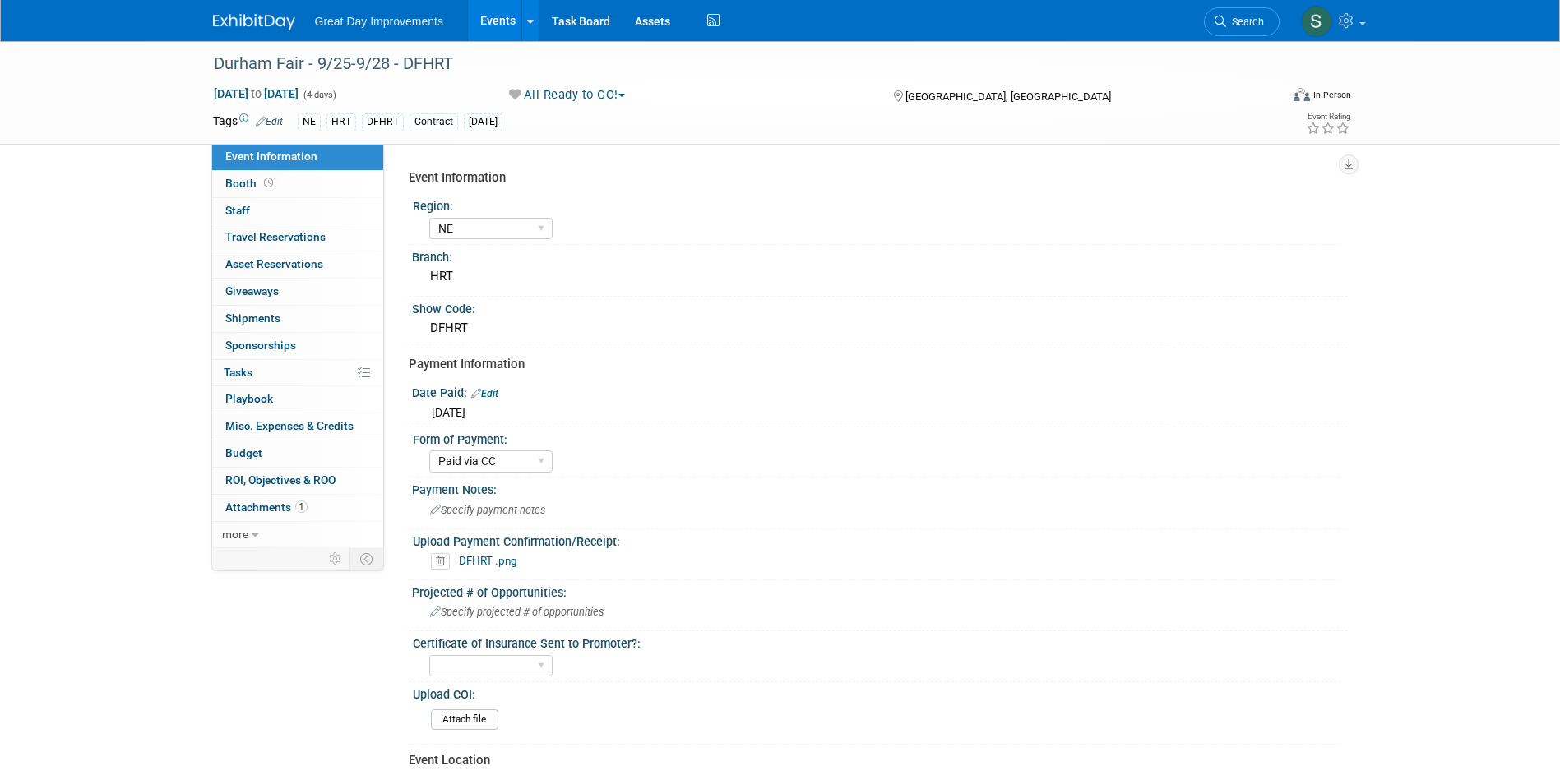
select select "NE"
select select "Paid via CC"
click at [596, 95] on button "All Ready to GO!" at bounding box center [567, 95] width 129 height 17
click at [551, 156] on link "Not Going" at bounding box center [572, 168] width 137 height 23
click at [231, 36] on div "Great Day Improvements Events Add Event Bulk Upload Events Shareable Event Boar…" at bounding box center [780, 21] width 1135 height 41
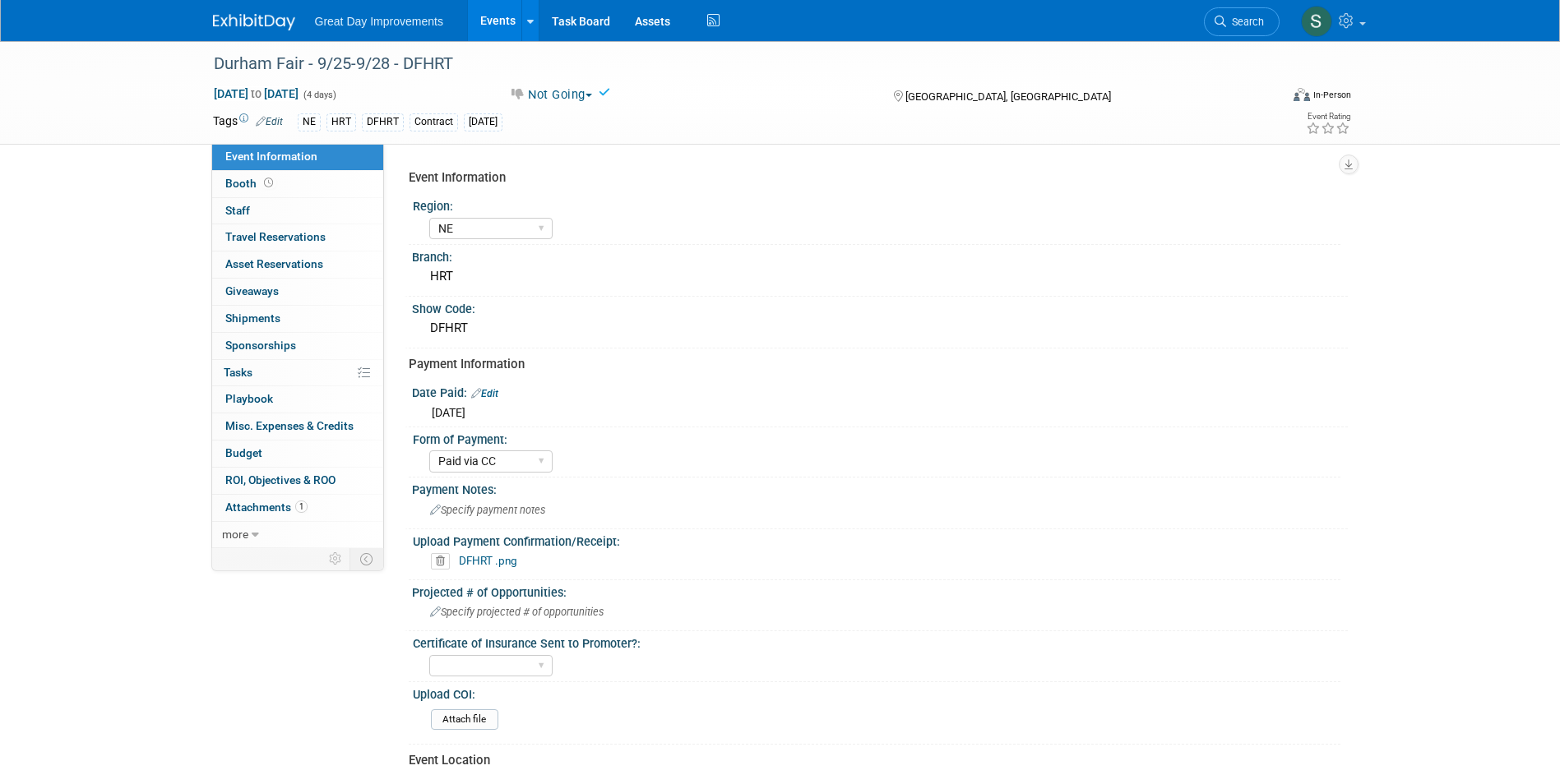
click at [227, 27] on img at bounding box center [254, 22] width 82 height 16
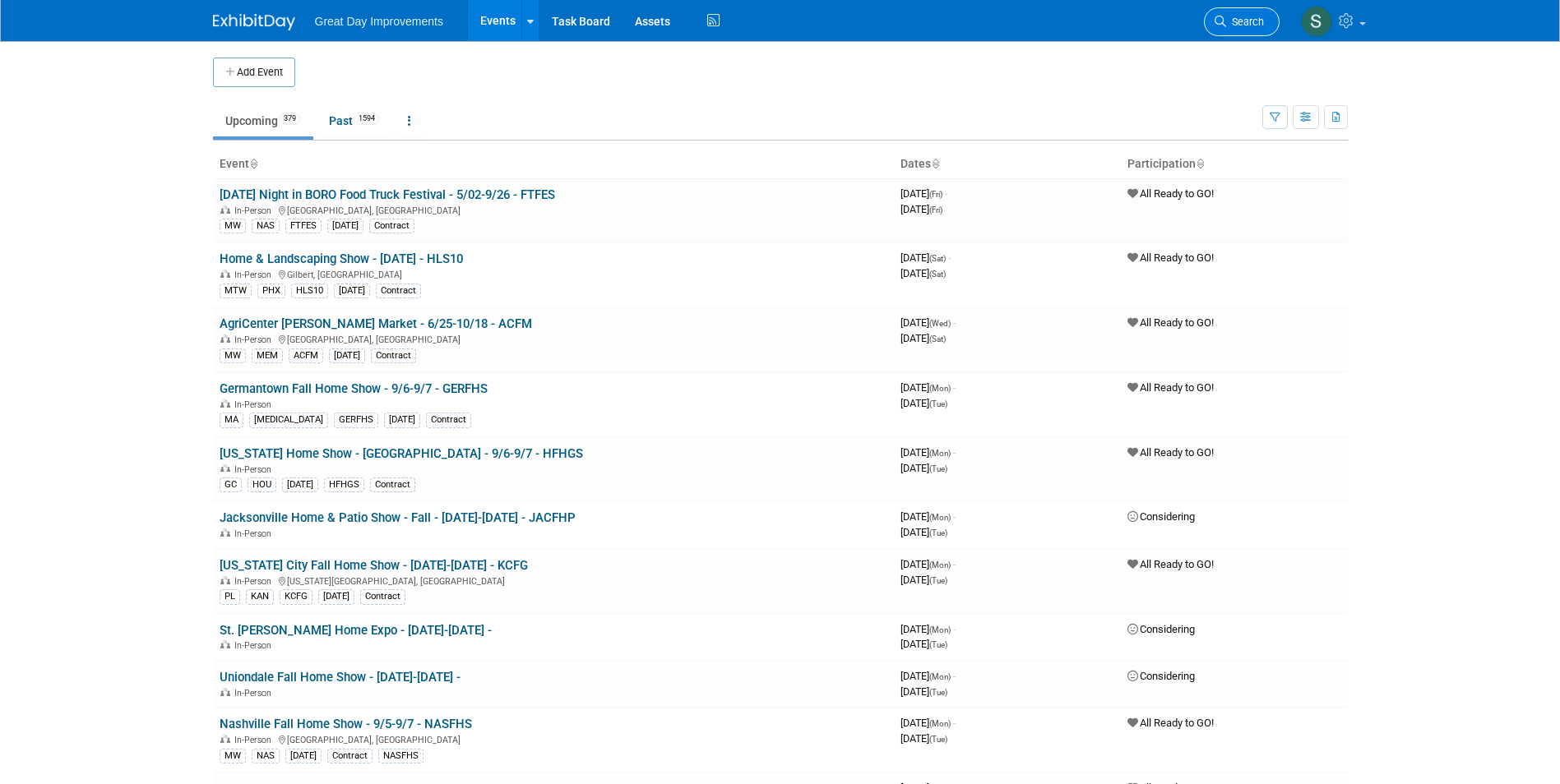
click at [1259, 18] on span "Search" at bounding box center [1245, 21] width 38 height 13
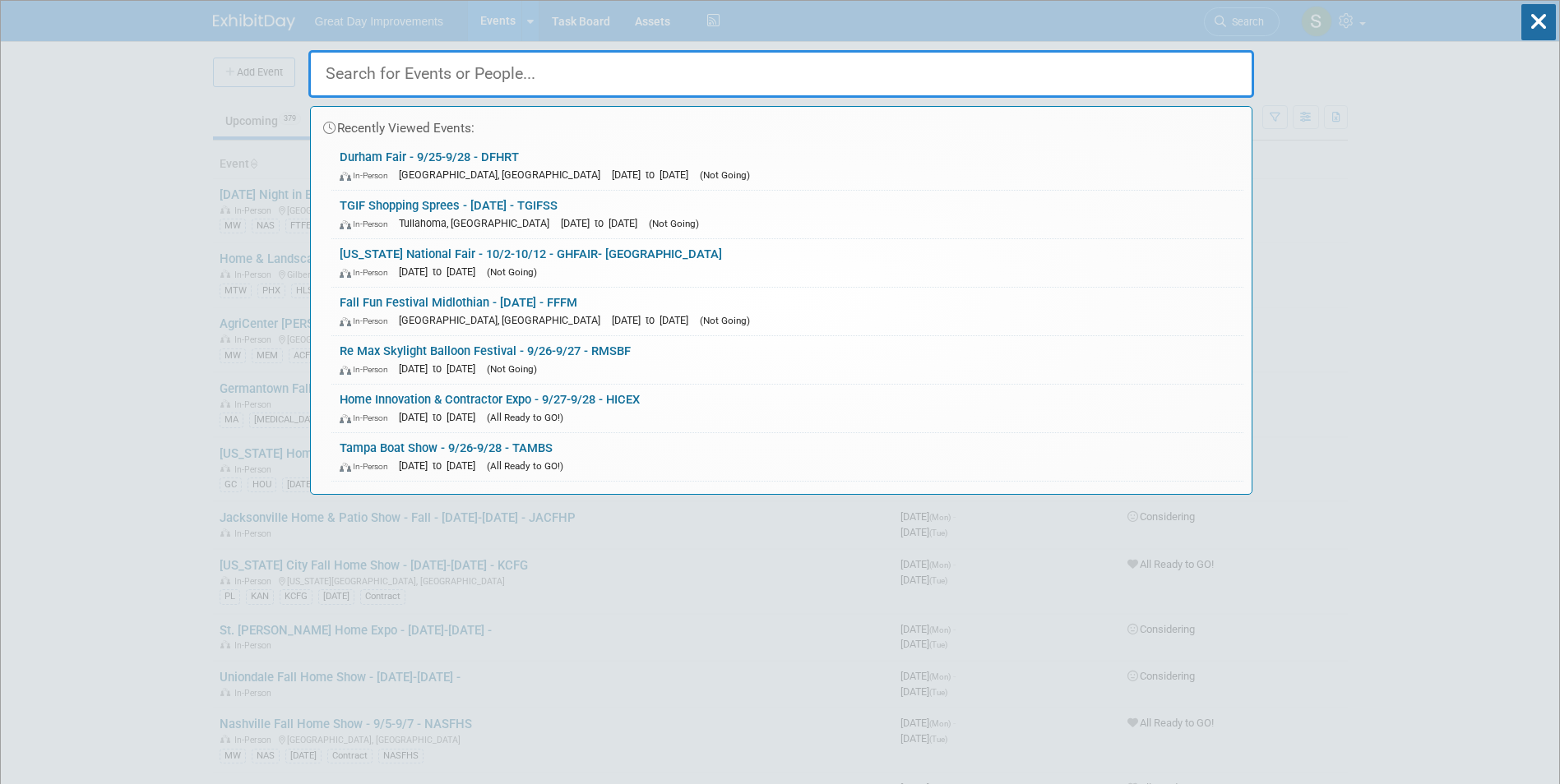
drag, startPoint x: 676, startPoint y: 73, endPoint x: 357, endPoint y: 62, distance: 319.2
click at [348, 54] on div at bounding box center [781, 70] width 945 height 56
paste input "CUSHFP"
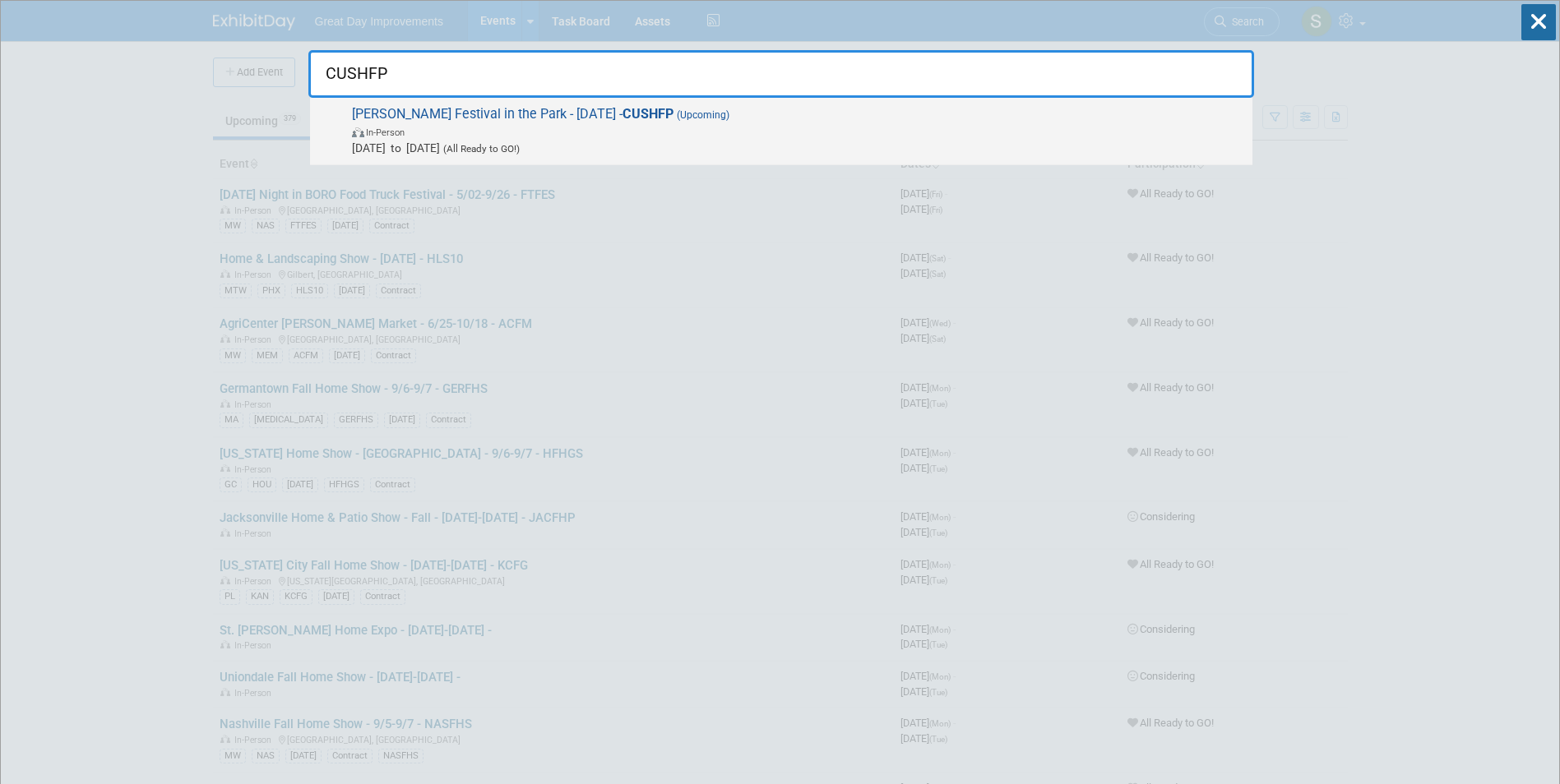
type input "CUSHFP"
click at [696, 121] on span "[PERSON_NAME] Festival in the Park - [DATE] - CUSHFP (Upcoming) In-Person [DATE…" at bounding box center [795, 131] width 897 height 50
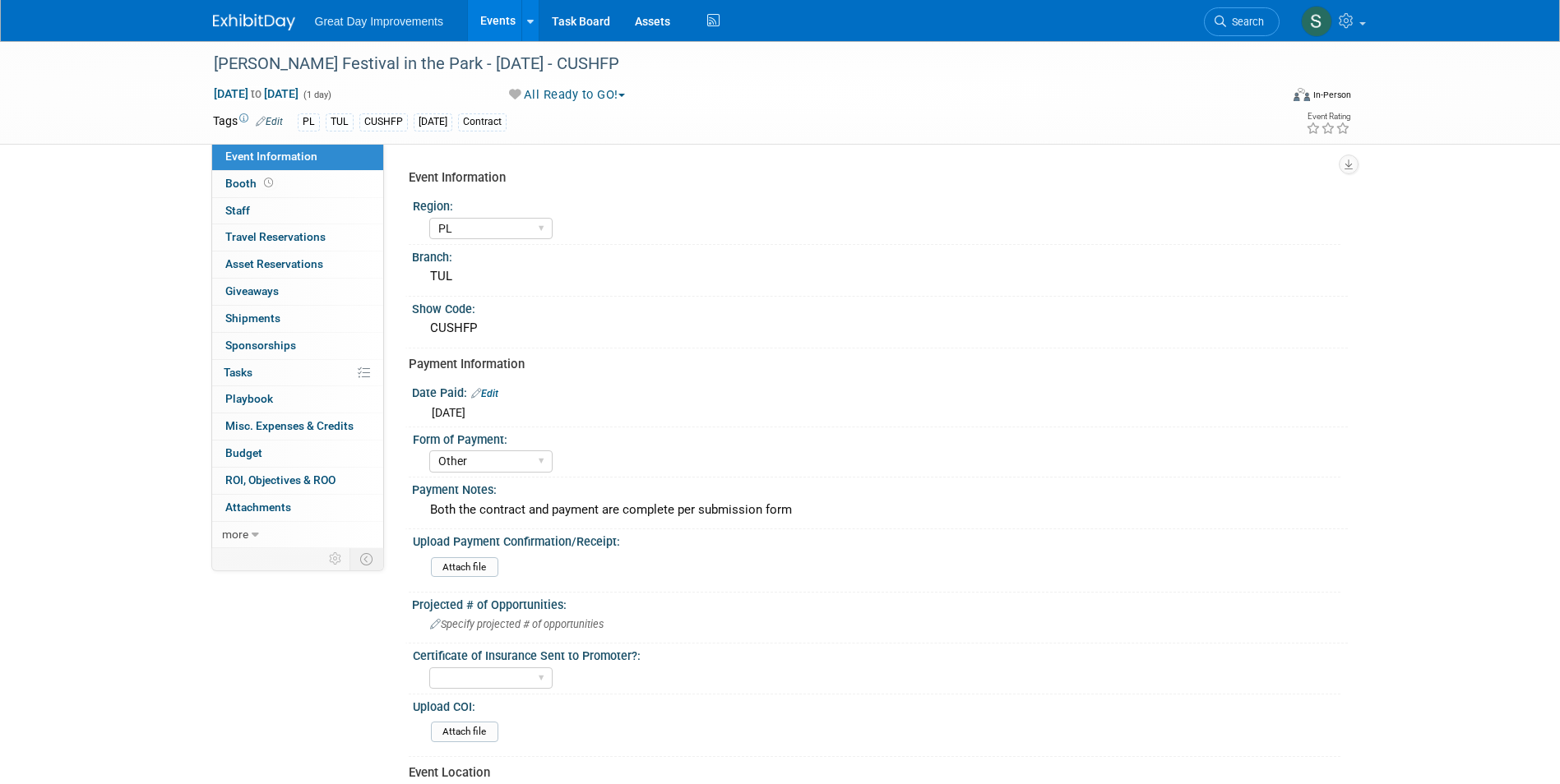
select select "PL"
select select "Other"
click at [555, 92] on button "All Ready to GO!" at bounding box center [567, 95] width 129 height 17
click at [565, 169] on link "Not Going" at bounding box center [572, 168] width 137 height 23
click at [223, 18] on img at bounding box center [254, 22] width 82 height 16
